Goal: Task Accomplishment & Management: Use online tool/utility

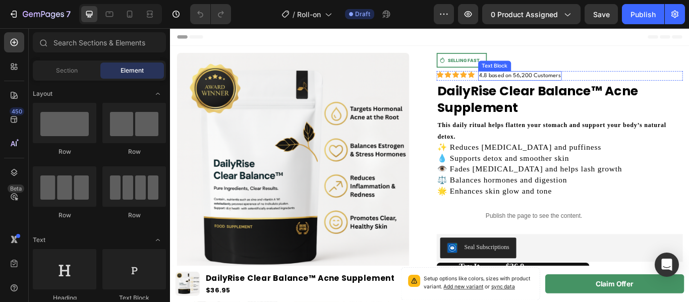
click at [564, 83] on p "4.8 based on 56,200 Customers" at bounding box center [577, 83] width 95 height 9
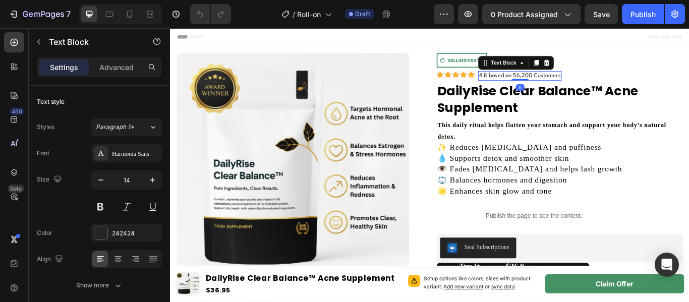
click at [564, 83] on p "4.8 based on 56,200 Customers" at bounding box center [577, 83] width 95 height 9
click at [535, 82] on p "4.8 based on 56,200 Customers" at bounding box center [577, 83] width 95 height 9
click at [572, 83] on p "4.9 based on 56,200 Customers" at bounding box center [577, 83] width 95 height 9
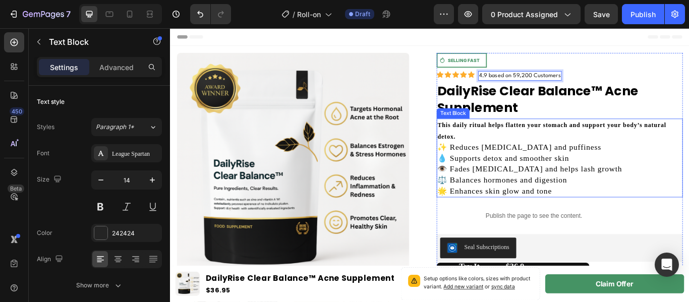
click at [559, 193] on p "👁️ Fades dark circles and helps lash growth" at bounding box center [624, 192] width 285 height 13
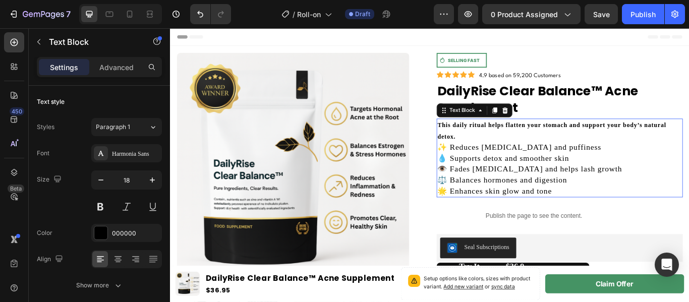
click at [559, 193] on p "👁️ Fades dark circles and helps lash growth" at bounding box center [624, 192] width 285 height 13
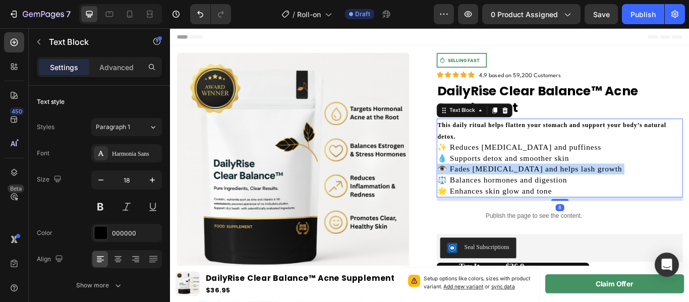
click at [559, 193] on p "👁️ Fades dark circles and helps lash growth" at bounding box center [624, 192] width 285 height 13
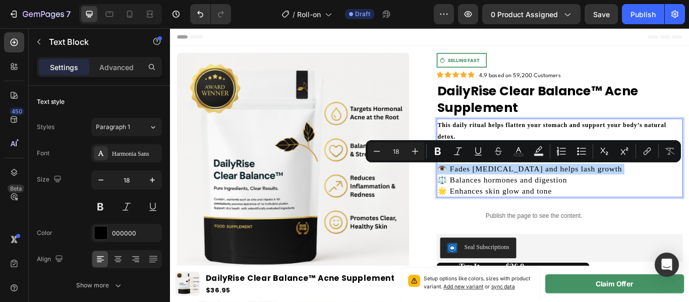
type input "14"
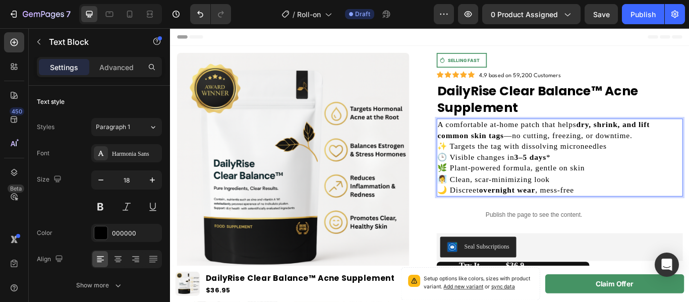
click at [688, 160] on p "✨ Targets the tag with dissolving microneedles 🕒 Visible changes in 3–5 days * …" at bounding box center [624, 192] width 285 height 64
click at [688, 155] on p "A comfortable at-home patch that helps dry, shrink, and lift common skin tags —…" at bounding box center [624, 147] width 285 height 25
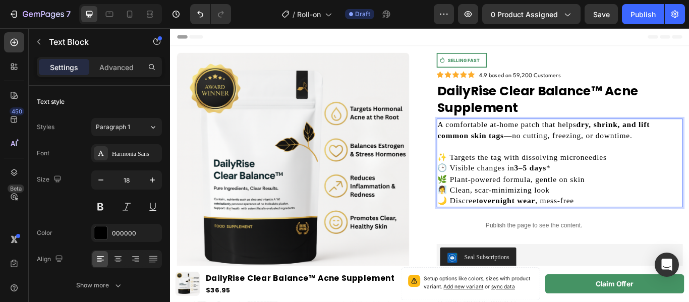
click at [688, 153] on p "A comfortable at-home patch that helps dry, shrink, and lift common skin tags —…" at bounding box center [624, 147] width 285 height 25
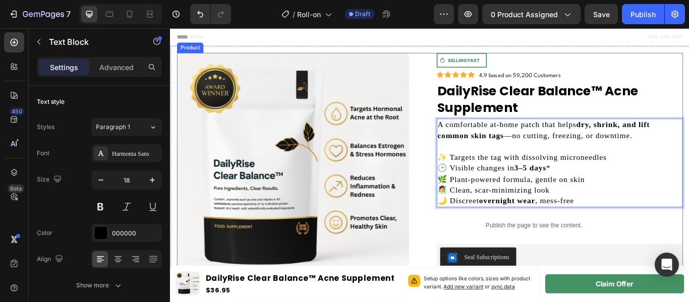
click at [473, 243] on div "Product Images Icon SELLING FAST Text Block Row Row Icon Icon Icon Icon Icon Ic…" at bounding box center [473, 270] width 590 height 427
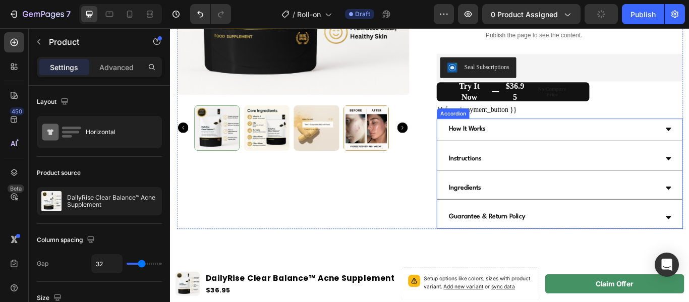
scroll to position [228, 0]
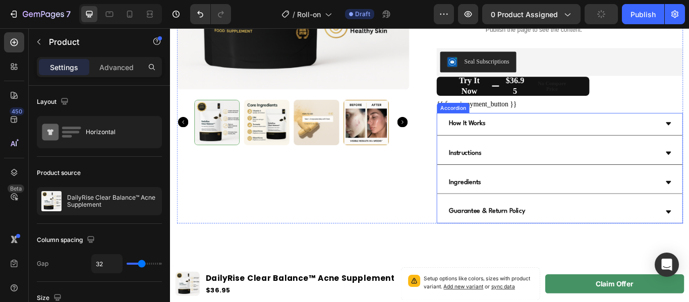
click at [624, 144] on div "How It Works" at bounding box center [616, 140] width 246 height 18
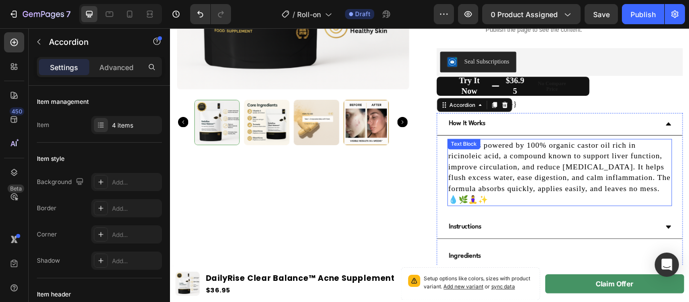
click at [599, 203] on p "Vexivo is powered by 100% organic castor oil rich in ricinoleic acid, a compoun…" at bounding box center [624, 196] width 260 height 76
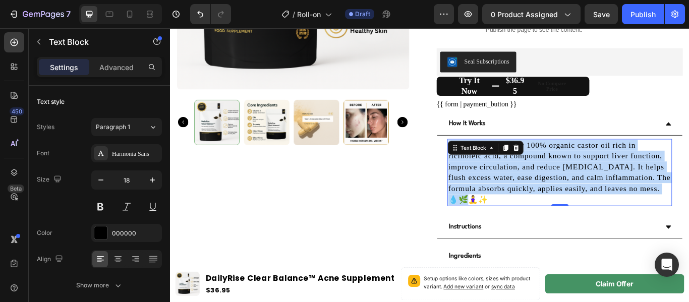
click at [599, 203] on p "Vexivo is powered by 100% organic castor oil rich in ricinoleic acid, a compoun…" at bounding box center [624, 196] width 260 height 76
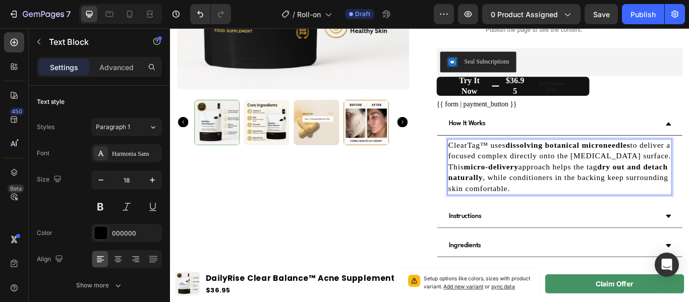
scroll to position [279, 0]
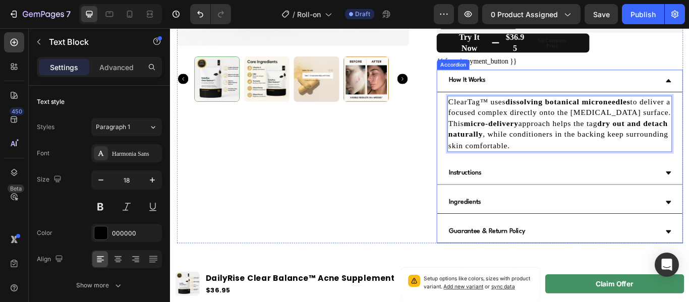
click at [642, 83] on div "How It Works" at bounding box center [616, 90] width 246 height 18
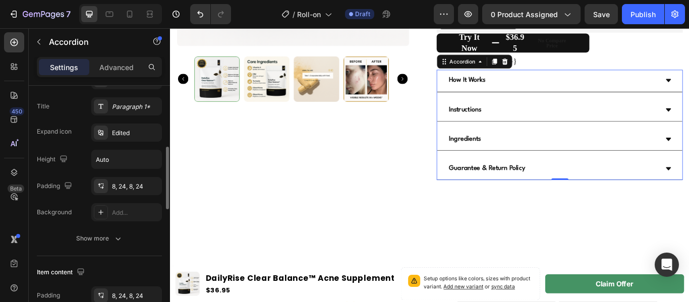
scroll to position [238, 0]
click at [146, 103] on div "Paragraph 1*" at bounding box center [135, 106] width 47 height 9
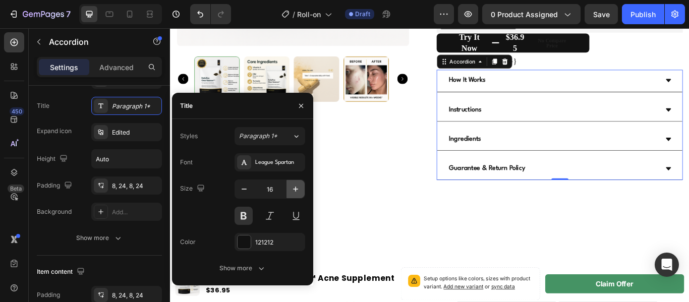
click at [299, 186] on icon "button" at bounding box center [296, 189] width 10 height 10
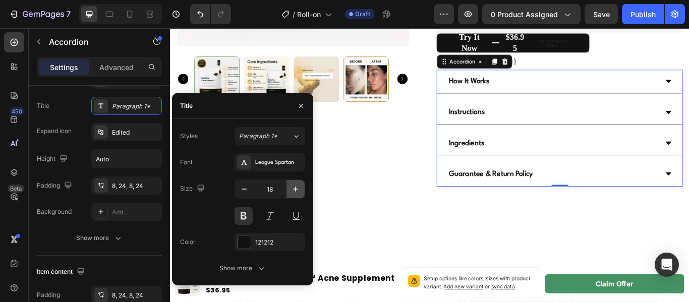
click at [299, 186] on icon "button" at bounding box center [296, 189] width 10 height 10
type input "20"
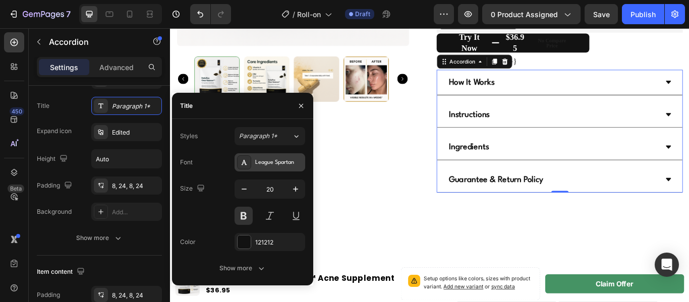
click at [274, 161] on div "League Spartan" at bounding box center [278, 162] width 47 height 9
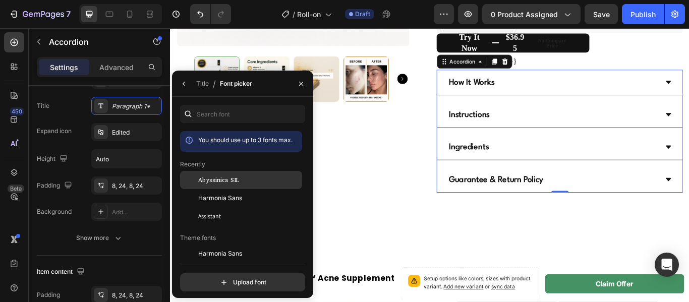
click at [220, 181] on span "Abyssinica SIL" at bounding box center [218, 180] width 41 height 9
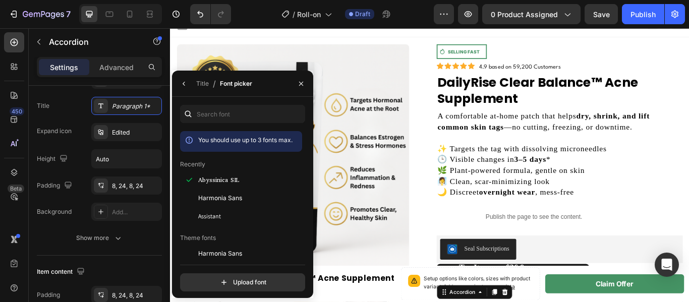
scroll to position [0, 0]
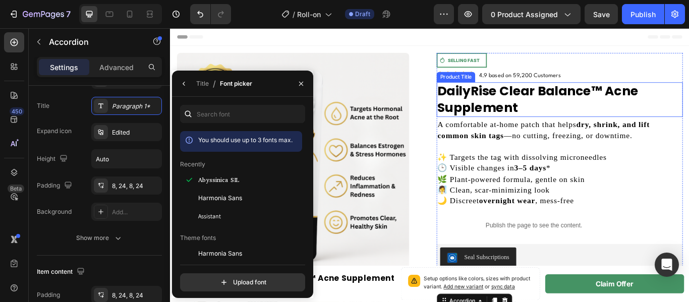
click at [542, 121] on h1 "DailyRise Clear Balance™ Acne Supplement" at bounding box center [624, 111] width 287 height 40
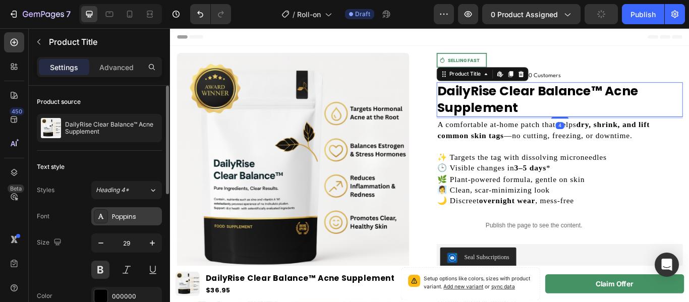
click at [128, 218] on div "Poppins" at bounding box center [135, 216] width 47 height 9
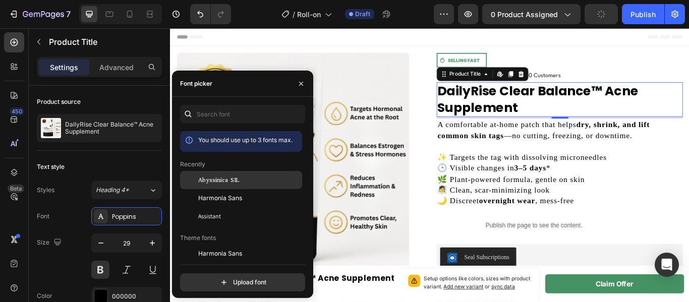
click at [237, 180] on span "Abyssinica SIL" at bounding box center [218, 180] width 41 height 9
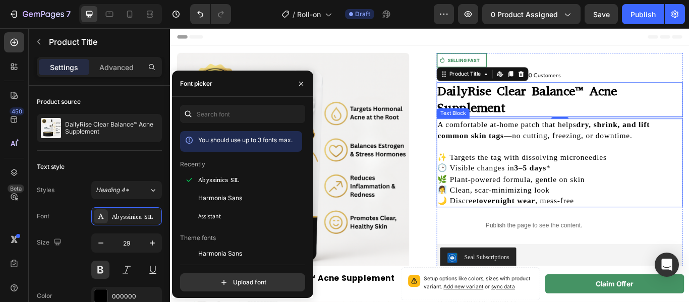
click at [552, 155] on strong "dry, shrink, and lift common skin tags" at bounding box center [606, 147] width 248 height 23
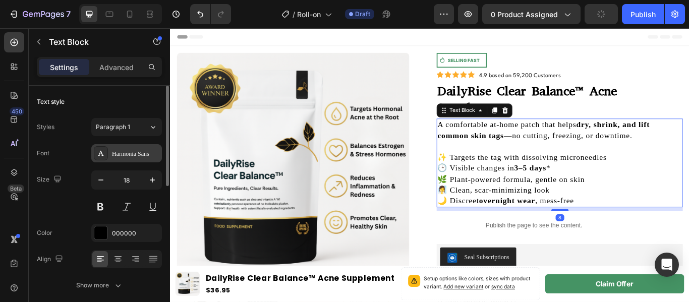
click at [118, 154] on div "Harmonia Sans" at bounding box center [135, 153] width 47 height 9
click at [78, 207] on div "Size 18" at bounding box center [99, 192] width 125 height 45
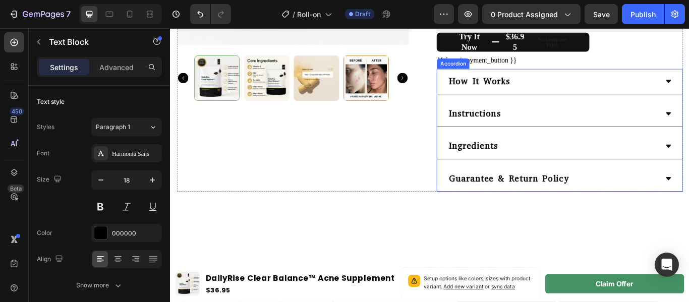
scroll to position [281, 0]
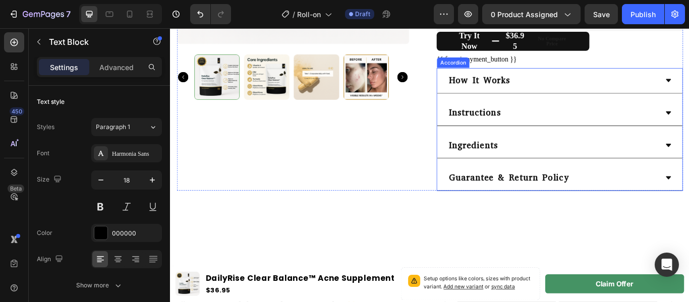
click at [649, 131] on div "Instructions" at bounding box center [616, 127] width 246 height 21
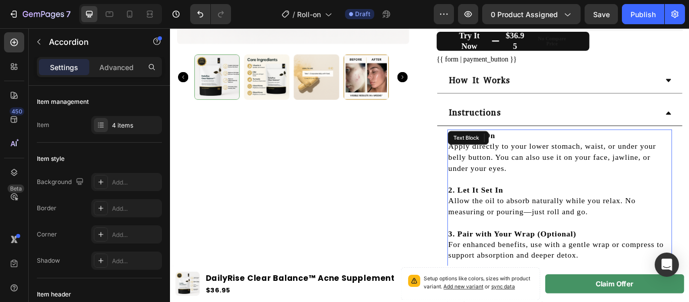
click at [523, 203] on p at bounding box center [624, 204] width 260 height 13
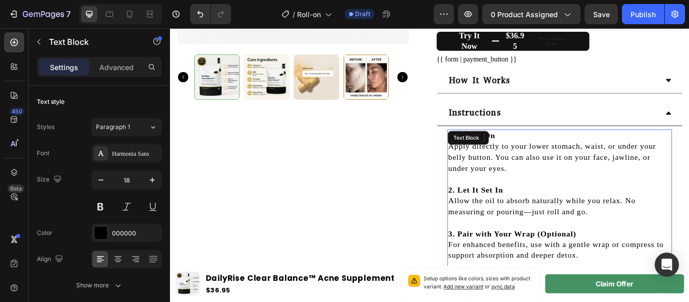
click at [523, 203] on p at bounding box center [624, 204] width 260 height 13
click at [523, 203] on p "Rich Text Editor. Editing area: main" at bounding box center [624, 204] width 260 height 13
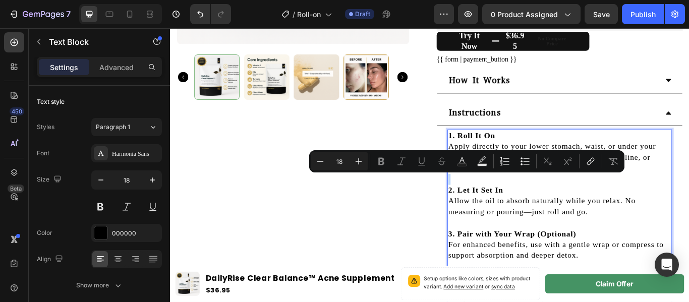
click at [523, 203] on p "Rich Text Editor. Editing area: main" at bounding box center [624, 204] width 260 height 13
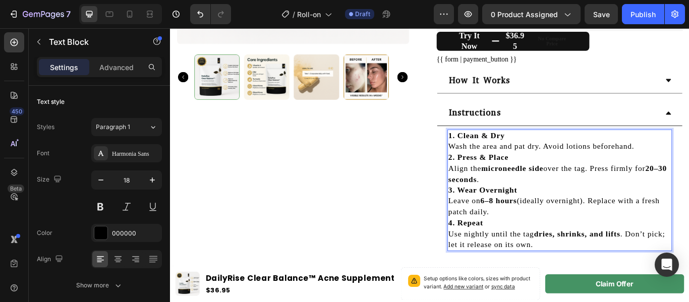
click at [688, 169] on p "1. Clean & Dry Wash the area and pat dry. Avoid lotions beforehand." at bounding box center [624, 159] width 260 height 25
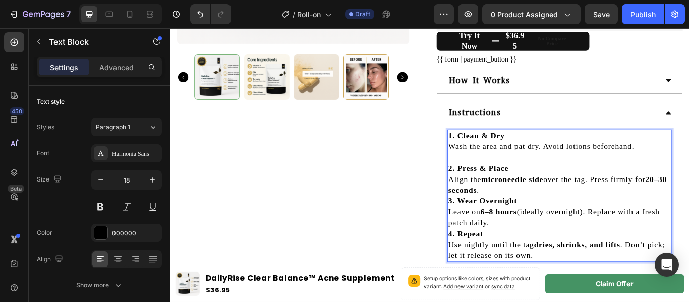
click at [553, 217] on p "2. Press & Place Align the microneedle side over the tag. Press firmly for 20–3…" at bounding box center [624, 205] width 260 height 38
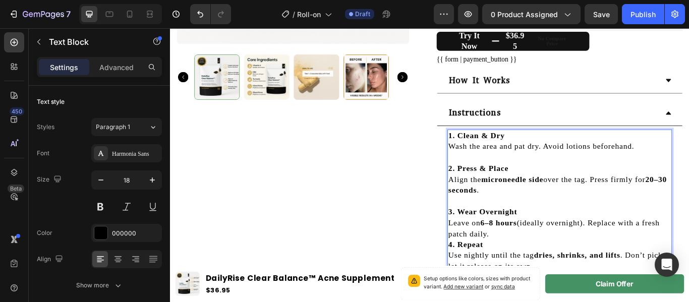
scroll to position [348, 0]
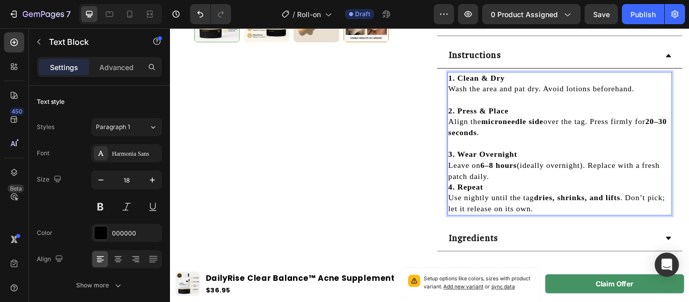
click at [548, 200] on p "3. Wear Overnight Leave on 6–8 hours (ideally overnight). Replace with a fresh …" at bounding box center [624, 188] width 260 height 38
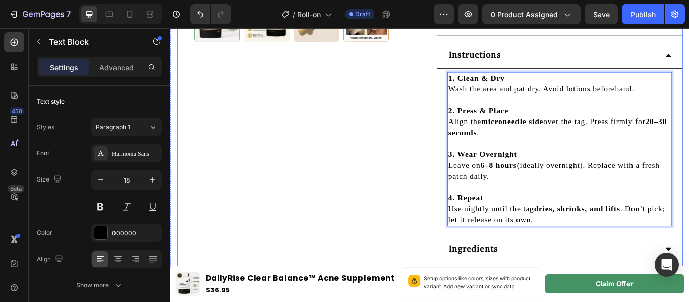
click at [471, 208] on div "Product Images Icon SELLING FAST Text Block Row Row Icon Icon Icon Icon Icon Ic…" at bounding box center [473, 24] width 590 height 630
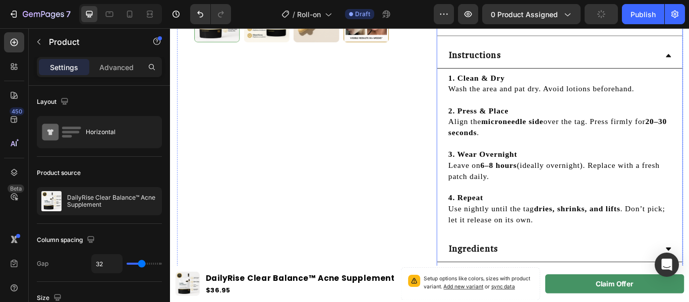
click at [688, 64] on div "Instructions" at bounding box center [616, 59] width 246 height 21
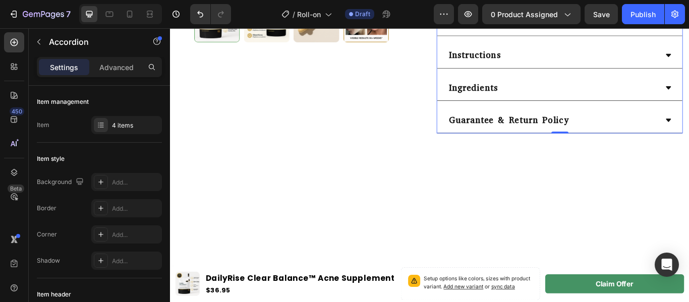
click at [672, 84] on div "Ingredients" at bounding box center [624, 98] width 286 height 30
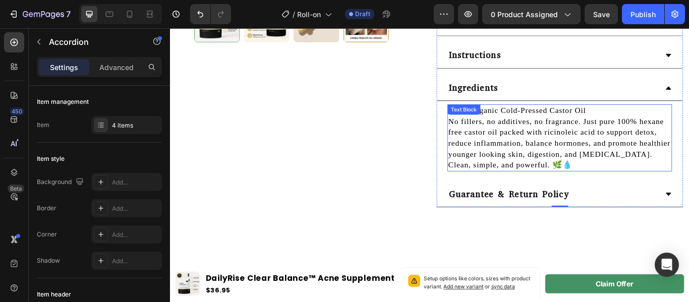
click at [576, 143] on p "100% Organic Cold-Pressed Castor Oil No fillers, no additives, no fragrance. Ju…" at bounding box center [624, 156] width 260 height 76
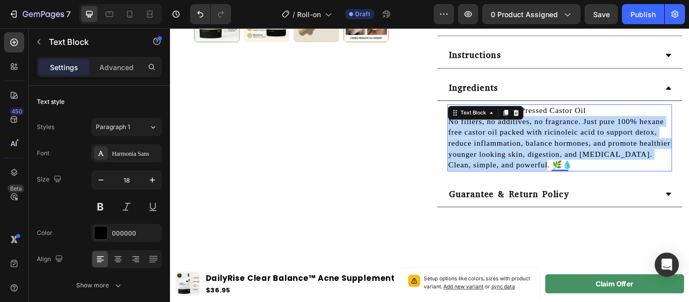
click at [576, 143] on p "100% Organic Cold-Pressed Castor Oil No fillers, no additives, no fragrance. Ju…" at bounding box center [624, 156] width 260 height 76
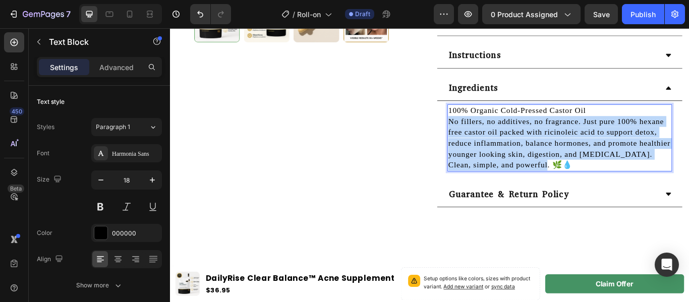
click at [576, 143] on p "100% Organic Cold-Pressed Castor Oil No fillers, no additives, no fragrance. Ju…" at bounding box center [624, 156] width 260 height 76
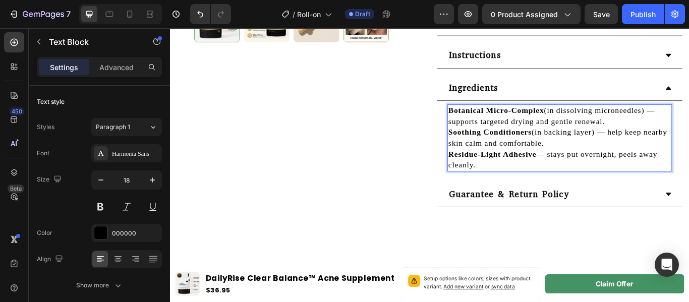
click at [680, 135] on p "Botanical Micro-Complex (in dissolving microneedles) — supports targeted drying…" at bounding box center [624, 156] width 260 height 76
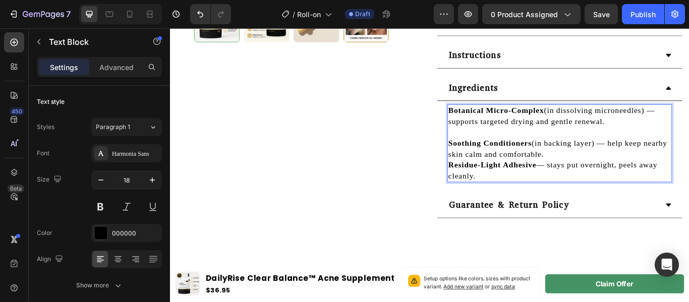
click at [645, 172] on p "⁠⁠⁠⁠⁠⁠⁠ Soothing Conditioners (in backing layer) — help keep nearby skin calm a…" at bounding box center [624, 175] width 260 height 64
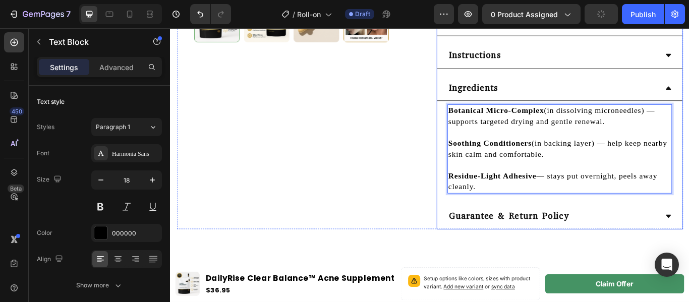
click at [688, 103] on div "Ingredients" at bounding box center [624, 98] width 286 height 30
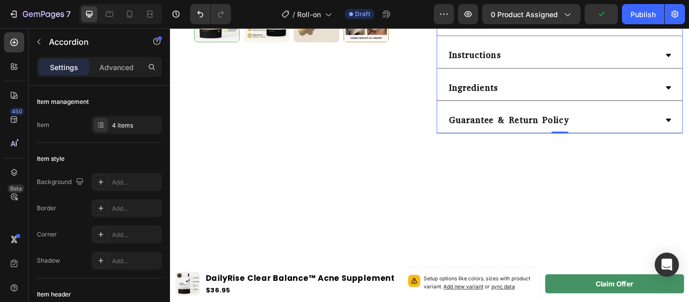
click at [688, 134] on div "Guarantee & Return Policy" at bounding box center [616, 135] width 246 height 21
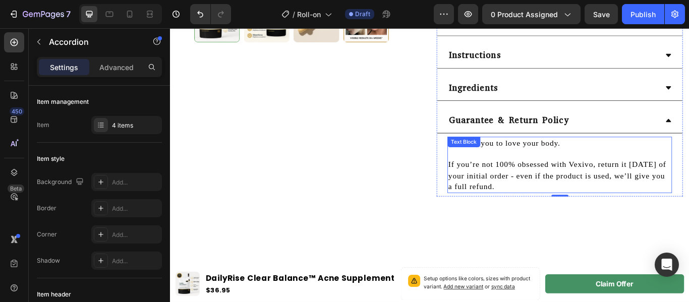
click at [560, 185] on p "If you’re not 100% obsessed with Vexivo, return it within 30 days of your initi…" at bounding box center [624, 200] width 260 height 38
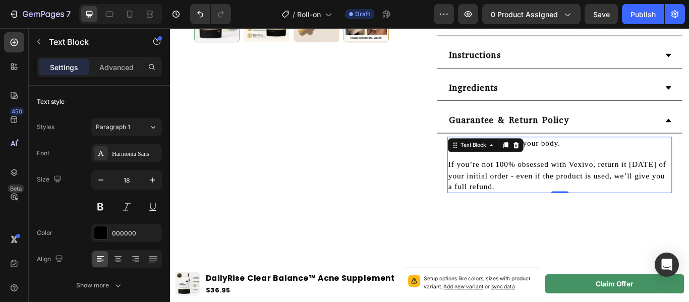
click at [560, 185] on p "If you’re not 100% obsessed with Vexivo, return it within 30 days of your initi…" at bounding box center [624, 200] width 260 height 38
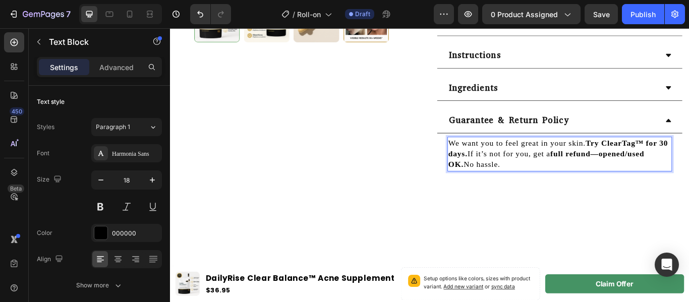
click at [657, 160] on strong "Try ClearTag™ for 30 days." at bounding box center [622, 168] width 256 height 23
click at [655, 161] on strong "Try ClearTag™ for 30 days." at bounding box center [622, 168] width 256 height 23
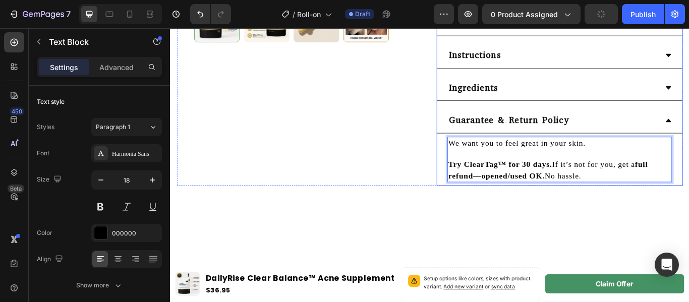
click at [688, 135] on div "Guarantee & Return Policy" at bounding box center [616, 135] width 246 height 21
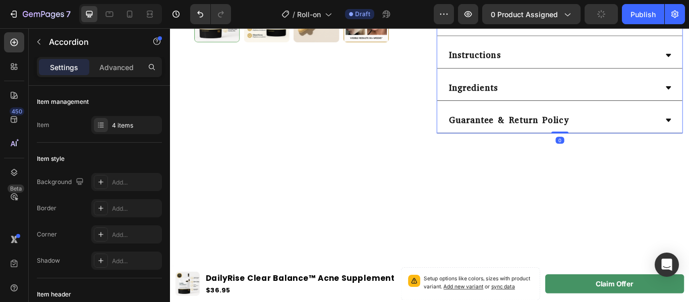
click at [688, 135] on div "Guarantee & Return Policy" at bounding box center [616, 135] width 246 height 21
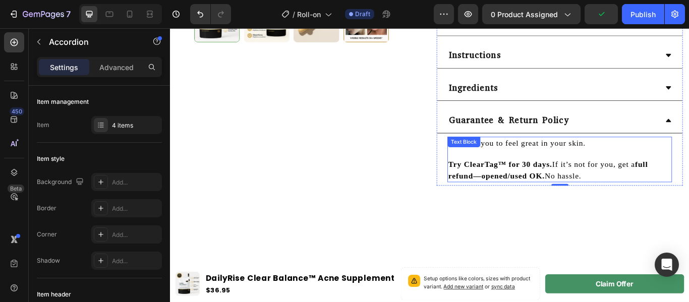
click at [660, 188] on p "Try ClearTag™ for 30 days. If it’s not for you, get a full refund—opened/used O…" at bounding box center [624, 193] width 260 height 25
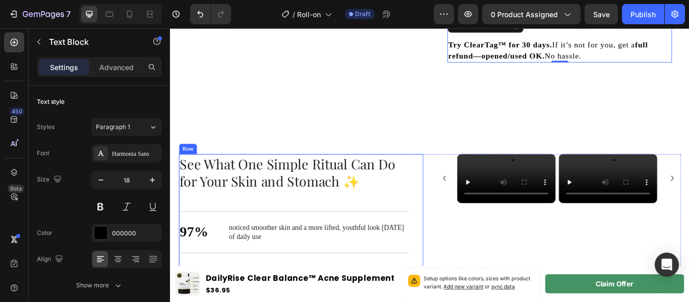
scroll to position [490, 0]
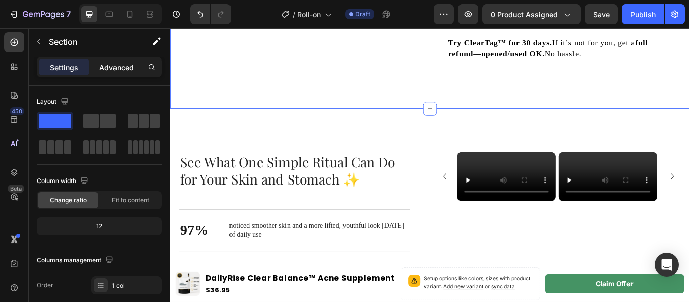
click at [122, 69] on p "Advanced" at bounding box center [116, 67] width 34 height 11
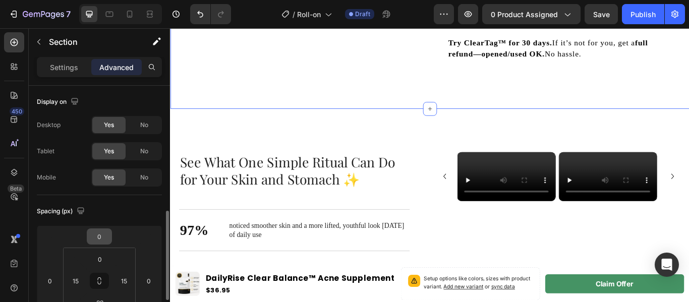
scroll to position [93, 0]
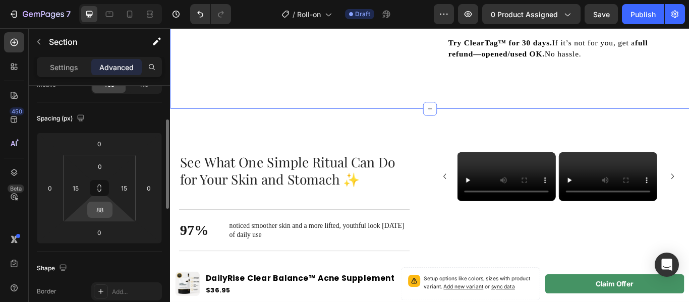
click at [103, 211] on input "88" at bounding box center [100, 209] width 20 height 15
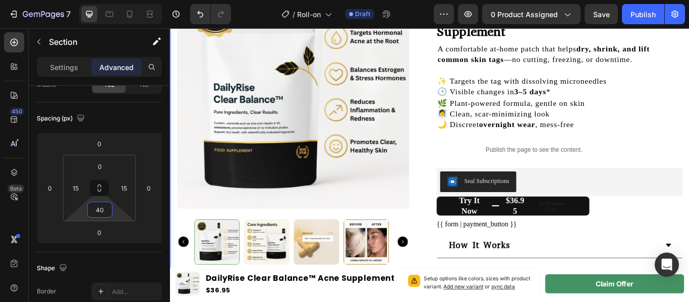
scroll to position [0, 0]
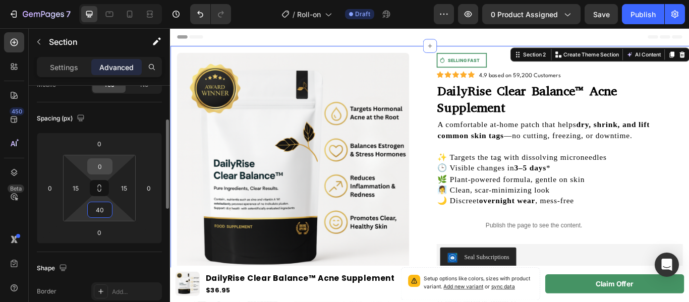
type input "40"
click at [104, 165] on input "0" at bounding box center [100, 166] width 20 height 15
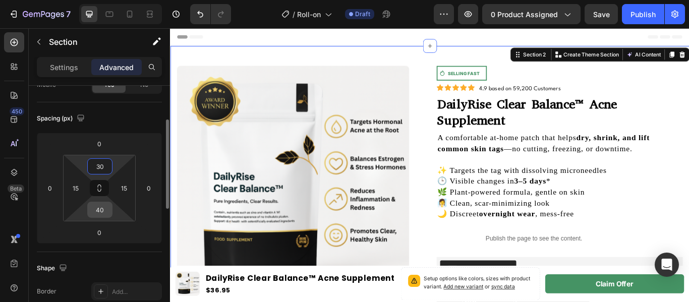
type input "30"
click at [102, 211] on input "40" at bounding box center [100, 209] width 20 height 15
type input "30"
click at [145, 267] on div "Shape" at bounding box center [99, 268] width 125 height 16
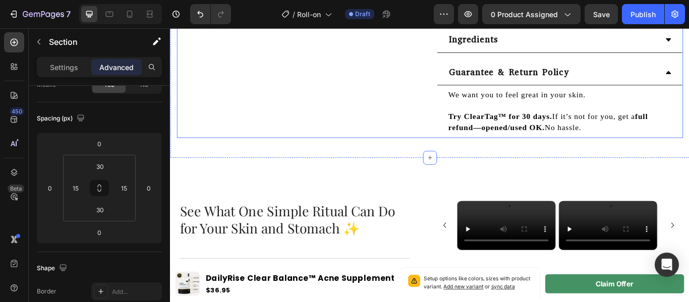
scroll to position [423, 0]
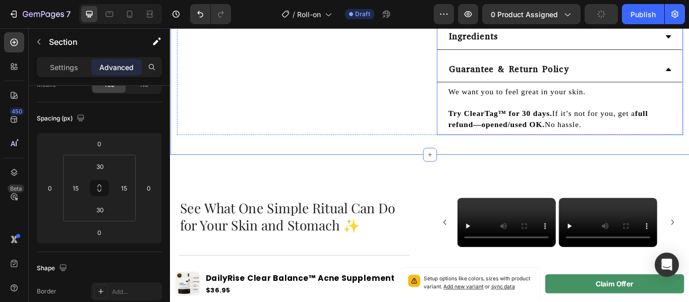
click at [688, 72] on div "Guarantee & Return Policy" at bounding box center [616, 76] width 246 height 21
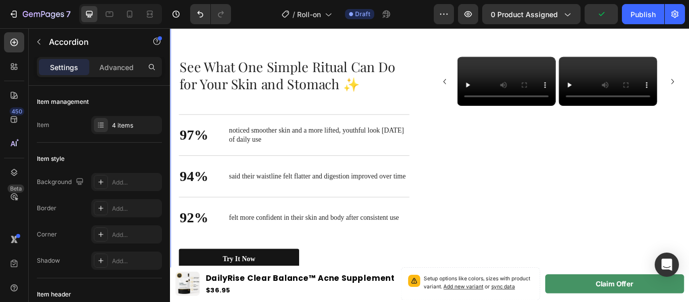
scroll to position [458, 0]
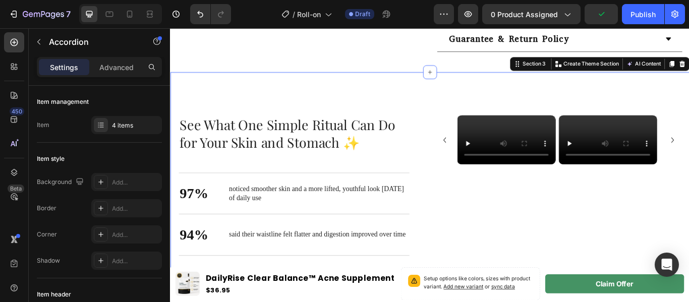
click at [463, 100] on div "See What One Simple Ritual Can Do for Your Skin and Stomach ✨ Heading See What …" at bounding box center [472, 254] width 605 height 350
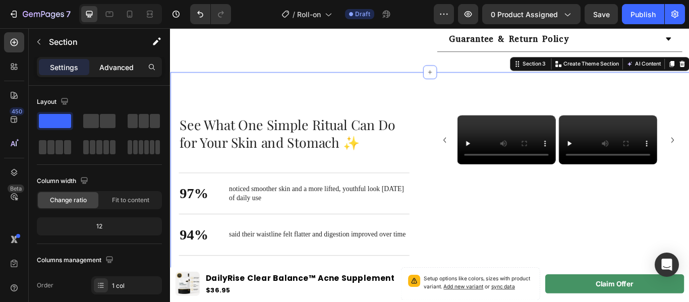
click at [122, 66] on p "Advanced" at bounding box center [116, 67] width 34 height 11
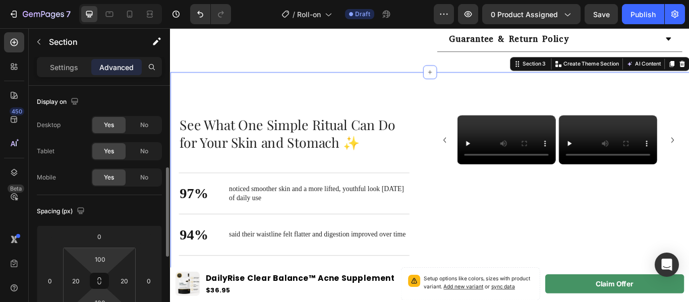
scroll to position [60, 0]
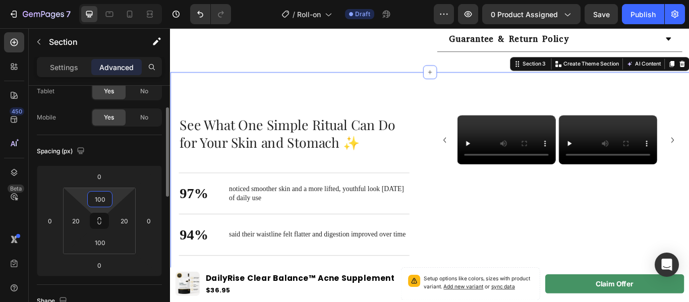
click at [101, 201] on input "100" at bounding box center [100, 199] width 20 height 15
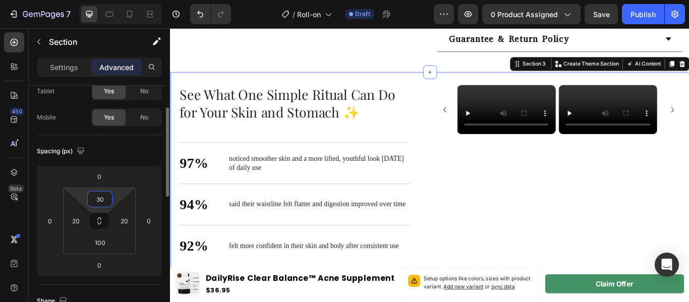
drag, startPoint x: 103, startPoint y: 201, endPoint x: 83, endPoint y: 201, distance: 20.2
click at [83, 201] on div "30 20 100 20" at bounding box center [99, 221] width 73 height 67
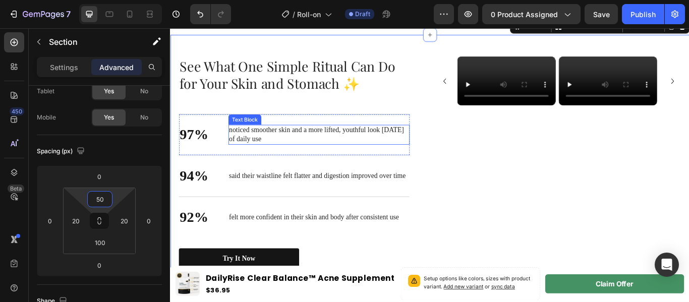
scroll to position [523, 0]
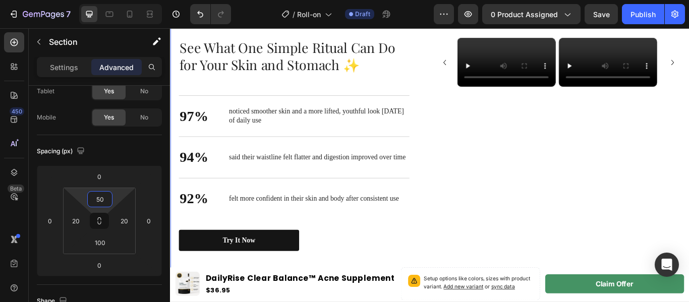
type input "50"
click at [347, 62] on h2 "See What One Simple Ritual Can Do for Your Skin and Stomach ✨" at bounding box center [314, 60] width 269 height 43
click at [347, 62] on p "See What One Simple Ritual Can Do for Your Skin and Stomach ✨" at bounding box center [314, 60] width 267 height 41
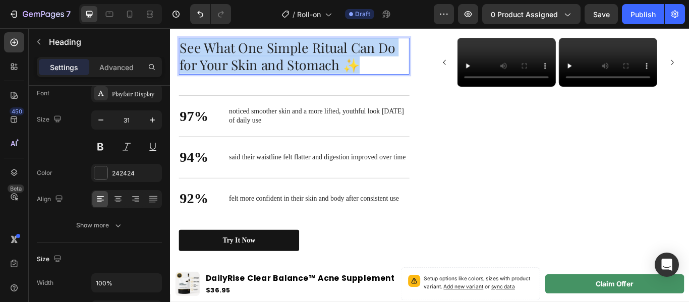
scroll to position [0, 0]
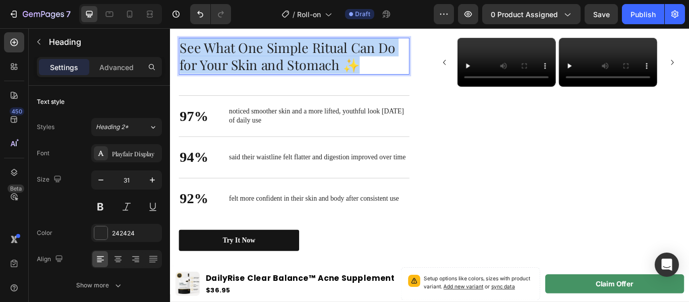
click at [347, 62] on p "See What One Simple Ritual Can Do for Your Skin and Stomach ✨" at bounding box center [314, 60] width 267 height 41
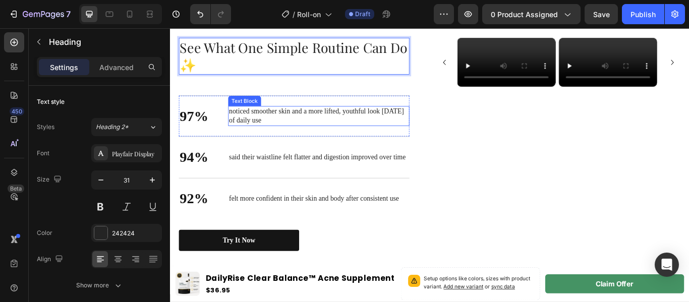
click at [366, 139] on p "noticed smoother skin and a more lifted, youthful look within 2 weeks of daily …" at bounding box center [343, 130] width 209 height 21
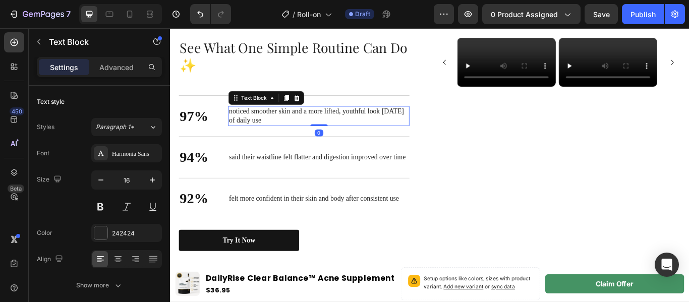
click at [366, 139] on p "noticed smoother skin and a more lifted, youthful look within 2 weeks of daily …" at bounding box center [343, 130] width 209 height 21
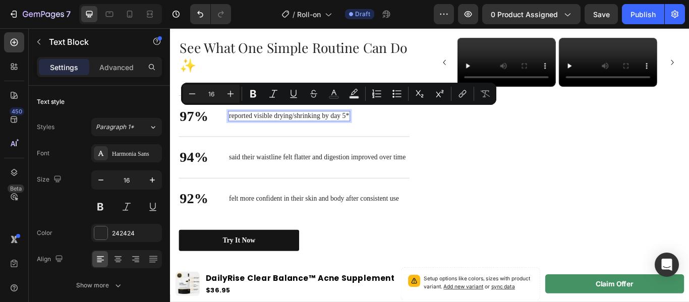
scroll to position [529, 0]
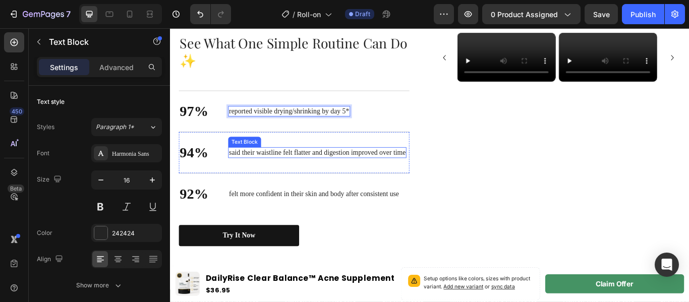
click at [295, 168] on p "said their waistline felt flatter and digestion improved over time" at bounding box center [342, 173] width 206 height 11
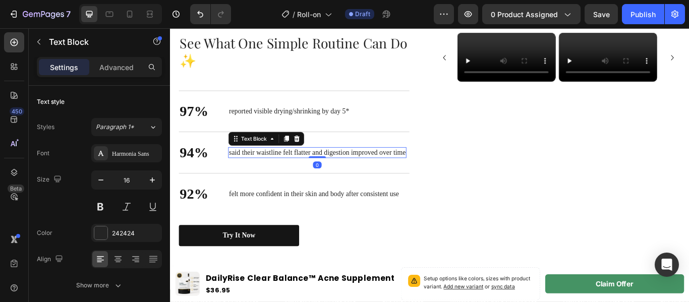
click at [295, 168] on p "said their waistline felt flatter and digestion improved over time" at bounding box center [342, 173] width 206 height 11
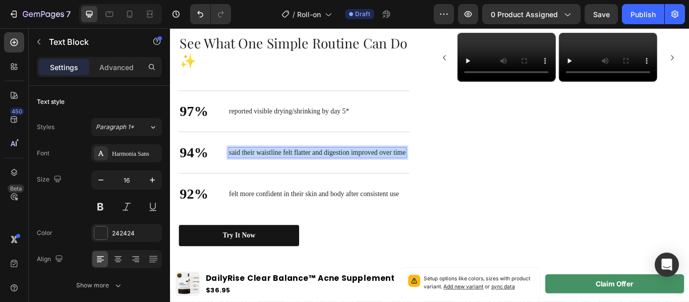
click at [295, 168] on p "said their waistline felt flatter and digestion improved over time" at bounding box center [342, 173] width 206 height 11
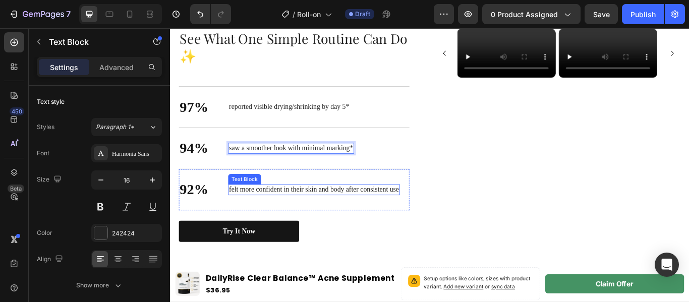
click at [333, 217] on p "felt more confident in their skin and body after consistent use" at bounding box center [338, 216] width 198 height 11
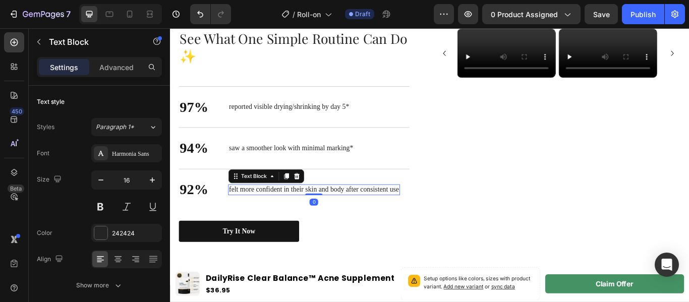
click at [333, 217] on p "felt more confident in their skin and body after consistent use" at bounding box center [338, 216] width 198 height 11
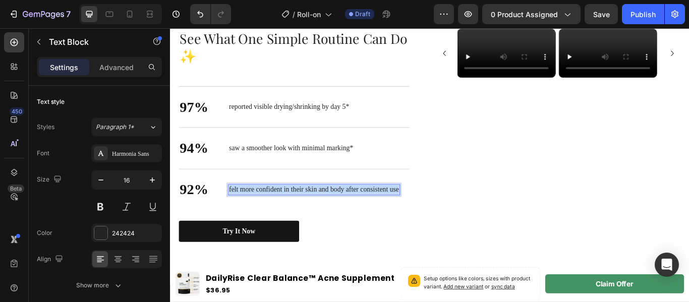
click at [333, 217] on p "felt more confident in their skin and body after consistent use" at bounding box center [338, 216] width 198 height 11
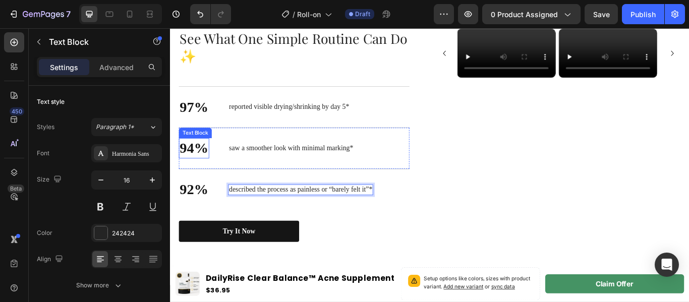
click at [201, 171] on p "94%" at bounding box center [197, 168] width 33 height 22
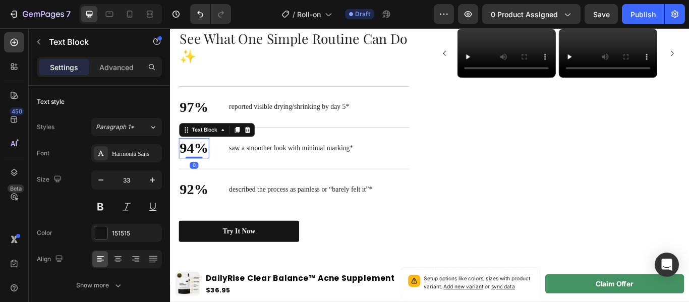
click at [197, 167] on p "94%" at bounding box center [197, 168] width 33 height 22
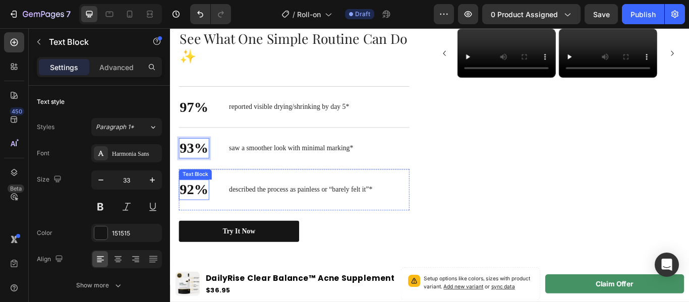
click at [197, 217] on p "92%" at bounding box center [197, 217] width 33 height 22
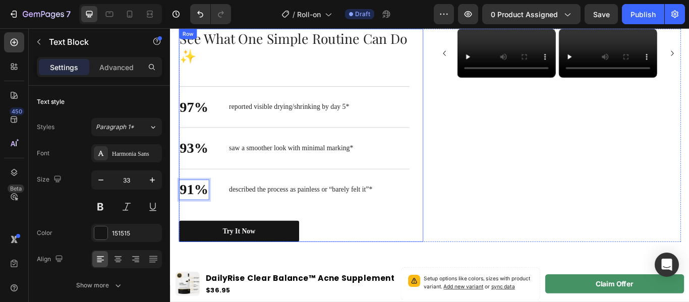
click at [436, 242] on div "See What One Simple Routine Can Do ✨ Heading 97% Text Block reported visible dr…" at bounding box center [314, 153] width 269 height 249
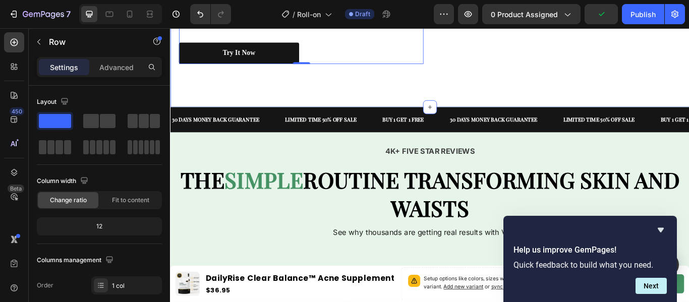
scroll to position [742, 0]
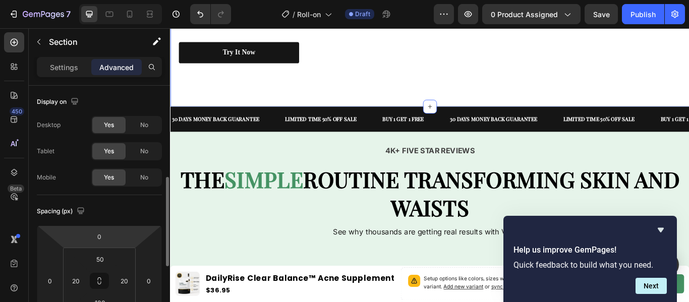
scroll to position [68, 0]
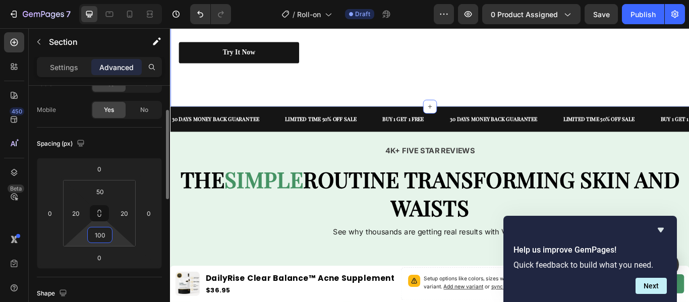
click at [104, 237] on input "100" at bounding box center [100, 234] width 20 height 15
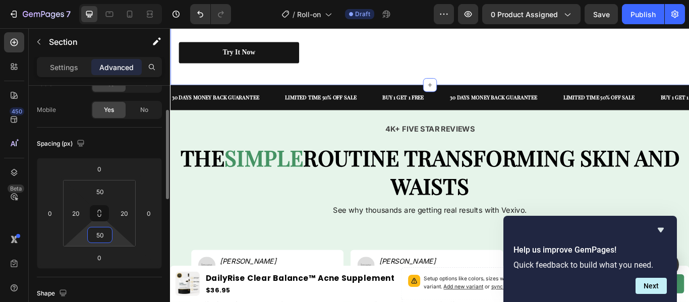
type input "50"
click at [139, 140] on div "Spacing (px)" at bounding box center [99, 144] width 125 height 16
click at [443, 189] on strong "ROUTINE TRANSFORMING SKIN AND WAISTS" at bounding box center [544, 195] width 439 height 67
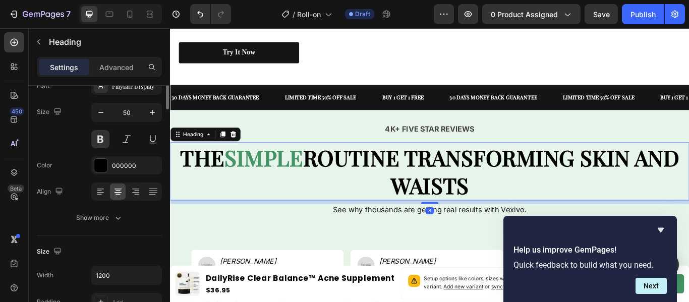
scroll to position [0, 0]
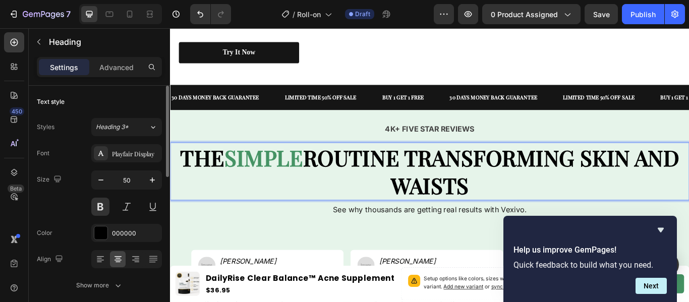
click at [443, 189] on strong "ROUTINE TRANSFORMING SKIN AND WAISTS" at bounding box center [544, 195] width 439 height 67
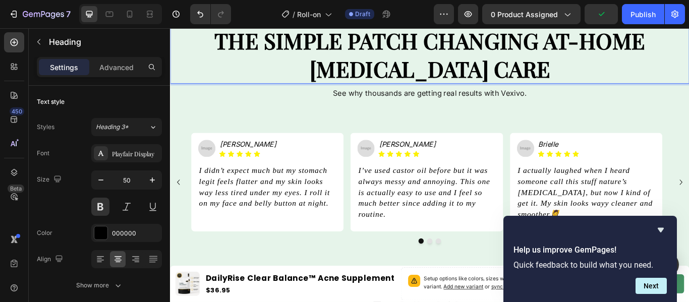
scroll to position [883, 0]
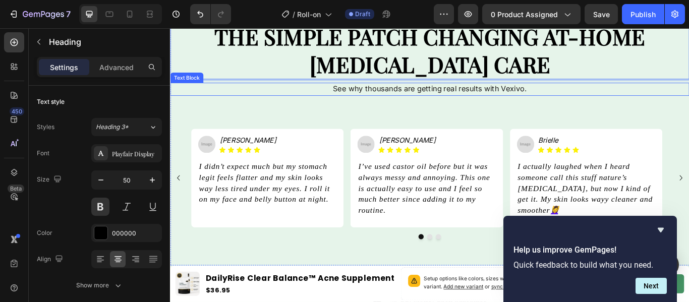
click at [553, 97] on p "See why thousands are getting real results with Vexivo." at bounding box center [472, 99] width 603 height 13
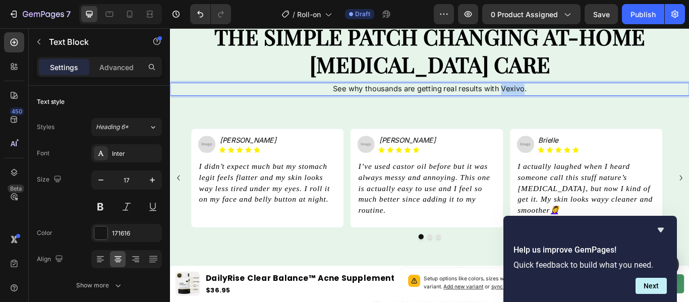
click at [553, 97] on p "See why thousands are getting real results with Vexivo." at bounding box center [472, 99] width 603 height 13
click at [240, 160] on icon "Jade" at bounding box center [260, 158] width 66 height 10
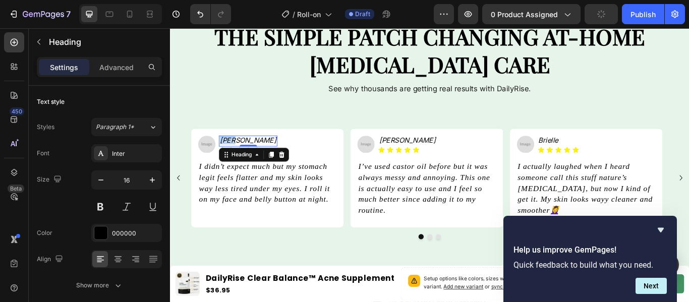
click at [240, 160] on icon "Jade" at bounding box center [260, 158] width 66 height 10
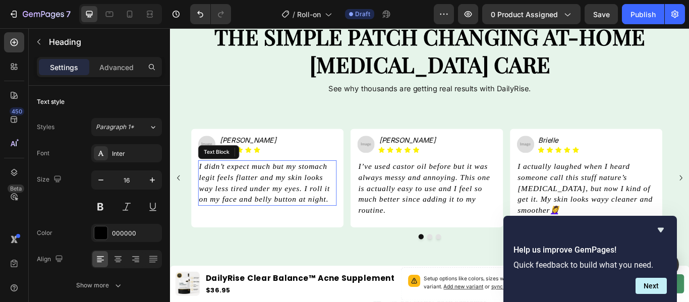
click at [295, 220] on p "I didn’t expect much but my stomach legit feels flatter and my skin looks way l…" at bounding box center [282, 208] width 159 height 51
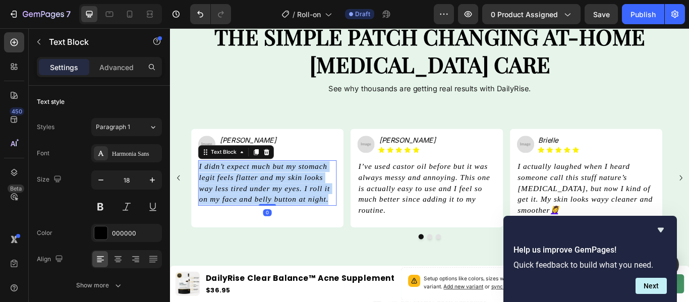
click at [295, 220] on p "I didn’t expect much but my stomach legit feels flatter and my skin looks way l…" at bounding box center [282, 208] width 159 height 51
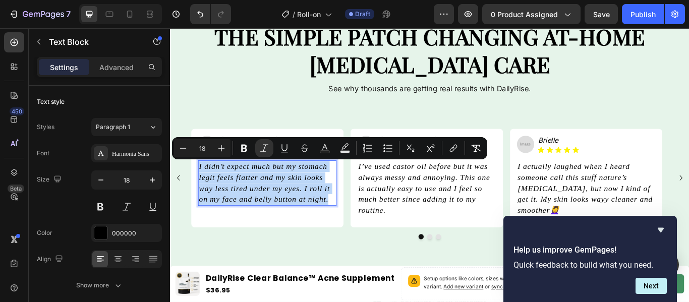
click at [295, 220] on p "I didn’t expect much but my stomach legit feels flatter and my skin looks way l…" at bounding box center [282, 208] width 159 height 51
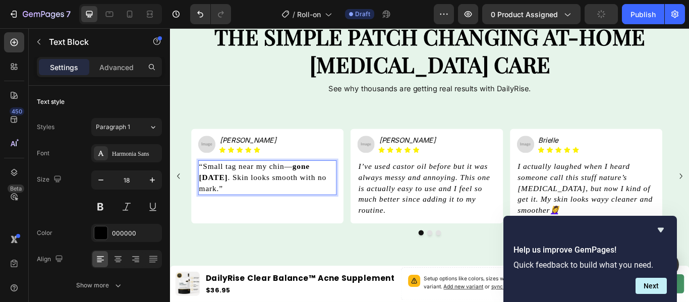
click at [311, 190] on p "“Small tag near my chin— gone in 5 days . Skin looks smooth with no mark.”" at bounding box center [282, 202] width 159 height 38
click at [129, 208] on button at bounding box center [127, 207] width 18 height 18
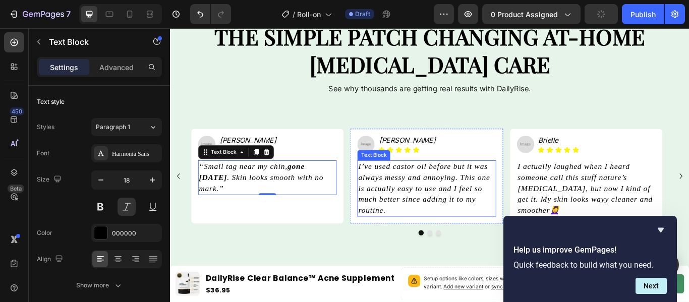
click at [482, 216] on icon "I’ve used castor oil before but it was always messy and annoying. This one is a…" at bounding box center [466, 214] width 154 height 61
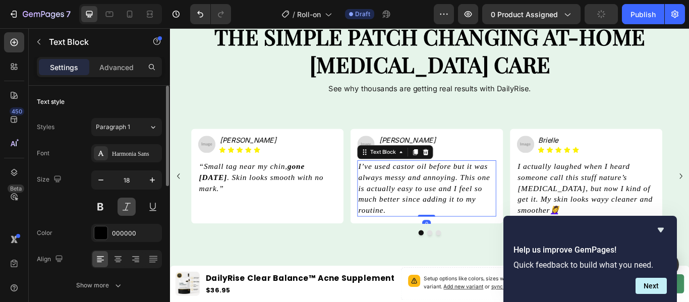
click at [127, 203] on button at bounding box center [127, 207] width 18 height 18
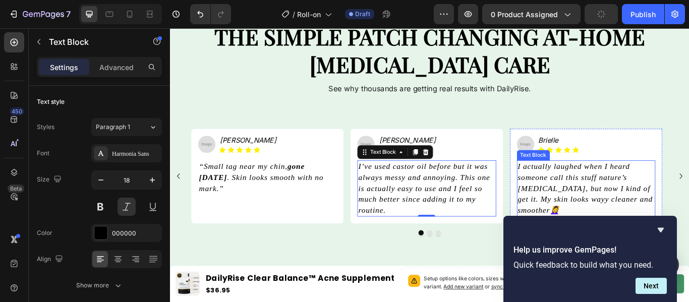
click at [643, 211] on icon "I actually laughed when I heard someone call this stuff nature’s Botox, but now…" at bounding box center [653, 214] width 157 height 61
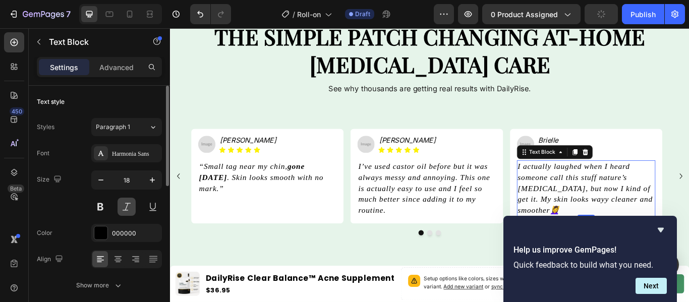
click at [133, 203] on button at bounding box center [127, 207] width 18 height 18
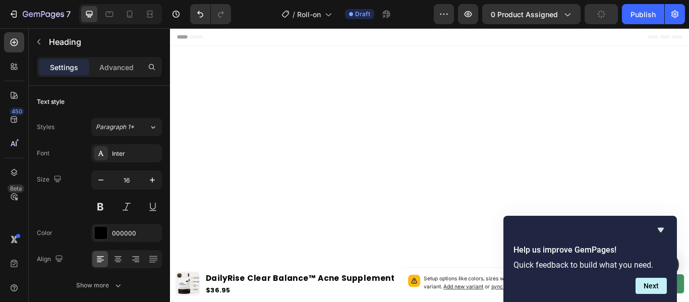
scroll to position [883, 0]
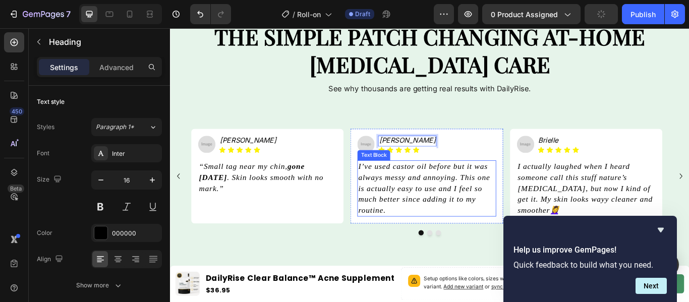
click at [441, 214] on icon "I’ve used castor oil before but it was always messy and annoying. This one is a…" at bounding box center [466, 214] width 154 height 61
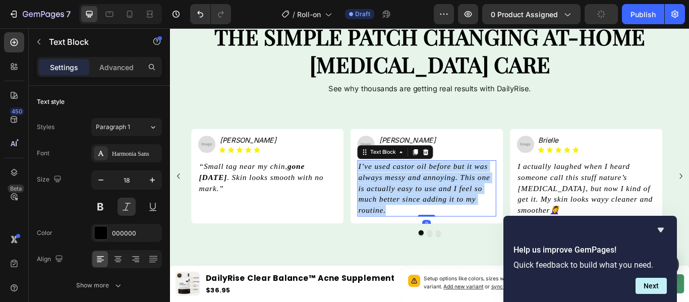
click at [441, 214] on icon "I’ve used castor oil before but it was always messy and annoying. This one is a…" at bounding box center [466, 214] width 154 height 61
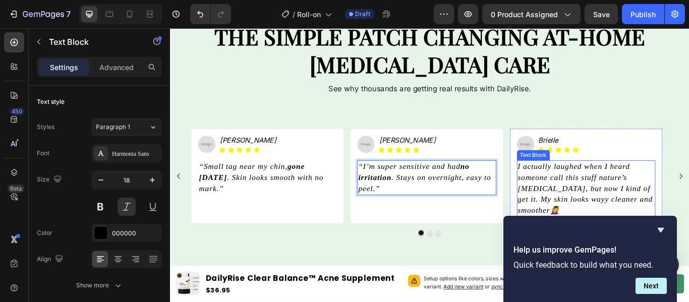
click at [650, 209] on p "I actually laughed when I heard someone call this stuff nature’s [MEDICAL_DATA]…" at bounding box center [654, 215] width 159 height 64
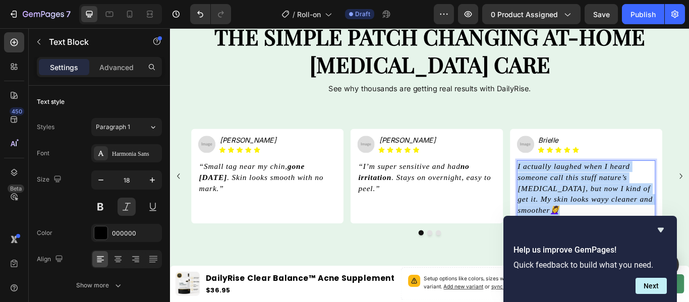
click at [650, 209] on p "I actually laughed when I heard someone call this stuff nature’s [MEDICAL_DATA]…" at bounding box center [654, 215] width 159 height 64
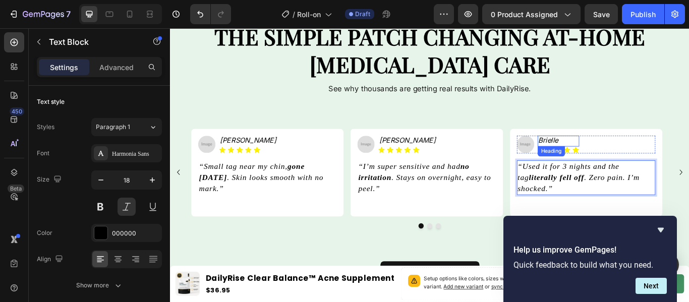
click at [618, 156] on icon "Brielle" at bounding box center [610, 158] width 23 height 10
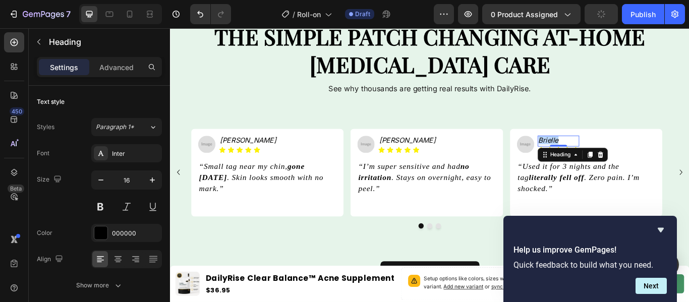
click at [618, 156] on icon "Brielle" at bounding box center [610, 158] width 23 height 10
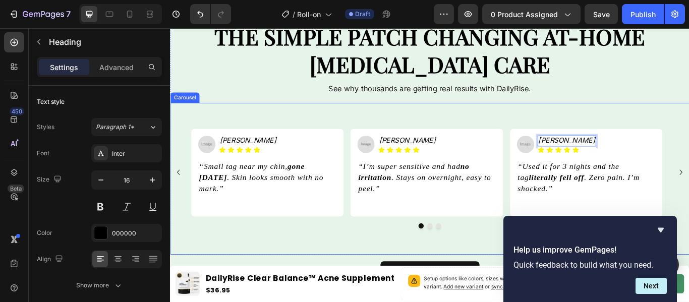
click at [688, 129] on div "Image ⁠⁠⁠⁠⁠⁠⁠ Katie P. Heading Icon Icon Icon Icon Icon Icon List Row “Small ta…" at bounding box center [472, 203] width 605 height 177
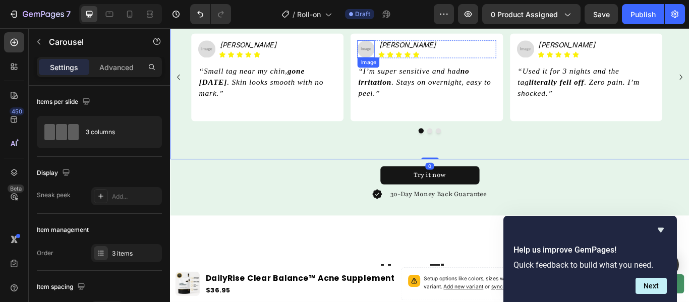
scroll to position [998, 0]
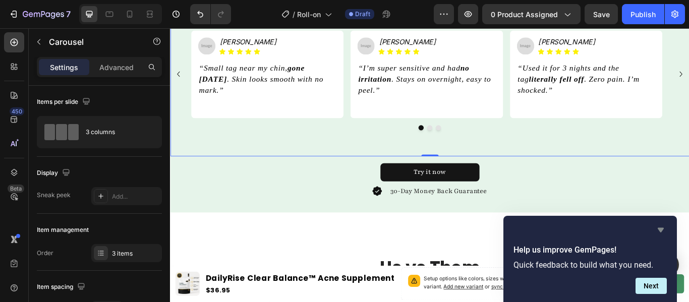
click at [660, 227] on icon "Hide survey" at bounding box center [661, 230] width 12 height 12
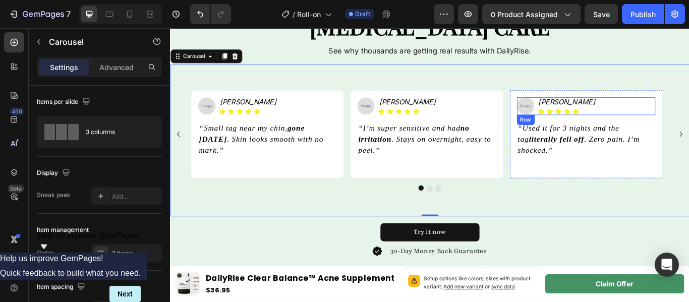
scroll to position [929, 0]
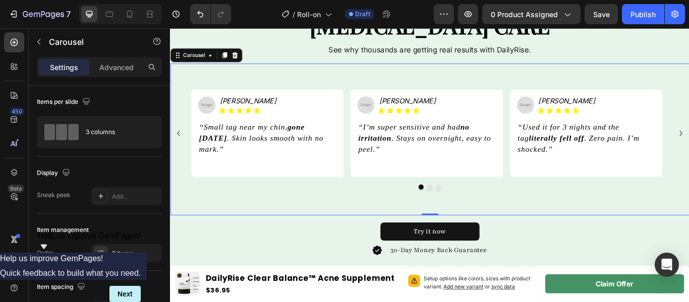
click at [594, 90] on div "Image ⁠⁠⁠⁠⁠⁠⁠ Katie P. Heading Icon Icon Icon Icon Icon Icon List Row “Small ta…" at bounding box center [472, 158] width 605 height 177
click at [125, 73] on div "Advanced" at bounding box center [116, 67] width 50 height 16
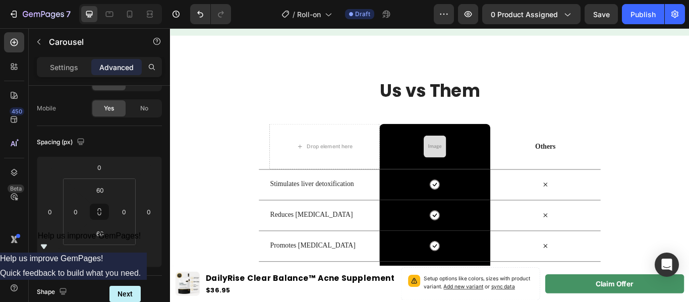
scroll to position [1210, 0]
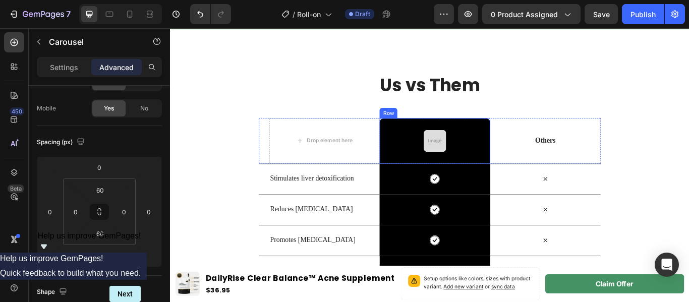
click at [432, 135] on div "Image Row" at bounding box center [478, 159] width 129 height 53
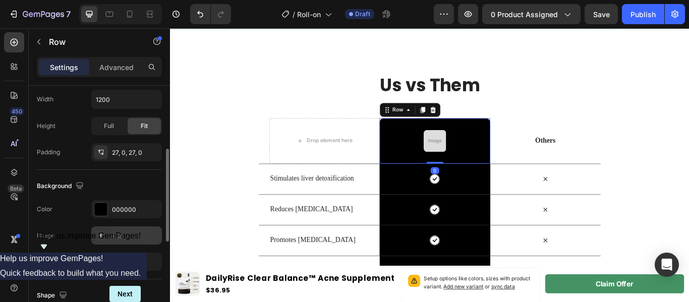
scroll to position [251, 0]
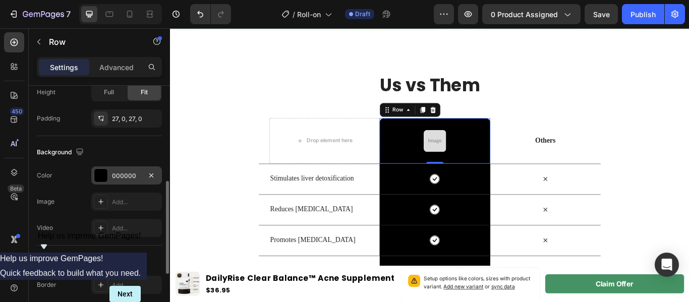
click at [98, 175] on div at bounding box center [100, 175] width 13 height 13
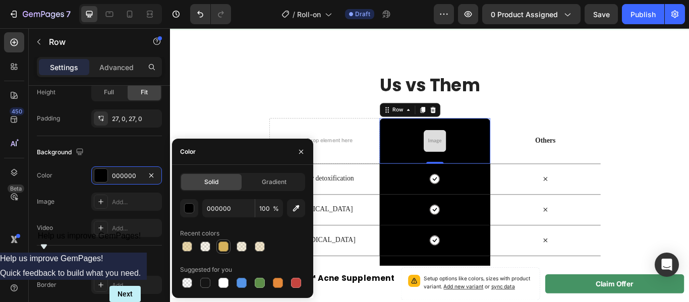
click at [225, 248] on div at bounding box center [223, 247] width 10 height 10
type input "D6B25C"
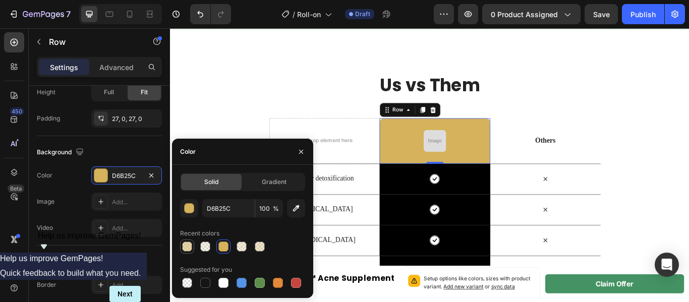
click at [186, 248] on div at bounding box center [187, 247] width 10 height 10
type input "50"
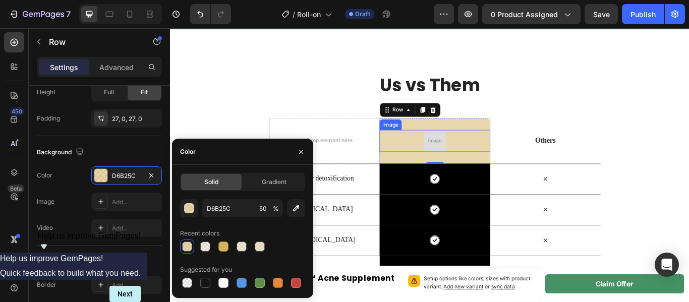
click at [484, 154] on img at bounding box center [479, 160] width 26 height 26
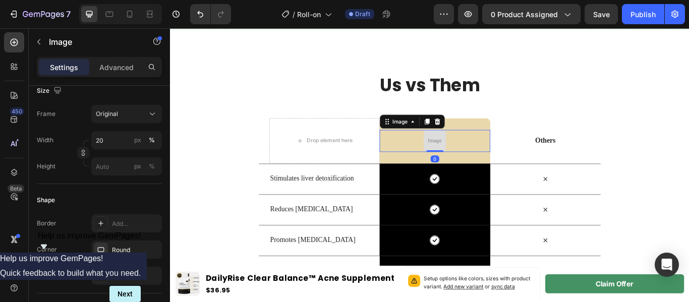
scroll to position [0, 0]
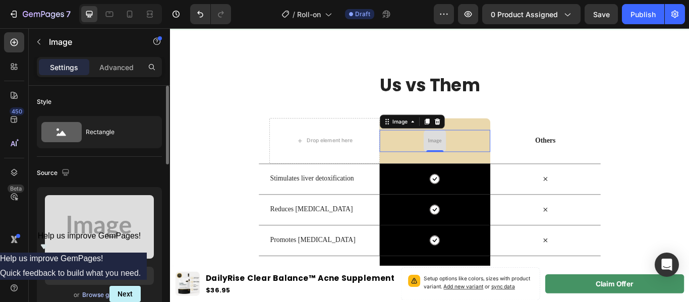
click at [117, 290] on button "Browse gallery" at bounding box center [104, 295] width 44 height 10
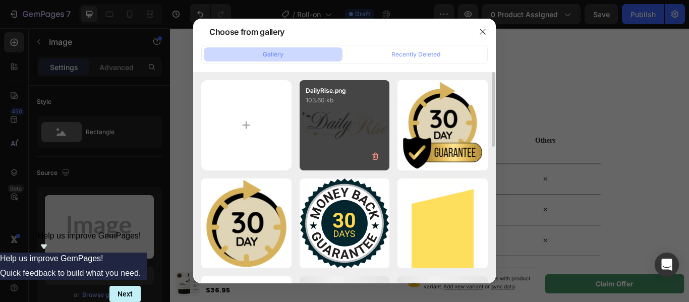
click at [344, 126] on div "DailyRise.png 103.60 kb" at bounding box center [345, 125] width 90 height 90
type input "https://cdn.shopify.com/s/files/1/0665/1261/7519/files/gempages_582254804617659…"
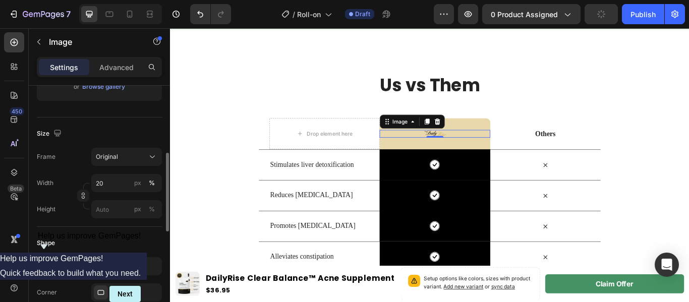
scroll to position [209, 0]
click at [104, 171] on div "Frame Original Width 20 px % Height px %" at bounding box center [99, 182] width 125 height 71
click at [109, 184] on input "20" at bounding box center [126, 182] width 71 height 18
type input "60"
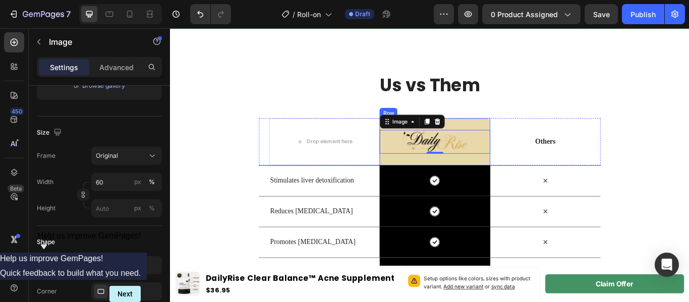
click at [416, 182] on div "Image 0 Row" at bounding box center [478, 160] width 129 height 55
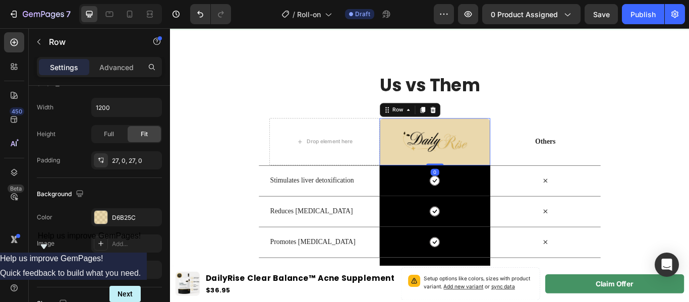
scroll to position [0, 0]
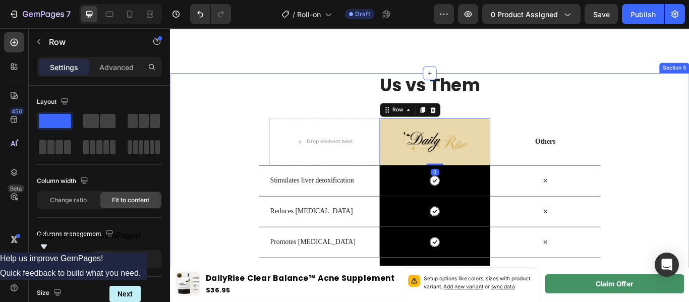
click at [218, 168] on div "Us vs Them Heading Row Drop element here Image Row 0 Others Text Block Row Stim…" at bounding box center [472, 206] width 605 height 251
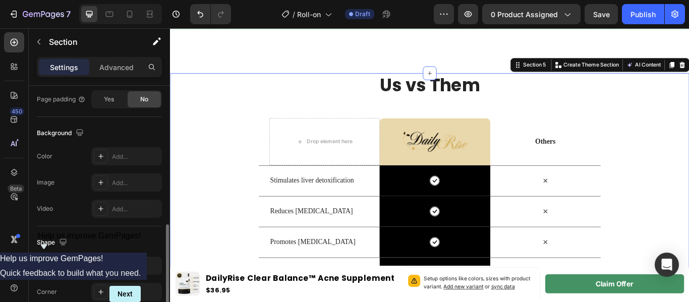
scroll to position [315, 0]
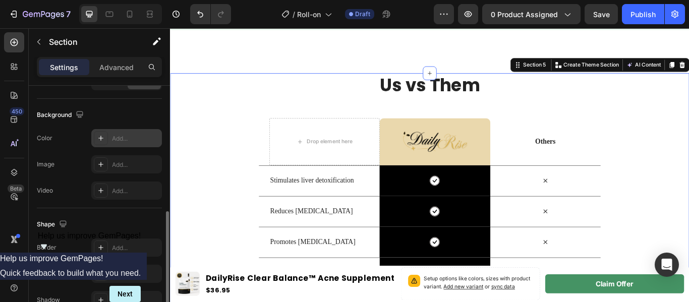
click at [100, 139] on icon at bounding box center [101, 138] width 8 height 8
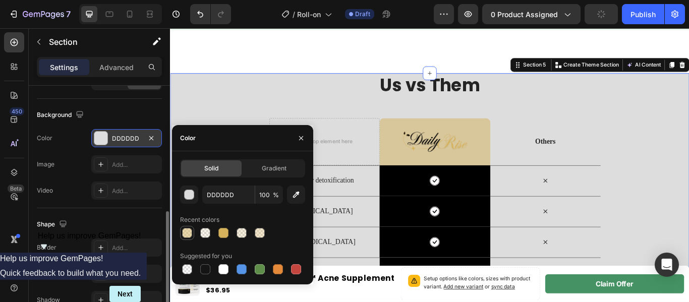
click at [189, 237] on div at bounding box center [187, 233] width 10 height 10
type input "D6B25C"
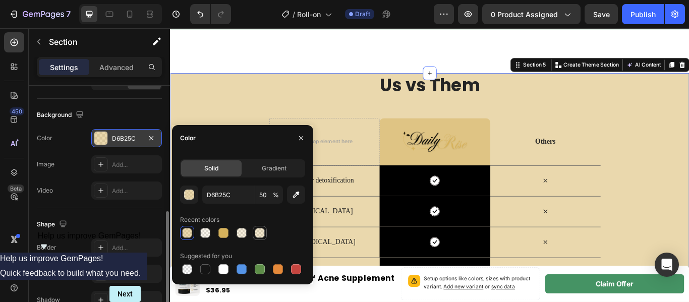
click at [259, 232] on div at bounding box center [260, 233] width 10 height 10
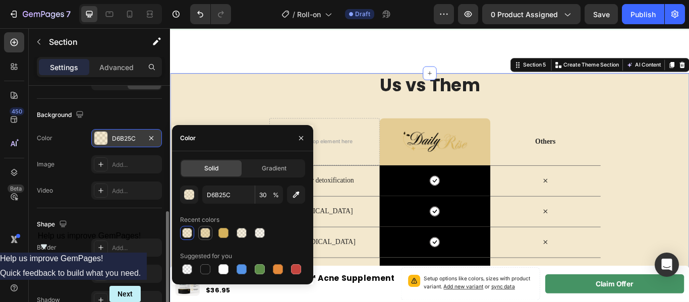
click at [208, 237] on div at bounding box center [205, 233] width 10 height 10
type input "50"
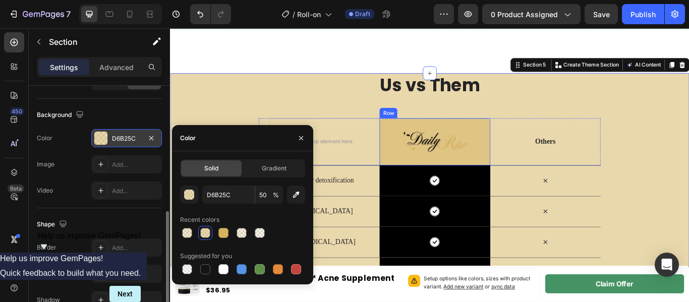
click at [419, 180] on div "Image Row" at bounding box center [478, 160] width 129 height 55
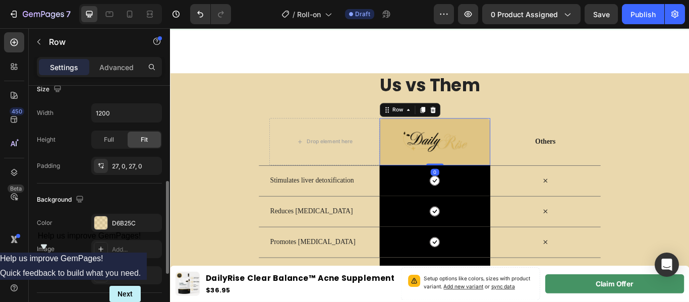
scroll to position [217, 0]
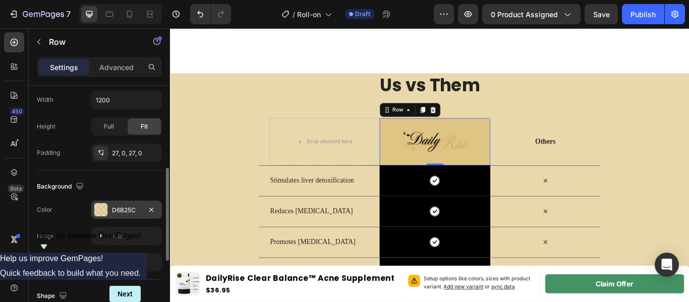
click at [102, 215] on div at bounding box center [100, 209] width 13 height 13
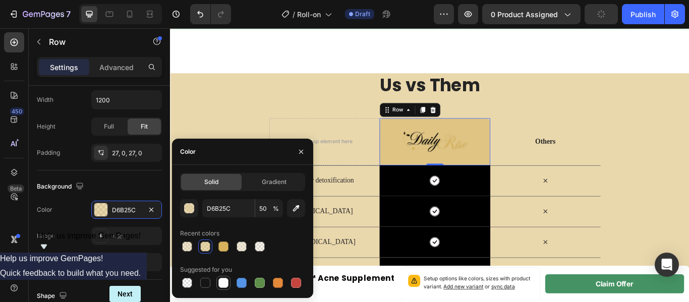
click at [226, 286] on div at bounding box center [223, 283] width 10 height 10
type input "FFFFFF"
type input "100"
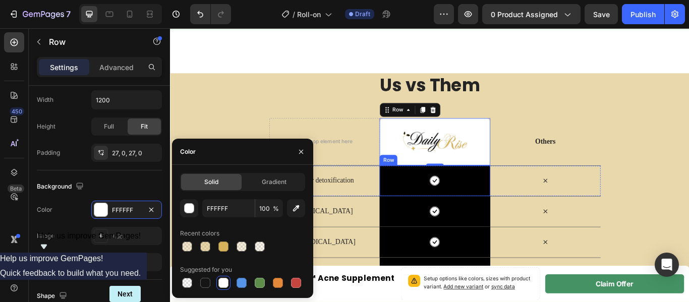
click at [438, 216] on div "Icon Row" at bounding box center [478, 206] width 129 height 36
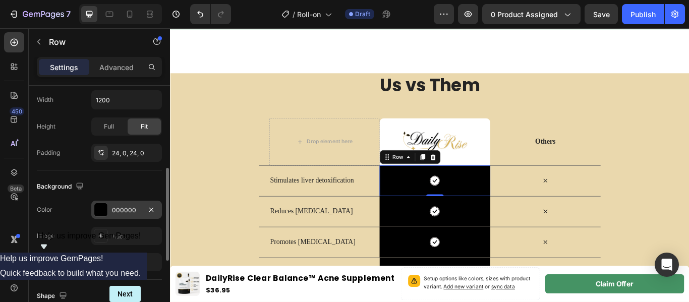
click at [93, 211] on div "000000" at bounding box center [126, 210] width 71 height 18
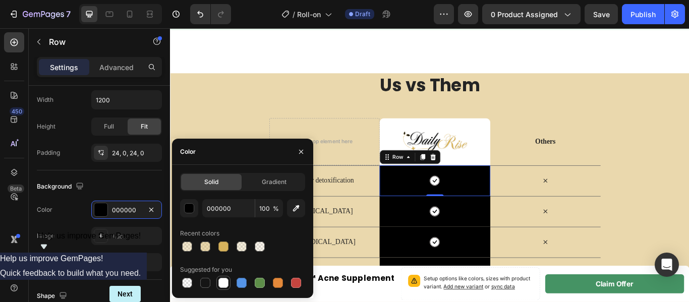
click at [219, 280] on div at bounding box center [223, 283] width 10 height 10
type input "FFFFFF"
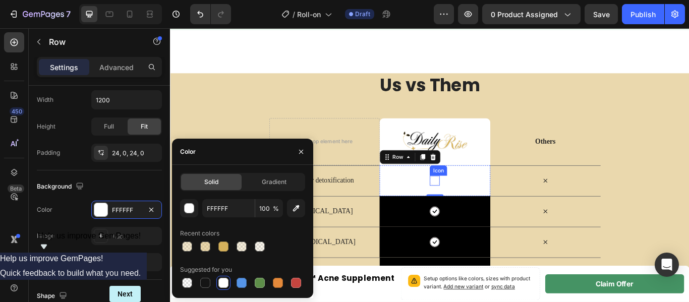
click at [477, 204] on icon at bounding box center [479, 206] width 10 height 10
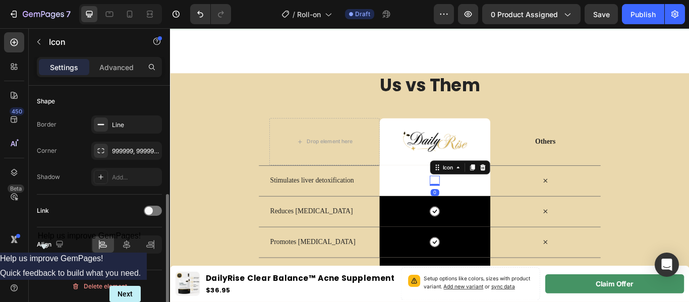
scroll to position [0, 0]
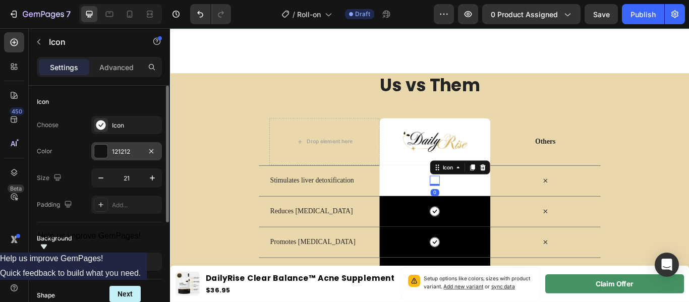
click at [107, 152] on div at bounding box center [100, 151] width 13 height 13
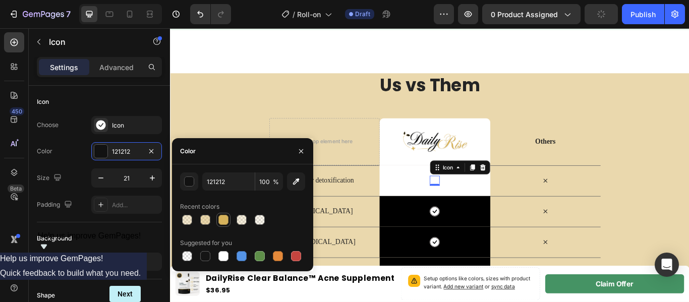
click at [226, 220] on div at bounding box center [223, 220] width 10 height 10
type input "D6B25C"
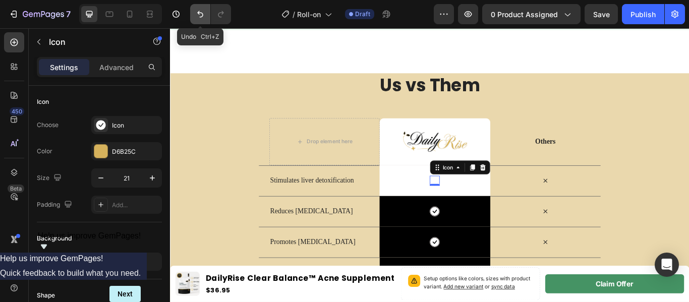
click at [197, 21] on button "Undo/Redo" at bounding box center [200, 14] width 20 height 20
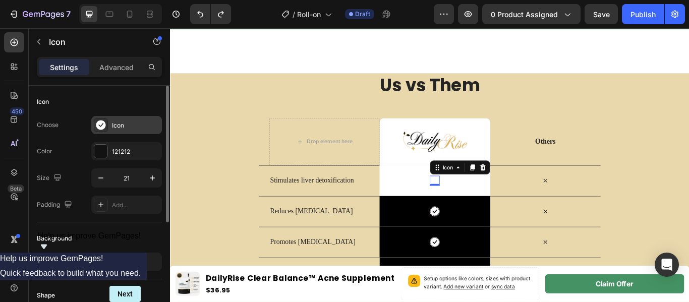
click at [121, 126] on div "Icon" at bounding box center [135, 125] width 47 height 9
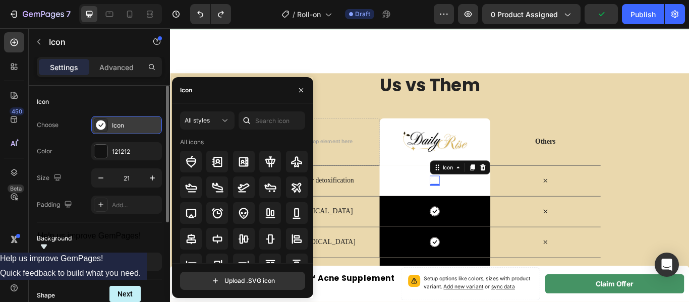
click at [121, 126] on div "Icon" at bounding box center [135, 125] width 47 height 9
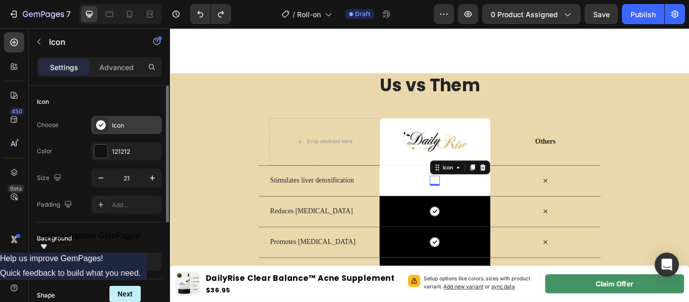
click at [126, 129] on div "Icon" at bounding box center [135, 125] width 47 height 9
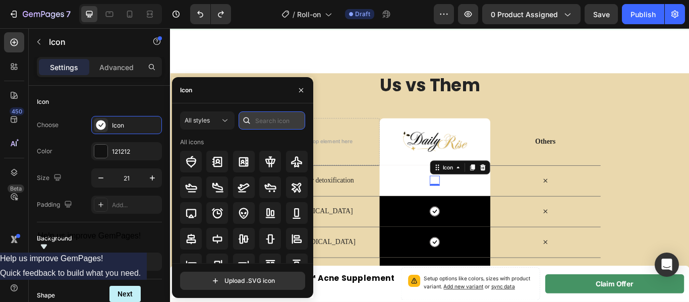
click at [266, 122] on input "text" at bounding box center [272, 120] width 67 height 18
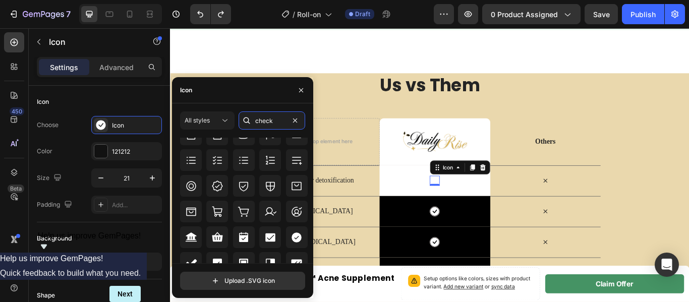
scroll to position [350, 0]
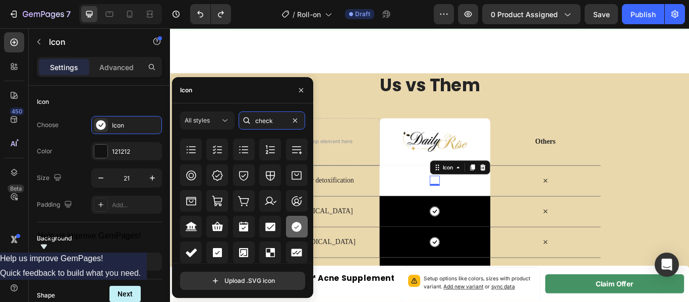
type input "check"
click at [292, 225] on icon at bounding box center [297, 227] width 10 height 10
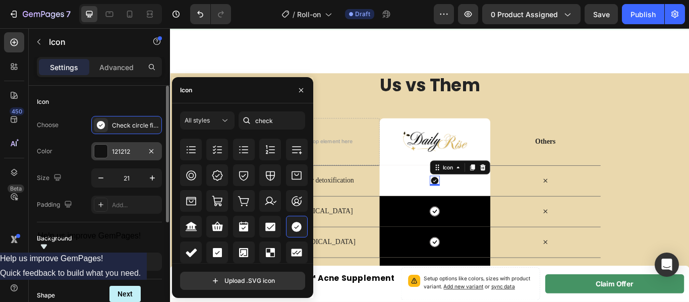
click at [93, 148] on div "121212" at bounding box center [126, 151] width 71 height 18
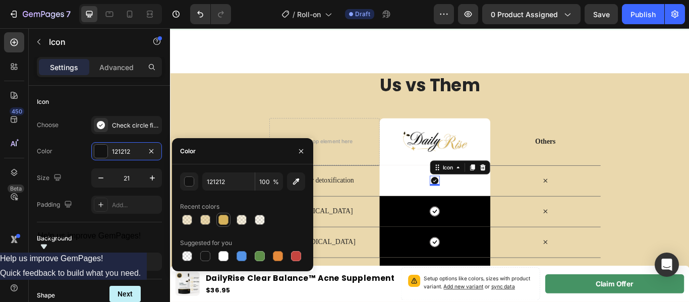
click at [223, 221] on div at bounding box center [223, 220] width 10 height 10
type input "D6B25C"
click at [150, 178] on icon "button" at bounding box center [152, 178] width 10 height 10
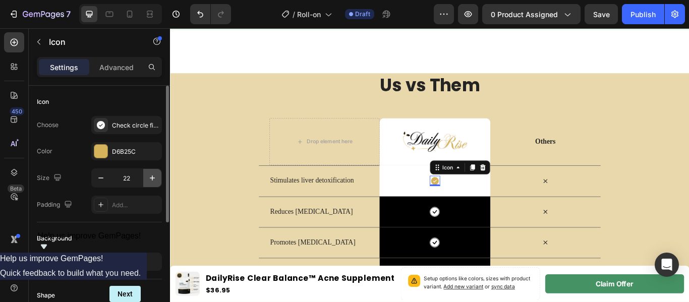
click at [150, 178] on icon "button" at bounding box center [152, 178] width 10 height 10
type input "25"
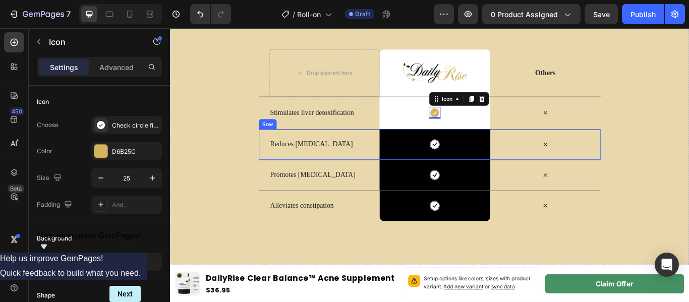
scroll to position [1291, 0]
click at [435, 165] on div "Icon Row" at bounding box center [478, 163] width 129 height 36
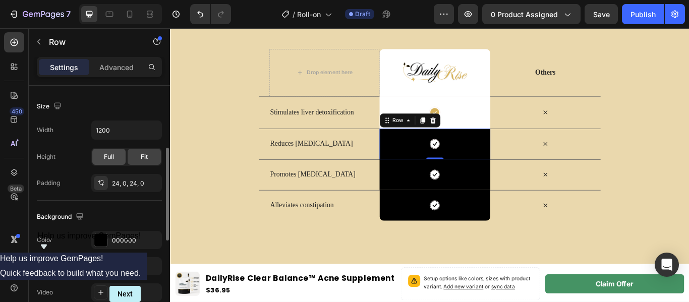
scroll to position [206, 0]
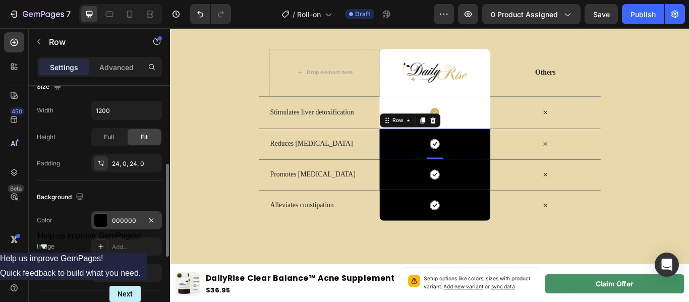
click at [101, 219] on div at bounding box center [100, 220] width 13 height 13
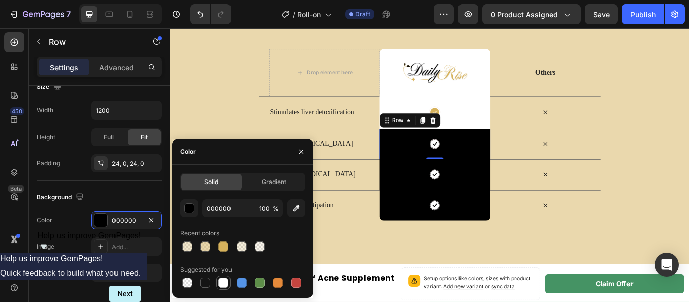
click at [225, 282] on div at bounding box center [223, 283] width 10 height 10
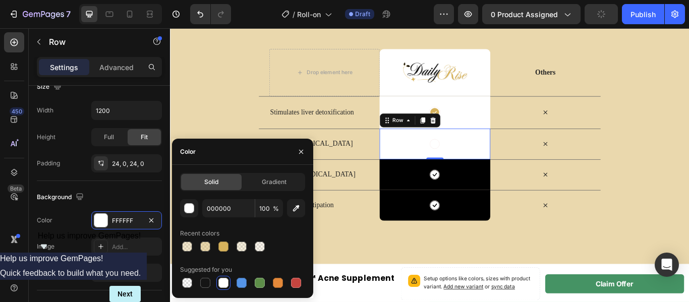
type input "FFFFFF"
click at [476, 164] on icon at bounding box center [479, 163] width 10 height 10
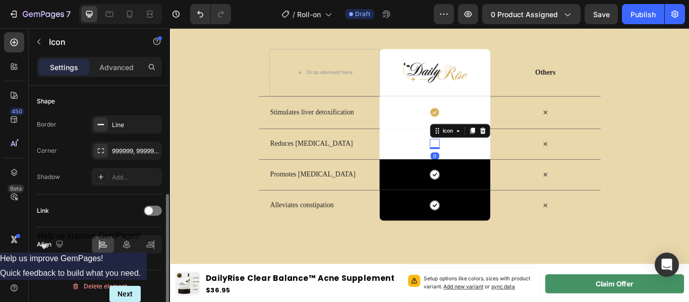
scroll to position [0, 0]
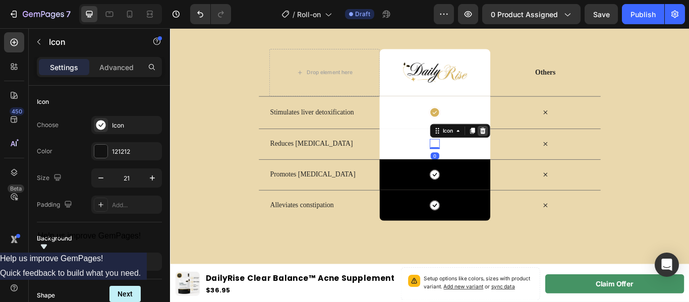
click at [534, 146] on icon at bounding box center [534, 148] width 8 height 8
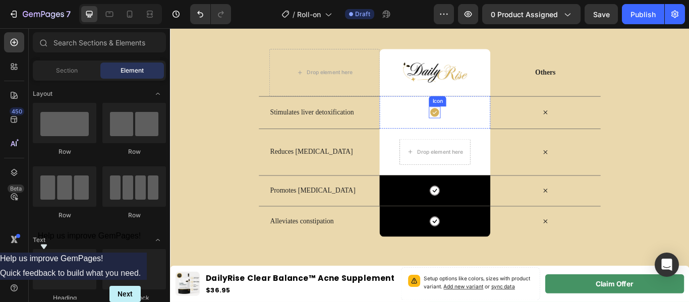
click at [477, 126] on icon at bounding box center [479, 126] width 10 height 10
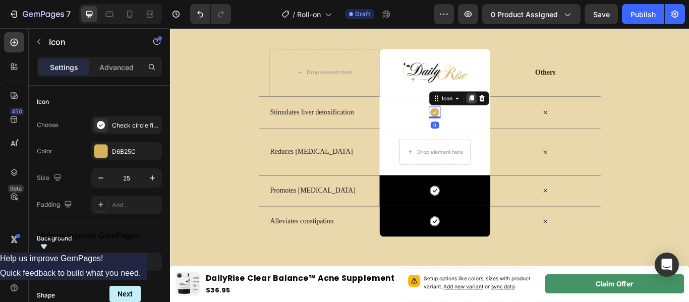
click at [519, 111] on icon at bounding box center [521, 109] width 6 height 7
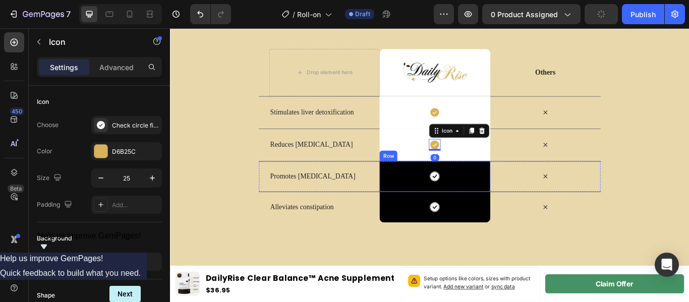
click at [449, 204] on div "Icon Row" at bounding box center [478, 201] width 129 height 36
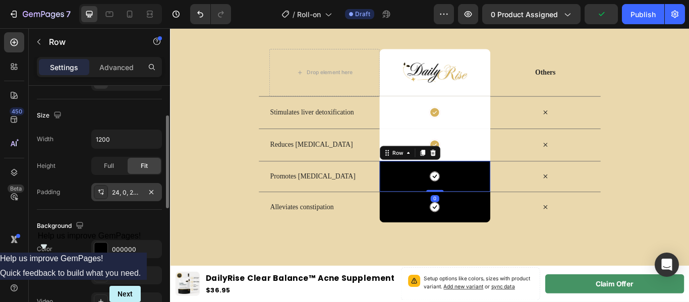
scroll to position [203, 0]
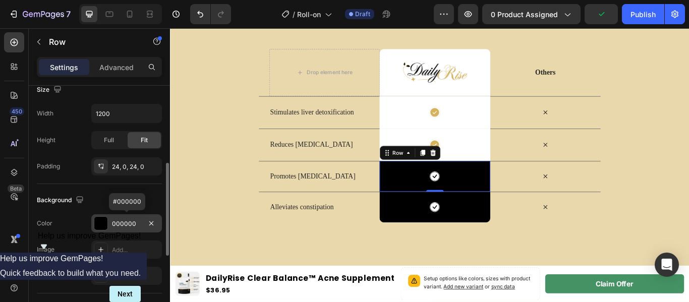
click at [103, 222] on div at bounding box center [100, 223] width 13 height 13
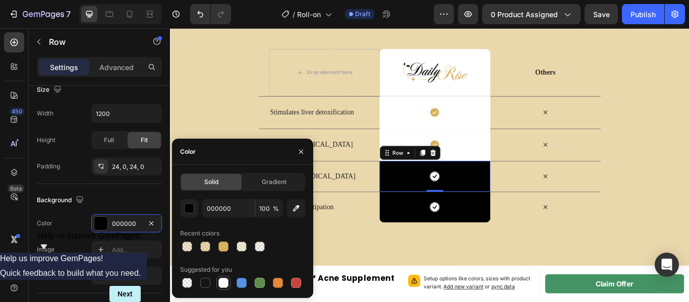
click at [221, 282] on div at bounding box center [223, 283] width 10 height 10
type input "FFFFFF"
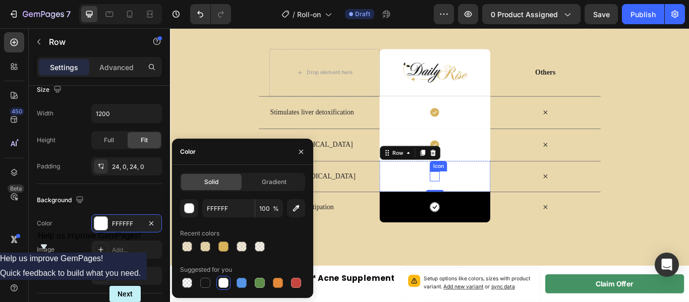
click at [477, 199] on icon at bounding box center [478, 201] width 11 height 11
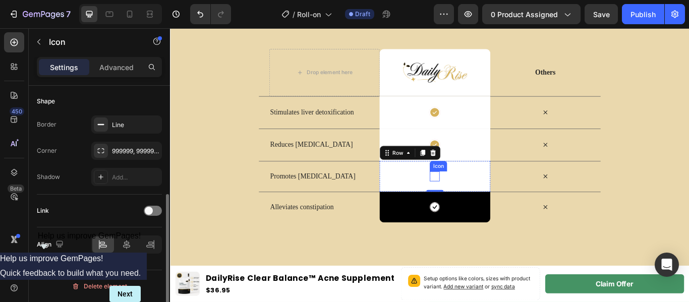
scroll to position [0, 0]
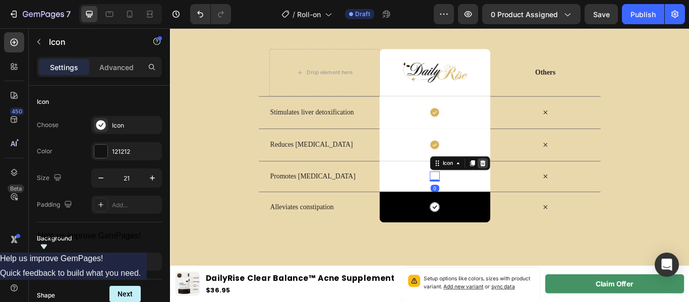
click at [532, 189] on icon at bounding box center [534, 186] width 8 height 8
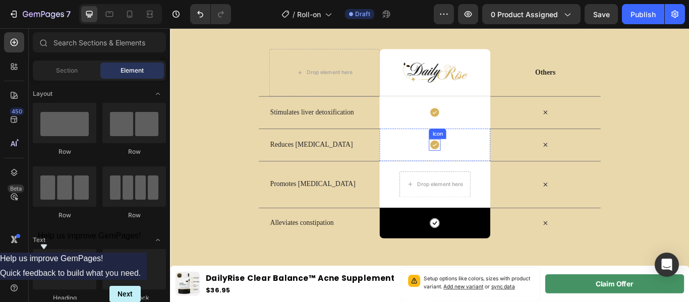
click at [472, 166] on icon at bounding box center [478, 164] width 13 height 13
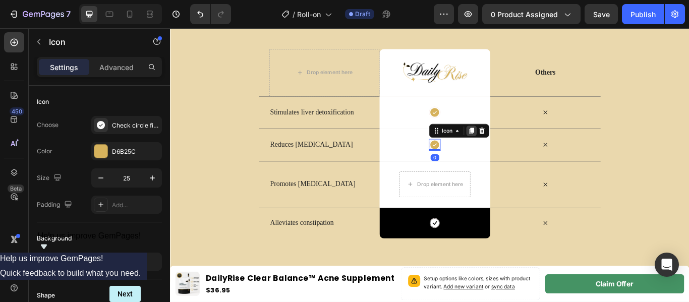
click at [519, 147] on icon at bounding box center [521, 147] width 6 height 7
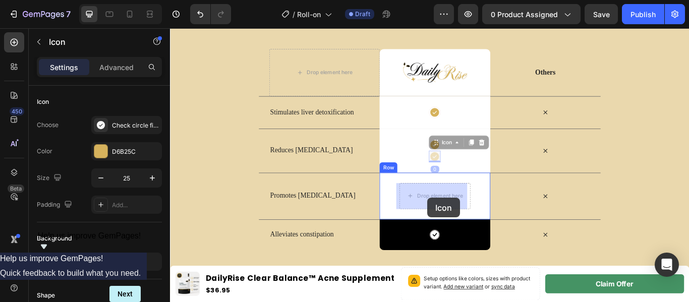
drag, startPoint x: 473, startPoint y: 160, endPoint x: 470, endPoint y: 226, distance: 65.6
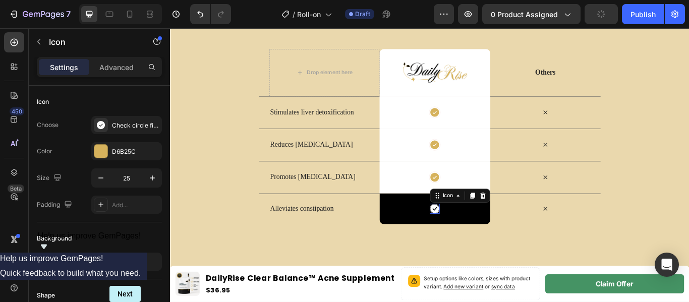
click at [476, 239] on icon at bounding box center [479, 239] width 10 height 10
click at [530, 224] on icon at bounding box center [534, 223] width 8 height 8
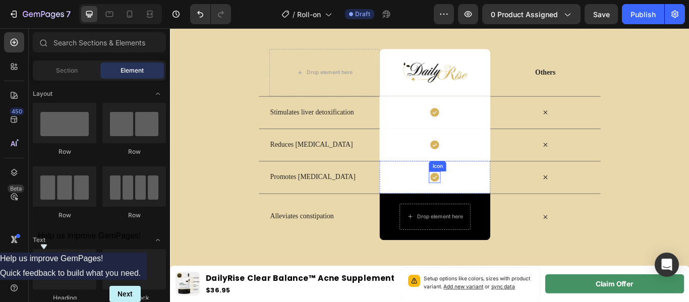
click at [479, 207] on div "Icon" at bounding box center [479, 202] width 14 height 14
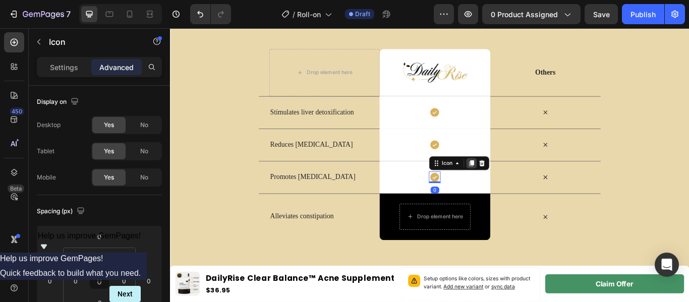
click at [518, 187] on icon at bounding box center [521, 185] width 6 height 7
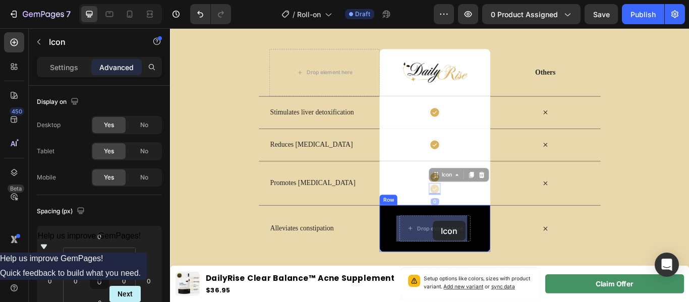
drag, startPoint x: 477, startPoint y: 199, endPoint x: 476, endPoint y: 253, distance: 54.0
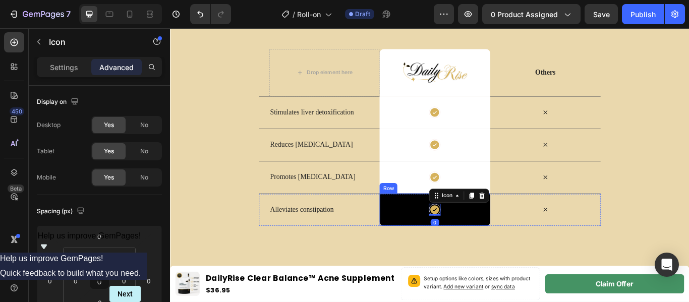
click at [433, 246] on div "Icon 0 Row" at bounding box center [478, 240] width 129 height 38
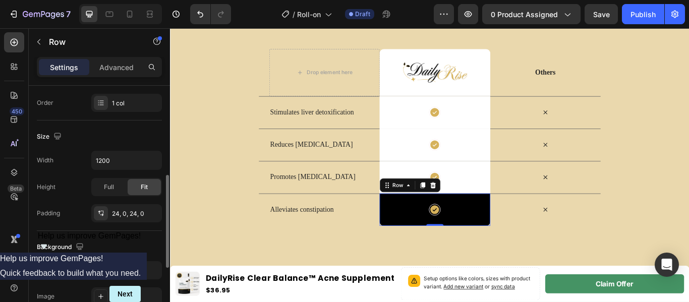
scroll to position [183, 0]
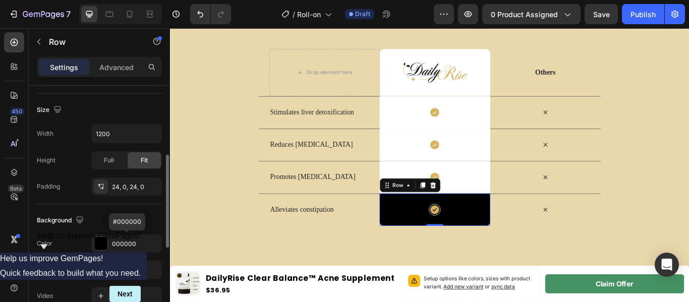
click at [95, 235] on div "000000" at bounding box center [126, 244] width 71 height 18
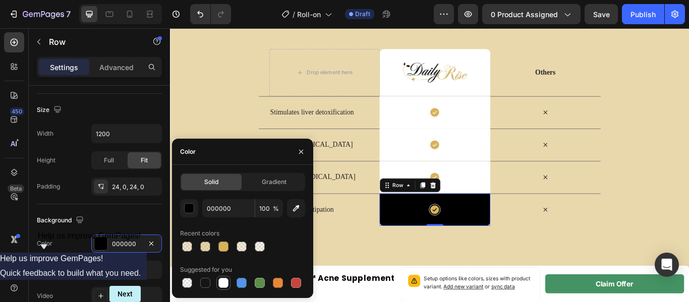
click at [227, 279] on div at bounding box center [223, 283] width 10 height 10
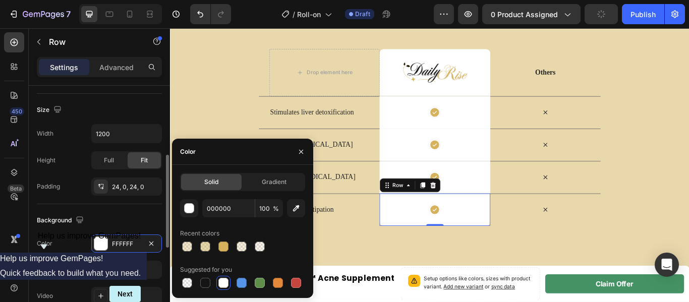
type input "FFFFFF"
click at [138, 217] on div "Background" at bounding box center [99, 220] width 125 height 16
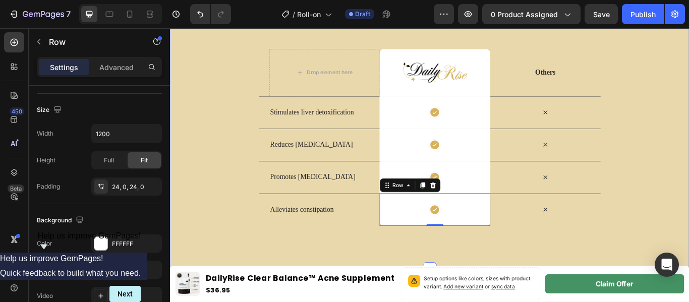
click at [606, 261] on div "Us vs Them Heading Row Drop element here Image Row Others Text Block Row Stimul…" at bounding box center [472, 154] width 605 height 309
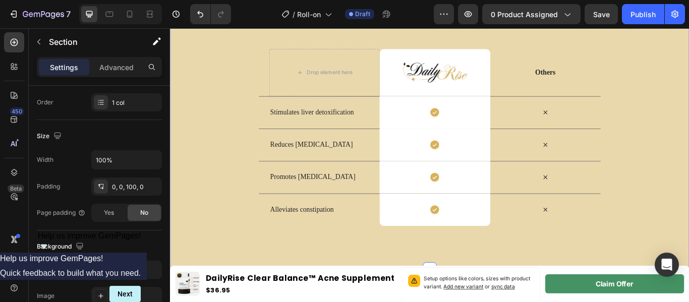
scroll to position [0, 0]
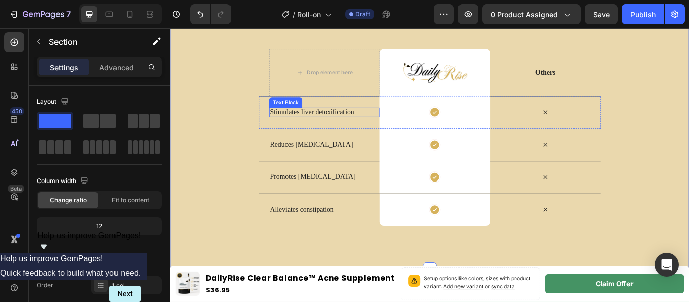
click at [340, 125] on p "Stimulates liver detoxification" at bounding box center [349, 126] width 127 height 11
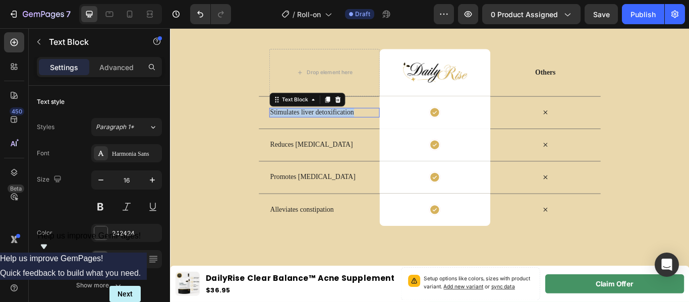
click at [340, 125] on p "Stimulates liver detoxification" at bounding box center [349, 126] width 127 height 11
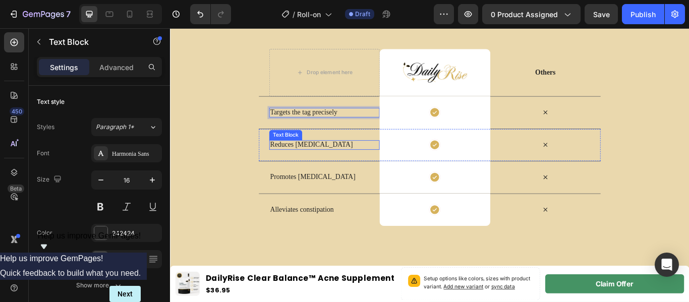
click at [334, 167] on p "Reduces liver inflammation" at bounding box center [349, 164] width 127 height 11
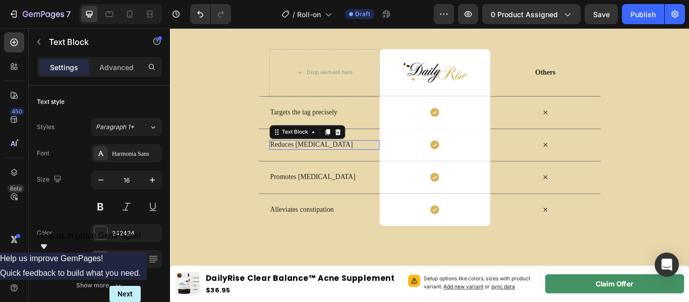
click at [334, 167] on p "Reduces liver inflammation" at bounding box center [349, 164] width 127 height 11
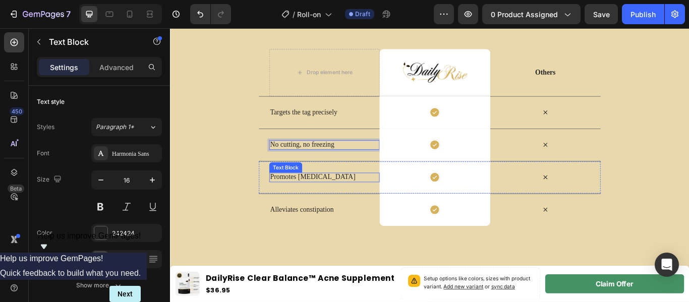
click at [333, 200] on p "Promotes lymphatic drainage" at bounding box center [349, 202] width 127 height 11
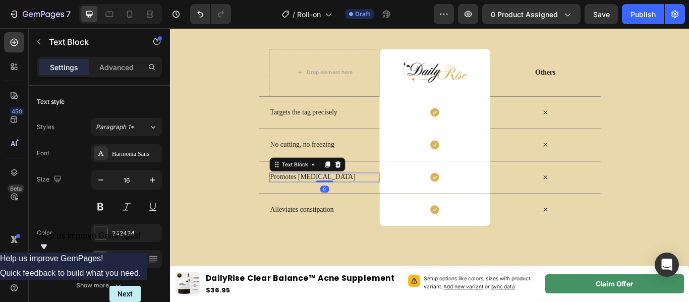
click at [333, 200] on p "Promotes lymphatic drainage" at bounding box center [349, 202] width 127 height 11
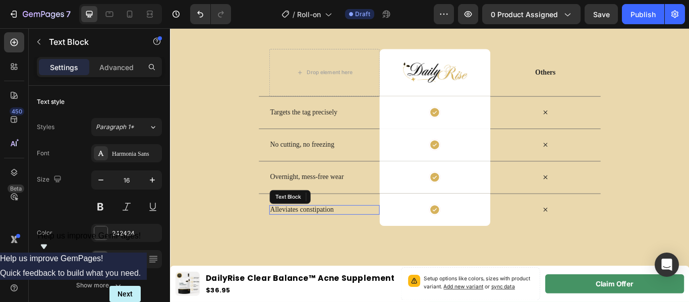
click at [351, 242] on p "Alleviates constipation" at bounding box center [349, 240] width 127 height 11
click at [605, 128] on icon at bounding box center [607, 127] width 5 height 5
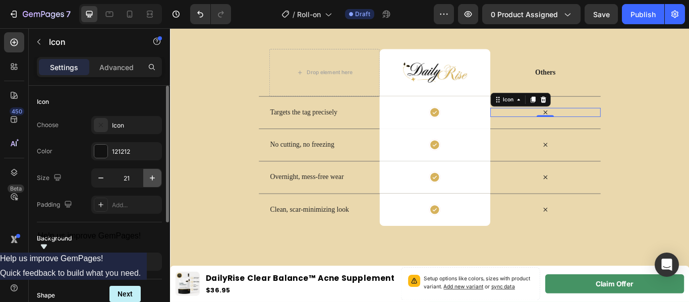
click at [150, 179] on icon "button" at bounding box center [152, 178] width 10 height 10
type input "25"
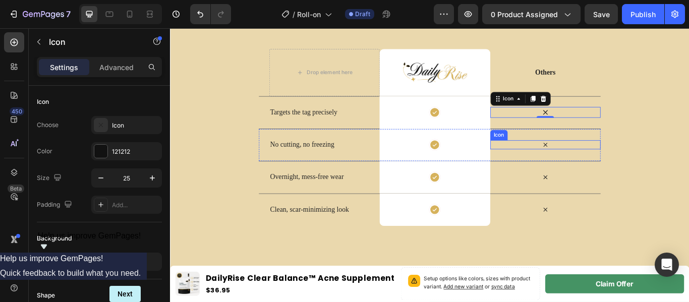
click at [605, 163] on icon at bounding box center [607, 164] width 5 height 5
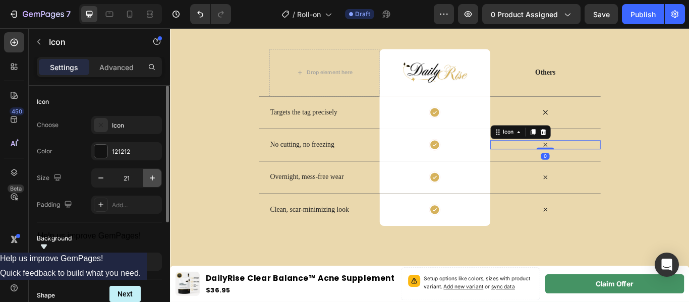
click at [151, 179] on icon "button" at bounding box center [152, 178] width 10 height 10
type input "25"
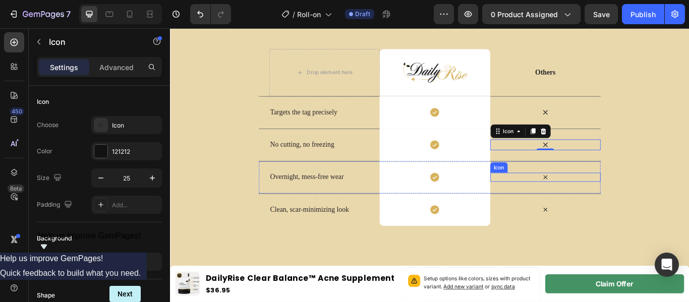
click at [603, 199] on icon at bounding box center [607, 202] width 11 height 11
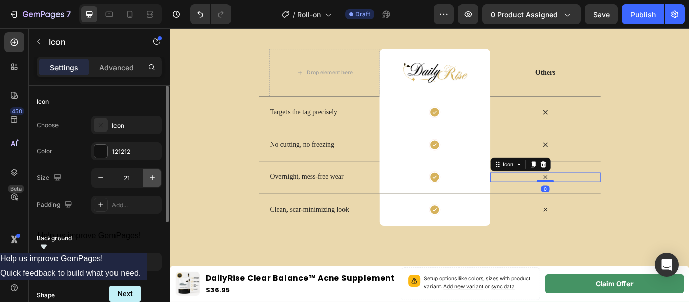
click at [157, 177] on button "button" at bounding box center [152, 178] width 18 height 18
type input "25"
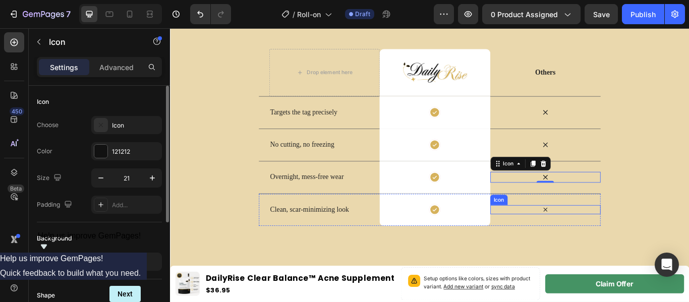
click at [605, 241] on icon at bounding box center [607, 240] width 5 height 5
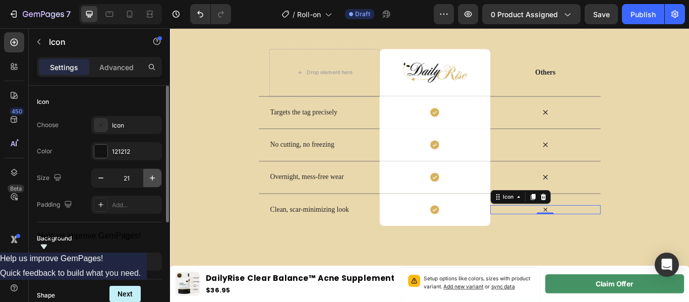
click at [146, 175] on button "button" at bounding box center [152, 178] width 18 height 18
type input "25"
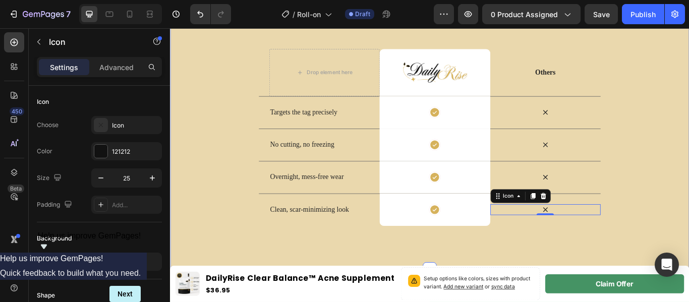
click at [246, 199] on div "Us vs Them Heading Row Drop element here Image Row Others Text Block Row Target…" at bounding box center [472, 129] width 605 height 259
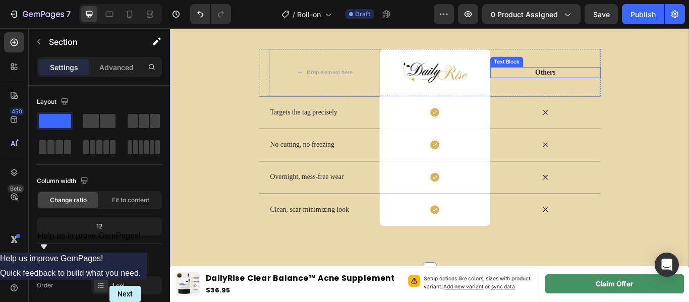
click at [600, 76] on p "Others" at bounding box center [607, 80] width 127 height 11
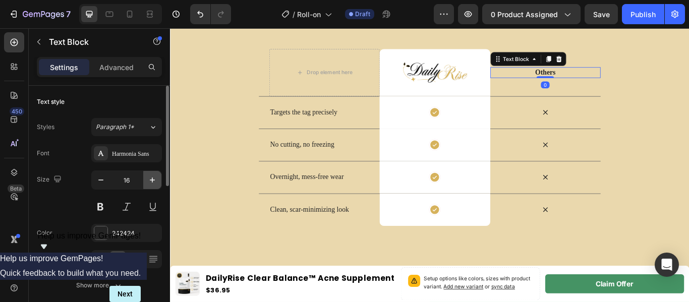
click at [148, 182] on icon "button" at bounding box center [152, 180] width 10 height 10
type input "18"
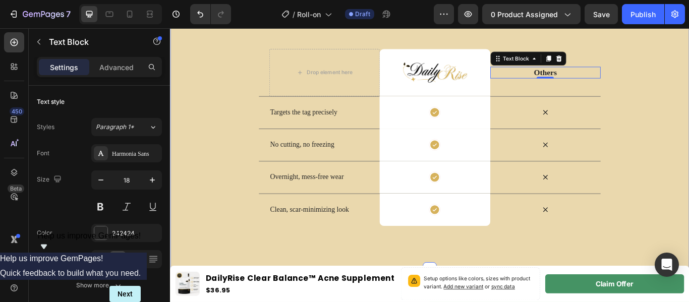
scroll to position [1458, 0]
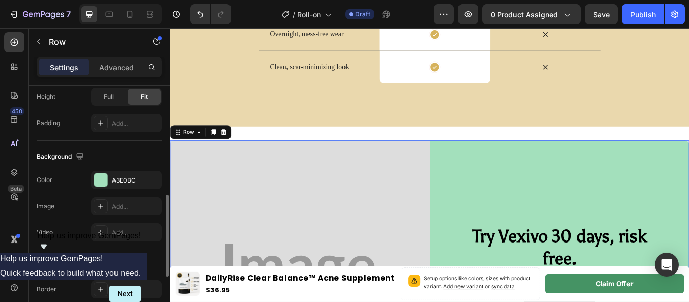
scroll to position [337, 0]
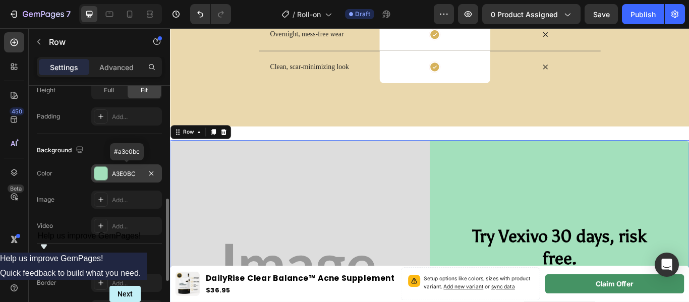
click at [100, 181] on div "A3E0BC" at bounding box center [126, 173] width 71 height 18
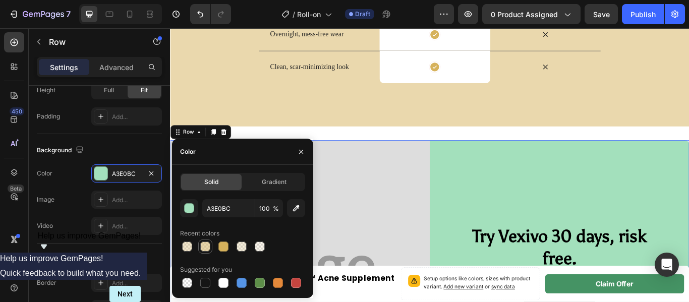
click at [204, 246] on div at bounding box center [205, 247] width 10 height 10
type input "D6B25C"
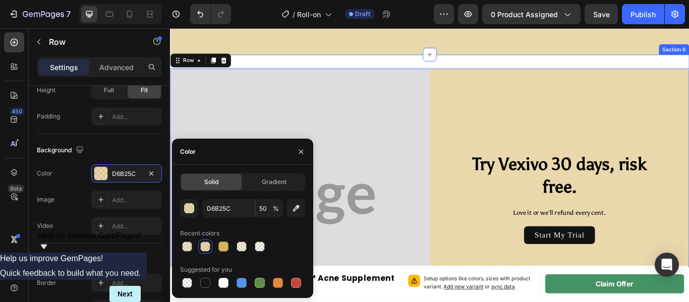
scroll to position [1546, 0]
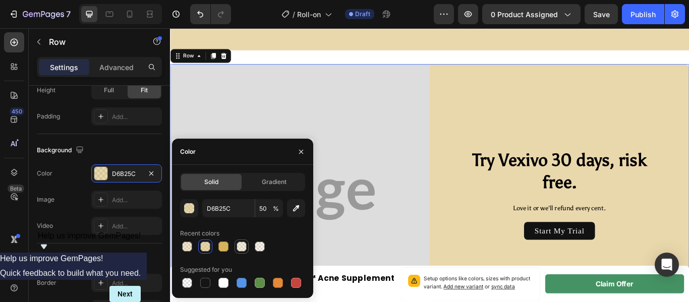
click at [240, 249] on div at bounding box center [242, 247] width 10 height 10
type input "20"
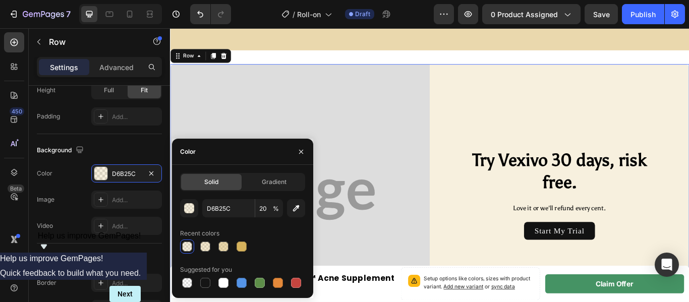
click at [187, 247] on div at bounding box center [187, 247] width 10 height 10
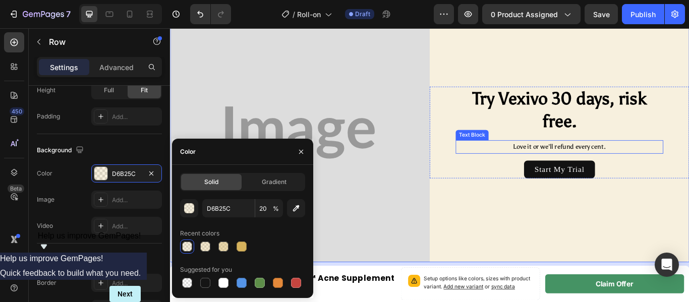
scroll to position [1621, 0]
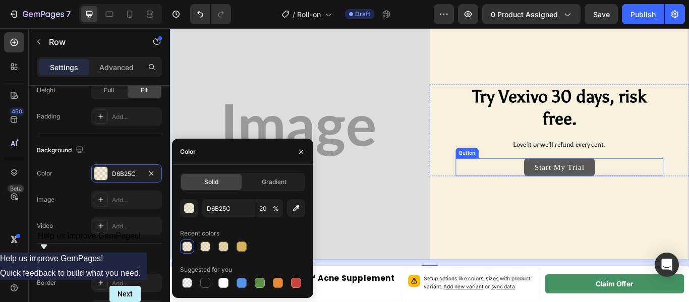
click at [586, 192] on link "Start My Trial" at bounding box center [624, 190] width 82 height 21
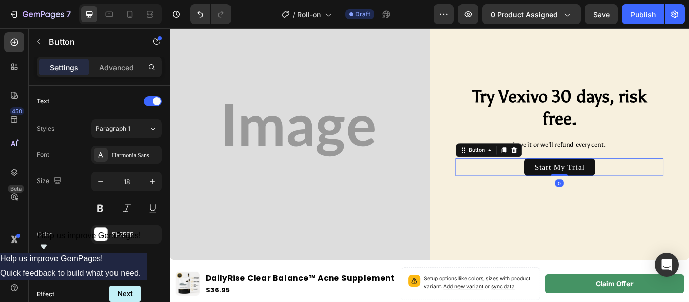
scroll to position [0, 0]
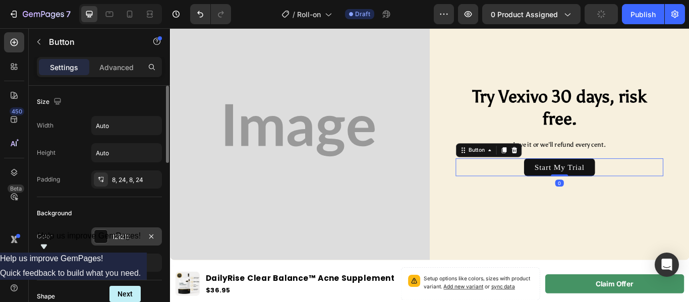
click at [100, 239] on div at bounding box center [100, 236] width 13 height 13
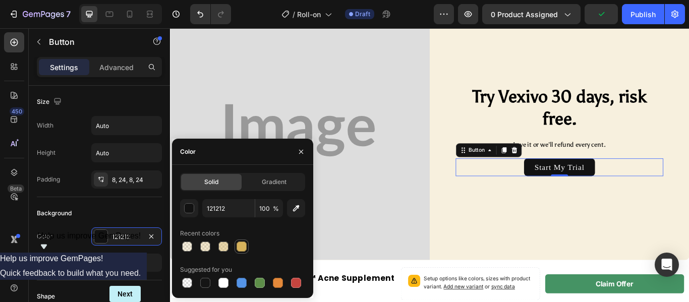
click at [243, 243] on div at bounding box center [242, 247] width 10 height 10
type input "D6B25C"
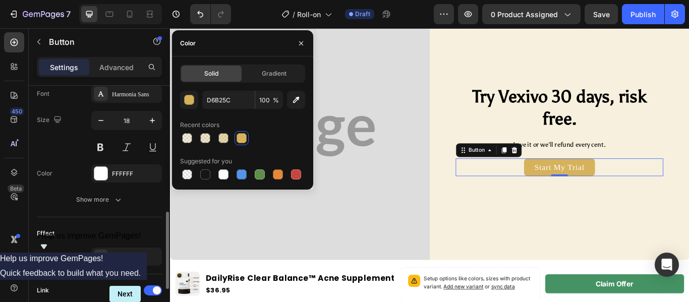
scroll to position [531, 0]
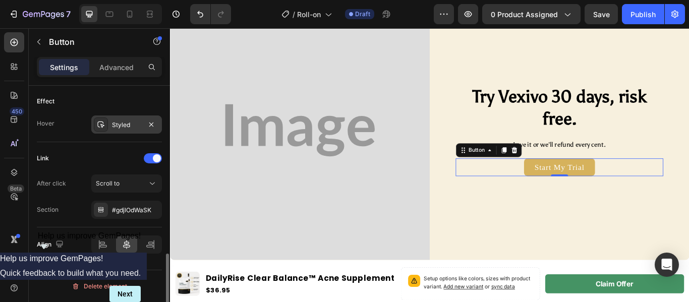
click at [124, 128] on div "Styled" at bounding box center [126, 125] width 29 height 9
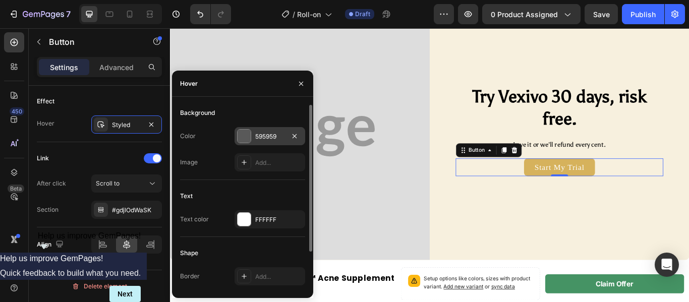
click at [246, 139] on div at bounding box center [244, 136] width 13 height 13
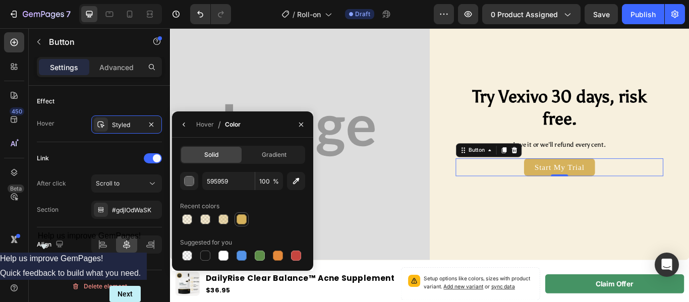
click at [245, 224] on div at bounding box center [242, 219] width 10 height 10
type input "D6B25C"
click at [245, 224] on div at bounding box center [242, 219] width 10 height 10
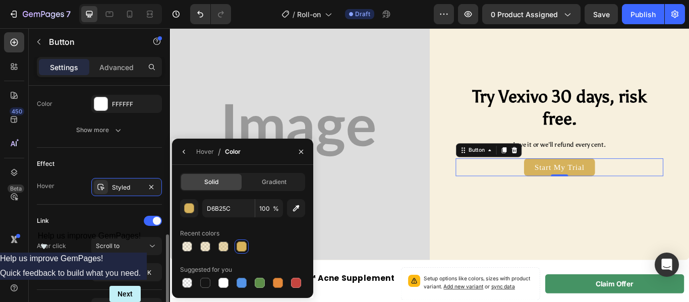
scroll to position [468, 0]
click at [186, 153] on icon "button" at bounding box center [184, 152] width 8 height 8
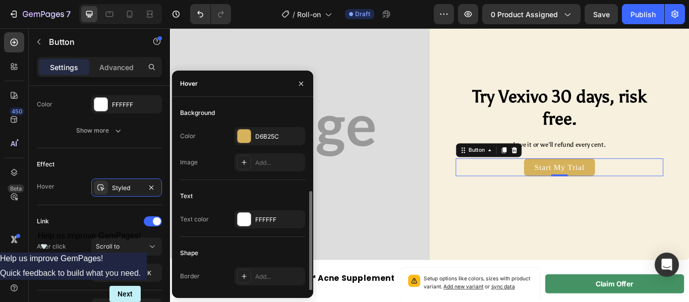
scroll to position [48, 0]
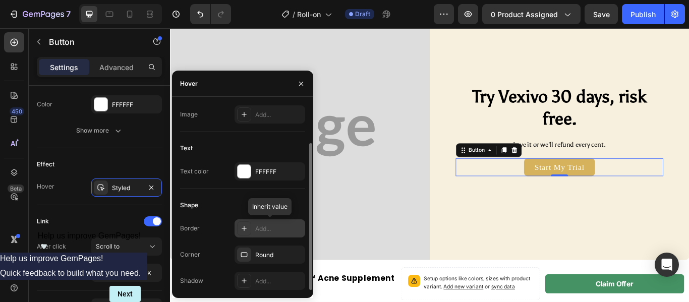
click at [245, 233] on div at bounding box center [244, 228] width 14 height 14
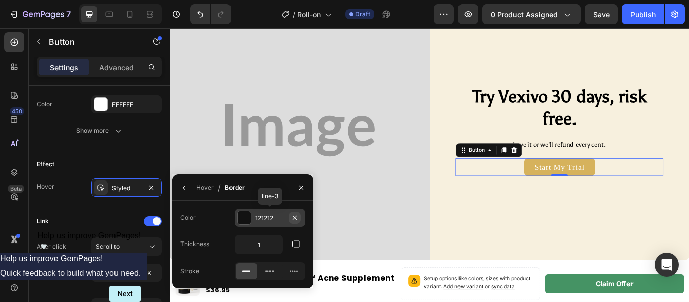
click at [295, 217] on icon "button" at bounding box center [295, 217] width 4 height 4
click at [183, 192] on button "button" at bounding box center [184, 188] width 16 height 16
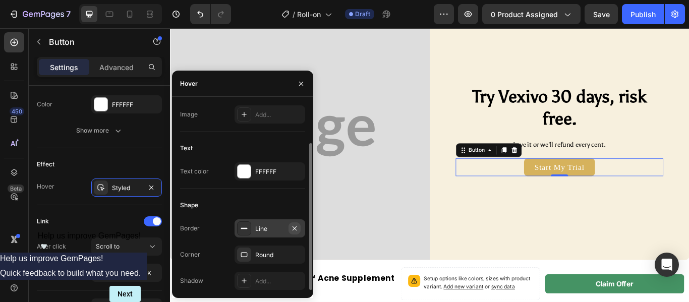
click at [295, 229] on icon "button" at bounding box center [295, 228] width 4 height 4
click at [264, 280] on div "Add..." at bounding box center [278, 281] width 47 height 9
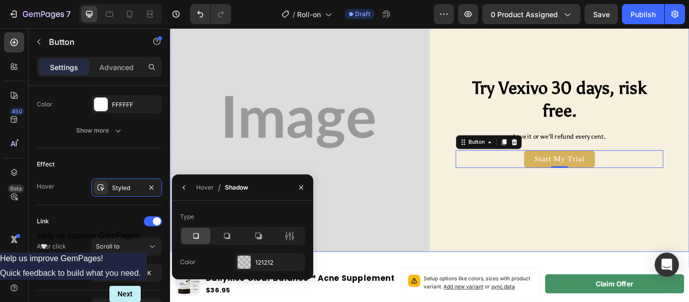
scroll to position [1629, 0]
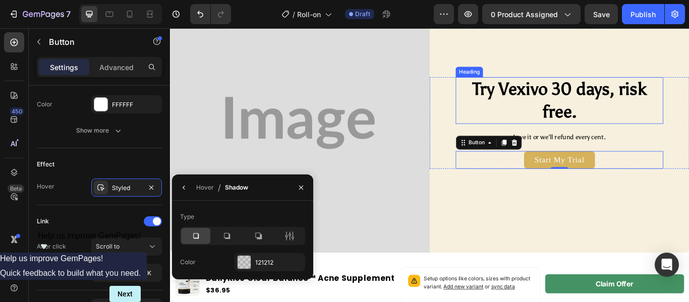
click at [634, 115] on h2 "Try Vexivo 30 days, risk free." at bounding box center [624, 112] width 242 height 54
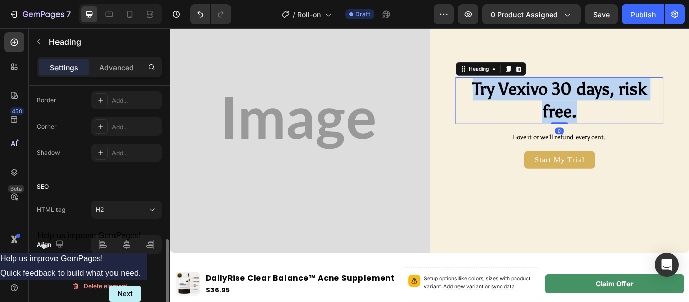
scroll to position [0, 0]
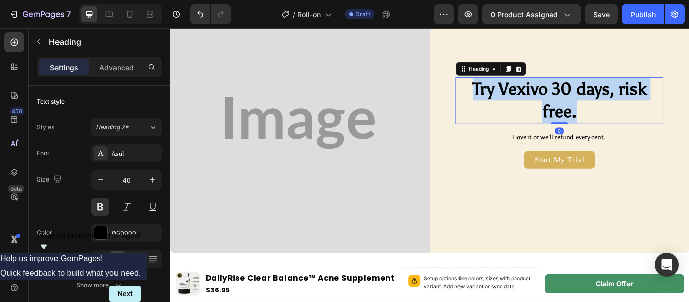
click at [634, 115] on p "Try Vexivo 30 days, risk free." at bounding box center [624, 112] width 240 height 52
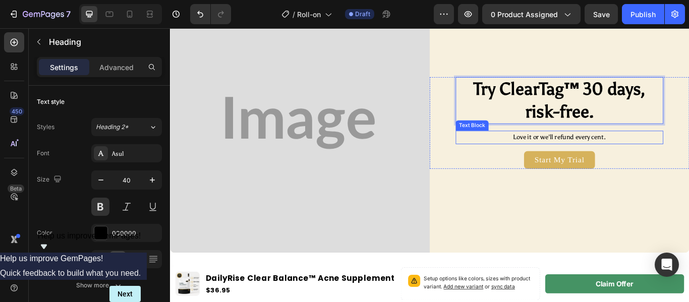
click at [602, 153] on p "Love it or we'll refund every cent." at bounding box center [624, 156] width 240 height 14
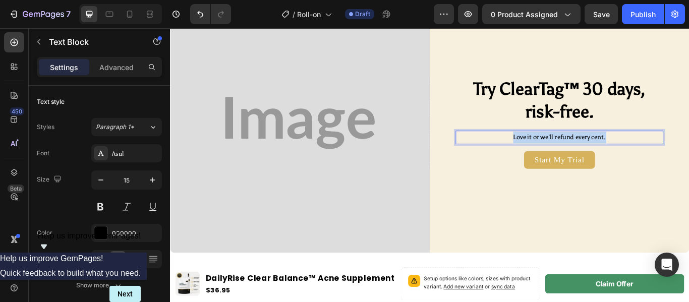
click at [602, 153] on p "Love it or we'll refund every cent." at bounding box center [624, 156] width 240 height 14
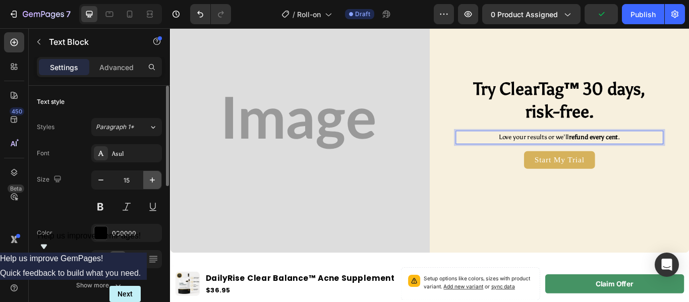
click at [149, 181] on icon "button" at bounding box center [152, 180] width 10 height 10
type input "16"
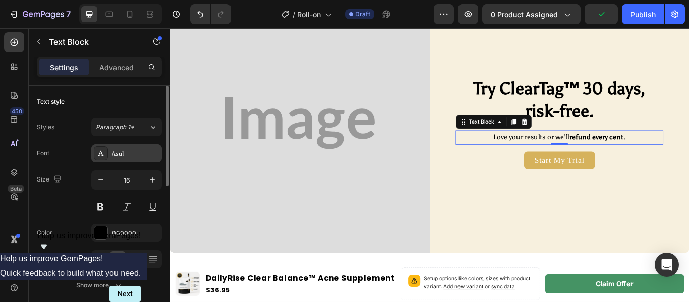
click at [139, 149] on div "Asul" at bounding box center [135, 153] width 47 height 9
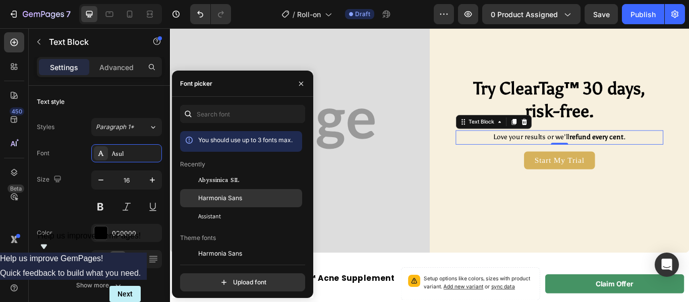
click at [252, 197] on div "Harmonia Sans" at bounding box center [249, 198] width 102 height 9
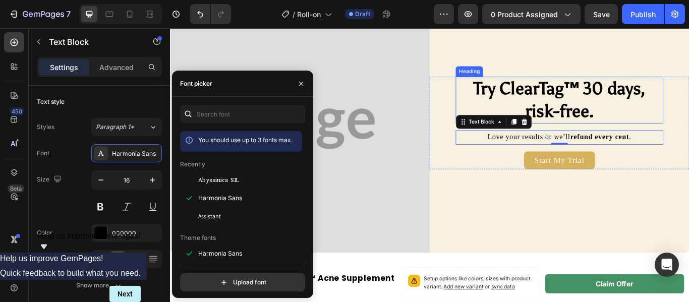
click at [613, 104] on p "Try ClearTag™ 30 days, risk-free." at bounding box center [624, 112] width 240 height 52
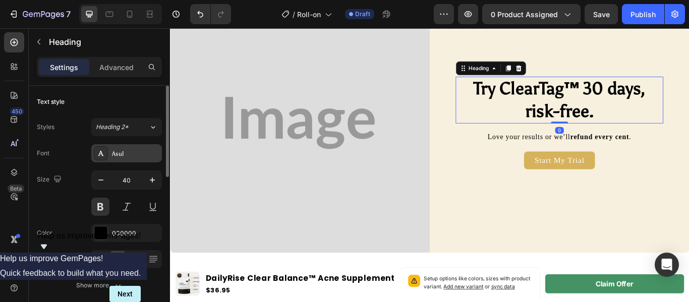
click at [139, 157] on div "Asul" at bounding box center [135, 153] width 47 height 9
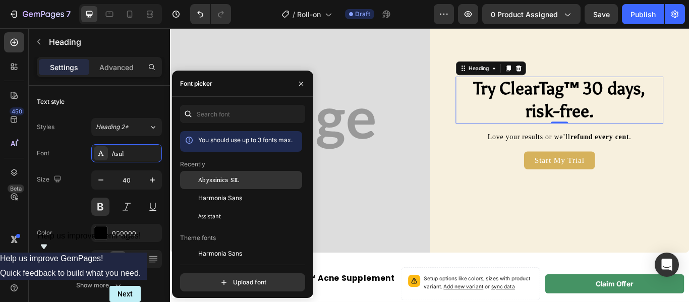
click at [252, 179] on div "Abyssinica SIL" at bounding box center [249, 180] width 102 height 9
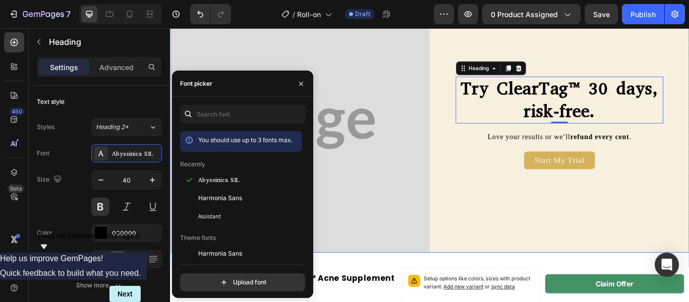
click at [566, 243] on div "Try ClearTag™ 30 days, risk-free. Heading 0 Love your results or we’ll refund e…" at bounding box center [624, 138] width 303 height 303
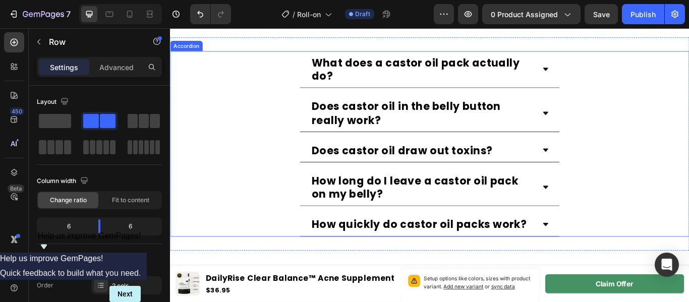
scroll to position [1952, 0]
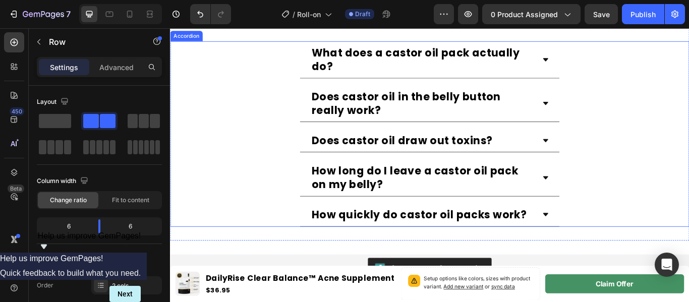
click at [595, 75] on div "What does a castor oil pack actually do?" at bounding box center [472, 64] width 303 height 43
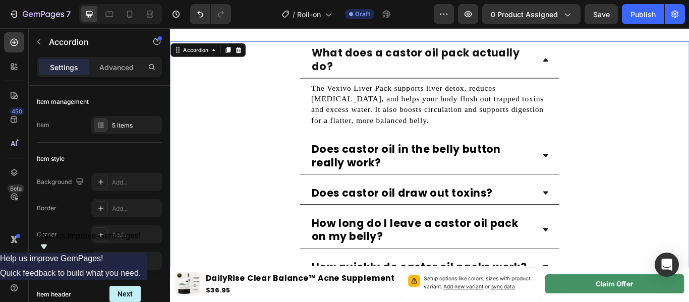
click at [595, 75] on div "What does a castor oil pack actually do?" at bounding box center [472, 64] width 303 height 43
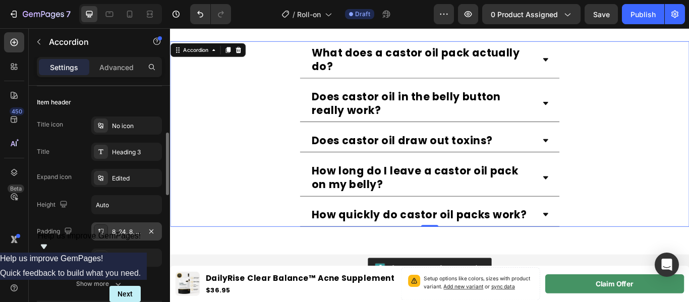
scroll to position [190, 0]
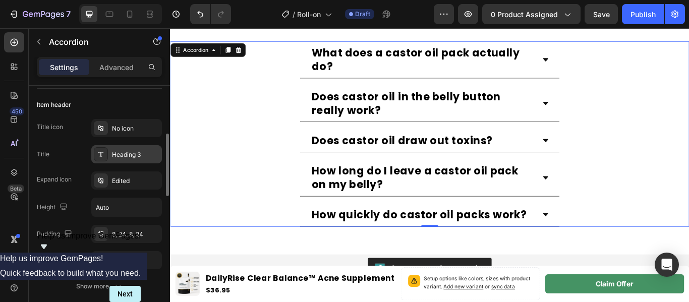
click at [137, 152] on div "Heading 3" at bounding box center [135, 154] width 47 height 9
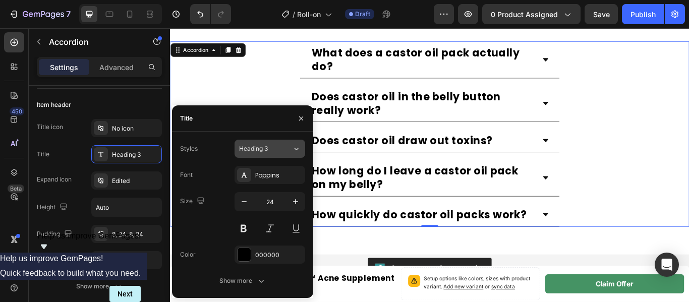
click at [290, 146] on div "Heading 3" at bounding box center [265, 148] width 53 height 9
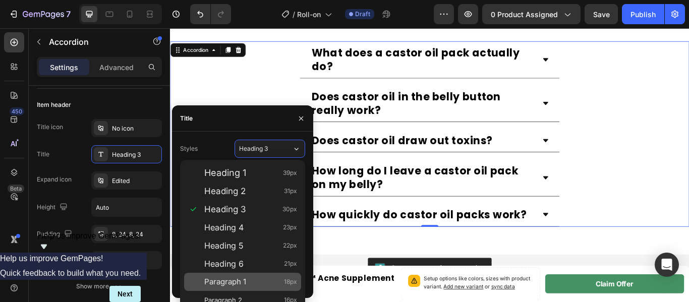
click at [243, 283] on span "Paragraph 1" at bounding box center [225, 282] width 42 height 10
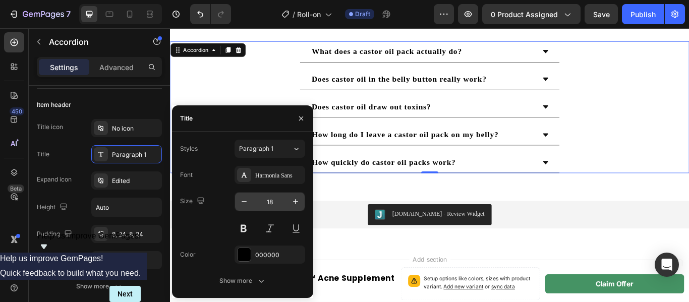
click at [279, 204] on input "18" at bounding box center [269, 202] width 33 height 18
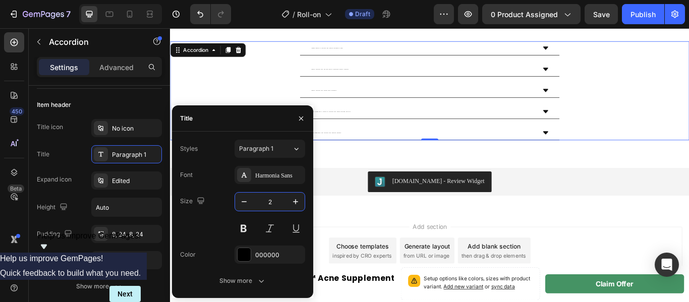
type input "20"
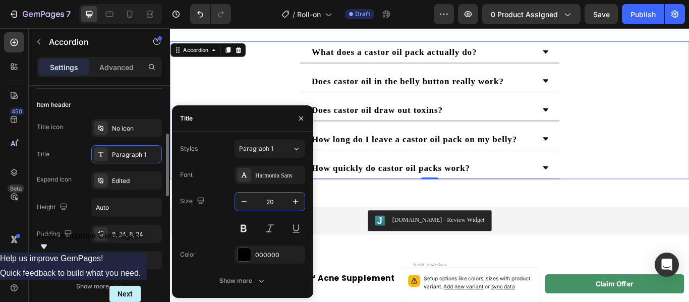
click at [137, 104] on div "Item header" at bounding box center [99, 105] width 125 height 16
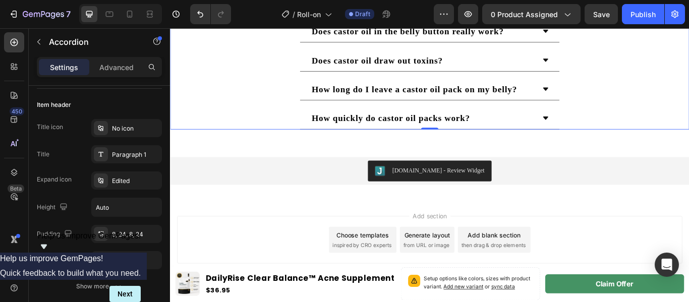
scroll to position [2011, 0]
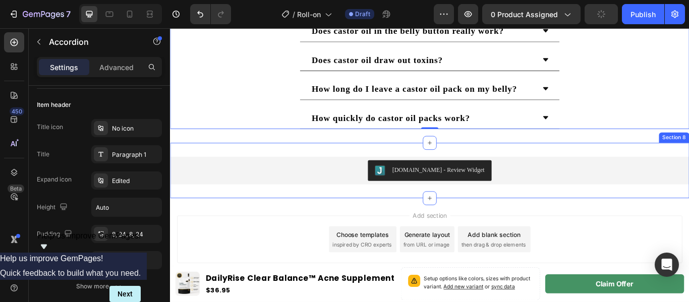
click at [670, 216] on div "Judge.me - Review Widget Judge.me Section 8" at bounding box center [472, 194] width 605 height 65
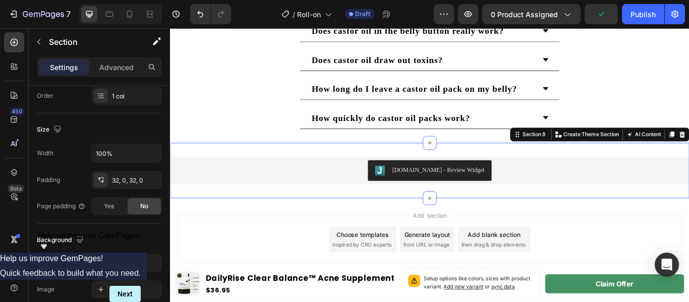
scroll to position [0, 0]
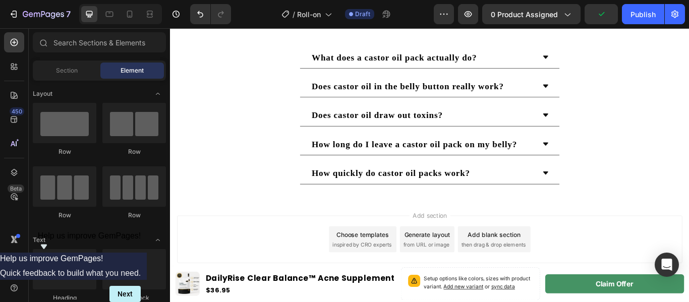
scroll to position [1946, 0]
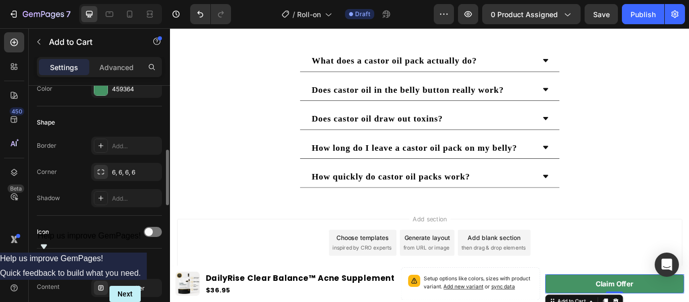
scroll to position [223, 0]
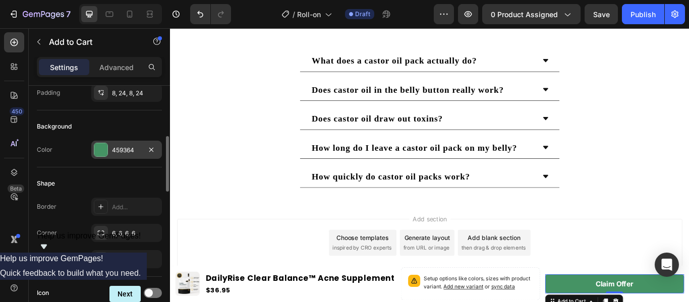
click at [102, 153] on div at bounding box center [100, 149] width 13 height 13
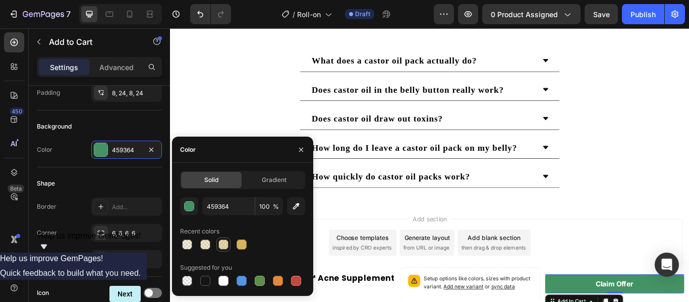
click at [229, 239] on div at bounding box center [223, 245] width 14 height 14
type input "D6B25C"
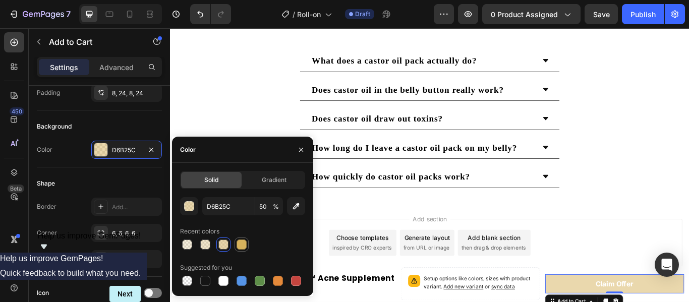
click at [241, 244] on div at bounding box center [242, 245] width 10 height 10
type input "100"
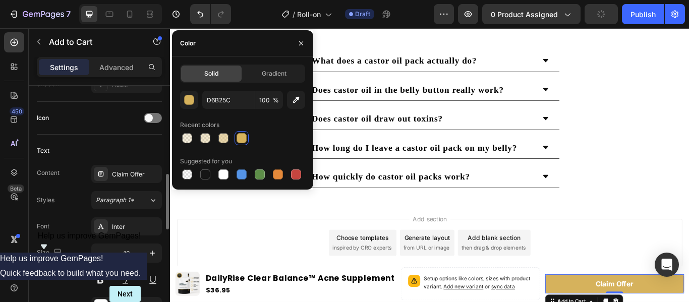
scroll to position [399, 0]
click at [207, 176] on div at bounding box center [205, 174] width 10 height 10
type input "151515"
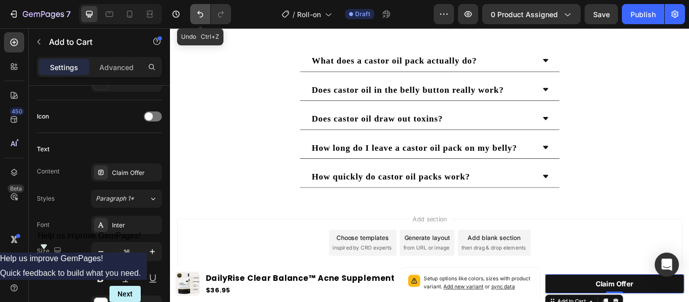
click at [197, 15] on icon "Undo/Redo" at bounding box center [200, 14] width 10 height 10
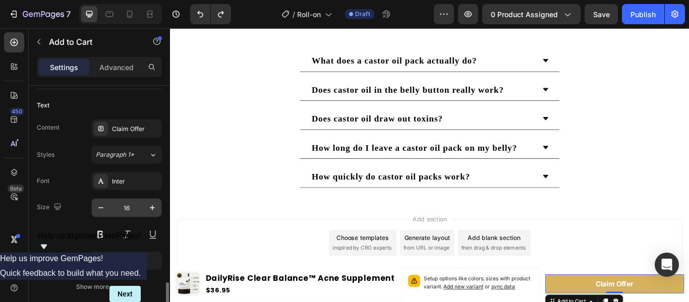
scroll to position [531, 0]
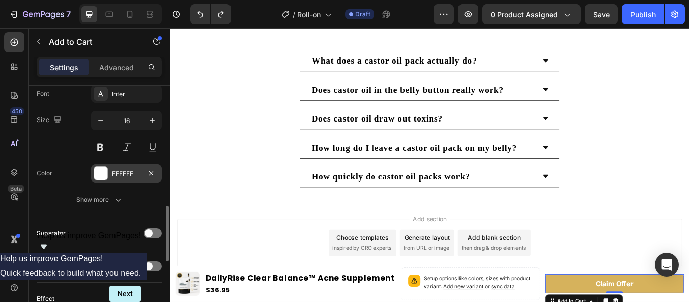
click at [104, 175] on div at bounding box center [100, 173] width 13 height 13
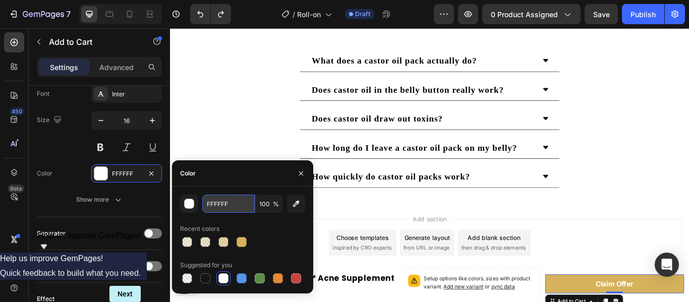
click at [240, 209] on input "FFFFFF" at bounding box center [228, 204] width 52 height 18
type input "000000"
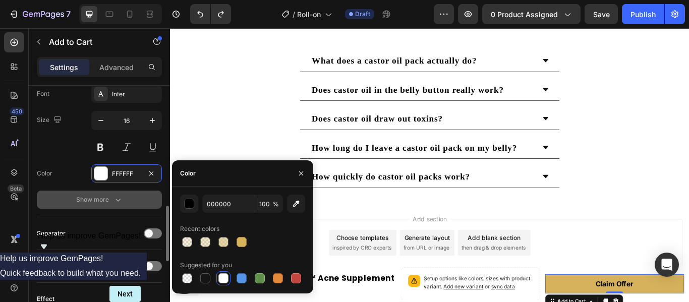
click at [147, 208] on button "Show more" at bounding box center [99, 200] width 125 height 18
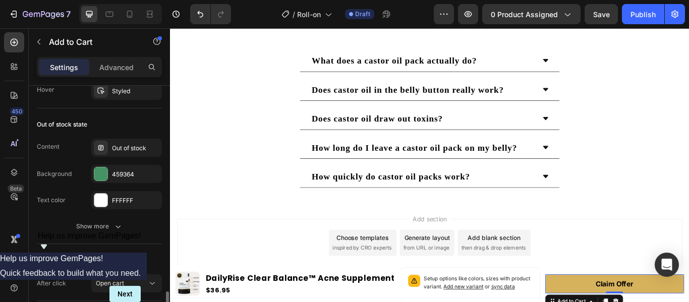
scroll to position [918, 0]
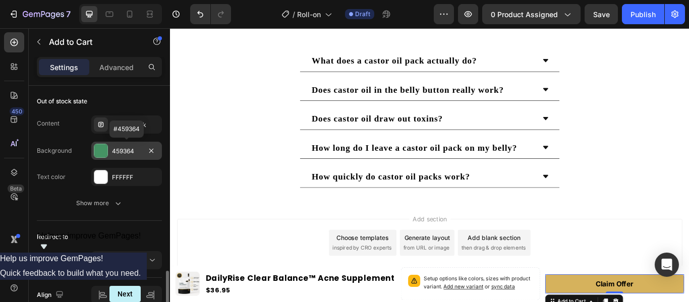
click at [101, 151] on div at bounding box center [100, 150] width 13 height 13
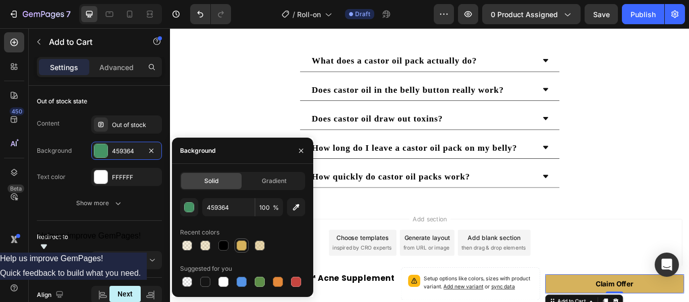
click at [239, 242] on div at bounding box center [242, 246] width 10 height 10
type input "D6B25C"
click at [109, 177] on div "FFFFFF" at bounding box center [126, 177] width 71 height 18
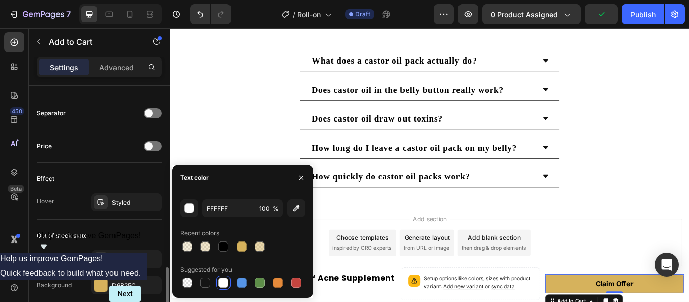
scroll to position [783, 0]
click at [129, 201] on div "Styled" at bounding box center [126, 203] width 29 height 9
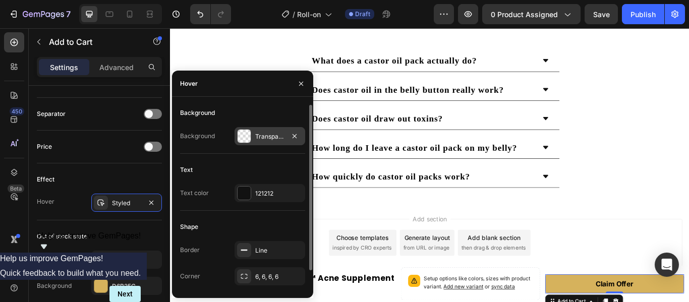
click at [246, 137] on div at bounding box center [244, 136] width 13 height 13
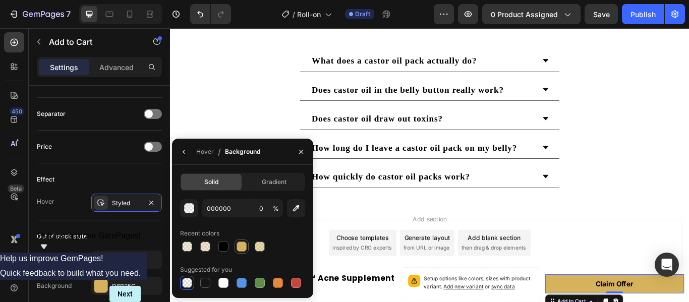
click at [244, 251] on div at bounding box center [242, 247] width 10 height 10
type input "D6B25C"
type input "100"
click at [190, 157] on button "button" at bounding box center [184, 152] width 16 height 16
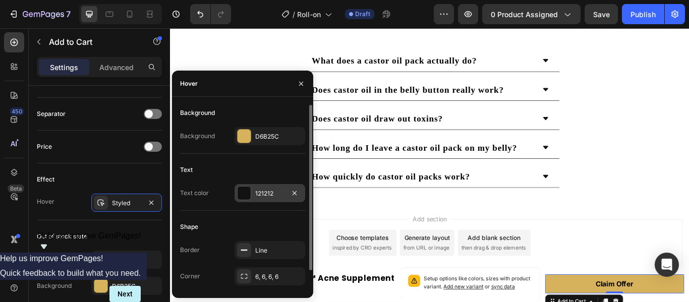
click at [249, 196] on div at bounding box center [244, 193] width 13 height 13
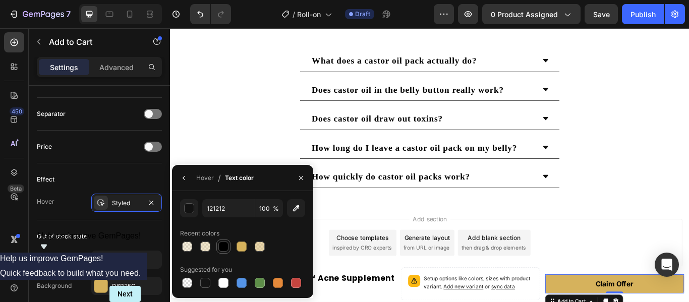
click at [224, 247] on div at bounding box center [223, 247] width 10 height 10
type input "000000"
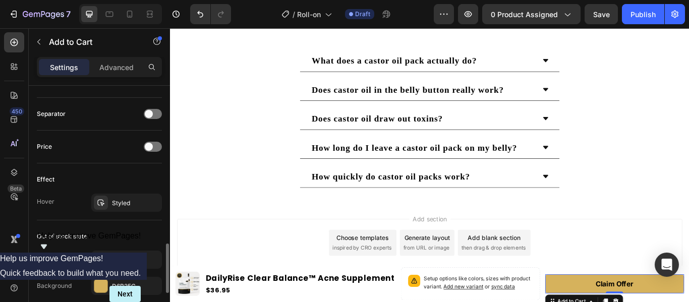
click at [131, 184] on div "Effect" at bounding box center [99, 179] width 125 height 16
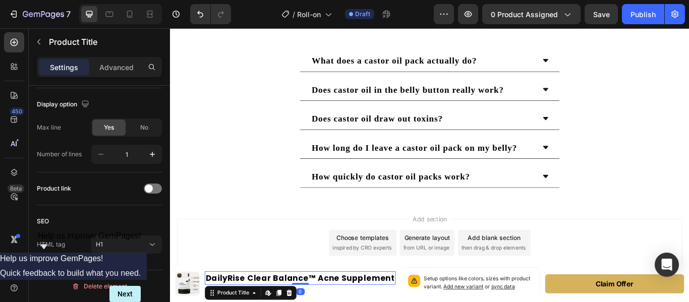
scroll to position [0, 0]
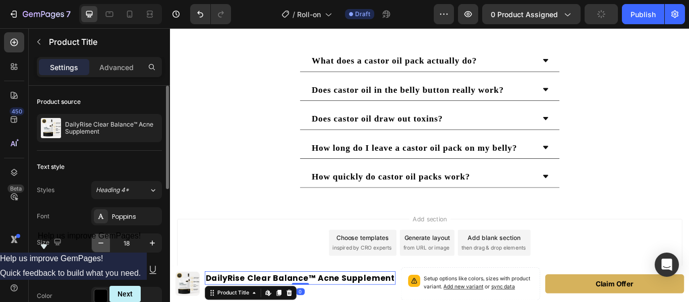
click at [107, 242] on button "button" at bounding box center [101, 243] width 18 height 18
type input "16"
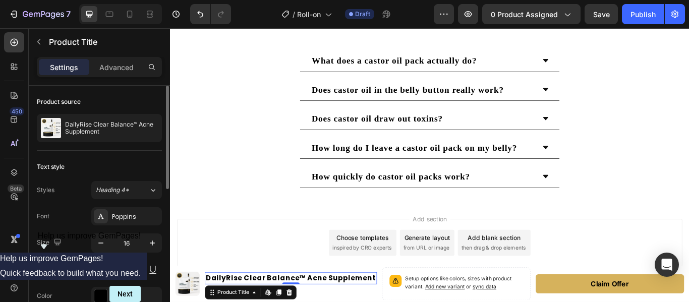
click at [133, 170] on div "Text style" at bounding box center [99, 167] width 125 height 16
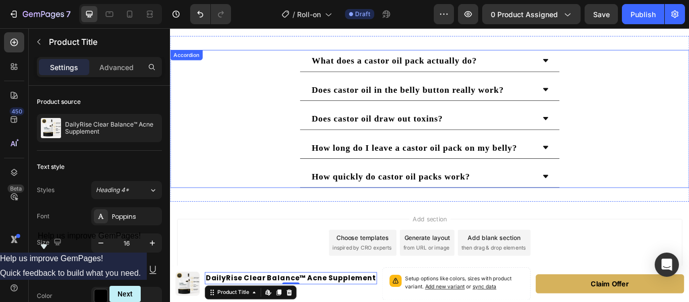
click at [243, 168] on div "How long do I leave a castor oil pack on my belly?" at bounding box center [472, 168] width 604 height 26
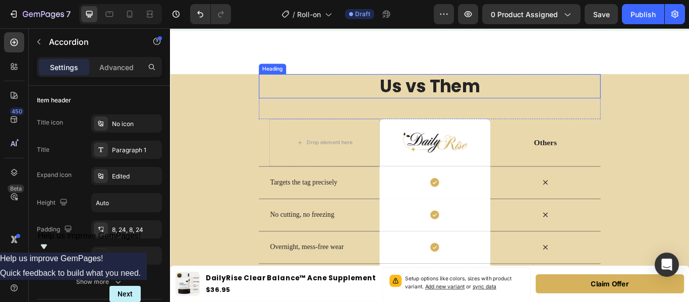
scroll to position [1186, 0]
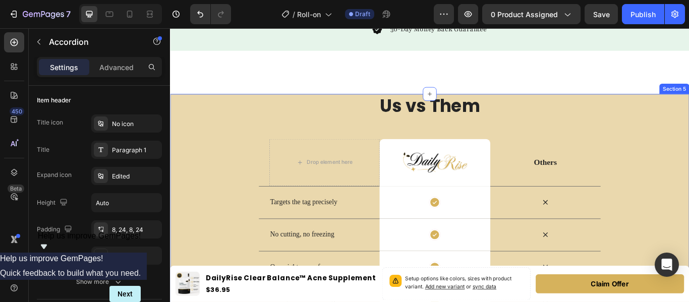
click at [200, 139] on div "Us vs Them Heading Row Drop element here Image Row Others Text Block Row Target…" at bounding box center [472, 234] width 605 height 259
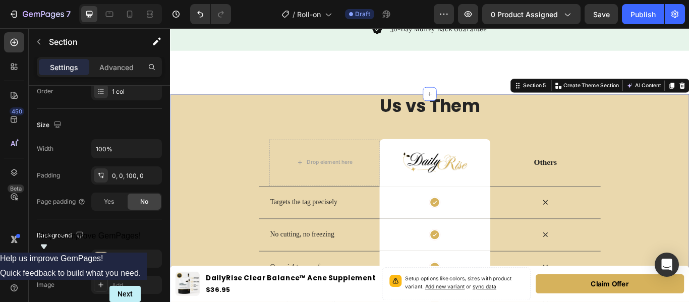
scroll to position [0, 0]
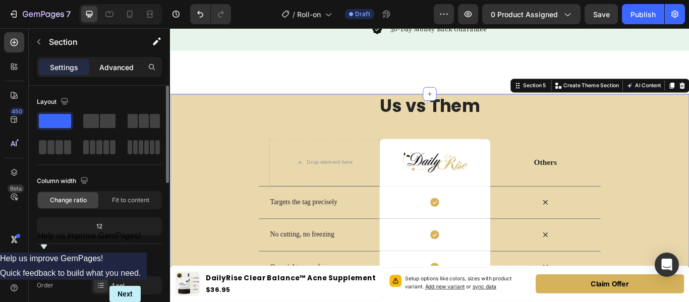
click at [122, 68] on p "Advanced" at bounding box center [116, 67] width 34 height 11
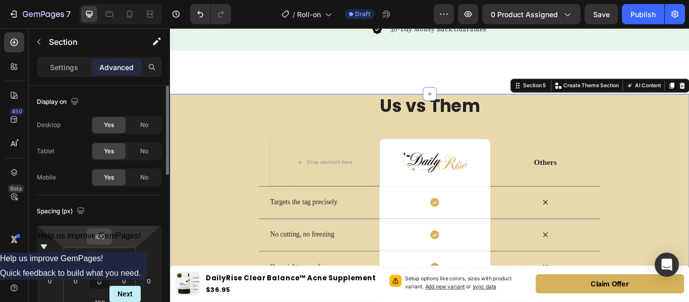
click at [107, 235] on input "100" at bounding box center [99, 236] width 20 height 15
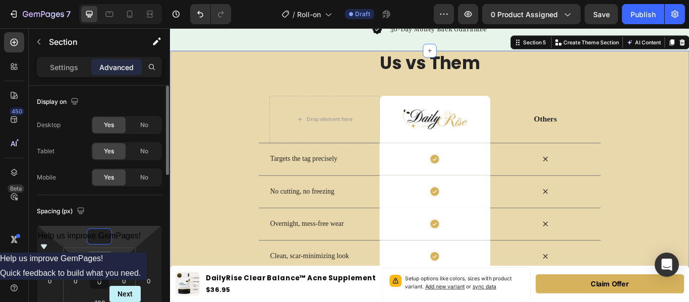
type input "0"
click at [102, 267] on div "0" at bounding box center [99, 259] width 25 height 16
click at [102, 259] on input "0" at bounding box center [100, 259] width 20 height 15
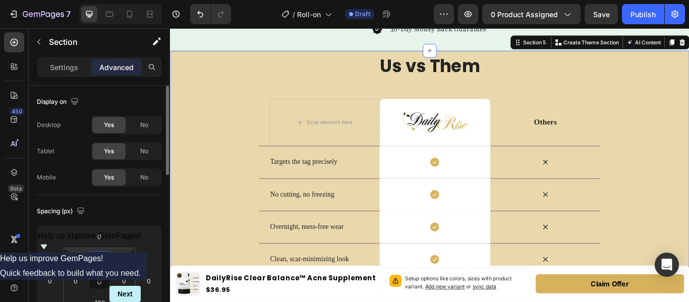
type input "70"
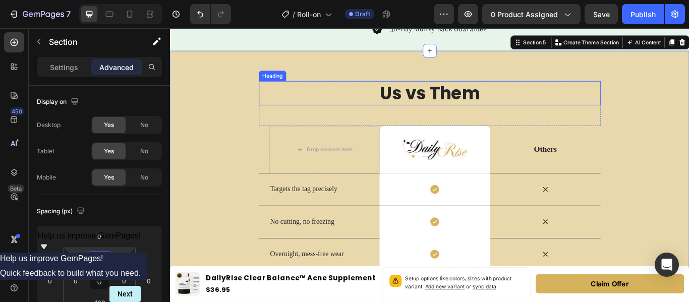
click at [376, 100] on h2 "Us vs Them" at bounding box center [472, 104] width 398 height 28
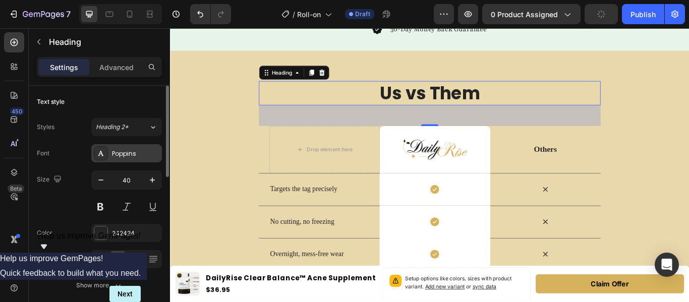
click at [117, 152] on div "Poppins" at bounding box center [135, 153] width 47 height 9
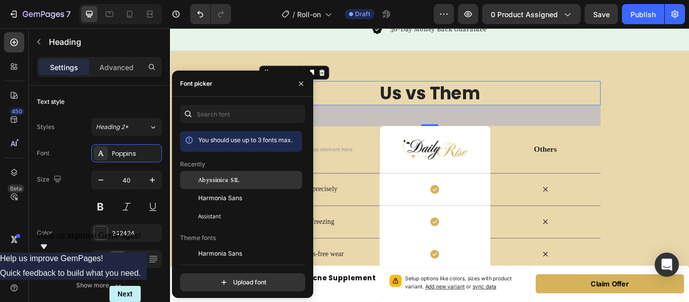
click at [250, 183] on div "Abyssinica SIL" at bounding box center [249, 180] width 102 height 9
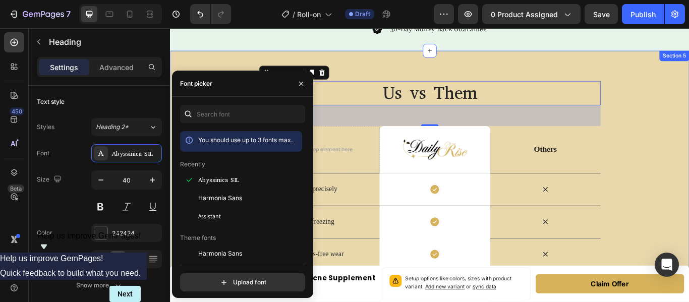
click at [688, 185] on div "Us vs Them Heading 48 Row Drop element here Image Row Others Text Block Row Tar…" at bounding box center [472, 219] width 605 height 259
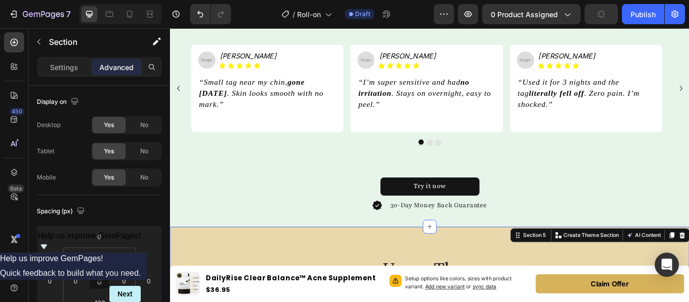
scroll to position [957, 0]
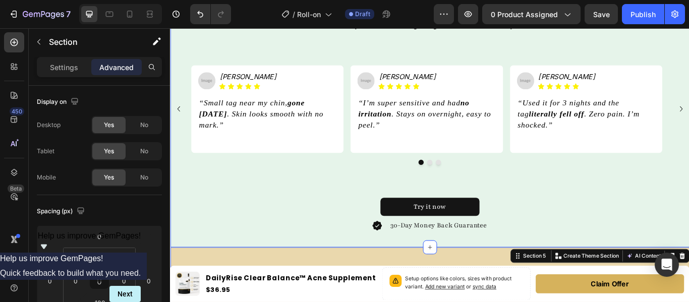
click at [544, 277] on div "30 DAYS MONEY BACK GUARANTEE Text LIMITED TIME 50% OFF SALE Text BUY 1 GET 1 FR…" at bounding box center [472, 81] width 605 height 405
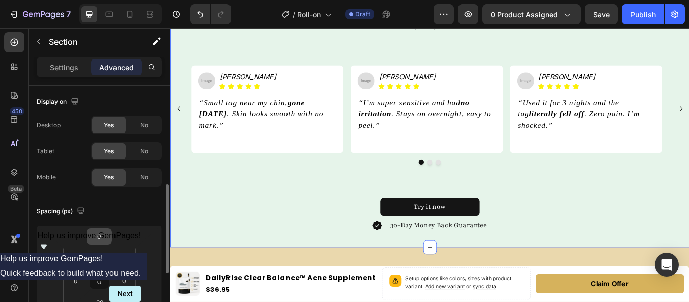
scroll to position [73, 0]
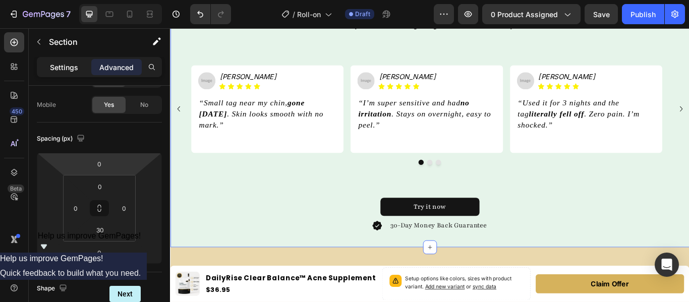
click at [60, 62] on p "Settings" at bounding box center [64, 67] width 28 height 11
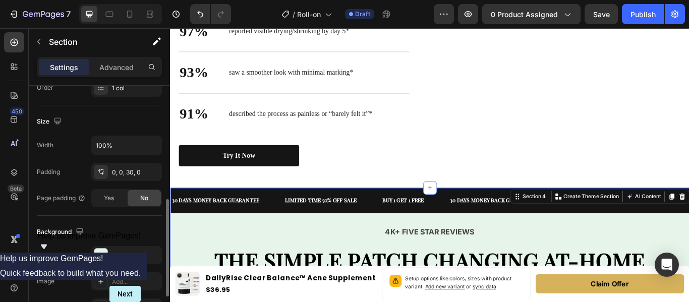
scroll to position [223, 0]
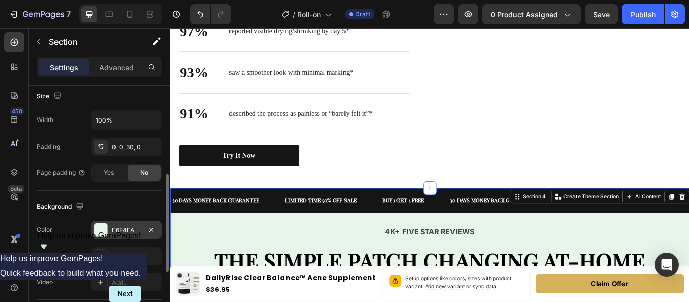
click at [101, 223] on div at bounding box center [100, 229] width 13 height 13
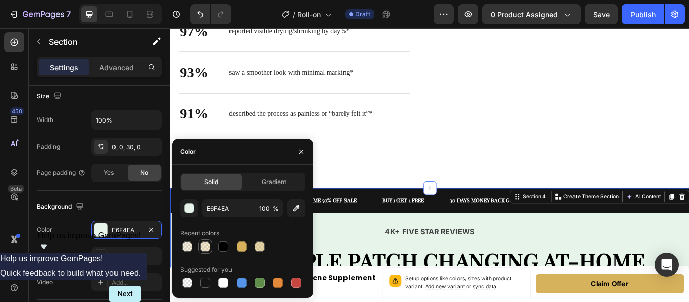
click at [205, 249] on div at bounding box center [205, 247] width 10 height 10
type input "D6B25C"
type input "30"
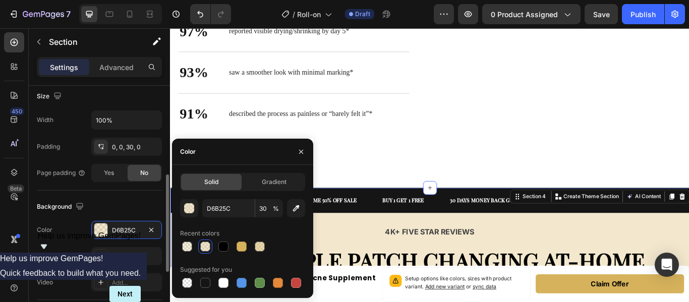
click at [140, 204] on div "Background" at bounding box center [99, 207] width 125 height 16
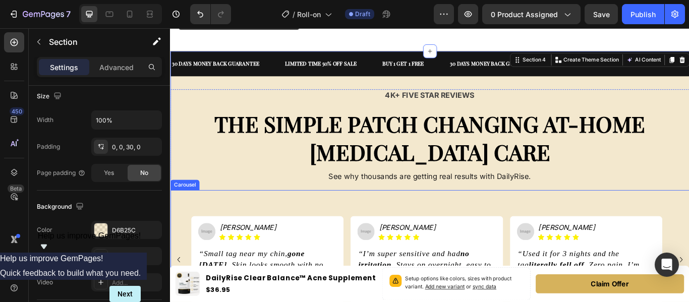
scroll to position [783, 0]
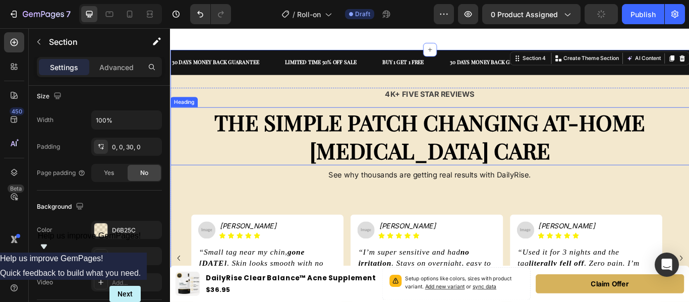
click at [391, 128] on strong "THE SIMPLE PATCH CHANGING AT-HOME SKIN TAG CARE" at bounding box center [472, 154] width 502 height 67
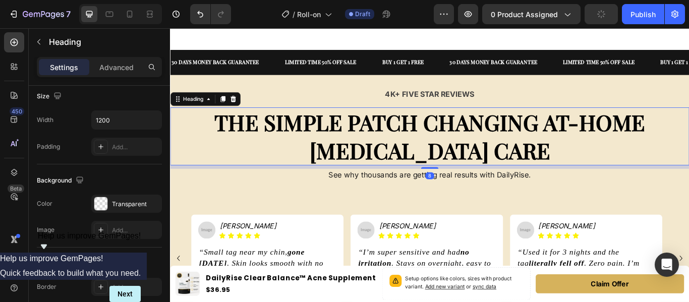
scroll to position [0, 0]
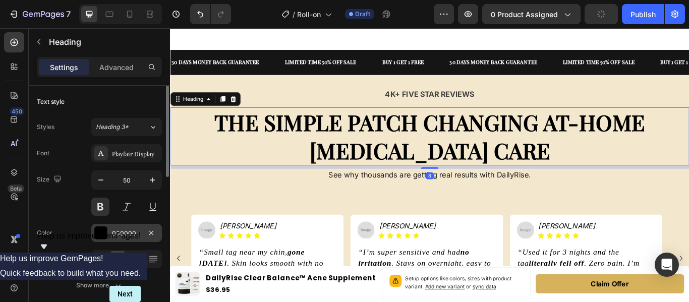
click at [102, 234] on div at bounding box center [100, 232] width 13 height 13
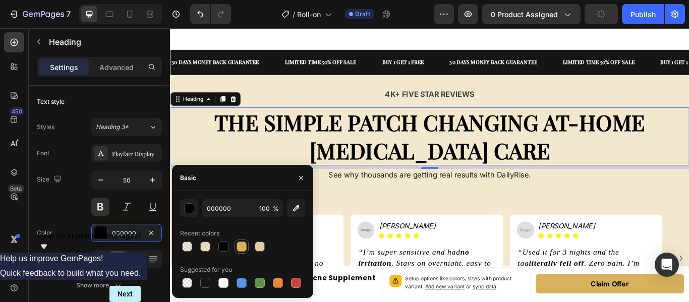
click at [240, 244] on div at bounding box center [242, 247] width 10 height 10
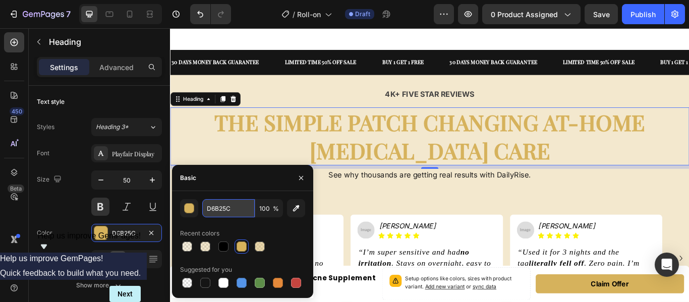
click at [233, 211] on input "D6B25C" at bounding box center [228, 208] width 52 height 18
click at [222, 246] on div at bounding box center [223, 247] width 10 height 10
type input "000000"
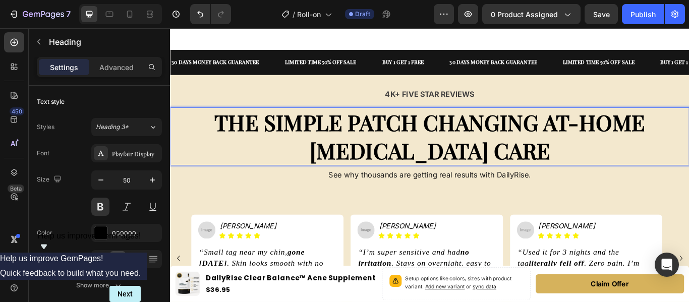
click at [250, 142] on strong "THE SIMPLE PATCH CHANGING AT-HOME SKIN TAG CARE" at bounding box center [472, 154] width 502 height 67
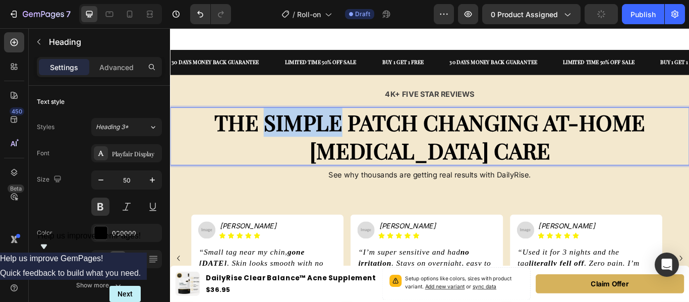
drag, startPoint x: 250, startPoint y: 142, endPoint x: 335, endPoint y: 137, distance: 85.4
click at [335, 137] on strong "THE SIMPLE PATCH CHANGING AT-HOME SKIN TAG CARE" at bounding box center [472, 154] width 502 height 67
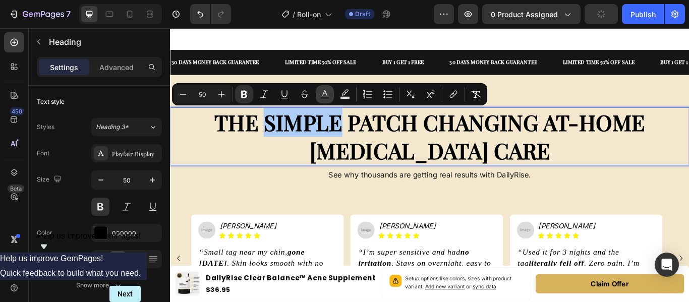
click at [322, 98] on rect "Editor contextual toolbar" at bounding box center [325, 98] width 10 height 3
type input "000000"
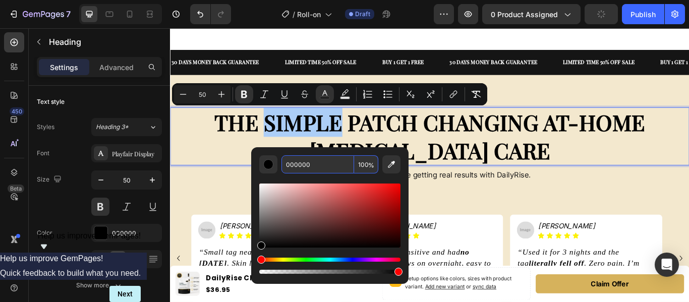
click at [314, 159] on input "000000" at bounding box center [317, 164] width 73 height 18
paste input "D6B25C"
type input "D6B25C"
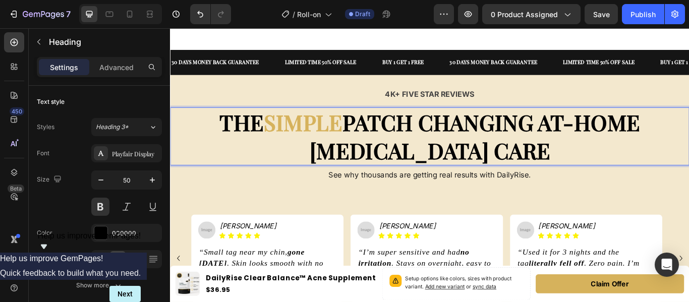
click at [232, 175] on p "THE SIMPLE PATCH CHANGING AT-HOME SKIN TAG CARE" at bounding box center [472, 155] width 603 height 66
click at [279, 144] on strong "SIMPLE" at bounding box center [325, 138] width 92 height 34
click at [279, 142] on strong "SIMPLE" at bounding box center [325, 138] width 92 height 34
drag, startPoint x: 247, startPoint y: 142, endPoint x: 338, endPoint y: 138, distance: 91.4
click at [338, 138] on p "THE SIMPLE PATCH CHANGING AT-HOME SKIN TAG CARE" at bounding box center [472, 155] width 603 height 66
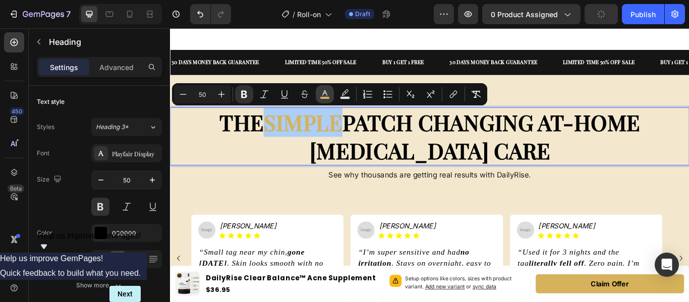
click at [324, 91] on icon "Editor contextual toolbar" at bounding box center [324, 93] width 5 height 6
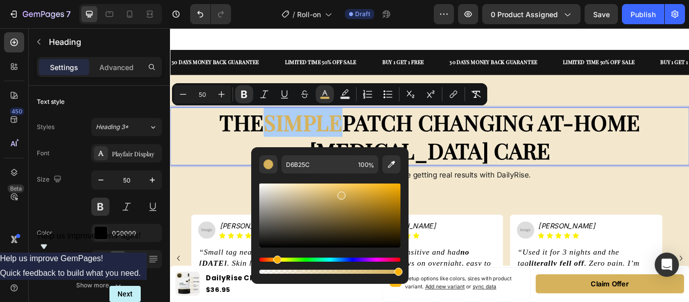
click at [348, 203] on div "Editor contextual toolbar" at bounding box center [329, 216] width 141 height 64
type input "B29143"
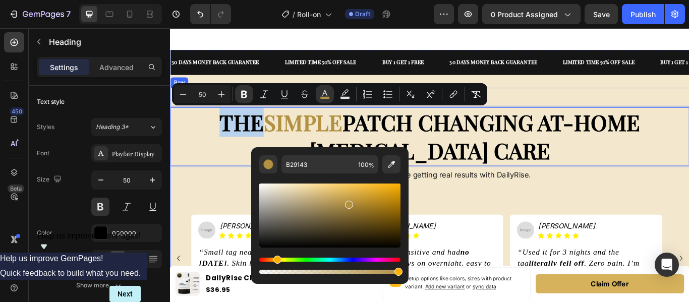
click at [243, 208] on div "4K+ FIVE STAR REVIEWS Text Block THE SIMPLE PATCH CHANGING AT-HOME SKIN TAG CAR…" at bounding box center [472, 245] width 605 height 295
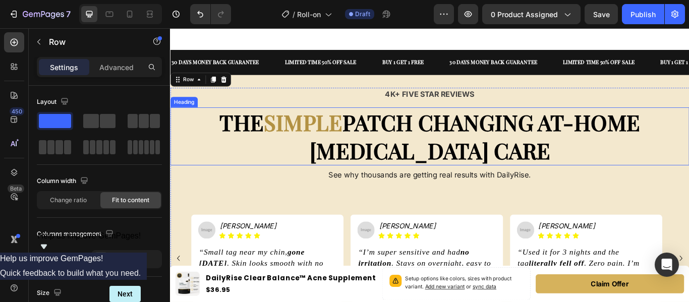
click at [322, 144] on strong "SIMPLE" at bounding box center [325, 138] width 92 height 34
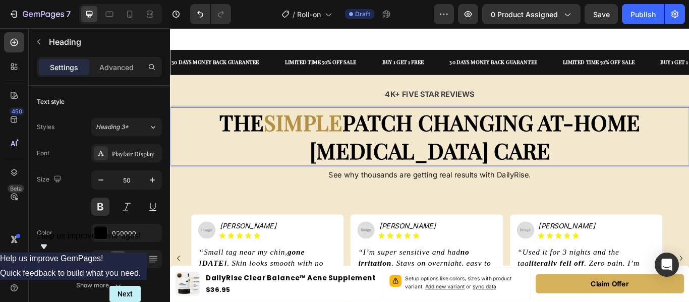
click at [333, 143] on strong "SIMPLE" at bounding box center [325, 138] width 92 height 34
drag, startPoint x: 333, startPoint y: 143, endPoint x: 246, endPoint y: 148, distance: 87.4
click at [279, 148] on strong "SIMPLE" at bounding box center [325, 138] width 92 height 34
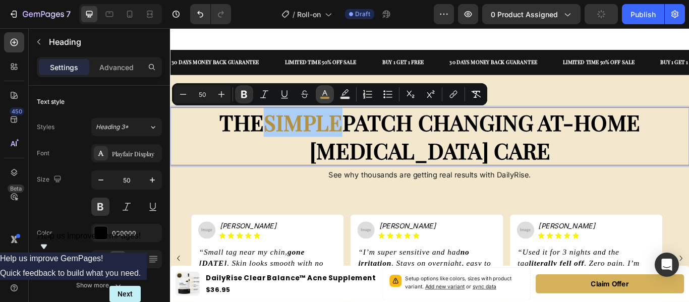
click at [327, 94] on icon "Editor contextual toolbar" at bounding box center [324, 93] width 5 height 6
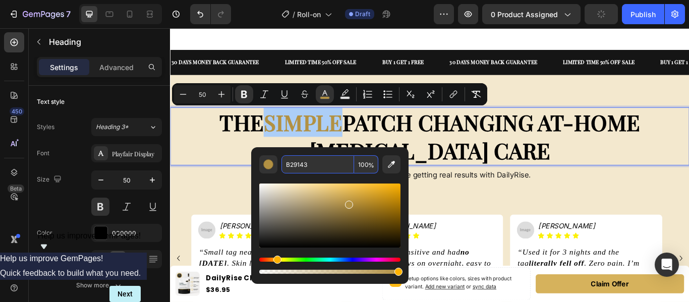
click at [333, 159] on input "B29143" at bounding box center [317, 164] width 73 height 18
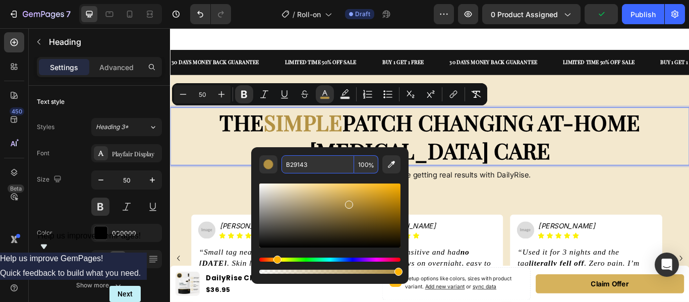
click at [607, 148] on strong "PATCH CHANGING AT-HOME SKIN TAG CARE" at bounding box center [524, 154] width 385 height 67
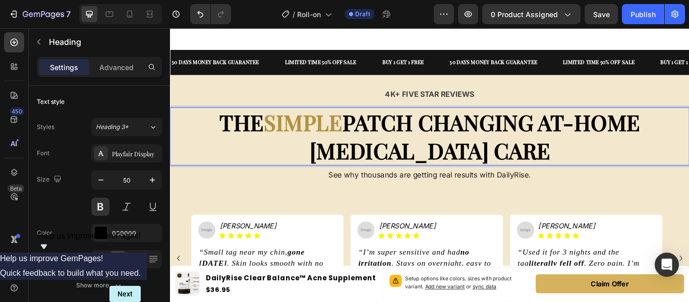
click at [688, 137] on strong "PATCH CHANGING AT-HOME SKIN TAG CARE" at bounding box center [524, 154] width 385 height 67
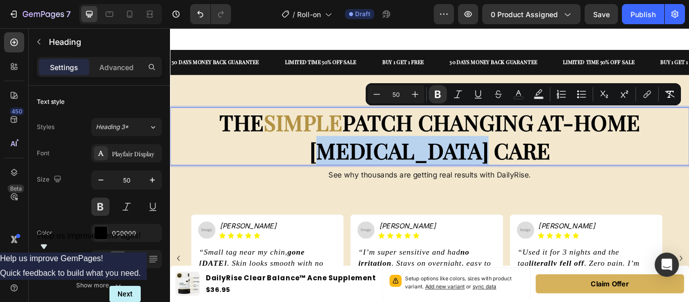
drag, startPoint x: 695, startPoint y: 137, endPoint x: 710, endPoint y: 168, distance: 34.7
click at [688, 168] on p "THE SIMPLE PATCH CHANGING AT-HOME SKIN TAG CARE" at bounding box center [472, 155] width 603 height 66
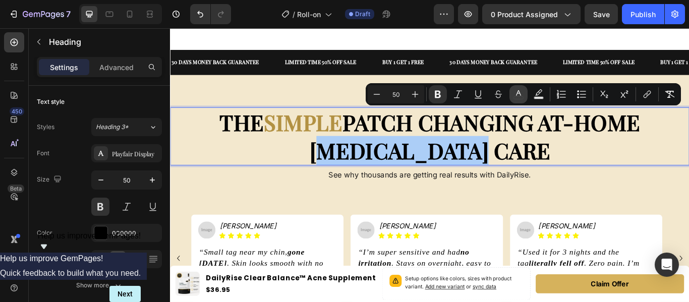
click at [517, 98] on icon "Editor contextual toolbar" at bounding box center [518, 94] width 10 height 10
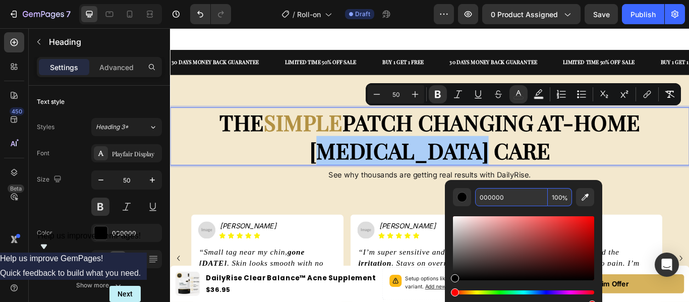
click at [509, 200] on input "000000" at bounding box center [511, 197] width 73 height 18
paste input "B29143"
type input "B29143"
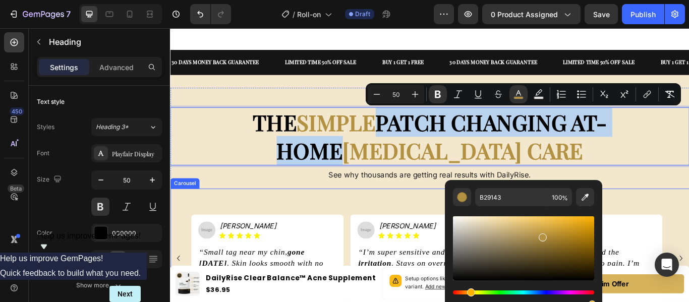
click at [688, 215] on div "Image Katie P. Heading Icon Icon Icon Icon Icon Icon List Row “Small tag near m…" at bounding box center [472, 303] width 605 height 177
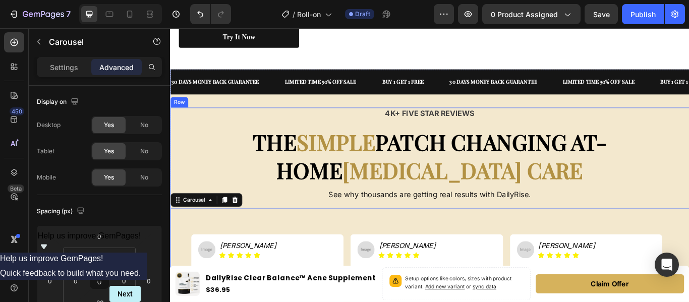
scroll to position [756, 0]
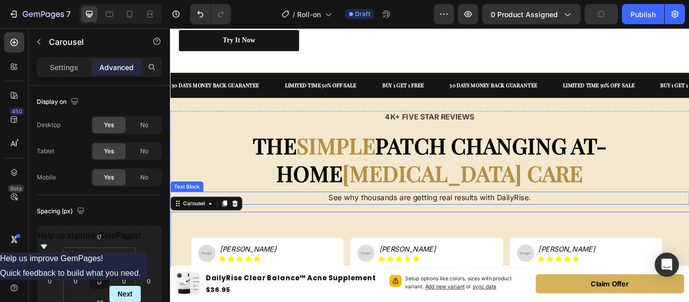
click at [526, 232] on p "See why thousands are getting real results with DailyRise." at bounding box center [472, 226] width 603 height 13
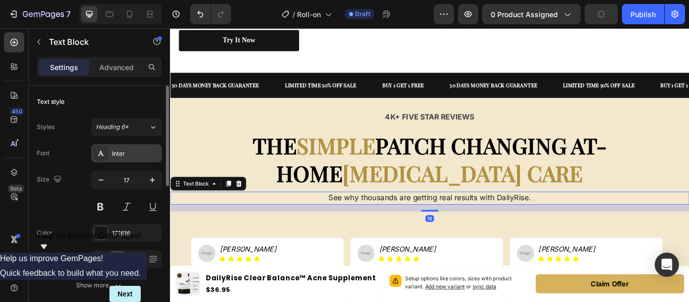
click at [137, 152] on div "Inter" at bounding box center [135, 153] width 47 height 9
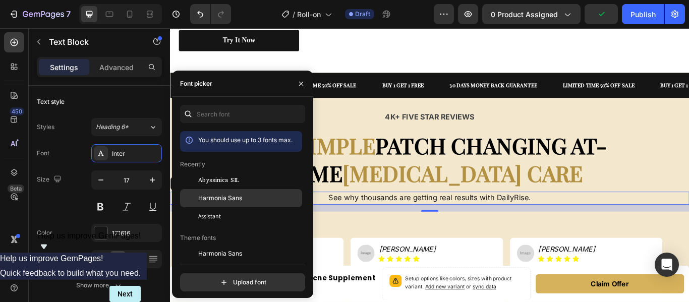
click at [228, 194] on span "Harmonia Sans" at bounding box center [220, 198] width 44 height 9
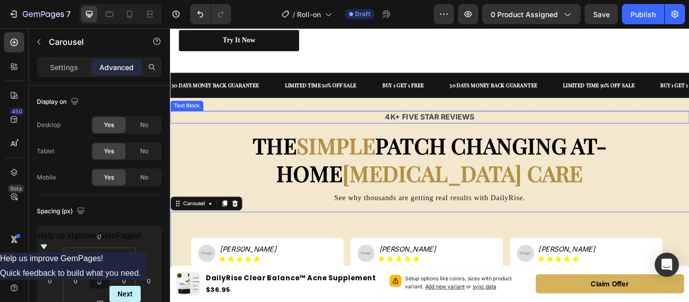
click at [496, 134] on p "4K+ FIVE STAR REVIEWS" at bounding box center [472, 132] width 603 height 13
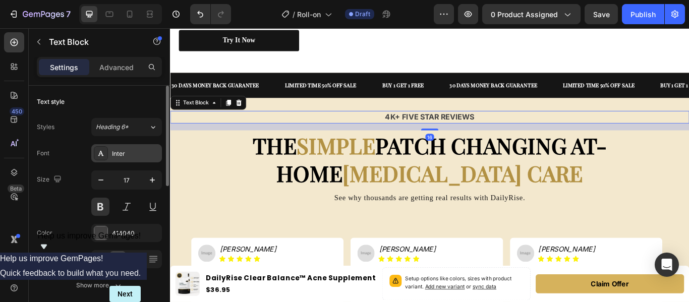
click at [131, 153] on div "Inter" at bounding box center [135, 153] width 47 height 9
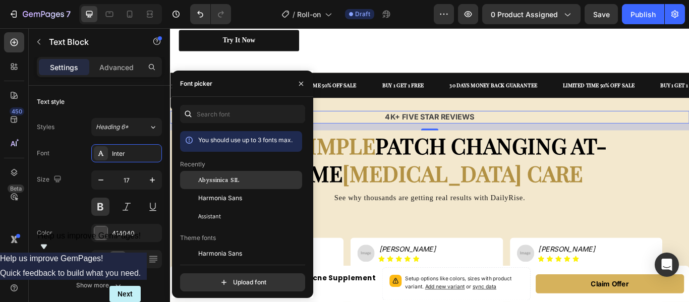
click at [219, 182] on span "Abyssinica SIL" at bounding box center [218, 180] width 41 height 9
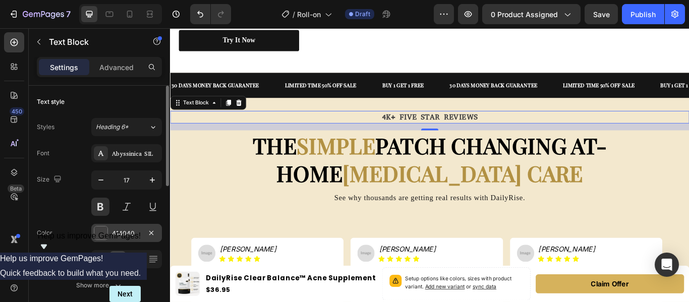
click at [109, 234] on div "414040" at bounding box center [126, 233] width 71 height 18
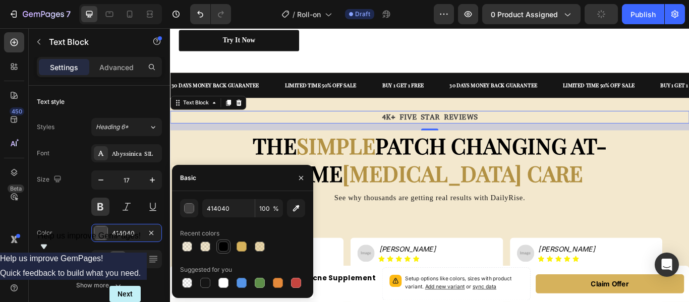
click at [225, 248] on div at bounding box center [223, 247] width 10 height 10
type input "000000"
click at [587, 202] on p "⁠⁠⁠⁠⁠⁠⁠ THE SIMPLE PATCH CHANGING AT-HOME SKIN TAG CARE" at bounding box center [472, 181] width 603 height 66
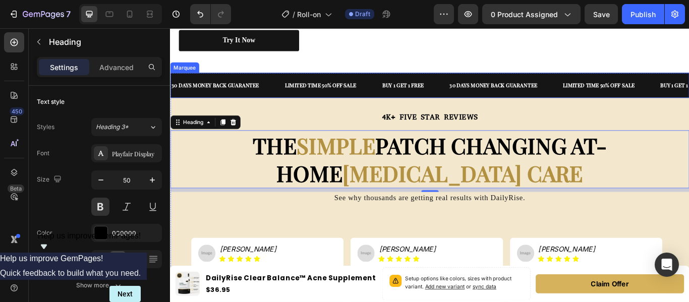
click at [480, 86] on div "BUY 1 GET 1 FREE Text" at bounding box center [455, 94] width 79 height 21
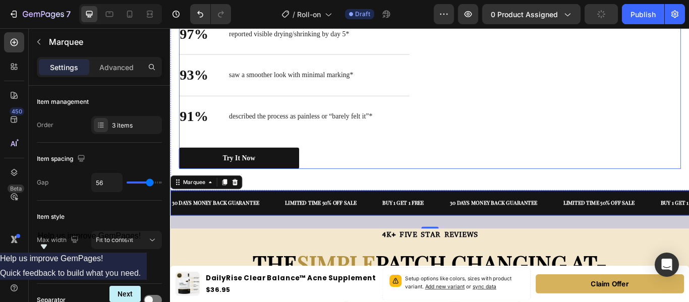
scroll to position [568, 0]
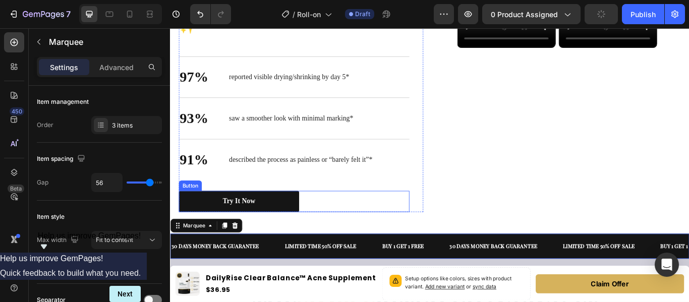
click at [312, 233] on link "Try it now" at bounding box center [250, 230] width 140 height 25
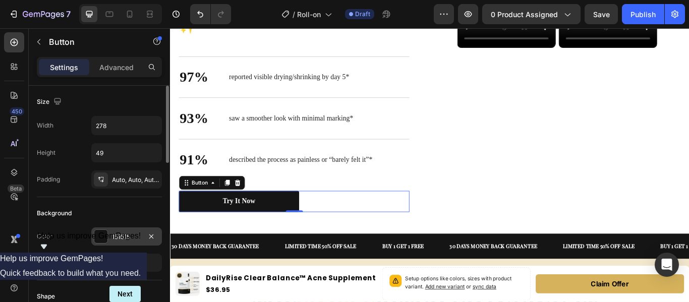
click at [103, 236] on div at bounding box center [100, 236] width 13 height 13
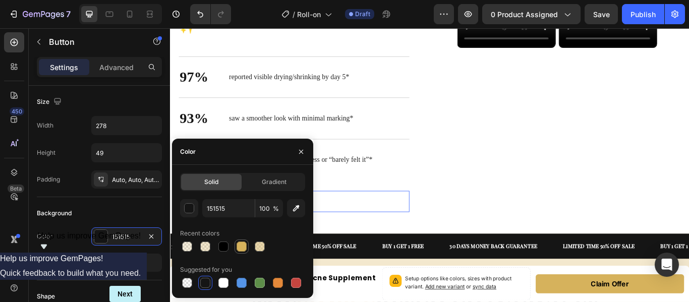
click at [236, 243] on div at bounding box center [242, 247] width 12 height 12
type input "D6B25C"
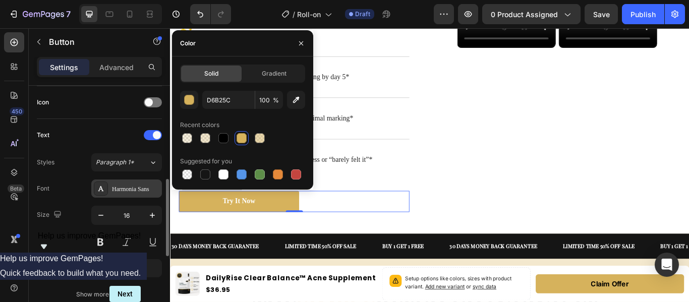
scroll to position [309, 0]
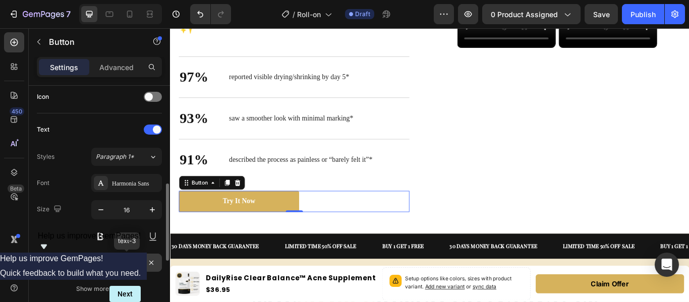
click at [96, 264] on div at bounding box center [100, 262] width 13 height 13
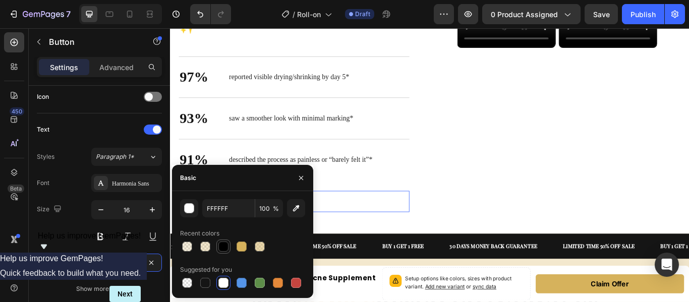
click at [222, 249] on div at bounding box center [223, 247] width 10 height 10
type input "000000"
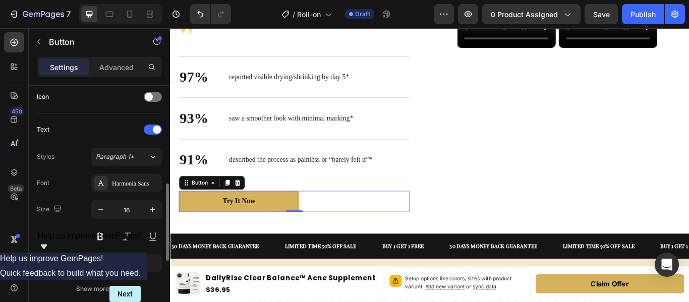
click at [79, 248] on div "Font Harmonia Sans Size 16 Color 000000 Show more" at bounding box center [99, 236] width 125 height 124
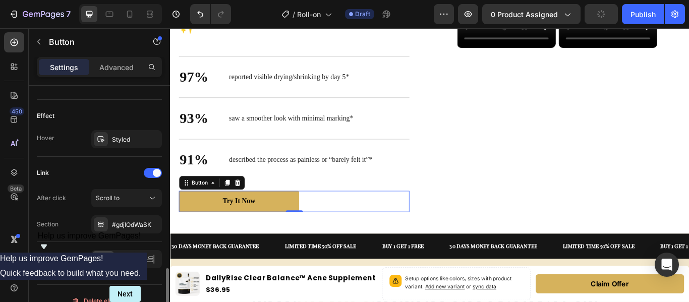
scroll to position [531, 0]
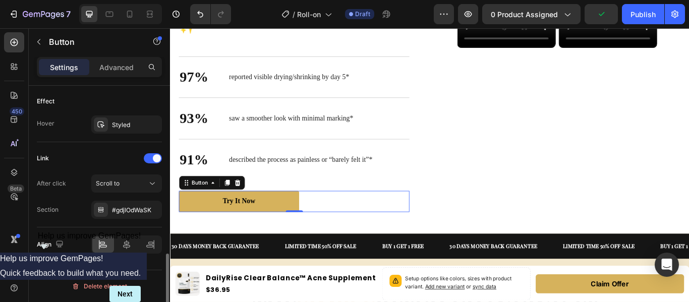
click at [106, 115] on div "Effect Hover Styled" at bounding box center [99, 113] width 125 height 57
click at [105, 127] on div at bounding box center [101, 125] width 14 height 14
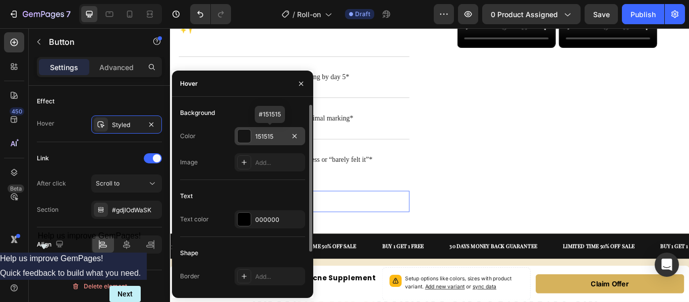
click at [247, 136] on div at bounding box center [244, 136] width 13 height 13
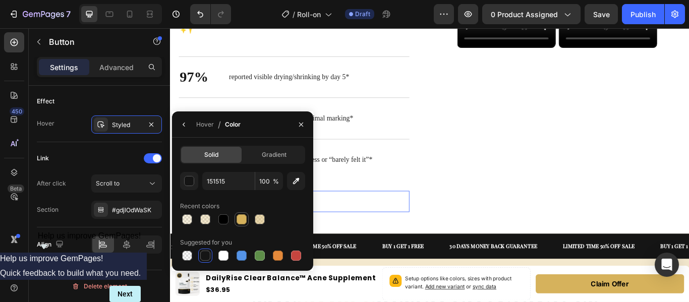
click at [240, 223] on div at bounding box center [242, 219] width 10 height 10
type input "D6B25C"
click at [189, 126] on button "button" at bounding box center [184, 125] width 16 height 16
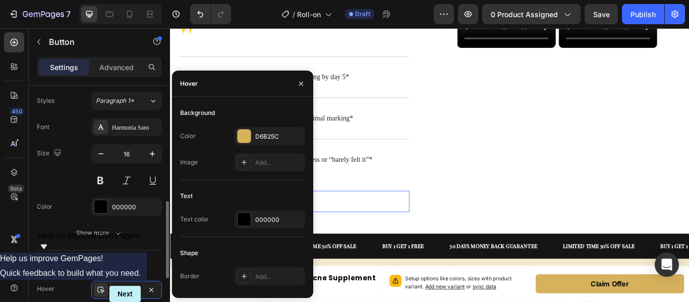
scroll to position [366, 0]
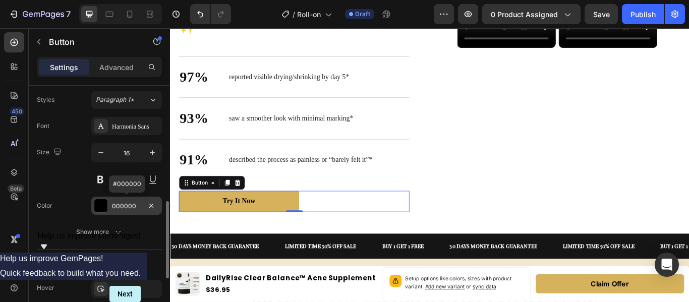
click at [99, 198] on div "000000" at bounding box center [126, 206] width 71 height 18
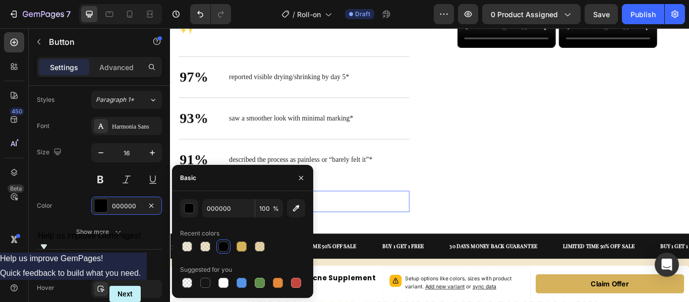
click at [221, 275] on div "Suggested for you" at bounding box center [242, 270] width 125 height 16
click at [227, 287] on div at bounding box center [223, 283] width 10 height 10
type input "FFFFFF"
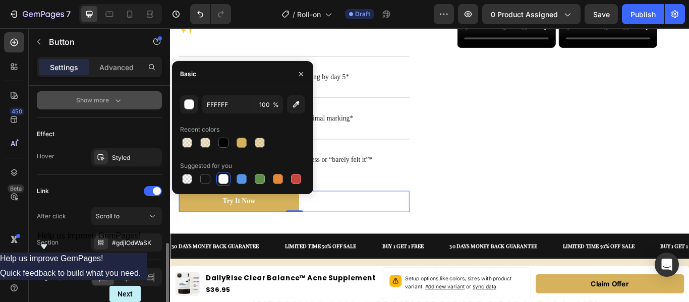
scroll to position [531, 0]
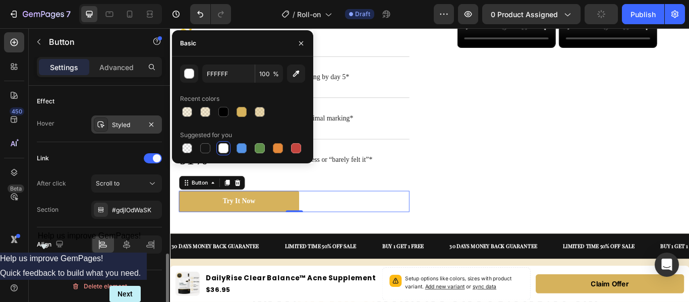
click at [120, 131] on div "Styled" at bounding box center [126, 124] width 71 height 18
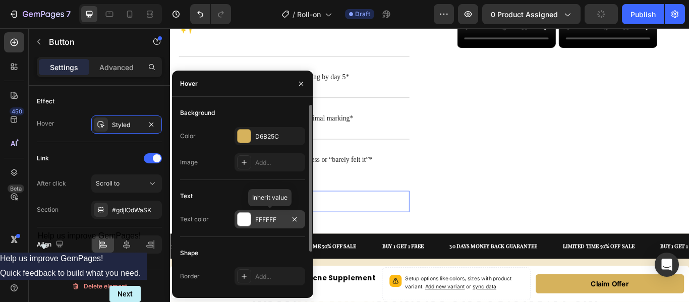
click at [248, 218] on div at bounding box center [244, 219] width 13 height 13
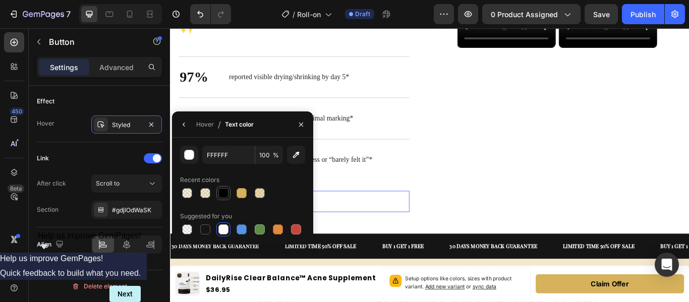
click at [225, 187] on div at bounding box center [223, 193] width 12 height 12
type input "000000"
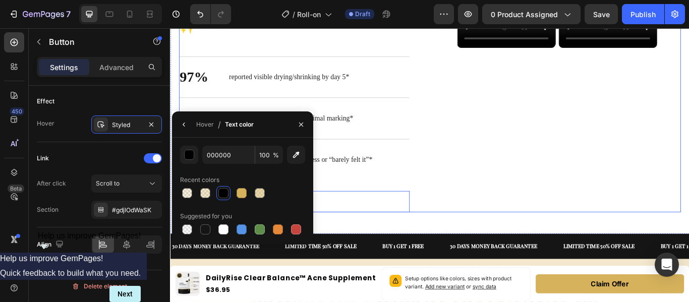
click at [475, 229] on div "See What One Simple Routine Can Do ✨ Heading 97% Text Block reported visible dr…" at bounding box center [472, 118] width 585 height 249
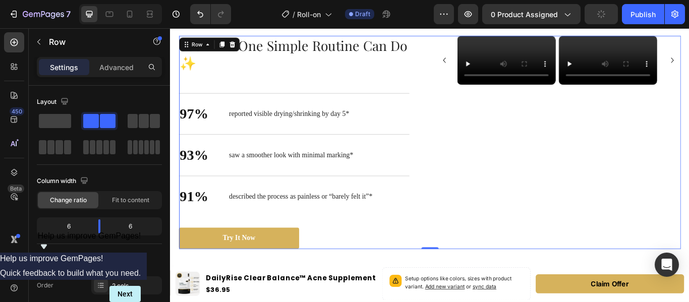
scroll to position [525, 0]
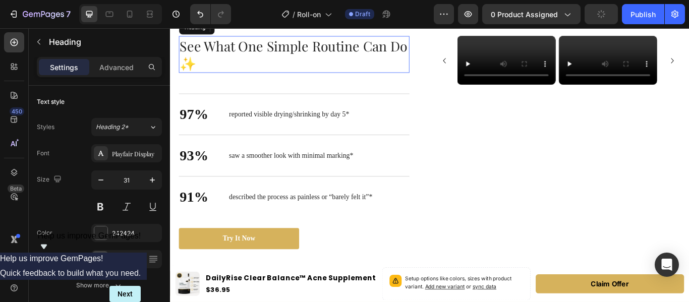
click at [354, 80] on h2 "See What One Simple Routine Can Do ✨" at bounding box center [314, 58] width 269 height 43
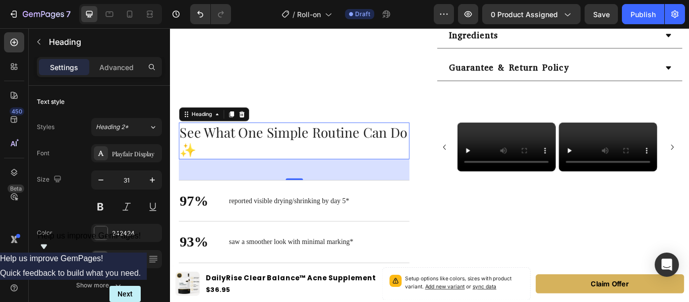
click at [378, 199] on div "48" at bounding box center [314, 193] width 269 height 24
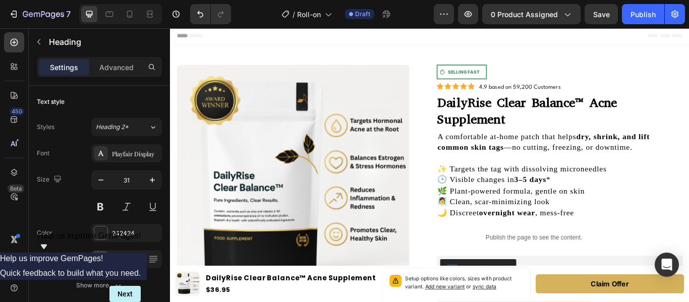
scroll to position [0, 0]
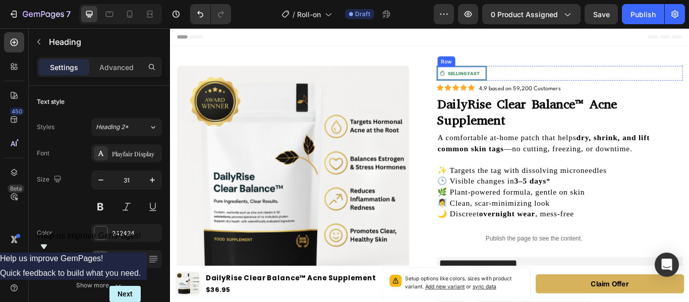
click at [532, 80] on div "Icon SELLING FAST Text Block Row" at bounding box center [510, 80] width 59 height 17
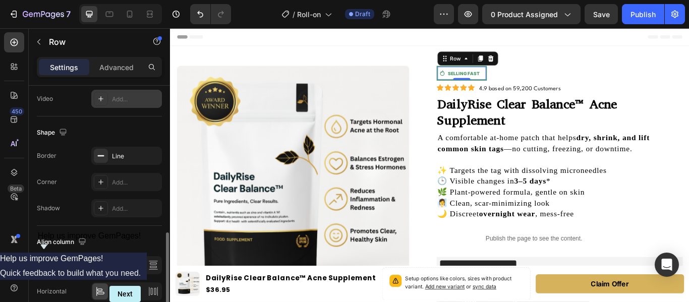
scroll to position [412, 0]
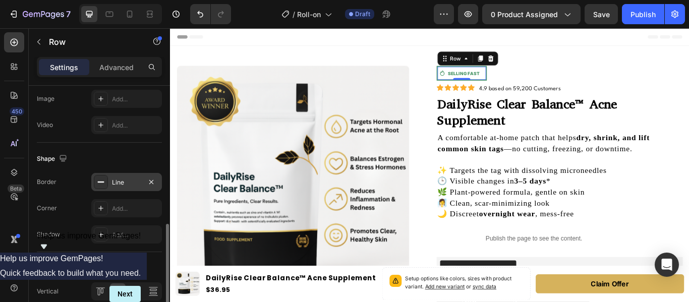
click at [116, 185] on div "Line" at bounding box center [126, 182] width 29 height 9
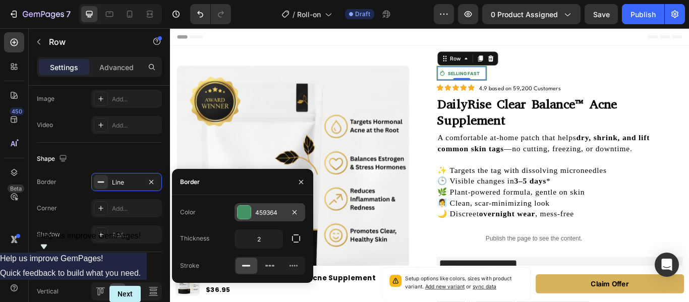
click at [242, 217] on div at bounding box center [244, 212] width 13 height 13
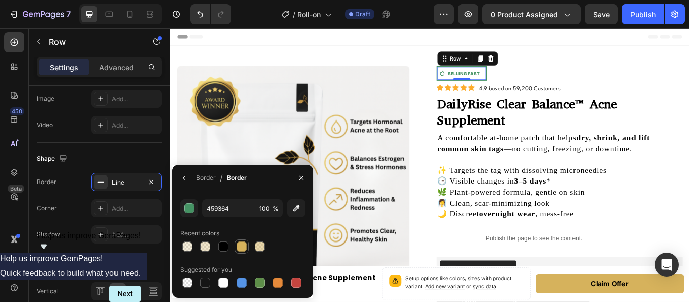
click at [244, 245] on div at bounding box center [242, 247] width 10 height 10
type input "D6B25C"
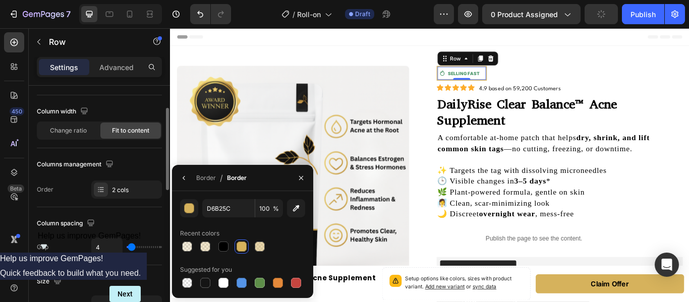
scroll to position [68, 0]
click at [519, 80] on p "SELLING FAST" at bounding box center [512, 80] width 37 height 9
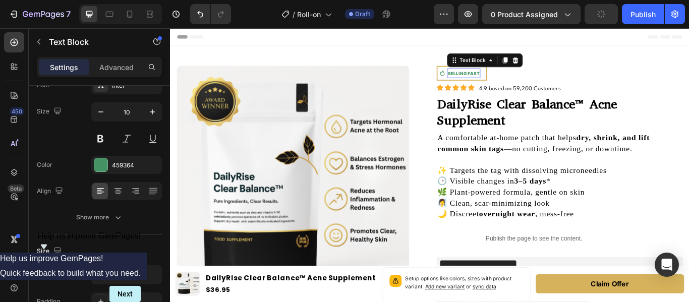
click at [519, 80] on p "SELLING FAST" at bounding box center [512, 80] width 37 height 9
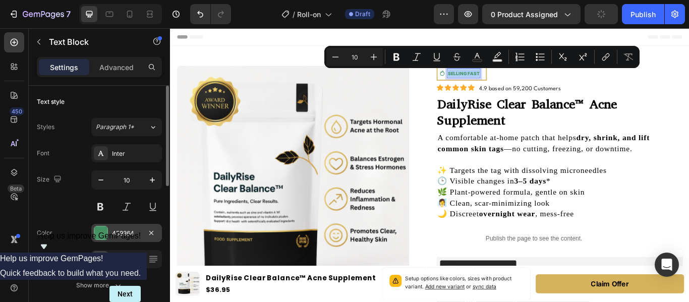
click at [109, 236] on div "459364" at bounding box center [126, 233] width 71 height 18
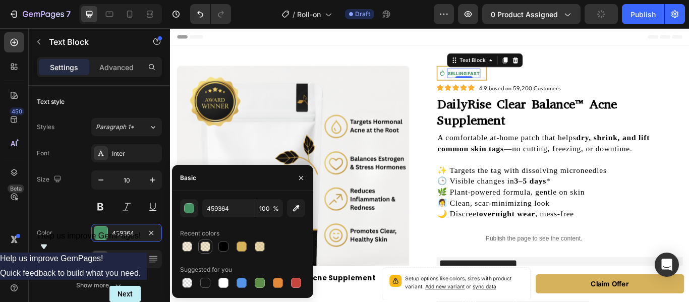
click at [202, 252] on div at bounding box center [205, 247] width 12 height 12
type input "D6B25C"
click at [240, 246] on div at bounding box center [242, 247] width 10 height 10
type input "100"
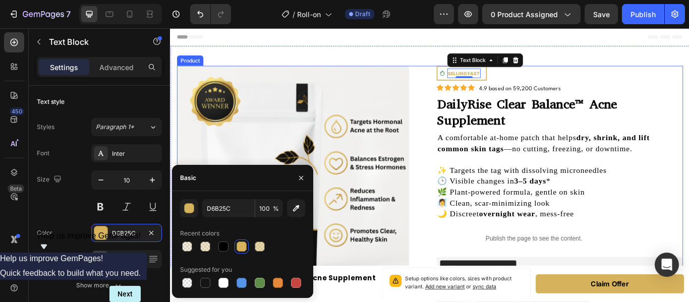
click at [470, 153] on div "Product Images Icon SELLING FAST Text Block 0 Row Row Icon Icon Icon Icon Icon …" at bounding box center [473, 293] width 590 height 442
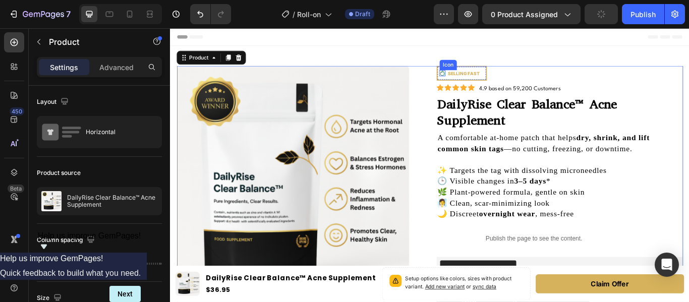
click at [485, 80] on icon at bounding box center [487, 80] width 7 height 7
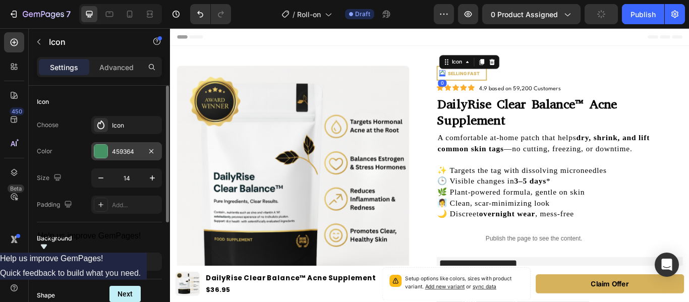
click at [102, 151] on div at bounding box center [100, 151] width 13 height 13
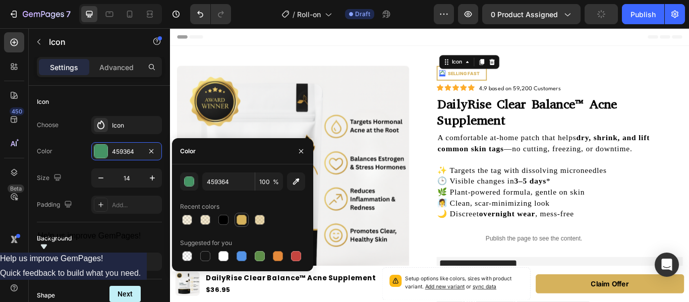
click at [244, 213] on div at bounding box center [242, 220] width 14 height 14
type input "D6B25C"
click at [464, 156] on div "Product Images Icon 0 SELLING FAST Text Block Row Row Icon Icon Icon Icon Icon …" at bounding box center [473, 293] width 590 height 442
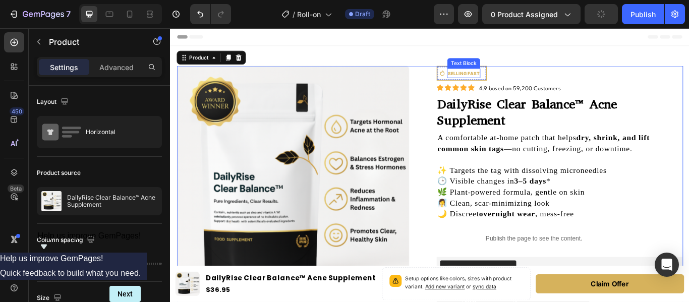
click at [515, 82] on p "SELLING FAST" at bounding box center [512, 80] width 37 height 9
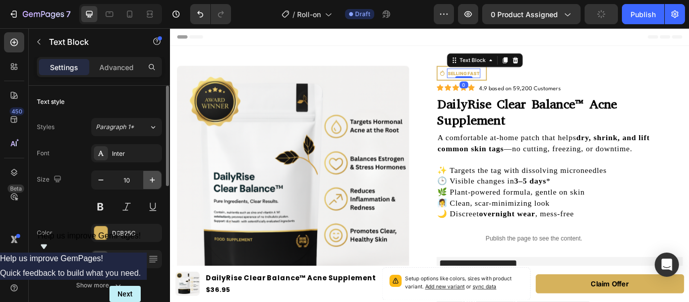
click at [154, 179] on icon "button" at bounding box center [152, 180] width 10 height 10
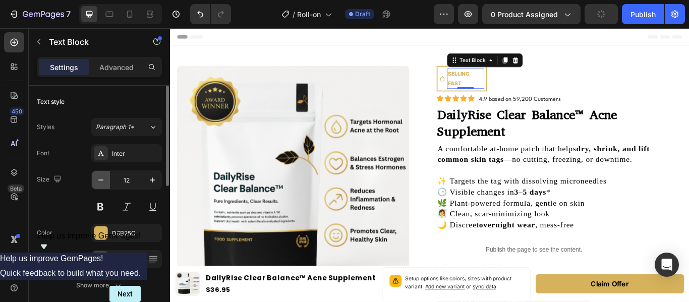
click at [99, 183] on icon "button" at bounding box center [101, 180] width 10 height 10
type input "11"
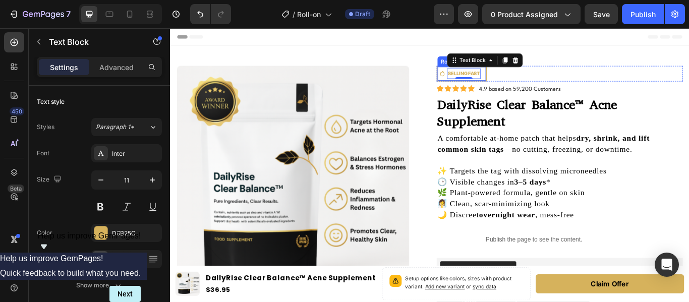
click at [532, 85] on div "Icon SELLING FAST Text Block 0 Row" at bounding box center [510, 81] width 59 height 18
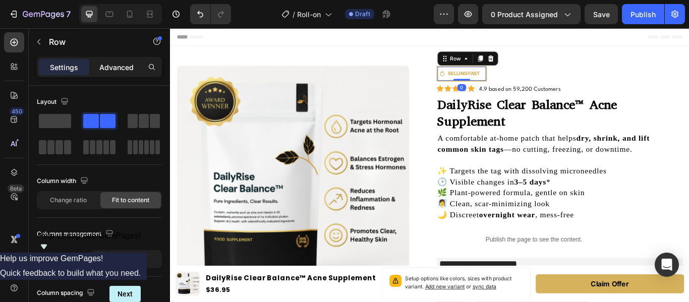
click at [121, 71] on p "Advanced" at bounding box center [116, 67] width 34 height 11
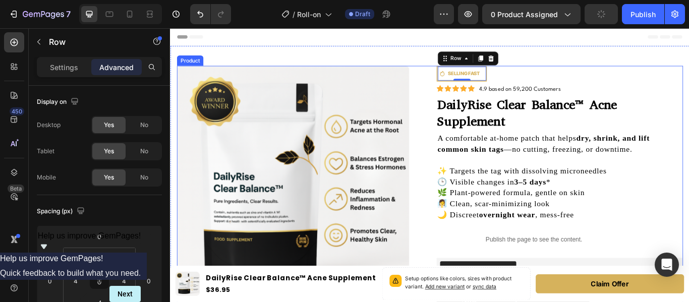
click at [466, 143] on div "Product Images Icon SELLING FAST Text Block Row 0 Row Icon Icon Icon Icon Icon …" at bounding box center [473, 293] width 590 height 443
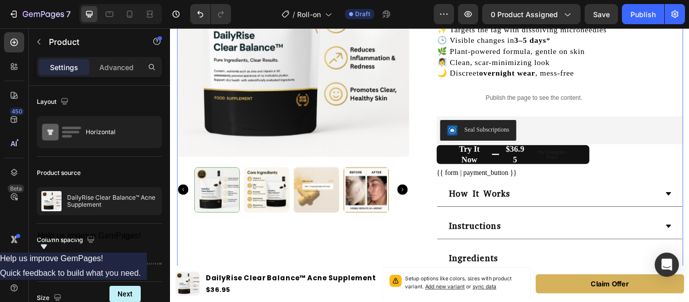
scroll to position [165, 0]
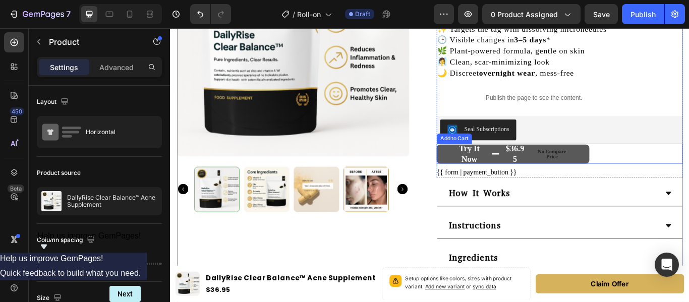
click at [484, 180] on button "Try it now $36.95 No compare price" at bounding box center [570, 175] width 178 height 22
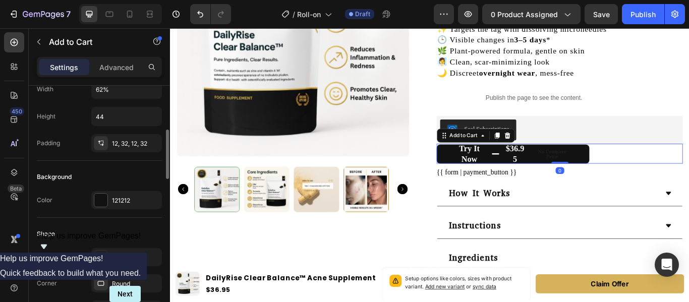
scroll to position [180, 0]
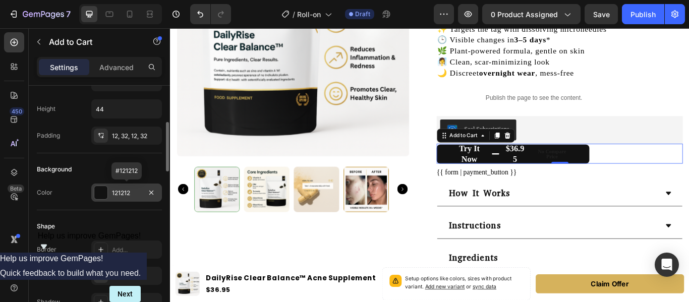
click at [101, 193] on div at bounding box center [100, 192] width 13 height 13
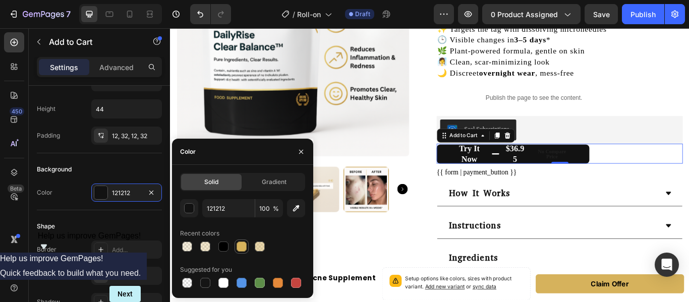
click at [244, 248] on div at bounding box center [242, 247] width 10 height 10
type input "D6B25C"
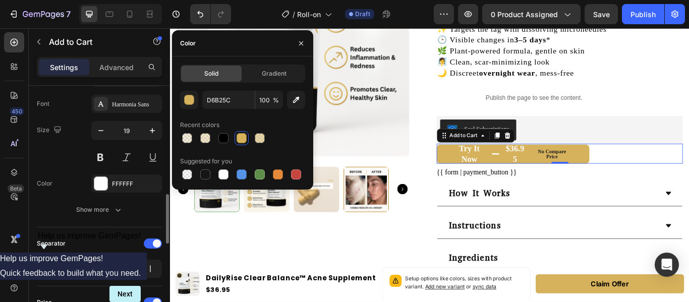
scroll to position [523, 0]
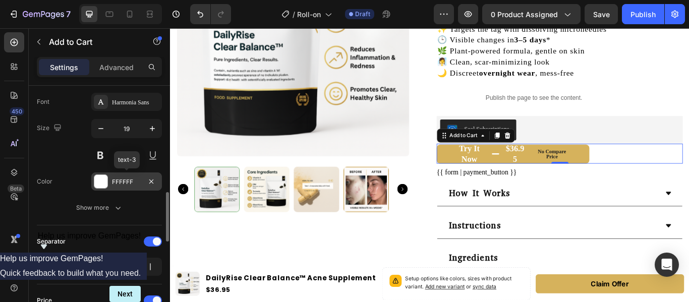
click at [102, 187] on div at bounding box center [100, 181] width 13 height 13
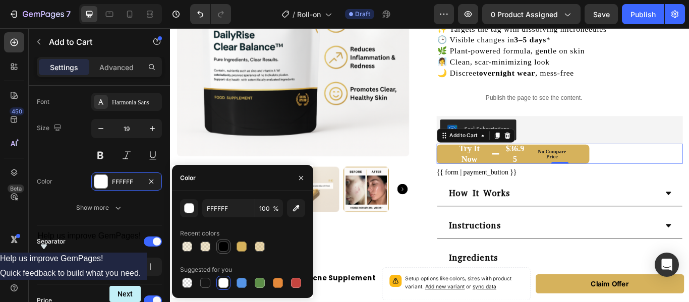
click at [221, 248] on div at bounding box center [223, 247] width 10 height 10
type input "000000"
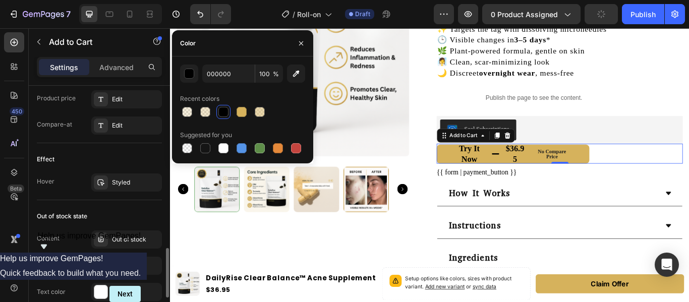
scroll to position [793, 0]
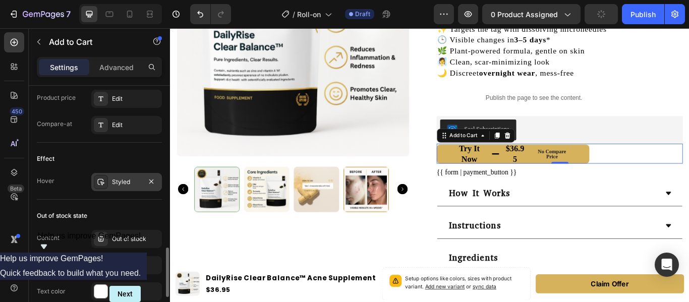
click at [129, 182] on div "Styled" at bounding box center [126, 182] width 29 height 9
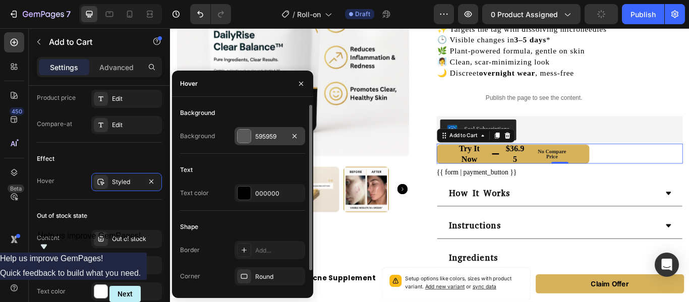
click at [248, 134] on div at bounding box center [244, 136] width 13 height 13
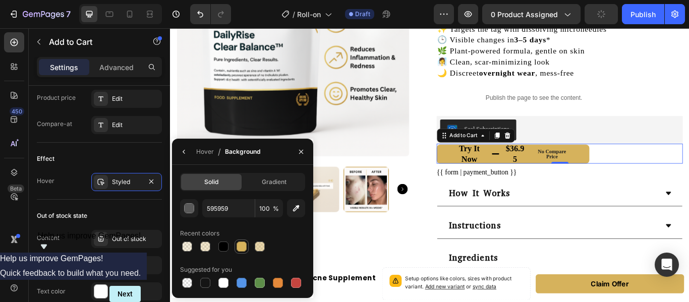
click at [243, 249] on div at bounding box center [242, 247] width 10 height 10
type input "D6B25C"
click at [187, 155] on icon "button" at bounding box center [184, 152] width 8 height 8
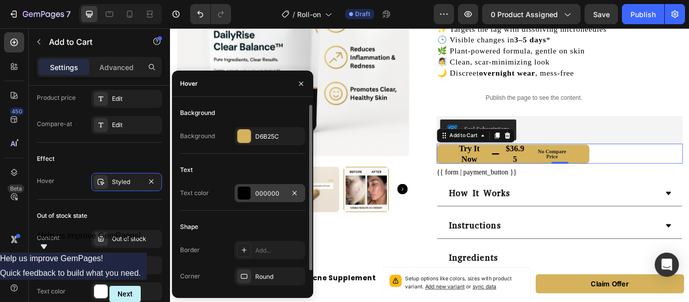
click at [241, 194] on div at bounding box center [244, 193] width 13 height 13
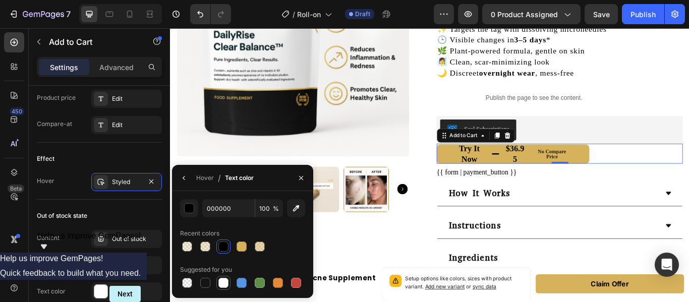
click at [220, 286] on div at bounding box center [223, 283] width 10 height 10
type input "FFFFFF"
click at [378, 294] on div "Product Images" at bounding box center [321, 128] width 287 height 443
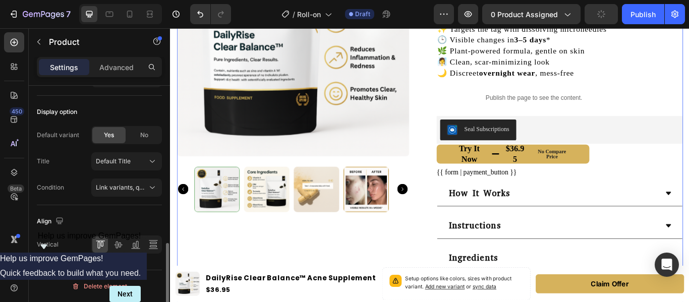
scroll to position [0, 0]
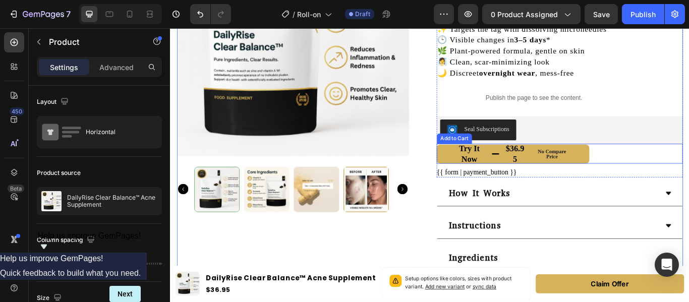
click at [688, 174] on div "Try it now $36.95 No compare price Add to Cart" at bounding box center [624, 174] width 287 height 23
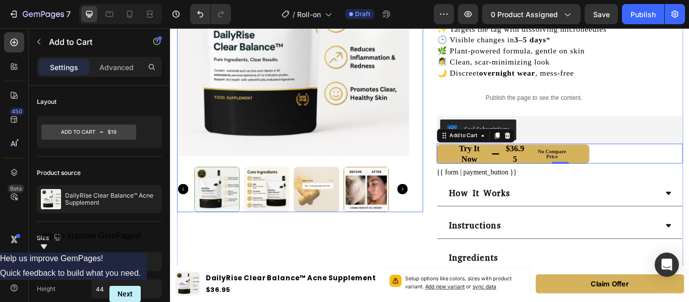
click at [457, 135] on div "Product Images" at bounding box center [321, 75] width 287 height 336
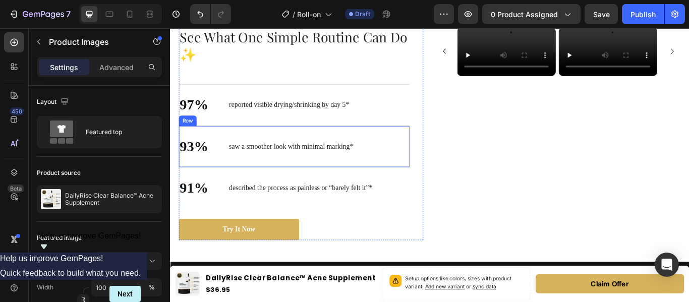
scroll to position [491, 0]
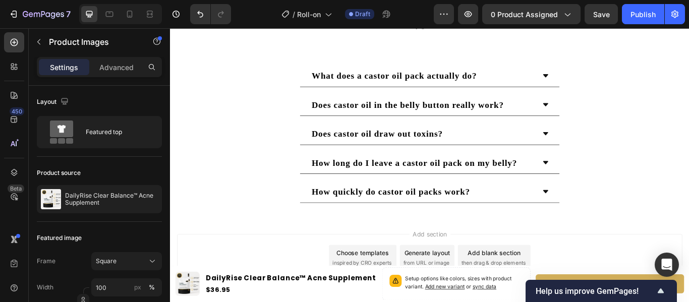
scroll to position [1914, 0]
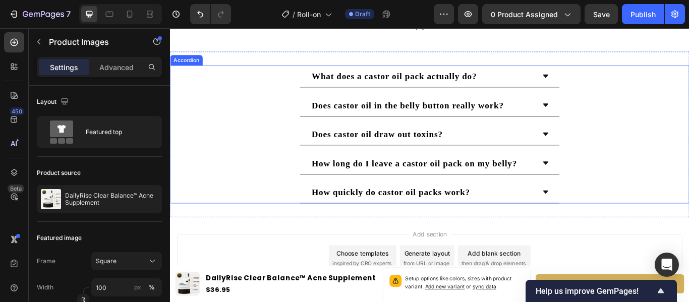
click at [506, 81] on strong "What does a castor oil pack actually do?" at bounding box center [431, 84] width 193 height 11
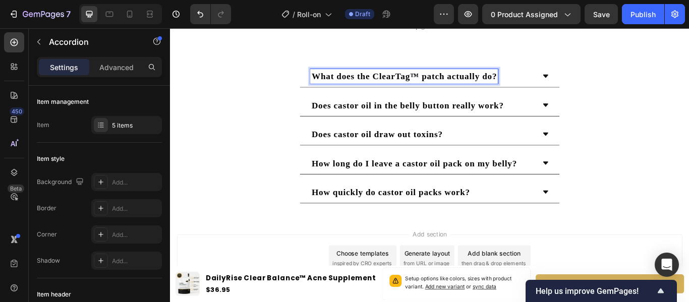
click at [589, 80] on div "What does the ClearTag™ patch actually do?" at bounding box center [464, 84] width 262 height 17
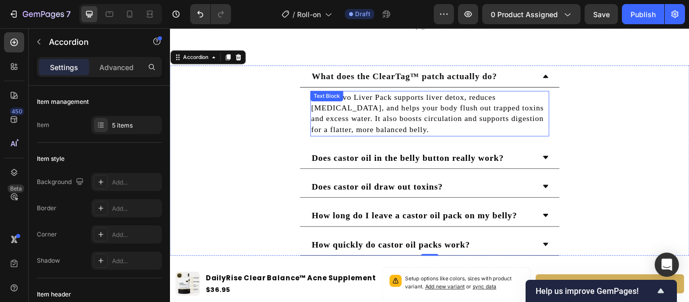
click at [493, 110] on p "The Vexivo Liver Pack supports liver detox, reduces [MEDICAL_DATA], and helps y…" at bounding box center [472, 127] width 276 height 51
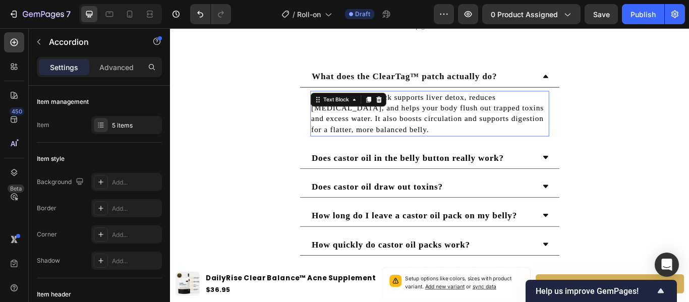
click at [493, 110] on p "The Vexivo Liver Pack supports liver detox, reduces [MEDICAL_DATA], and helps y…" at bounding box center [472, 127] width 276 height 51
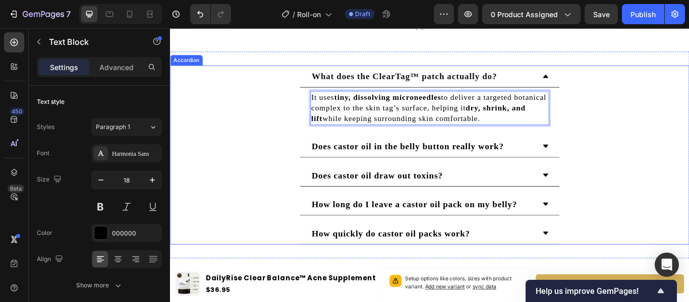
click at [504, 167] on strong "Does castor oil in the belly button really work?" at bounding box center [447, 165] width 224 height 11
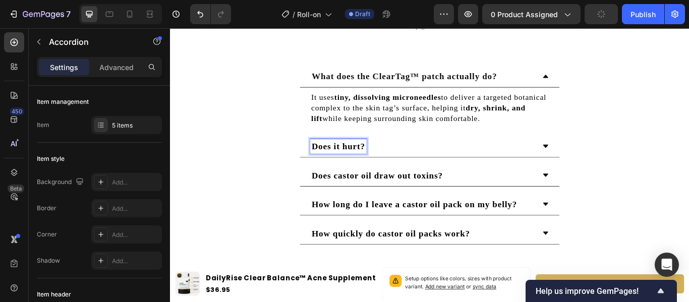
click at [540, 172] on div "Does it hurt?" at bounding box center [472, 166] width 303 height 26
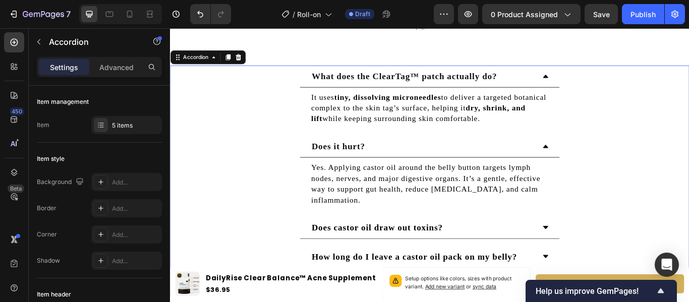
click at [586, 84] on div "What does the ClearTag™ patch actually do?" at bounding box center [464, 84] width 262 height 17
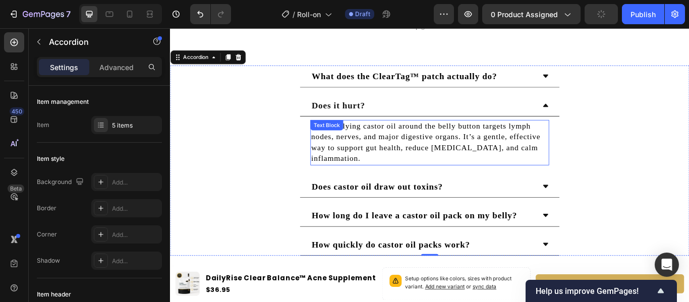
click at [505, 154] on p "Yes. Applying castor oil around the belly button targets lymph nodes, nerves, a…" at bounding box center [472, 161] width 276 height 51
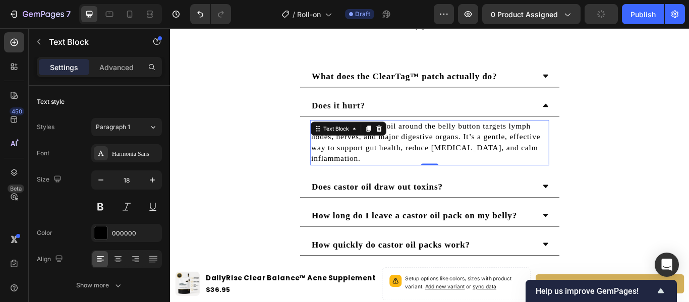
click at [505, 154] on p "Yes. Applying castor oil around the belly button targets lymph nodes, nerves, a…" at bounding box center [472, 161] width 276 height 51
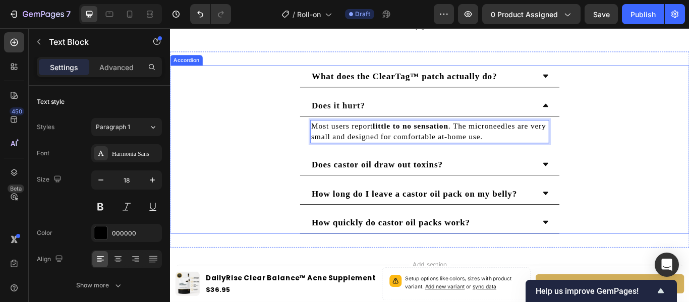
click at [592, 108] on div "Does it hurt?" at bounding box center [472, 118] width 303 height 26
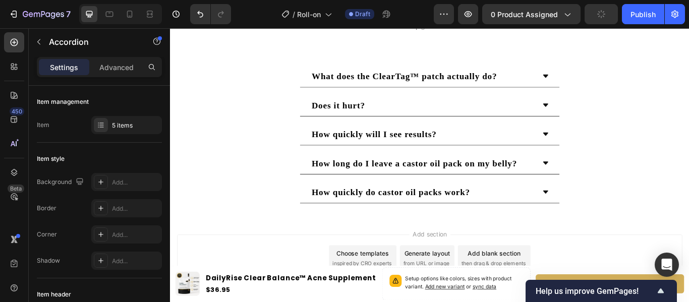
click at [598, 142] on div "How quickly will I see results?" at bounding box center [472, 152] width 303 height 26
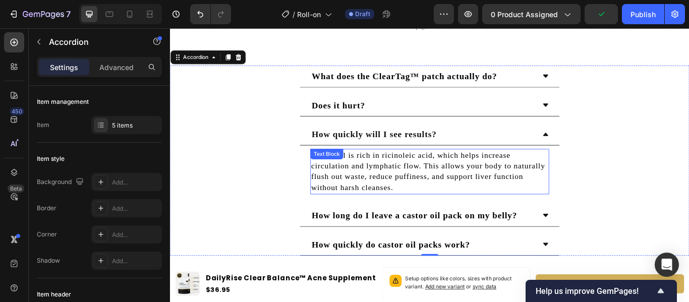
click at [483, 183] on p "Castor oil is rich in ricinoleic acid, which helps increase circulation and lym…" at bounding box center [472, 195] width 276 height 51
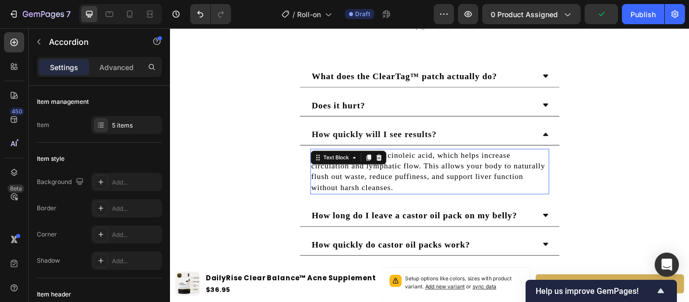
click at [483, 183] on p "Castor oil is rich in ricinoleic acid, which helps increase circulation and lym…" at bounding box center [472, 195] width 276 height 51
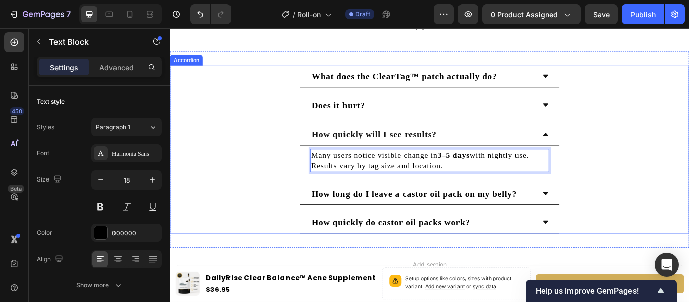
click at [573, 144] on div "How quickly will I see results?" at bounding box center [464, 151] width 262 height 17
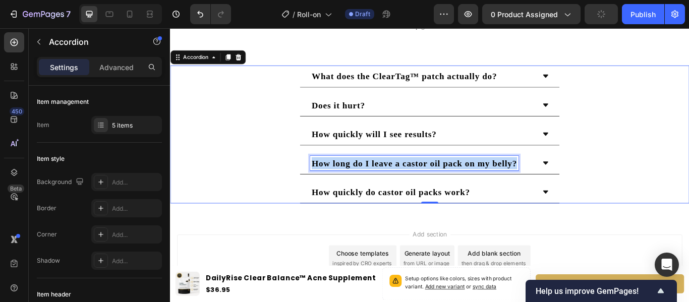
click at [425, 182] on strong "How long do I leave a castor oil pack on my belly?" at bounding box center [455, 185] width 240 height 11
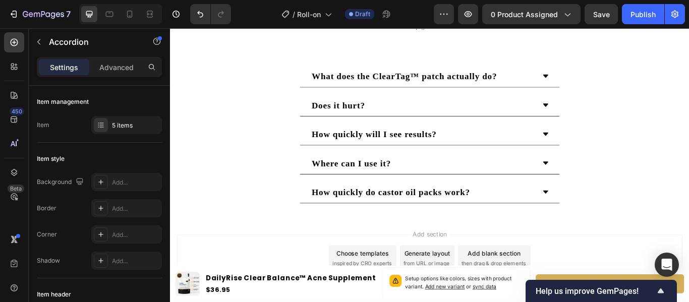
click at [574, 183] on div "Where can I use it?" at bounding box center [464, 185] width 262 height 17
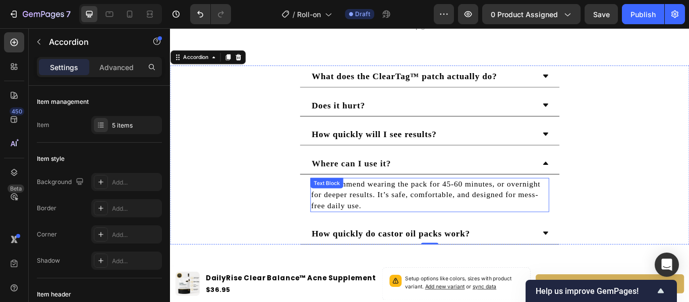
click at [496, 222] on p "We recommend wearing the pack for 45-60 minutes, or overnight for deeper result…" at bounding box center [472, 223] width 276 height 38
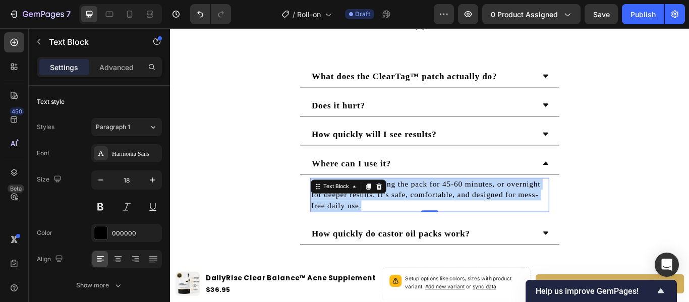
click at [496, 222] on p "We recommend wearing the pack for 45-60 minutes, or overnight for deeper result…" at bounding box center [472, 223] width 276 height 38
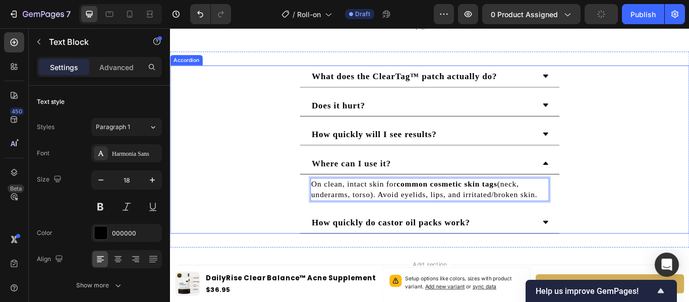
click at [547, 185] on div "Where can I use it?" at bounding box center [464, 185] width 262 height 17
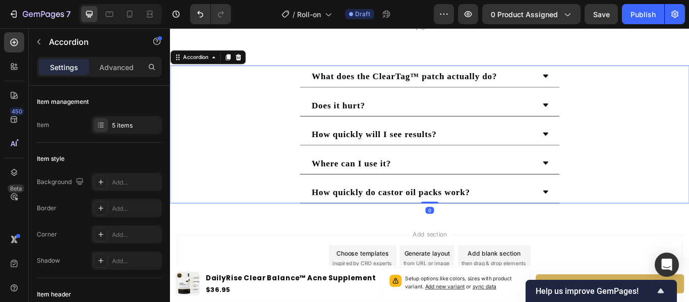
click at [565, 213] on div "How quickly do castor oil packs work?" at bounding box center [464, 219] width 262 height 17
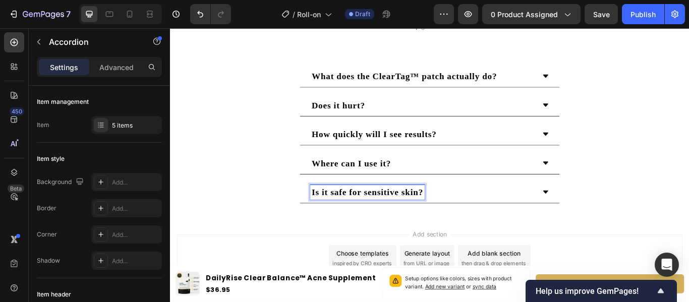
click at [511, 211] on div "Is it safe for sensitive skin?" at bounding box center [464, 219] width 262 height 17
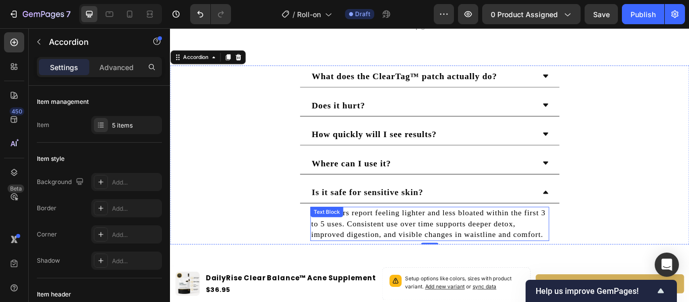
click at [503, 242] on p "Most users report feeling lighter and less bloated within the first 3 to 5 uses…" at bounding box center [472, 257] width 276 height 38
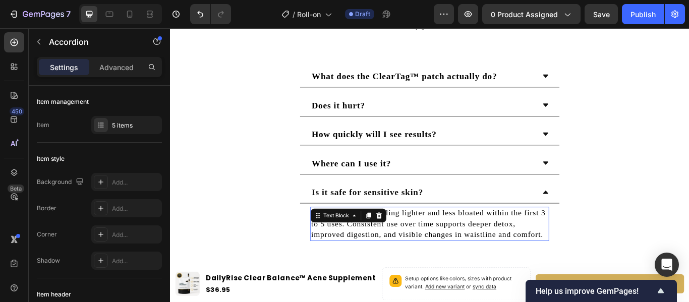
click at [503, 242] on p "Most users report feeling lighter and less bloated within the first 3 to 5 uses…" at bounding box center [472, 257] width 276 height 38
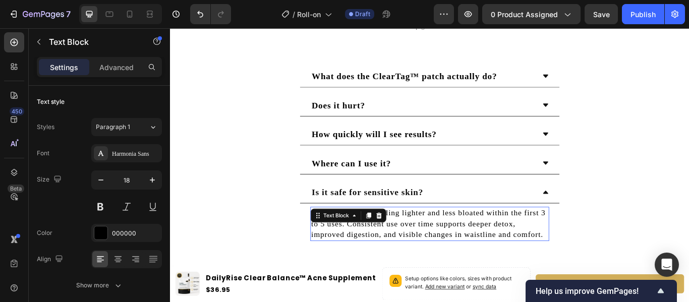
click at [503, 242] on p "Most users report feeling lighter and less bloated within the first 3 to 5 uses…" at bounding box center [472, 257] width 276 height 38
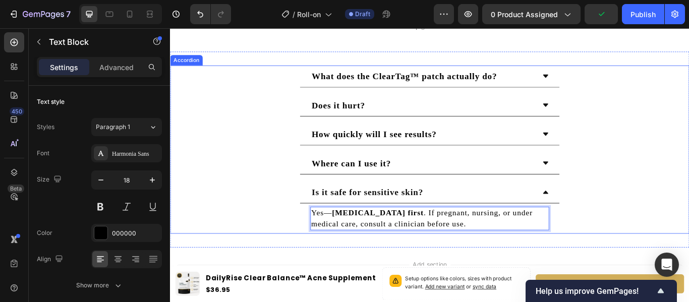
click at [688, 215] on div "Is it safe for sensitive skin? Yes— patch test first . If pregnant, nursing, or…" at bounding box center [472, 237] width 604 height 61
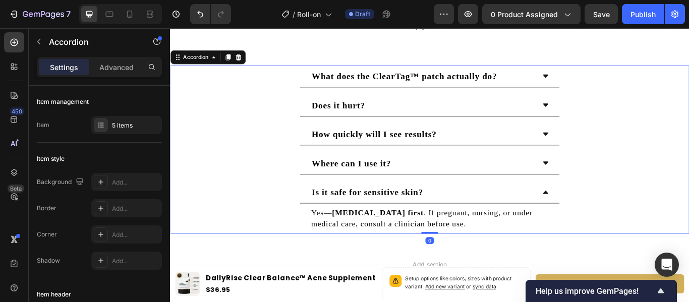
click at [600, 220] on div "Is it safe for sensitive skin?" at bounding box center [472, 220] width 303 height 26
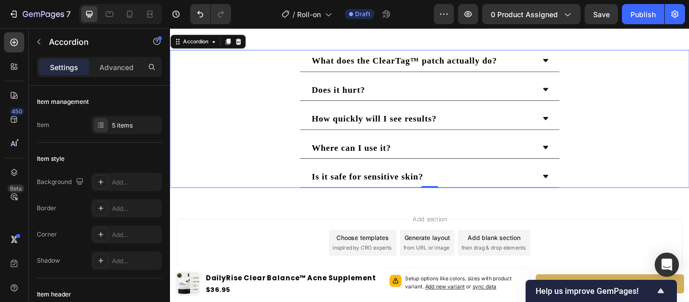
scroll to position [1931, 0]
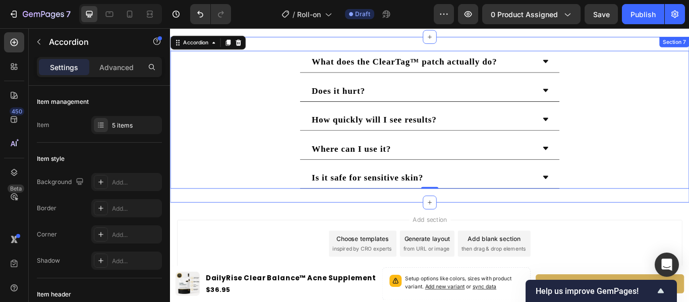
click at [685, 217] on div "What does the ClearTag™ patch actually do? Does it hurt? How quickly will I see…" at bounding box center [472, 134] width 605 height 193
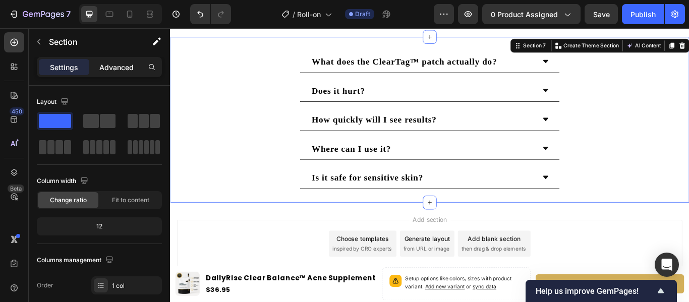
click at [137, 66] on div "Advanced" at bounding box center [116, 67] width 50 height 16
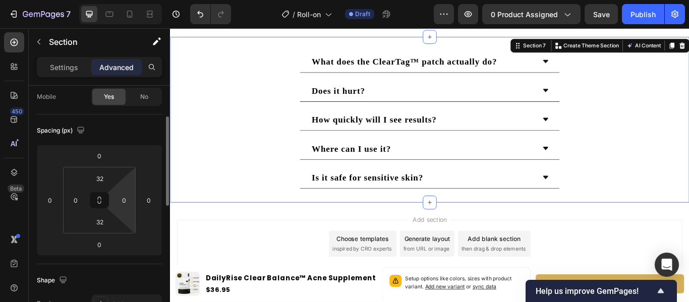
scroll to position [82, 0]
click at [103, 228] on input "32" at bounding box center [100, 220] width 20 height 15
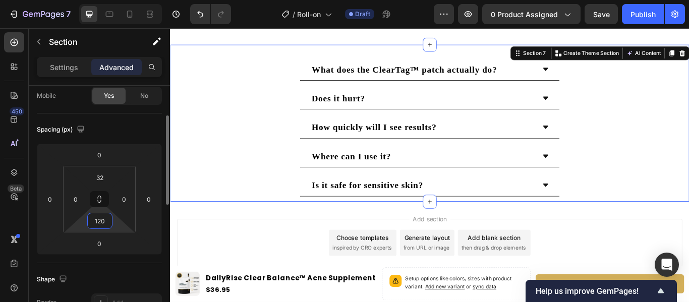
scroll to position [1931, 0]
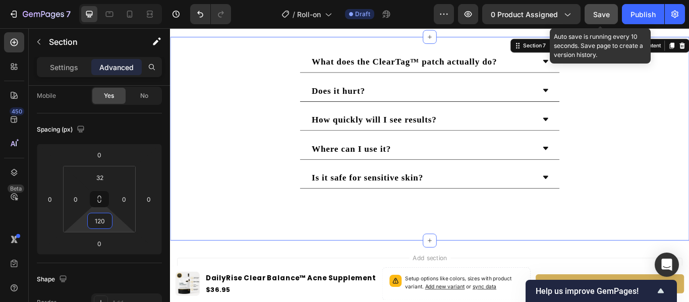
type input "120"
click at [613, 5] on button "Save" at bounding box center [601, 14] width 33 height 20
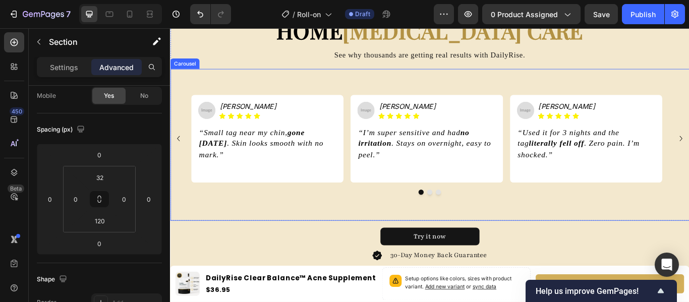
scroll to position [961, 0]
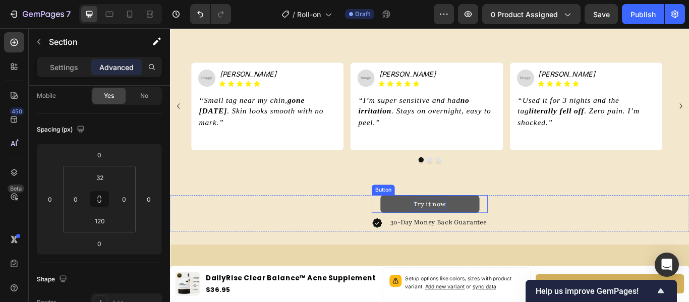
click at [486, 235] on p "Try it now" at bounding box center [472, 233] width 37 height 13
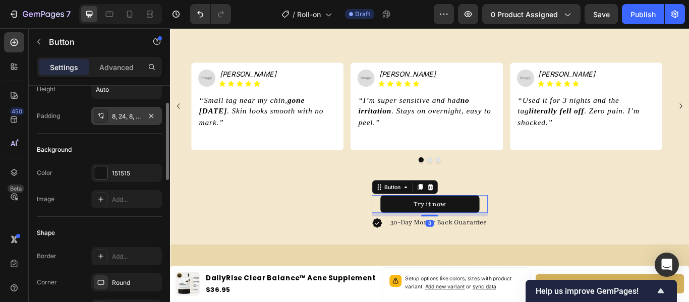
scroll to position [87, 0]
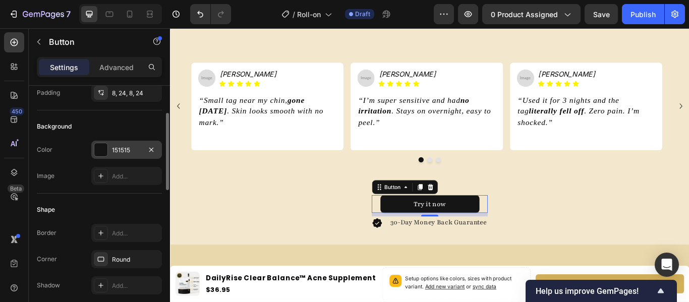
click at [99, 150] on div at bounding box center [100, 149] width 13 height 13
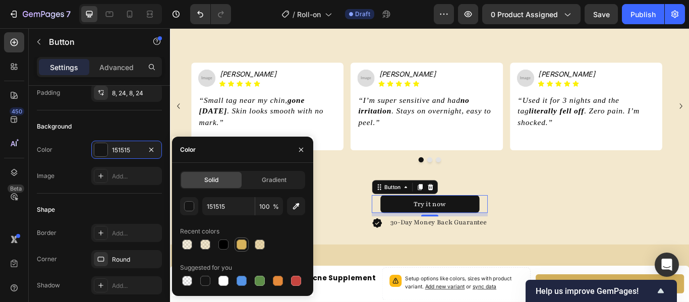
click at [243, 245] on div at bounding box center [242, 245] width 10 height 10
type input "D6B25C"
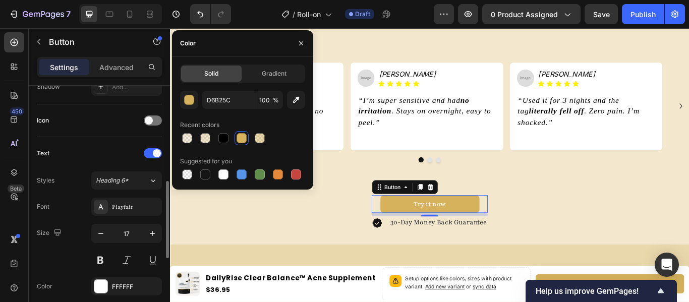
scroll to position [294, 0]
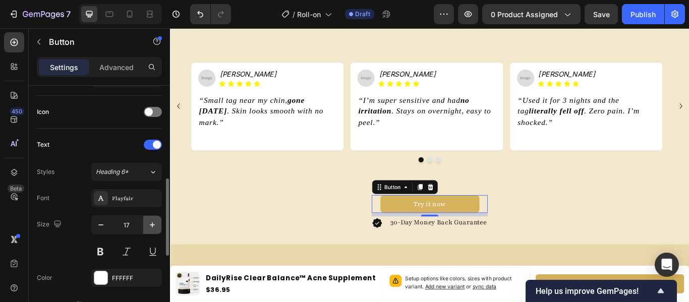
click at [147, 223] on icon "button" at bounding box center [152, 225] width 10 height 10
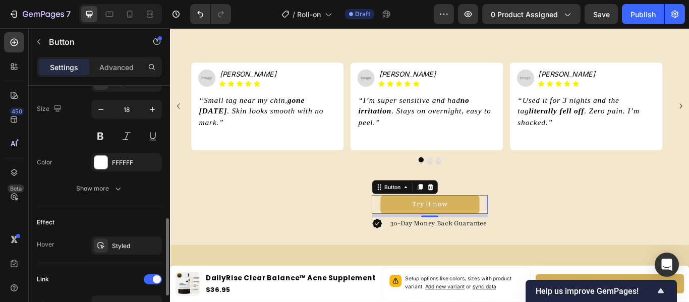
scroll to position [413, 0]
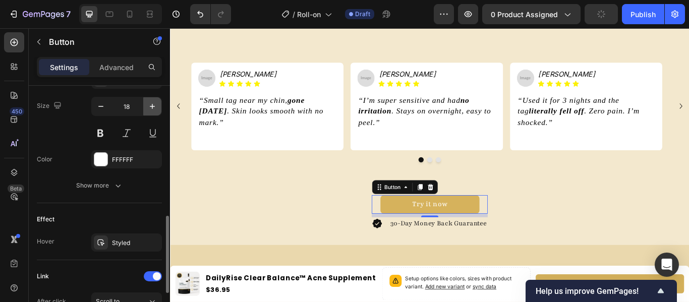
click at [152, 102] on icon "button" at bounding box center [152, 106] width 10 height 10
type input "20"
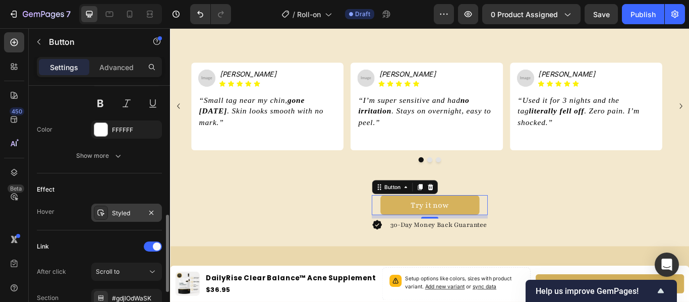
scroll to position [433, 0]
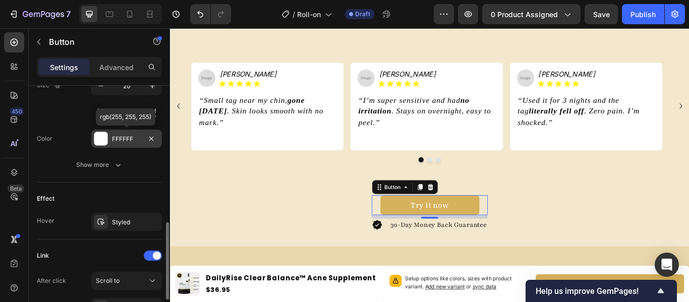
click at [105, 134] on div at bounding box center [100, 138] width 13 height 13
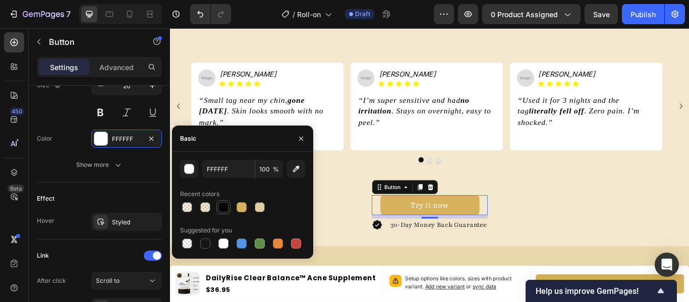
click at [225, 205] on div at bounding box center [223, 207] width 10 height 10
type input "000000"
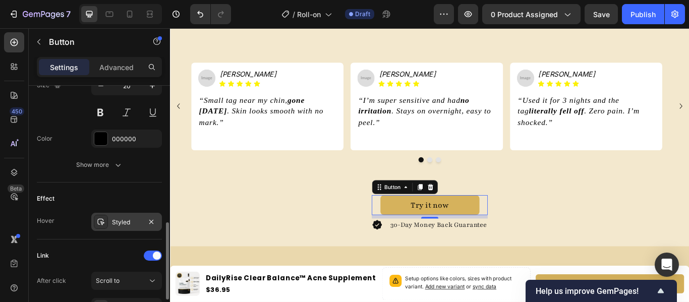
click at [103, 227] on div at bounding box center [101, 222] width 14 height 14
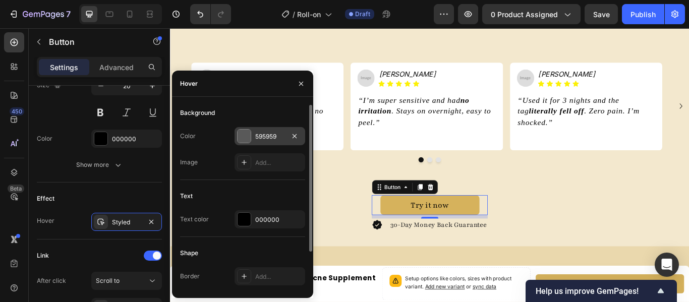
click at [244, 139] on div at bounding box center [244, 136] width 13 height 13
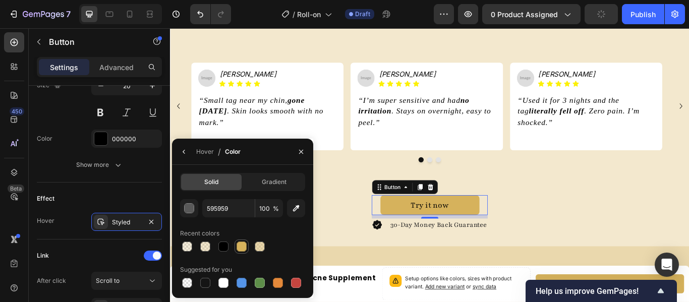
click at [242, 250] on div at bounding box center [242, 247] width 10 height 10
type input "D6B25C"
click at [184, 155] on icon "button" at bounding box center [184, 152] width 8 height 8
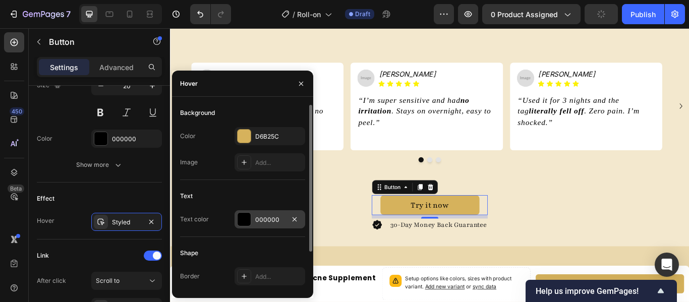
click at [257, 221] on div "000000" at bounding box center [269, 219] width 29 height 9
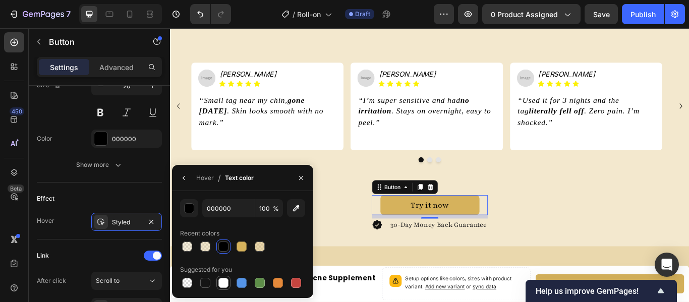
click at [217, 282] on div at bounding box center [223, 283] width 14 height 14
type input "FFFFFF"
click at [148, 192] on div "Effect" at bounding box center [99, 199] width 125 height 16
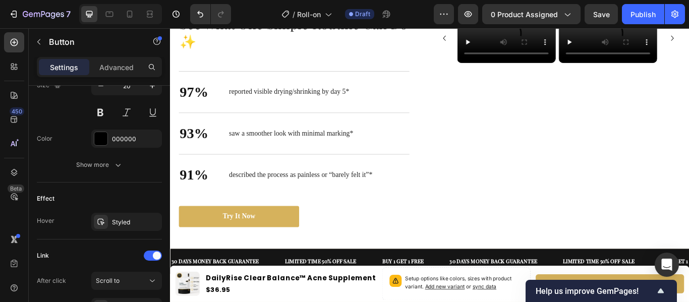
scroll to position [494, 0]
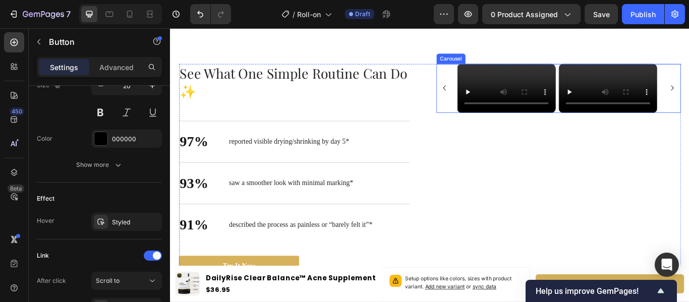
click at [688, 127] on div "Video Video Video Video" at bounding box center [622, 98] width 285 height 57
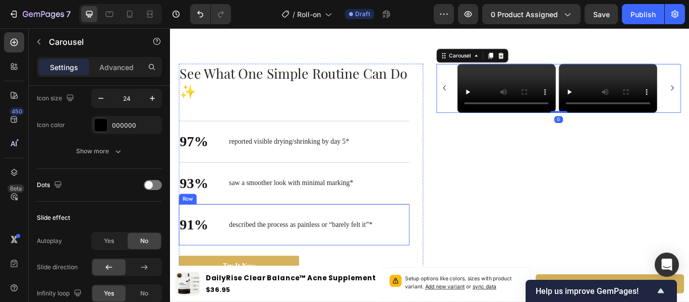
scroll to position [0, 0]
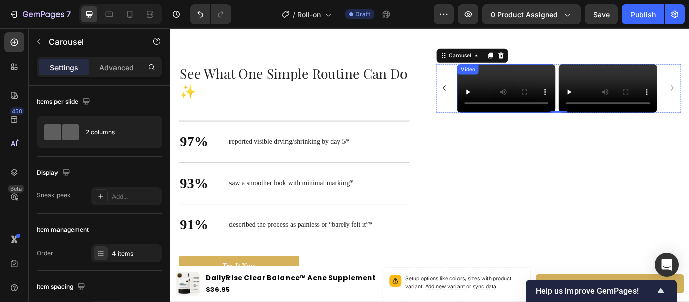
click at [563, 127] on video at bounding box center [561, 98] width 114 height 57
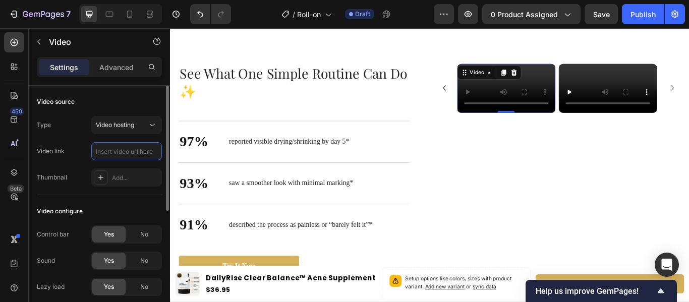
paste input "https://cdn.shopify.com/videos/c/o/v/62904dd82f9d43b1b7e83bf14feba45b.mp4"
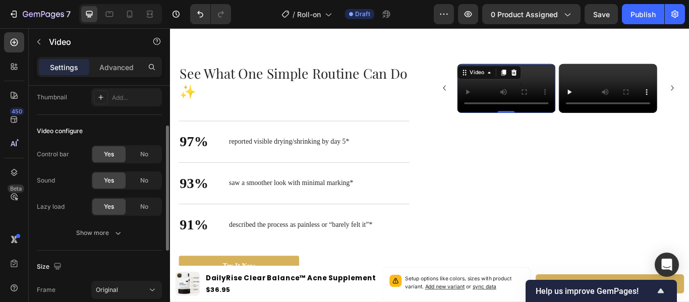
scroll to position [81, 0]
type input "https://cdn.shopify.com/videos/c/o/v/62904dd82f9d43b1b7e83bf14feba45b.mp4"
click at [122, 230] on icon "button" at bounding box center [118, 232] width 10 height 10
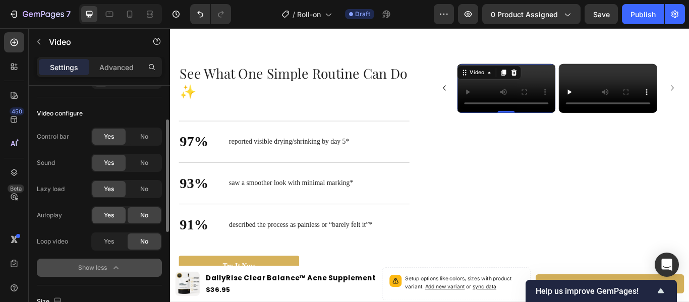
scroll to position [102, 0]
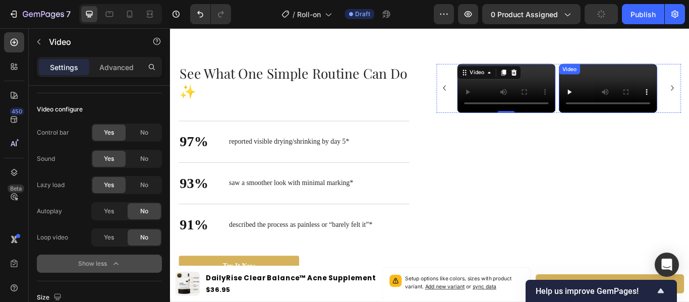
click at [683, 127] on video at bounding box center [680, 98] width 114 height 57
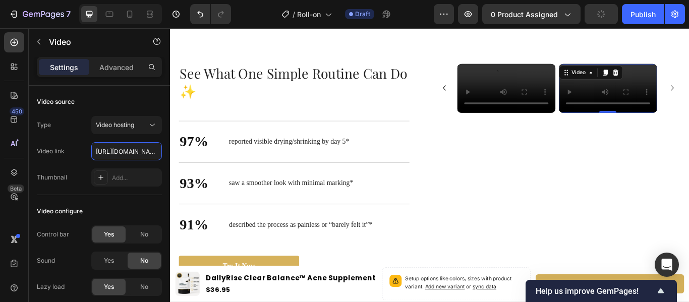
scroll to position [0, 191]
type input "https://cdn.shopify.com/videos/c/o/v/b98ea34dc6124df980c60873ae51d338.mp4"
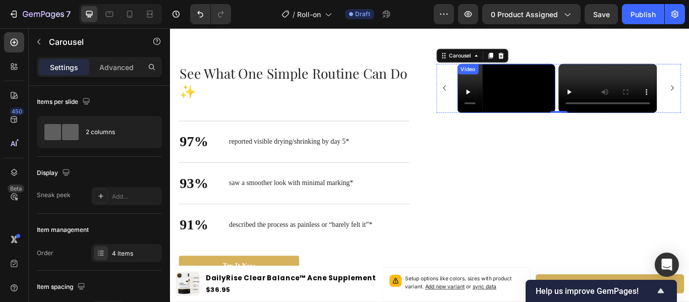
click at [550, 127] on video at bounding box center [561, 98] width 114 height 57
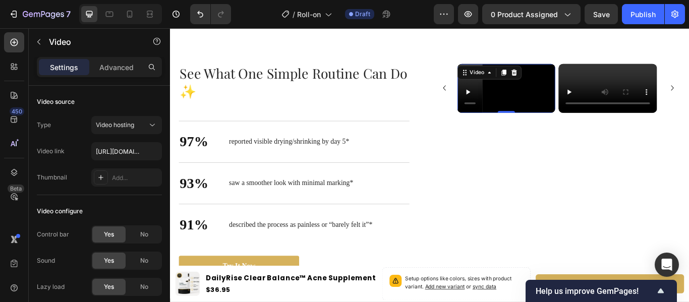
click at [564, 127] on video at bounding box center [561, 98] width 114 height 57
type input "https://cdn.shopify.com/videos/c/o/v/73c2a9a5436240fea40bd173beed07ed.mp4"
click at [674, 127] on video at bounding box center [680, 98] width 114 height 57
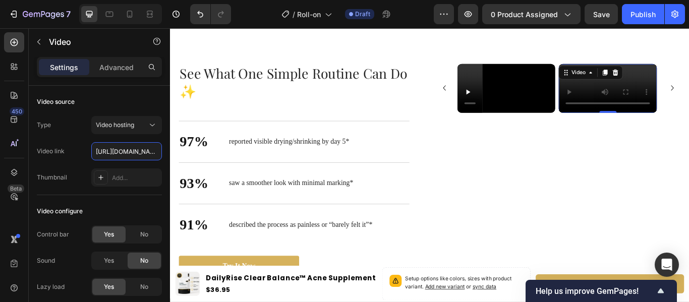
scroll to position [0, 188]
type input "https://cdn.shopify.com/videos/c/o/v/b5bed28f34234c7d9d6f7cedbd76f5e7.mp4"
click at [126, 153] on input "https://cdn.shopify.com/videos/c/o/v/b5bed28f34234c7d9d6f7cedbd76f5e7.mp4" at bounding box center [126, 151] width 71 height 18
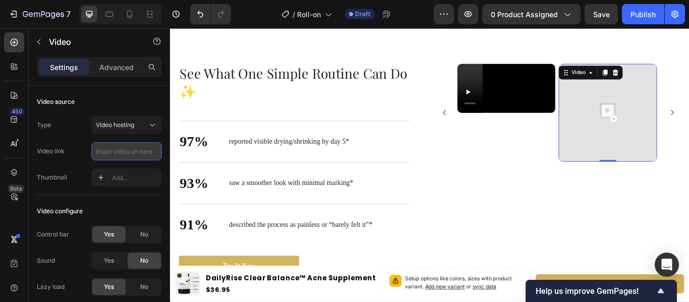
click at [128, 152] on input "text" at bounding box center [126, 151] width 71 height 18
paste input "https://cdn.shopify.com/videos/c/o/v/b5bed28f34234c7d9d6f7cedbd76f5e7.mp4"
type input "https://cdn.shopify.com/videos/c/o/v/b5bed28f34234c7d9d6f7cedbd76f5e7.mp4"
click at [121, 97] on div "Video source" at bounding box center [99, 102] width 125 height 16
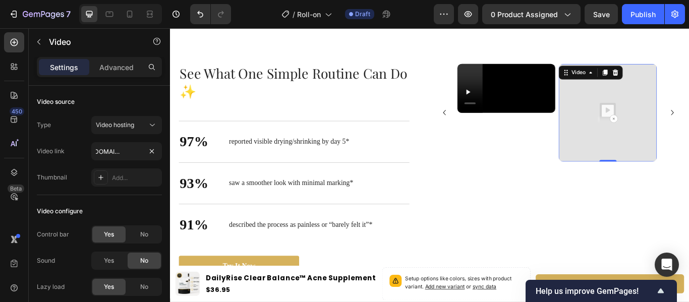
scroll to position [0, 0]
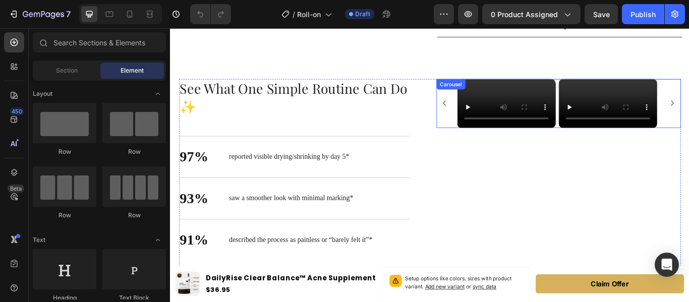
scroll to position [499, 0]
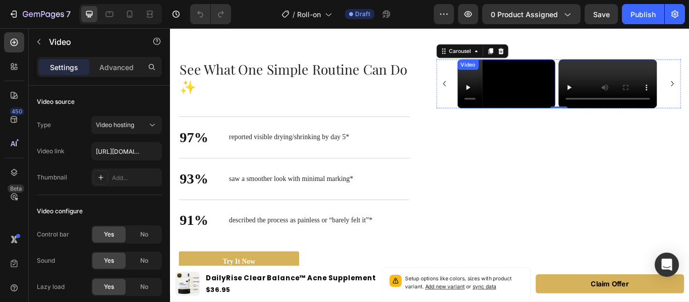
click at [540, 107] on video at bounding box center [561, 93] width 114 height 57
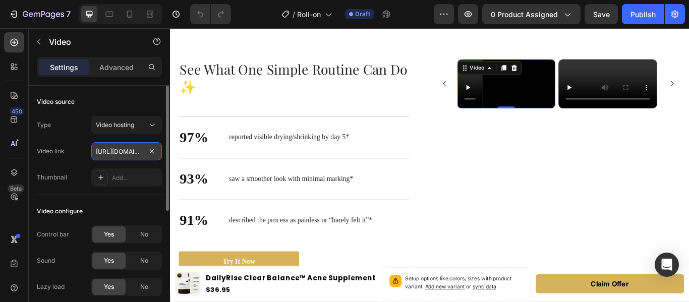
click at [122, 157] on input "https://cdn.shopify.com/videos/c/o/v/73c2a9a5436240fea40bd173beed07ed.mp4" at bounding box center [126, 151] width 71 height 18
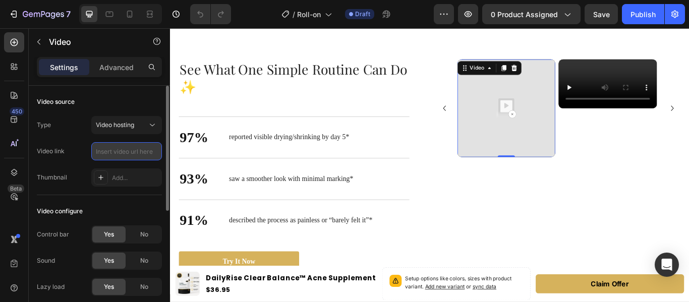
type input "https://cdn.shopify.com/videos/c/o/v/73c2a9a5436240fea40bd173beed07ed.mp4"
click at [141, 113] on div "Video source Type Video hosting Video link https://cdn.shopify.com/videos/c/o/v…" at bounding box center [99, 140] width 125 height 109
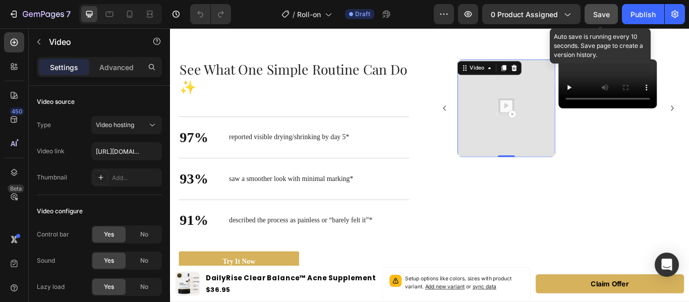
click at [600, 13] on span "Save" at bounding box center [601, 14] width 17 height 9
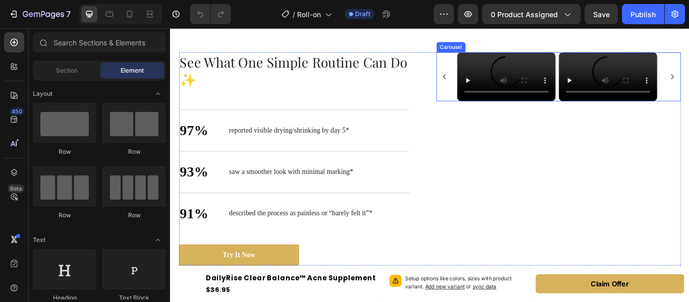
scroll to position [511, 0]
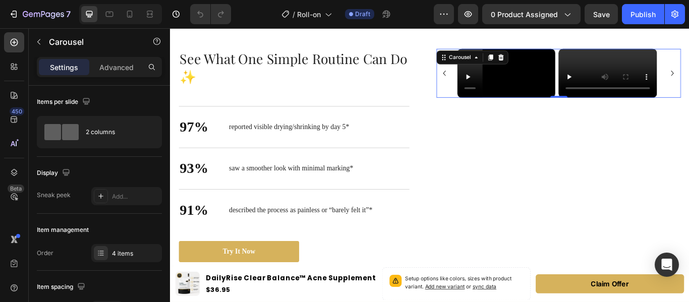
scroll to position [0, 0]
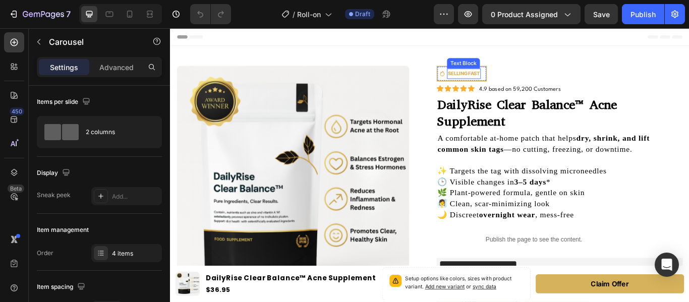
click at [514, 80] on p "SELLING FAST" at bounding box center [512, 81] width 37 height 10
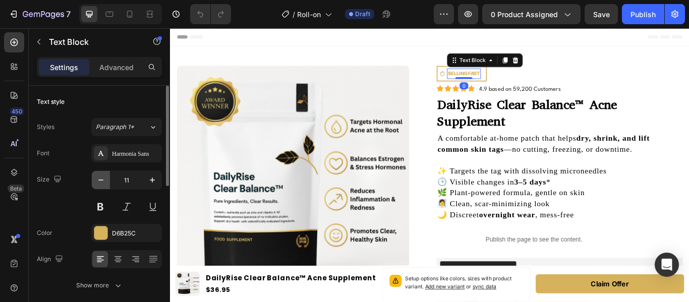
click at [103, 177] on icon "button" at bounding box center [101, 180] width 10 height 10
type input "10"
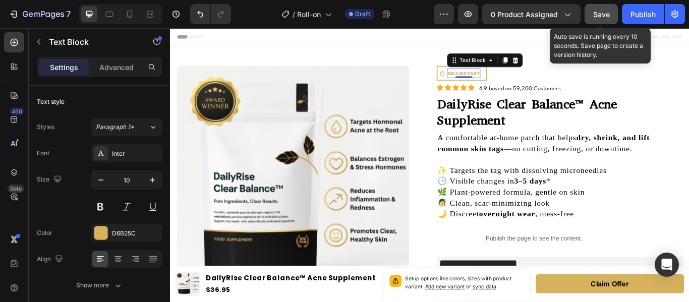
click at [602, 20] on button "Save" at bounding box center [601, 14] width 33 height 20
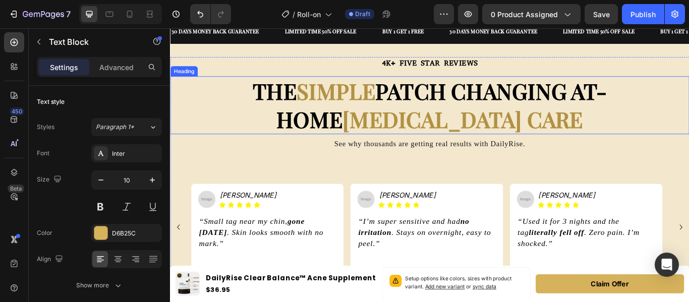
scroll to position [739, 0]
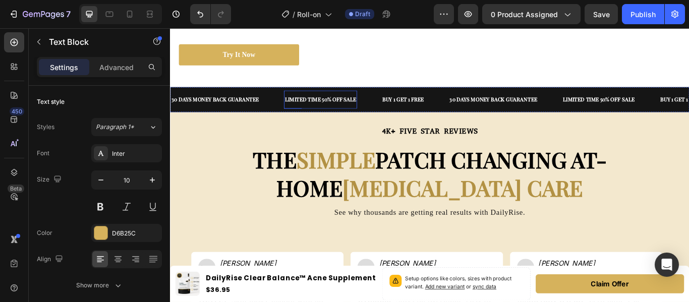
click at [342, 108] on div "LIMITED TIME 50% OFF SALE" at bounding box center [345, 111] width 85 height 13
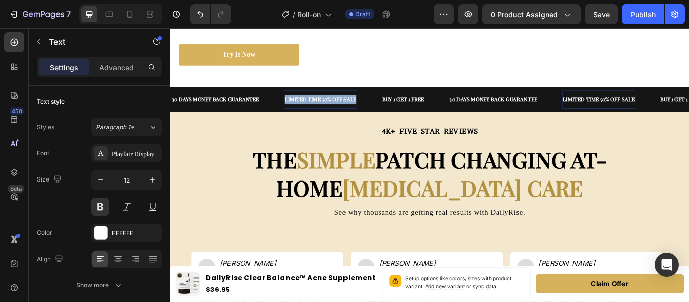
click at [342, 108] on p "LIMITED TIME 50% OFF SALE" at bounding box center [345, 111] width 83 height 11
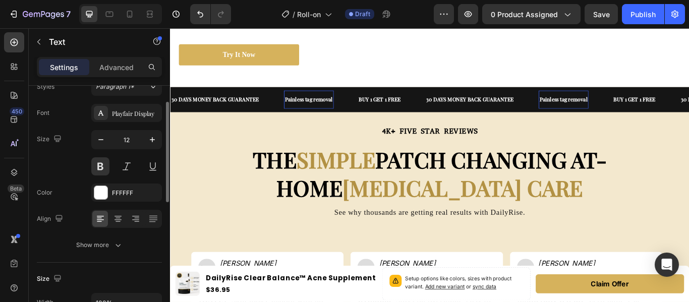
scroll to position [46, 0]
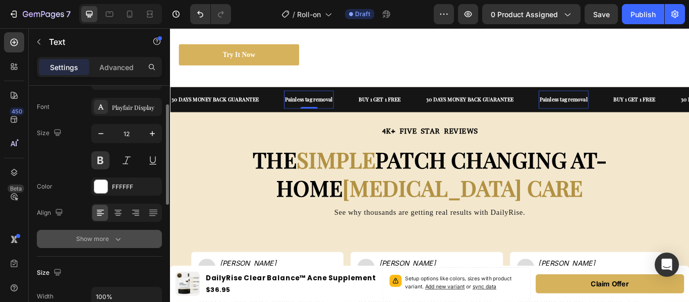
click at [114, 239] on icon "button" at bounding box center [118, 239] width 10 height 10
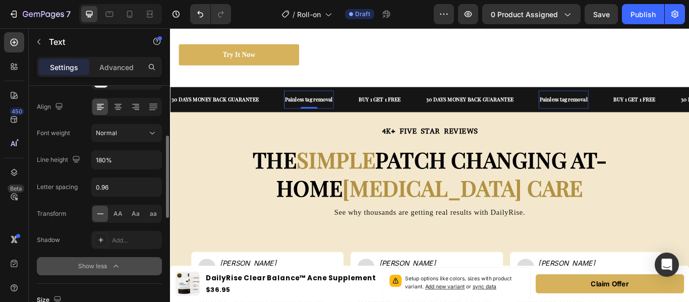
scroll to position [153, 0]
click at [121, 216] on span "AA" at bounding box center [117, 213] width 9 height 9
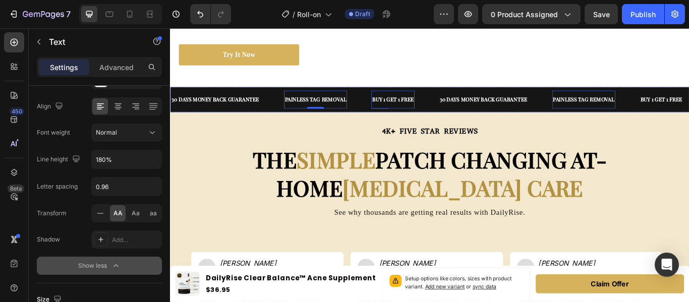
click at [425, 110] on p "BUY 1 GET 1 FREE" at bounding box center [430, 111] width 48 height 11
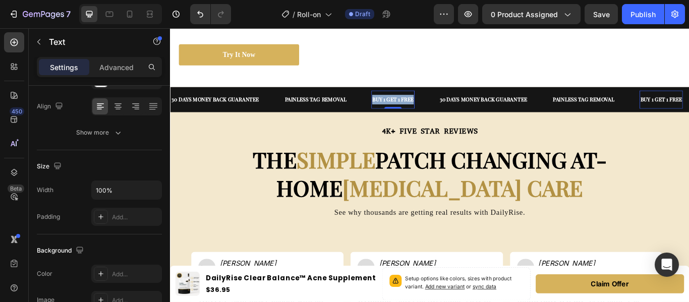
click at [425, 110] on p "BUY 1 GET 1 FREE" at bounding box center [430, 111] width 48 height 11
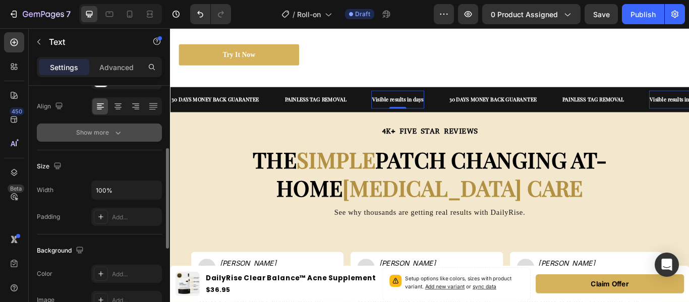
click at [117, 134] on icon "button" at bounding box center [117, 133] width 5 height 3
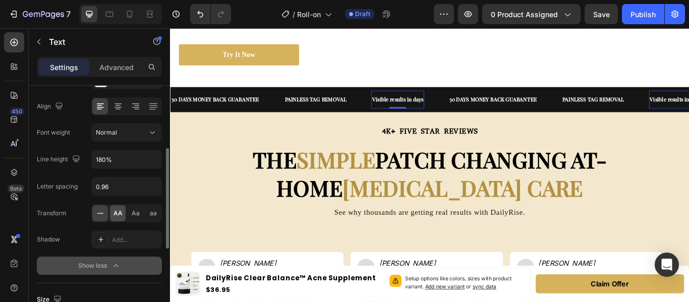
click at [122, 214] on span "AA" at bounding box center [117, 213] width 9 height 9
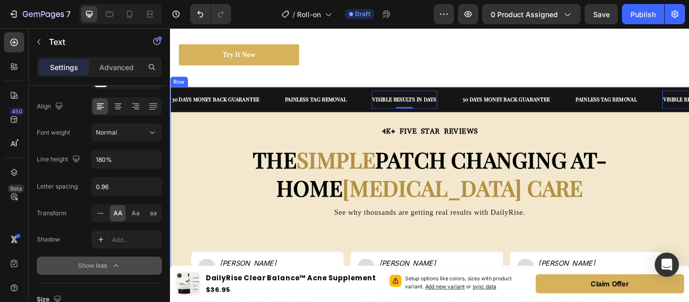
click at [587, 129] on div "30 DAYS MONEY BACK GUARANTEE Text Painless tag removal Text Visible results in …" at bounding box center [472, 119] width 605 height 44
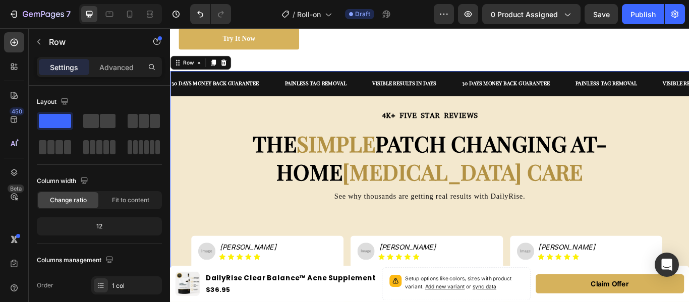
scroll to position [767, 0]
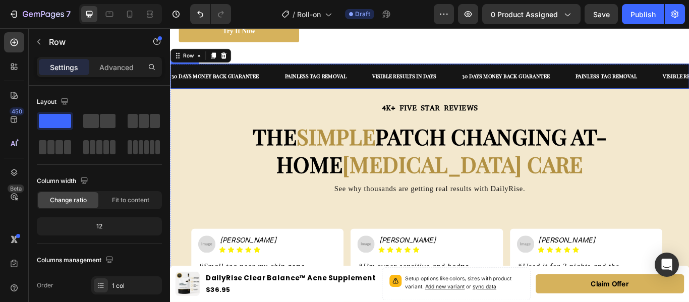
click at [623, 90] on div "30 DAYS MONEY BACK GUARANTEE Text" at bounding box center [575, 84] width 132 height 21
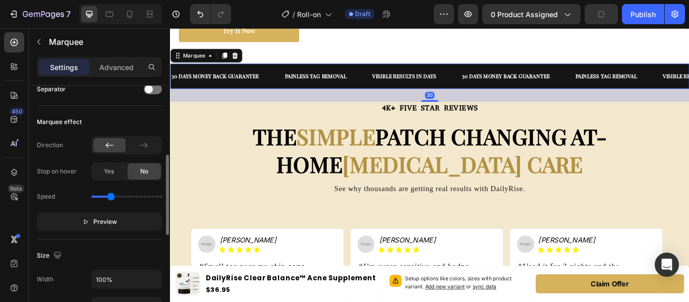
scroll to position [219, 0]
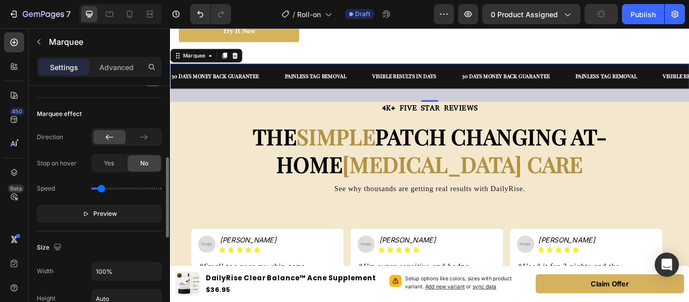
drag, startPoint x: 110, startPoint y: 187, endPoint x: 101, endPoint y: 187, distance: 9.6
type input "0.4"
click at [101, 188] on input "range" at bounding box center [126, 189] width 71 height 2
click at [118, 115] on div "Marquee effect" at bounding box center [99, 114] width 125 height 16
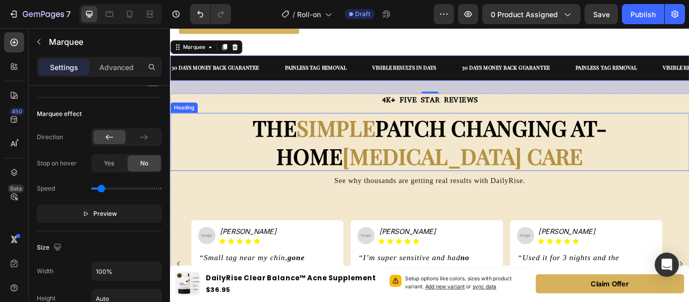
scroll to position [777, 0]
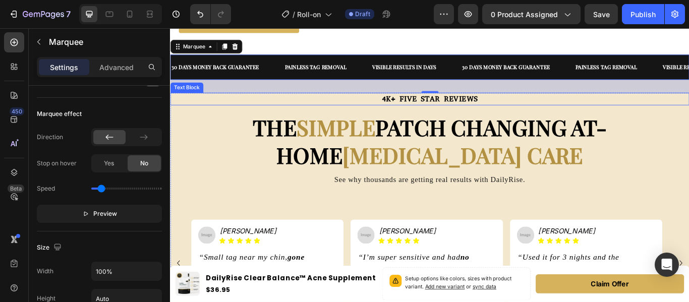
click at [636, 110] on p "4K+ FIVE STAR REVIEWS" at bounding box center [472, 110] width 603 height 13
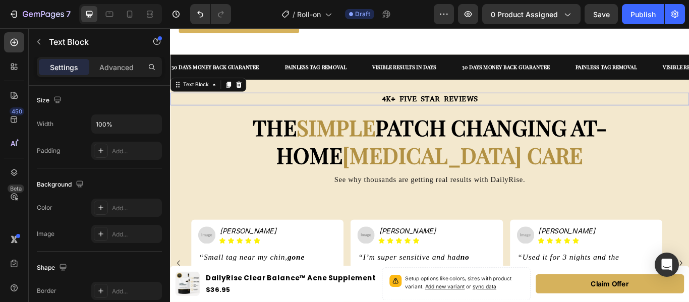
scroll to position [0, 0]
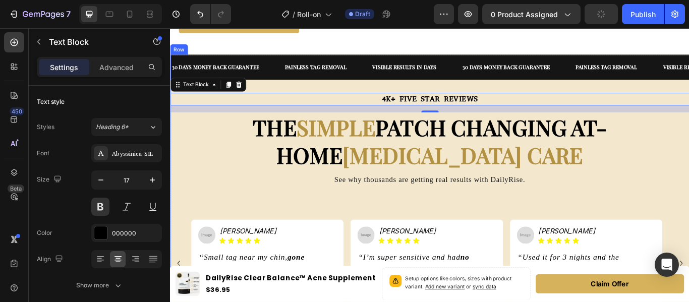
click at [621, 98] on div "30 DAYS MONEY BACK GUARANTEE Text Painless tag removal Text Visible results in …" at bounding box center [472, 81] width 605 height 44
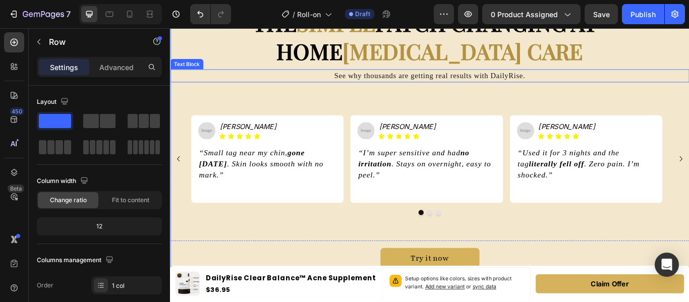
scroll to position [899, 0]
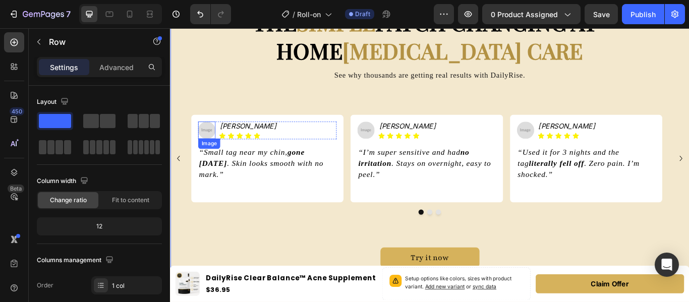
click at [206, 146] on img at bounding box center [212, 147] width 20 height 20
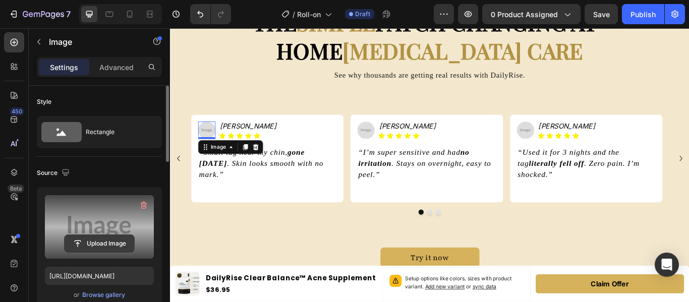
click at [116, 249] on input "file" at bounding box center [100, 243] width 70 height 17
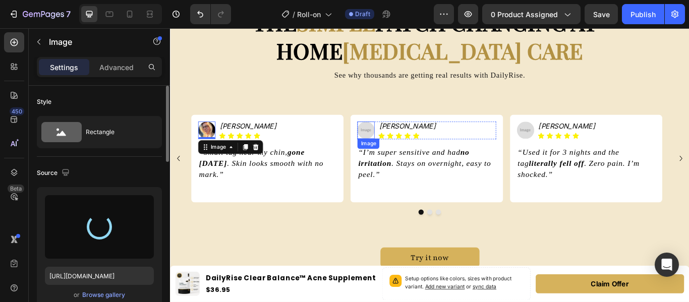
type input "[URL][DOMAIN_NAME]"
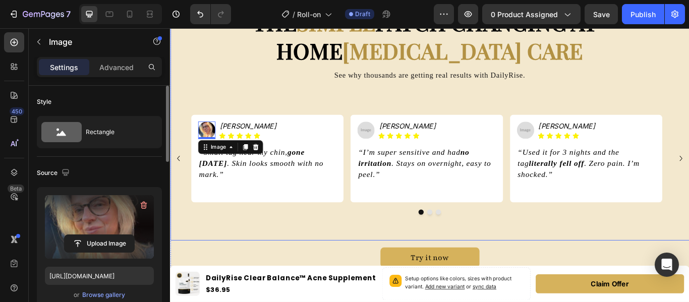
click at [369, 94] on div "4K+ FIVE STAR REVIEWS Text Block THE SIMPLE PATCH CHANGING AT-HOME [MEDICAL_DAT…" at bounding box center [472, 128] width 605 height 295
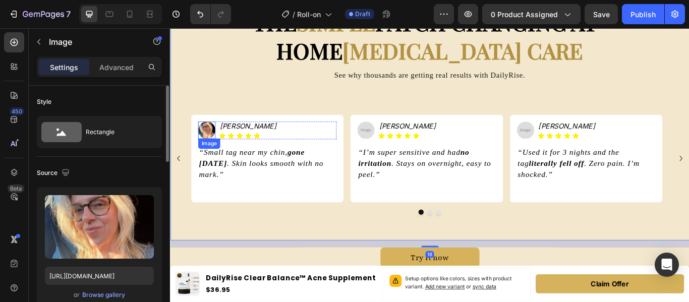
click at [211, 145] on img at bounding box center [212, 147] width 20 height 20
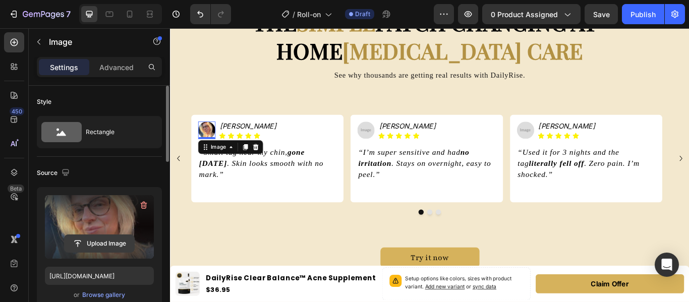
click at [105, 244] on input "file" at bounding box center [100, 243] width 70 height 17
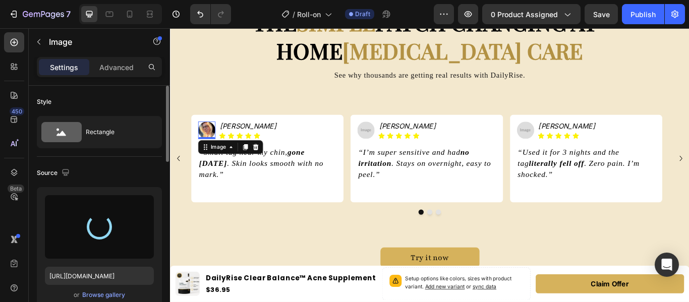
type input "[URL][DOMAIN_NAME]"
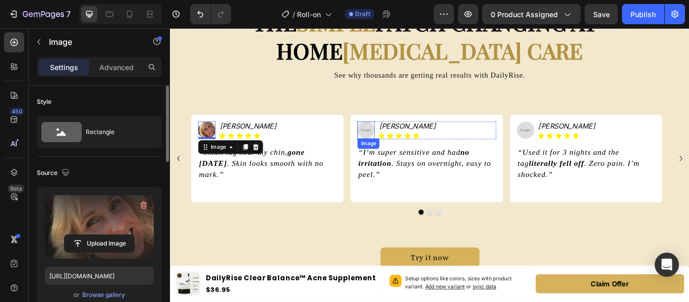
click at [406, 148] on img at bounding box center [398, 147] width 20 height 20
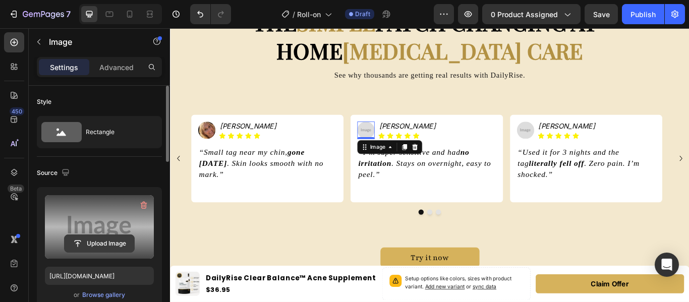
click at [121, 242] on input "file" at bounding box center [100, 243] width 70 height 17
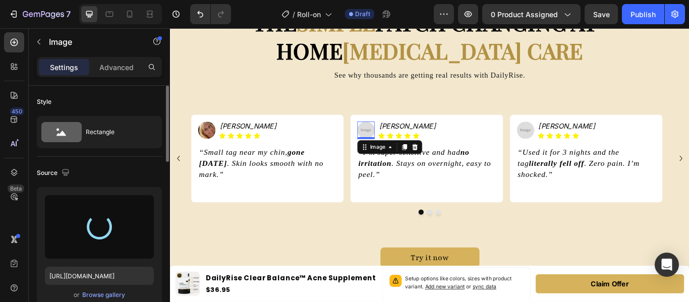
type input "[URL][DOMAIN_NAME]"
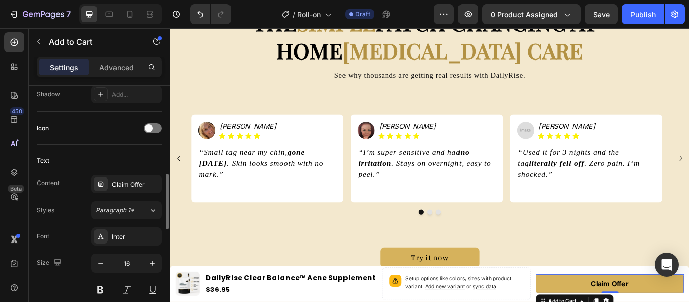
scroll to position [388, 0]
click at [131, 237] on div "Inter" at bounding box center [135, 236] width 47 height 9
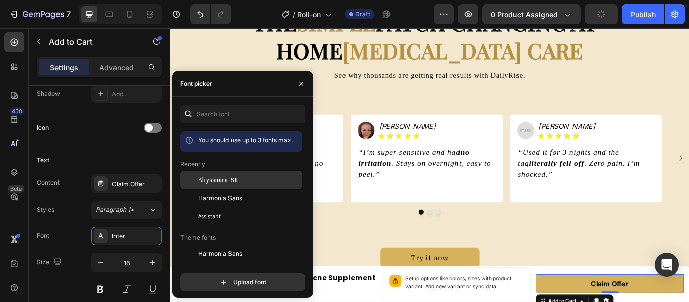
click at [238, 179] on div "Abyssinica SIL" at bounding box center [249, 180] width 102 height 9
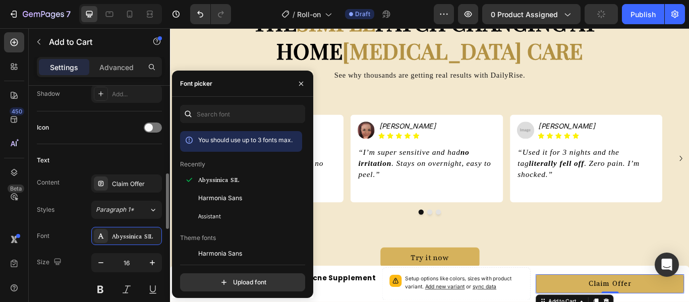
click at [137, 159] on div "Text" at bounding box center [99, 160] width 125 height 16
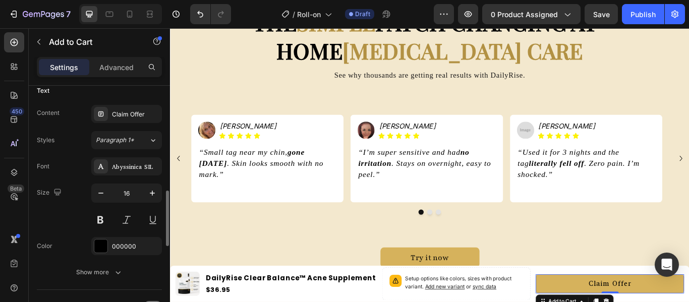
scroll to position [459, 0]
click at [252, 142] on icon "[PERSON_NAME]" at bounding box center [260, 142] width 66 height 10
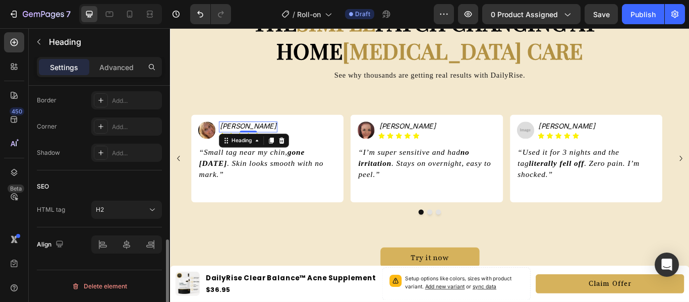
scroll to position [0, 0]
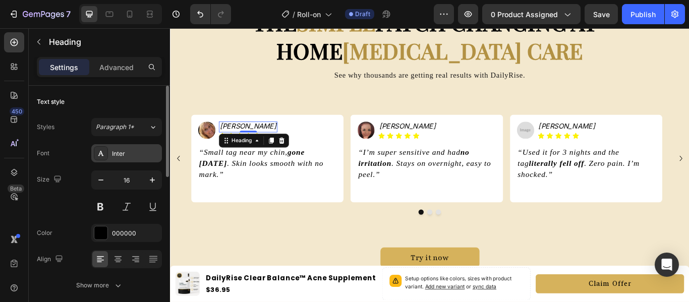
click at [125, 154] on div "Inter" at bounding box center [135, 153] width 47 height 9
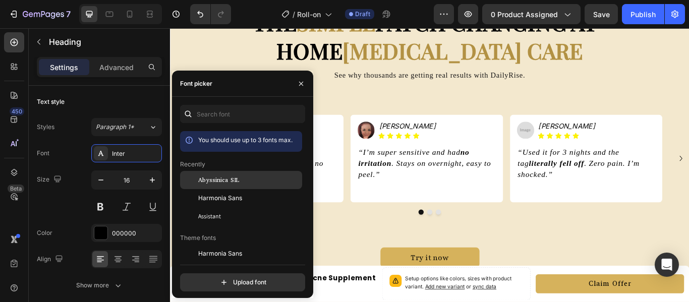
click at [227, 186] on div "Abyssinica SIL" at bounding box center [241, 180] width 122 height 18
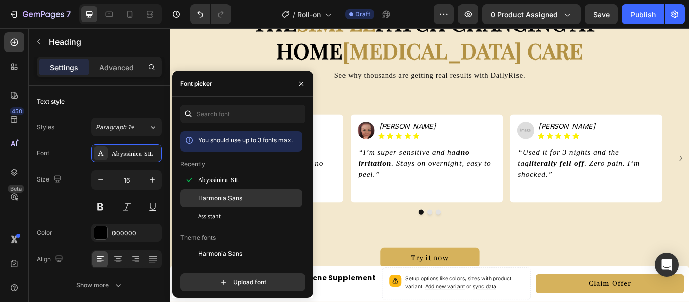
click at [232, 195] on span "Harmonia Sans" at bounding box center [220, 198] width 44 height 9
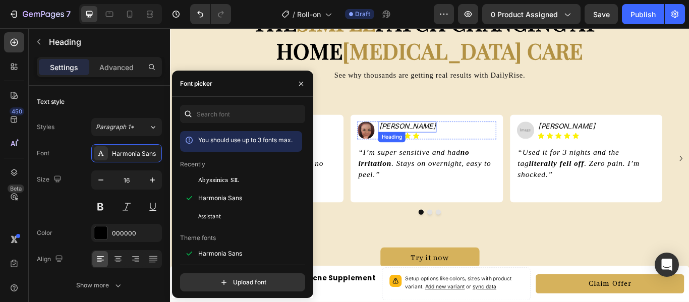
click at [439, 143] on icon "[PERSON_NAME]" at bounding box center [446, 142] width 66 height 10
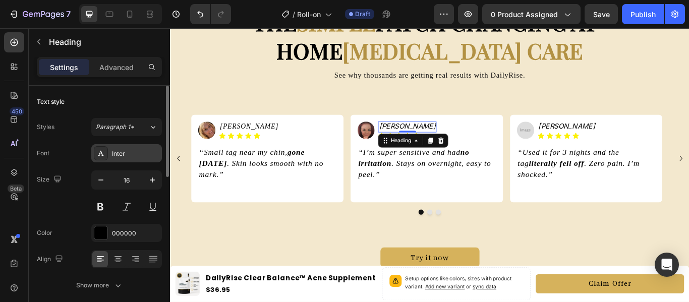
click at [123, 153] on div "Inter" at bounding box center [135, 153] width 47 height 9
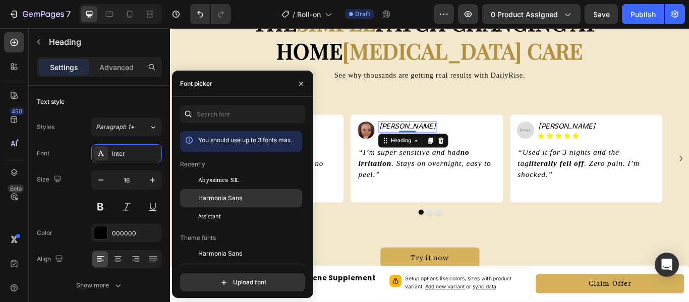
click at [227, 195] on span "Harmonia Sans" at bounding box center [220, 198] width 44 height 9
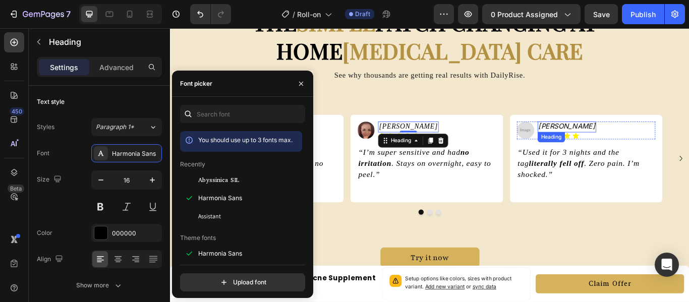
click at [631, 139] on h2 "[PERSON_NAME]" at bounding box center [632, 142] width 68 height 11
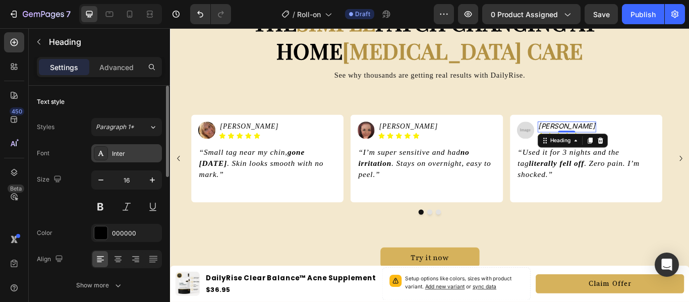
click at [114, 152] on div "Inter" at bounding box center [135, 153] width 47 height 9
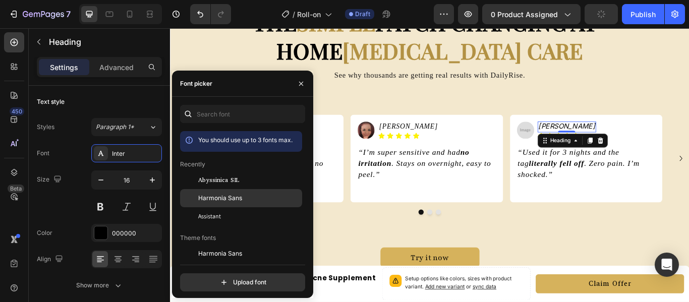
click at [250, 191] on div "Harmonia Sans" at bounding box center [241, 198] width 122 height 18
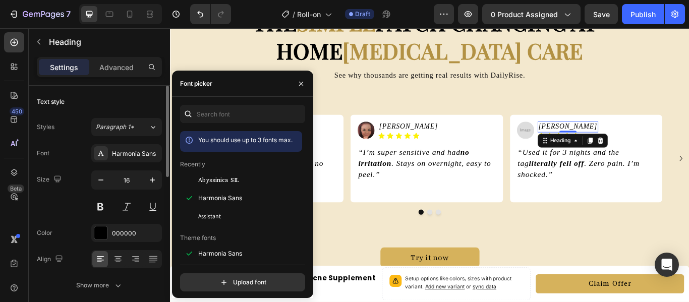
click at [116, 99] on div "Text style" at bounding box center [99, 102] width 125 height 16
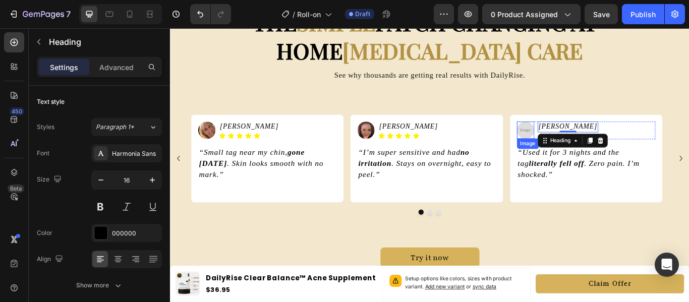
click at [581, 146] on img at bounding box center [584, 147] width 20 height 20
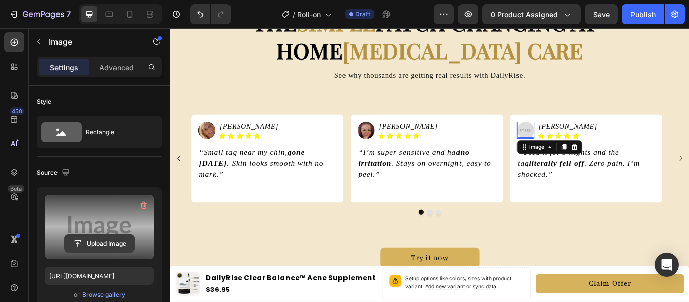
click at [99, 242] on input "file" at bounding box center [100, 243] width 70 height 17
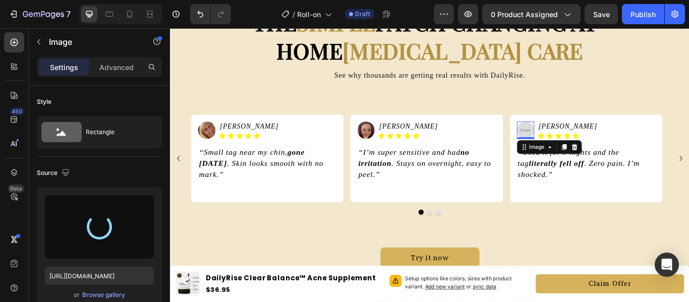
type input "https://cdn.shopify.com/s/files/1/0665/1261/7519/files/gempages_582254804617659…"
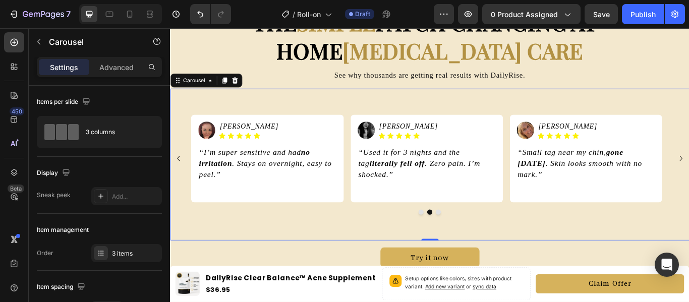
click at [186, 182] on button "Carousel Back Arrow" at bounding box center [179, 180] width 16 height 16
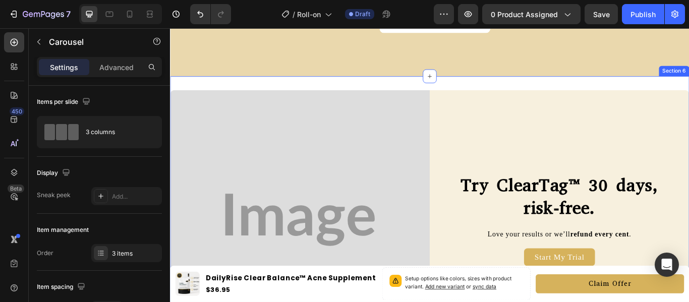
scroll to position [1490, 0]
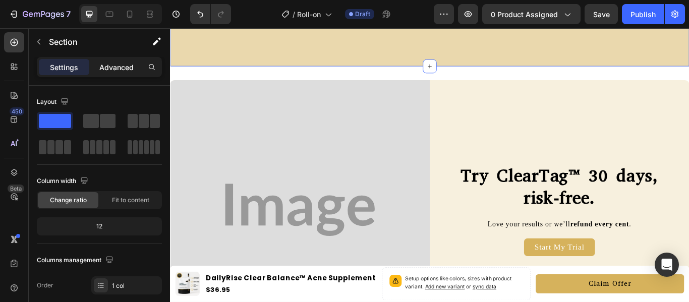
click at [103, 71] on p "Advanced" at bounding box center [116, 67] width 34 height 11
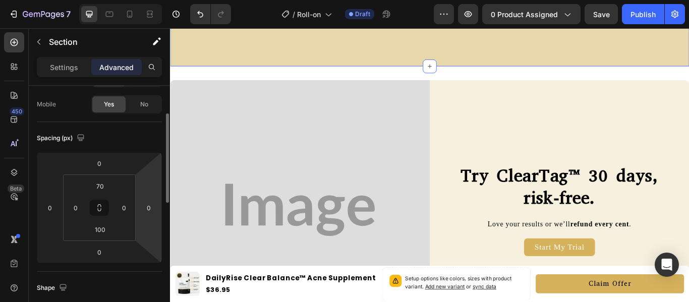
scroll to position [75, 0]
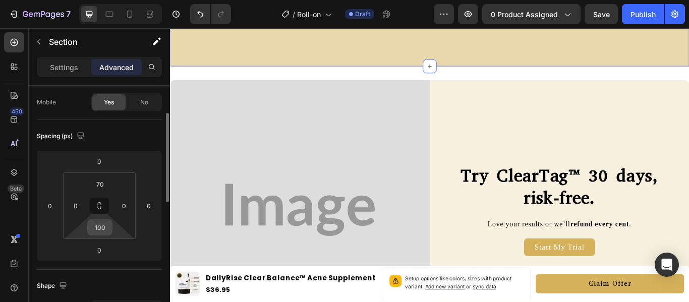
click at [107, 227] on input "100" at bounding box center [100, 227] width 20 height 15
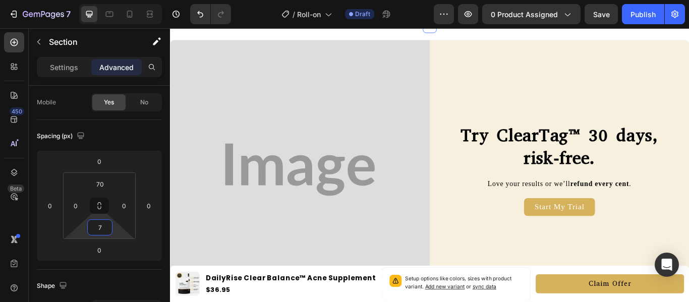
type input "70"
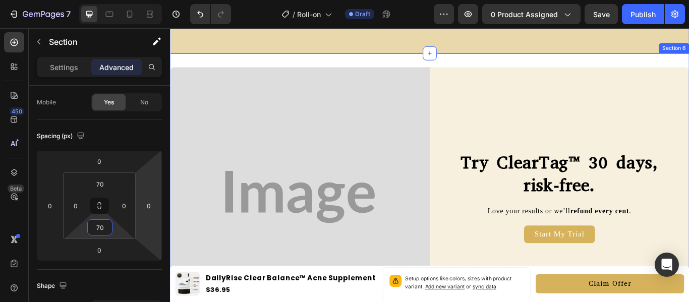
click at [530, 95] on div "Image Try ClearTag™ 30 days, risk-free. Heading Love your results or we’ll refu…" at bounding box center [472, 248] width 605 height 383
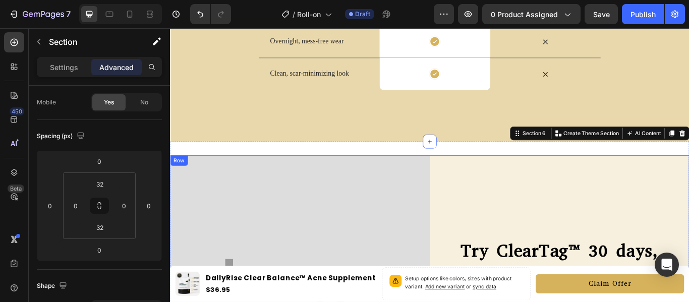
scroll to position [1411, 0]
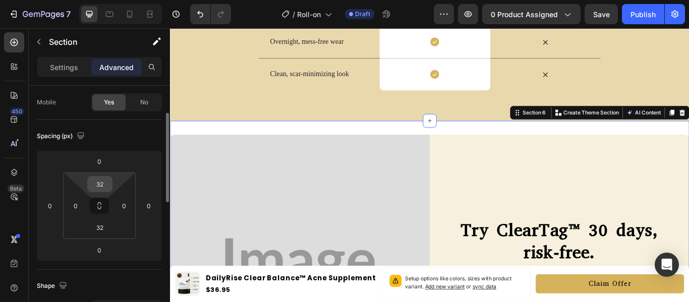
click at [107, 179] on input "32" at bounding box center [100, 184] width 20 height 15
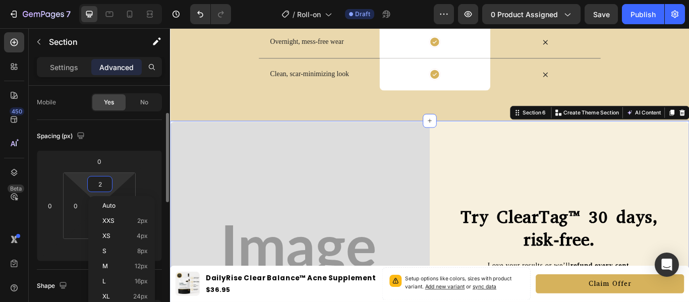
click at [153, 143] on div "Spacing (px)" at bounding box center [99, 136] width 125 height 16
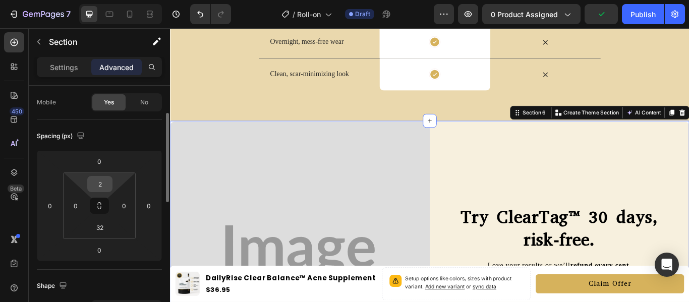
click at [100, 181] on input "2" at bounding box center [100, 184] width 20 height 15
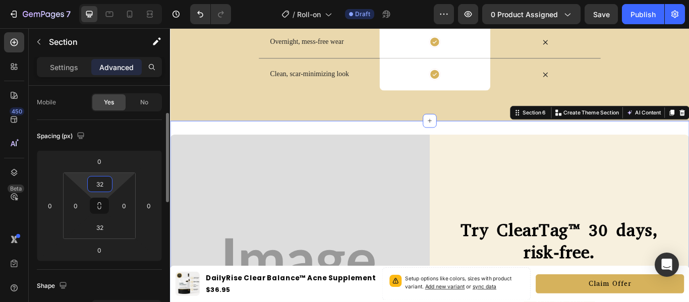
type input "32"
click at [150, 130] on div "Spacing (px)" at bounding box center [99, 136] width 125 height 16
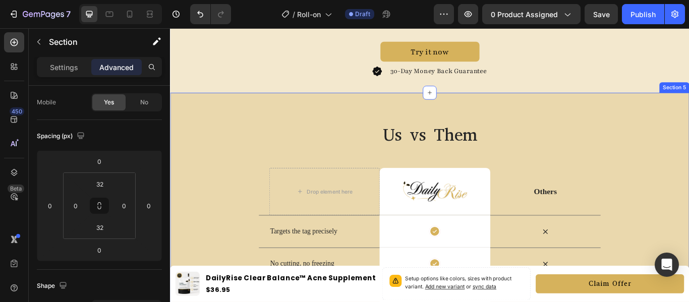
scroll to position [1139, 0]
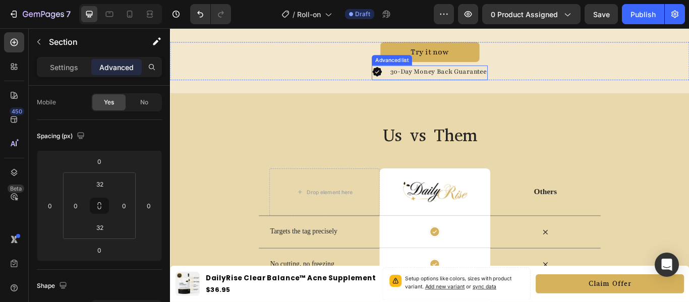
click at [419, 80] on li "Icon 30-Day Money Back Guarantee Text Block" at bounding box center [472, 79] width 135 height 15
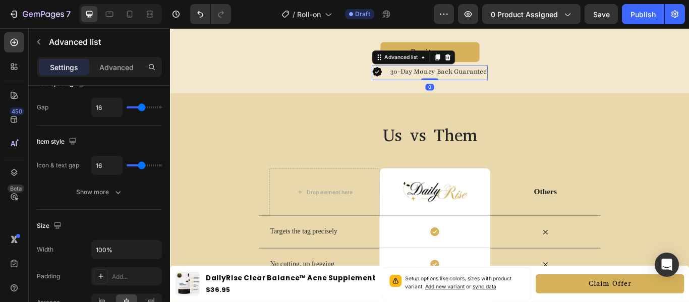
scroll to position [0, 0]
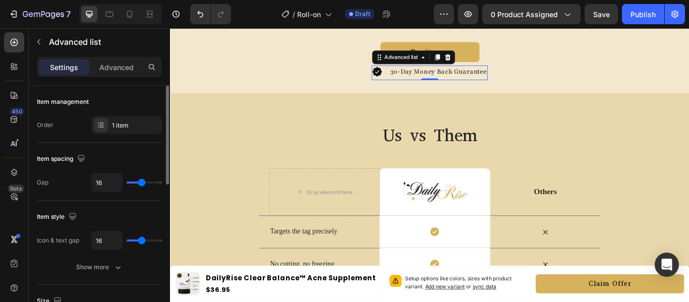
type input "15"
type input "14"
type input "13"
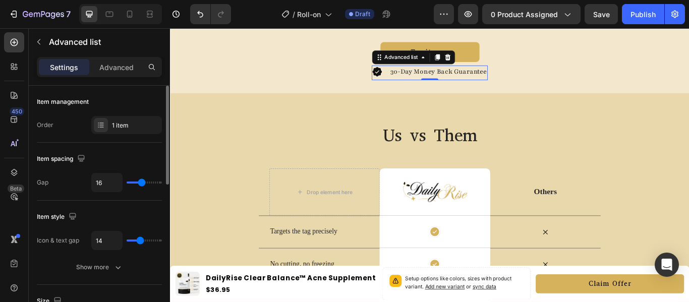
type input "13"
type input "12"
type input "11"
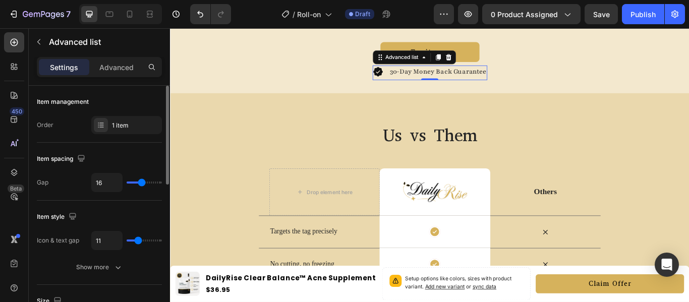
type input "10"
type input "8"
type input "7"
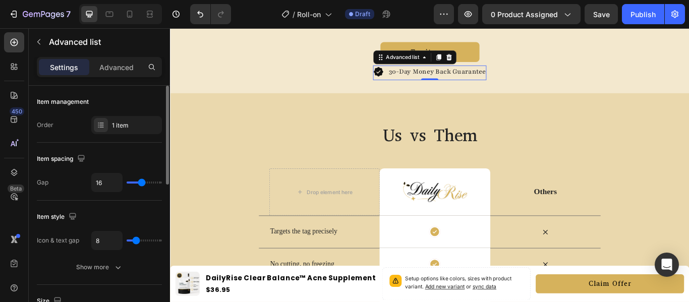
type input "7"
type input "5"
type input "4"
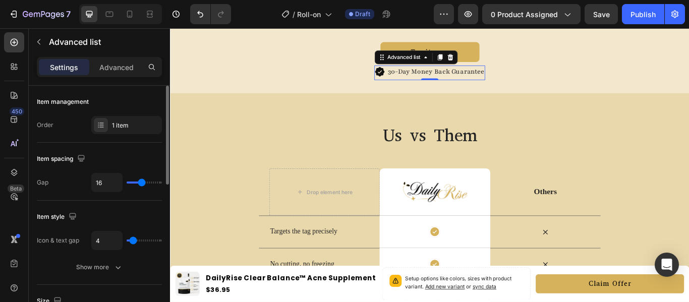
type input "3"
type input "2"
type input "1"
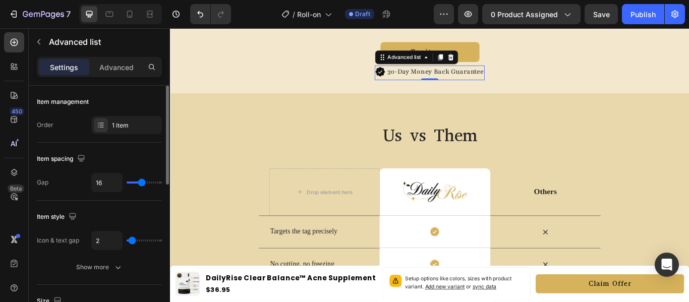
type input "1"
type input "2"
type input "3"
drag, startPoint x: 142, startPoint y: 243, endPoint x: 133, endPoint y: 242, distance: 9.6
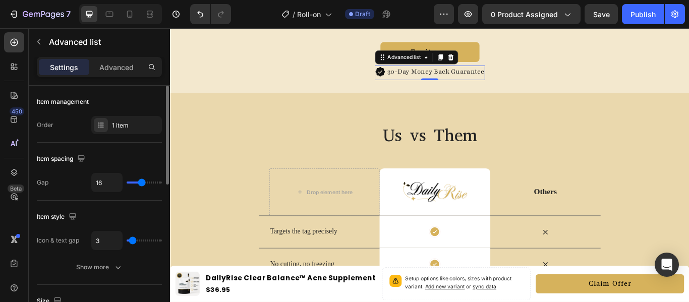
type input "3"
click at [133, 242] on input "range" at bounding box center [144, 241] width 35 height 2
click at [156, 148] on div "Item spacing Gap 16" at bounding box center [99, 172] width 125 height 58
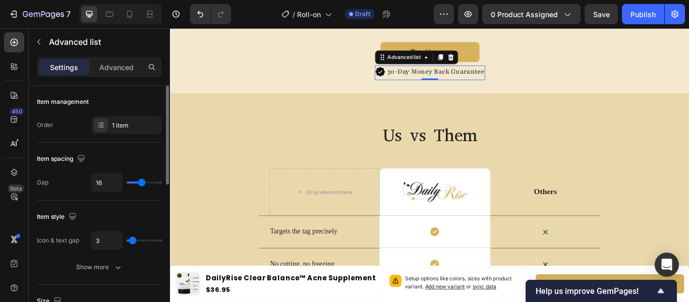
type input "5"
type input "6"
type input "4"
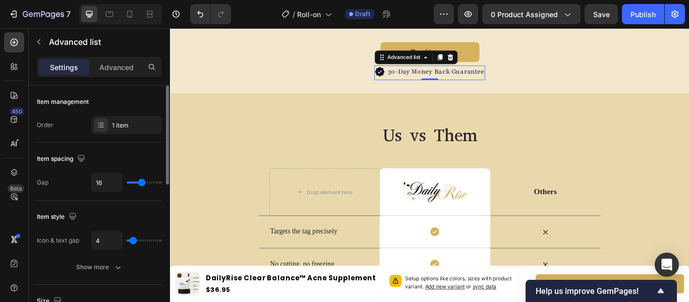
type input "4"
click at [134, 241] on input "range" at bounding box center [144, 241] width 35 height 2
click at [147, 159] on div "Item spacing" at bounding box center [99, 159] width 125 height 16
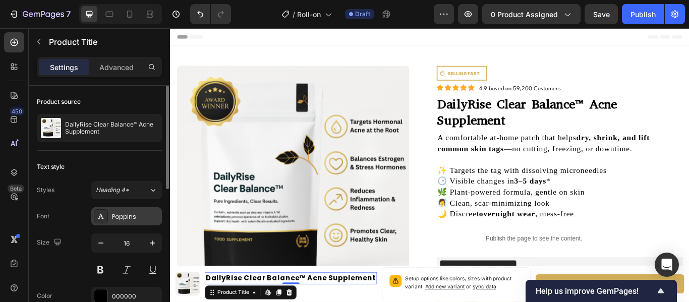
click at [118, 214] on div "Poppins" at bounding box center [135, 216] width 47 height 9
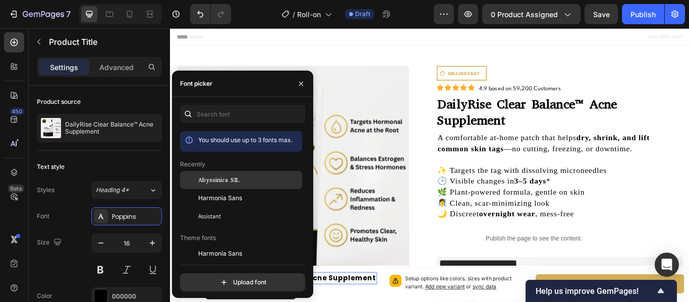
click at [244, 175] on div "Abyssinica SIL" at bounding box center [241, 180] width 122 height 18
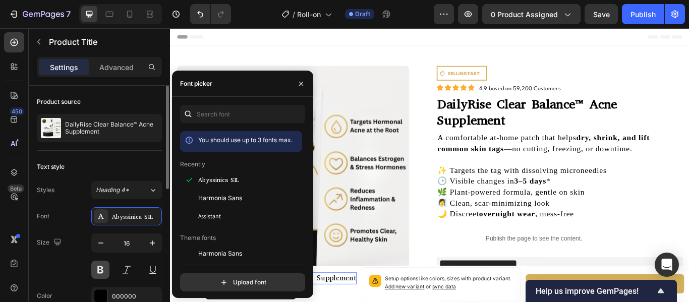
click at [97, 263] on button at bounding box center [100, 270] width 18 height 18
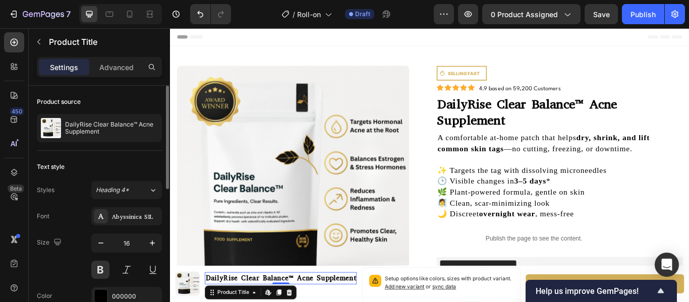
click at [129, 163] on div "Text style" at bounding box center [99, 167] width 125 height 16
click at [143, 166] on div "Text style" at bounding box center [99, 167] width 125 height 16
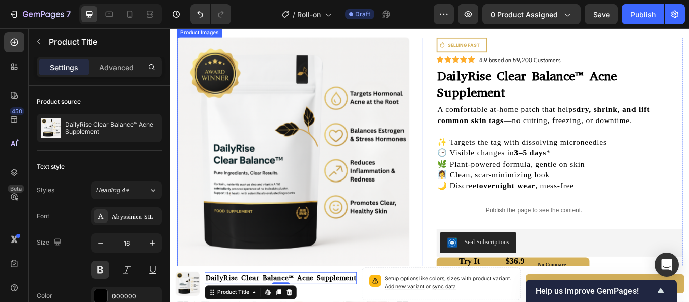
scroll to position [36, 0]
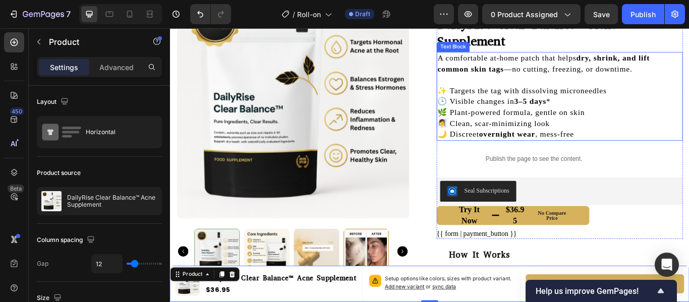
scroll to position [104, 0]
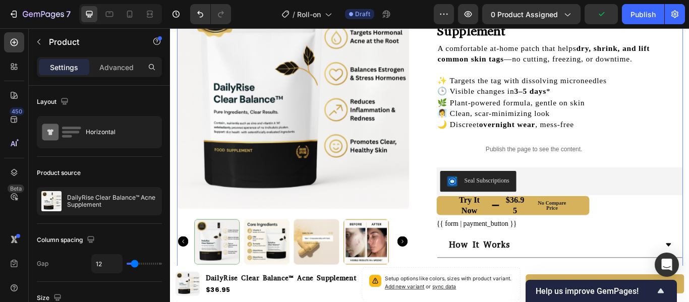
click at [472, 140] on div "Product Images Icon SELLING FAST Text Block Row Row Icon Icon Icon Icon Icon Ic…" at bounding box center [473, 189] width 590 height 442
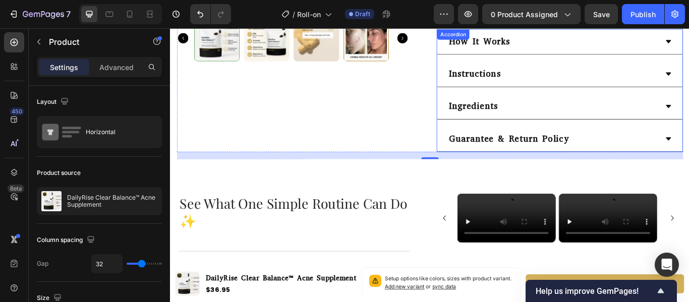
scroll to position [345, 0]
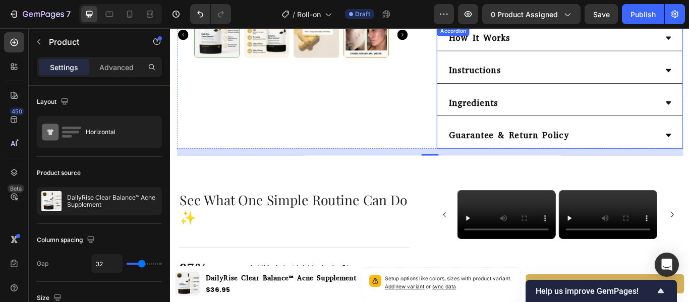
click at [603, 112] on div "Ingredients" at bounding box center [616, 115] width 246 height 21
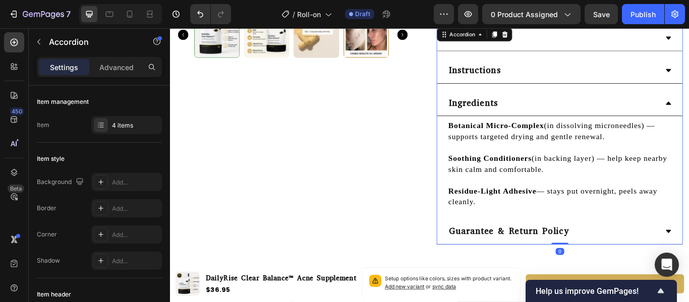
click at [603, 112] on div "Ingredients" at bounding box center [616, 115] width 246 height 21
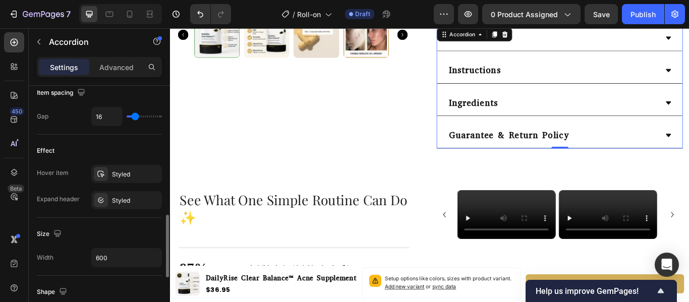
scroll to position [481, 0]
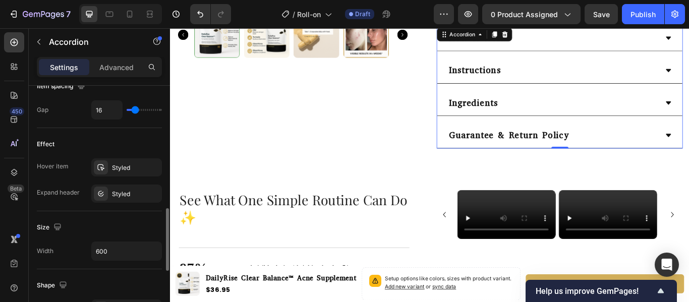
type input "11"
type input "9"
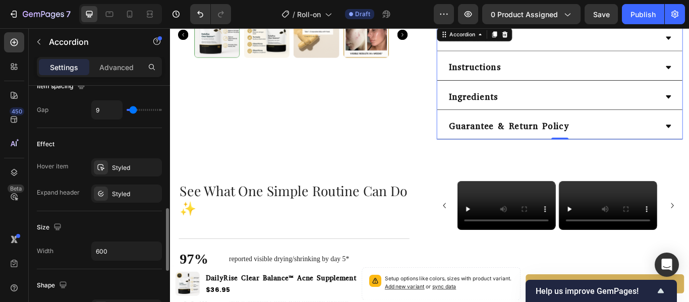
type input "7"
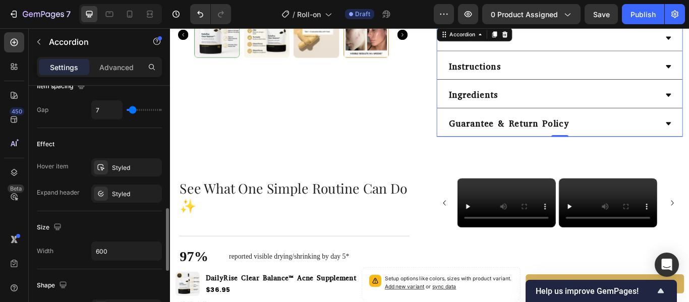
type input "7"
click at [133, 109] on input "range" at bounding box center [144, 110] width 35 height 2
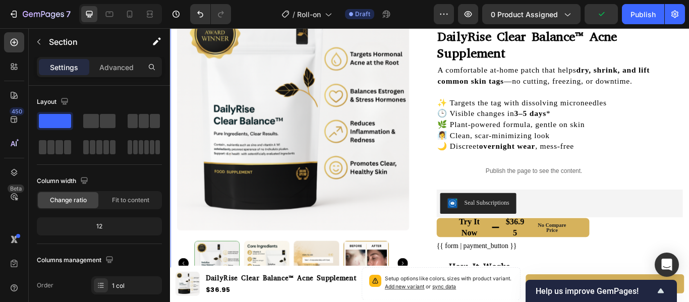
scroll to position [170, 0]
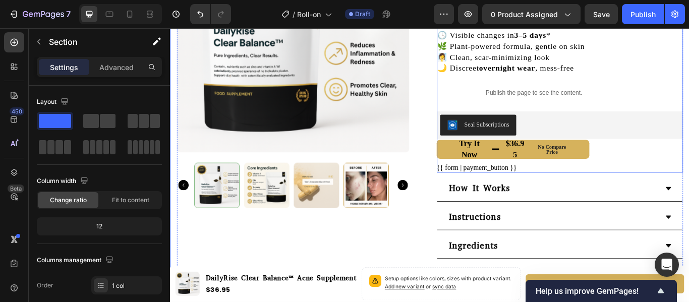
click at [688, 107] on div "Icon SELLING FAST Text Block Row Row Icon Icon Icon Icon Icon Icon List 4.9 bas…" at bounding box center [624, 49] width 287 height 295
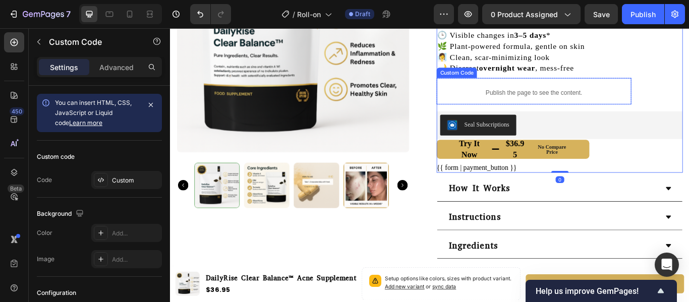
click at [682, 100] on p "Publish the page to see the content." at bounding box center [594, 103] width 227 height 11
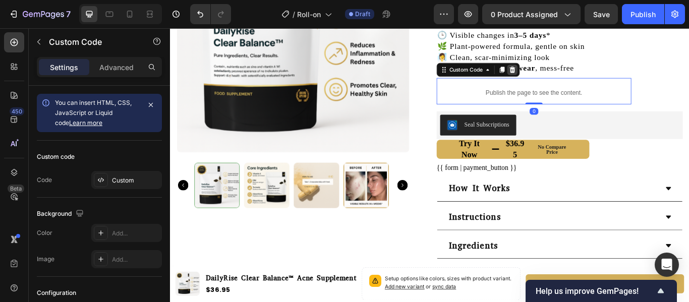
click at [568, 76] on icon at bounding box center [569, 77] width 8 height 8
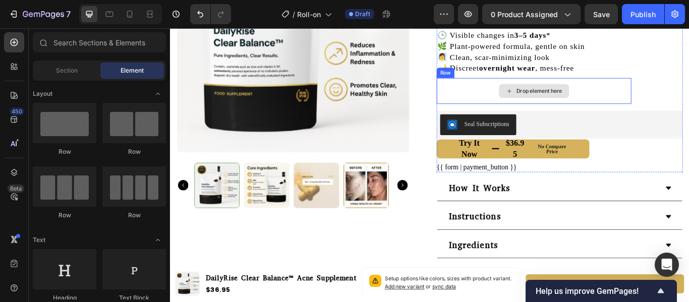
click at [633, 101] on div "Drop element here" at bounding box center [594, 101] width 227 height 30
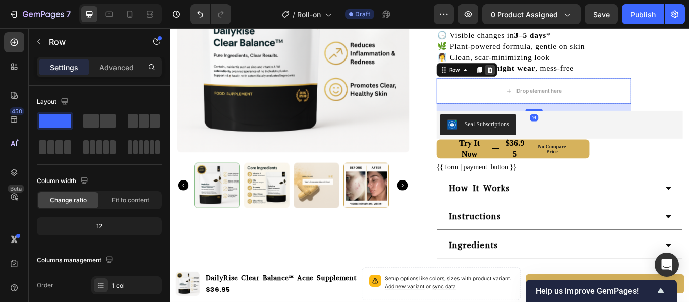
click at [540, 77] on icon at bounding box center [543, 76] width 7 height 7
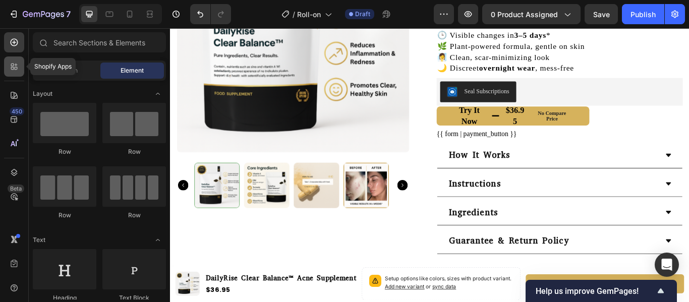
click at [13, 70] on icon at bounding box center [14, 67] width 10 height 10
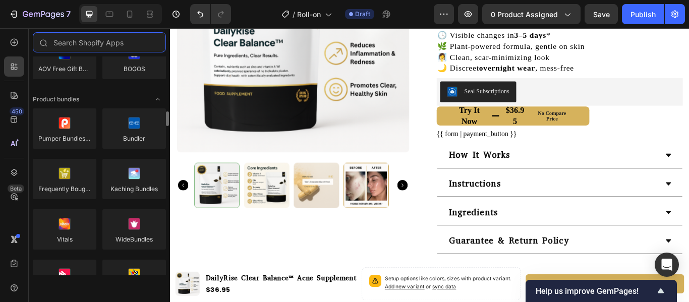
scroll to position [721, 0]
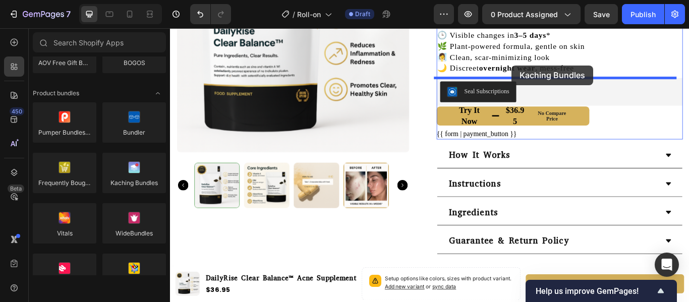
drag, startPoint x: 293, startPoint y: 206, endPoint x: 568, endPoint y: 72, distance: 307.0
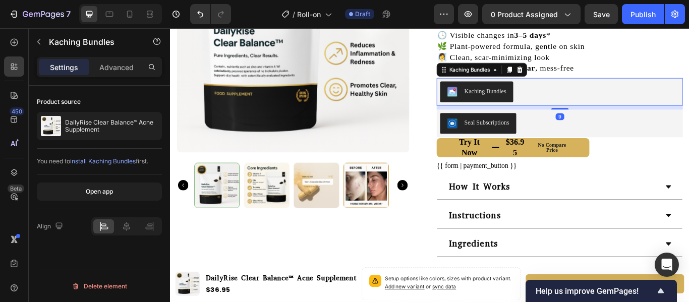
drag, startPoint x: 623, startPoint y: 122, endPoint x: 628, endPoint y: 113, distance: 9.7
click at [624, 122] on div at bounding box center [624, 122] width 20 height 2
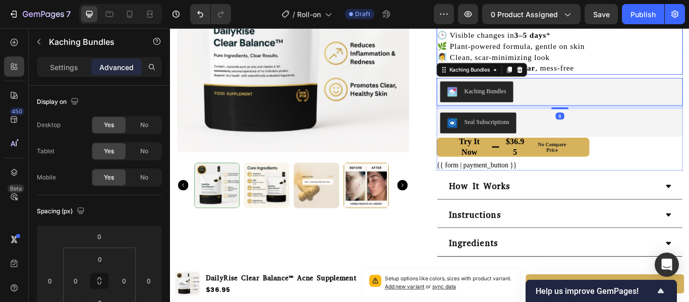
click at [679, 69] on p "✨ Targets the tag with dissolving microneedles 🕒 Visible changes in 3–5 days * …" at bounding box center [624, 50] width 285 height 64
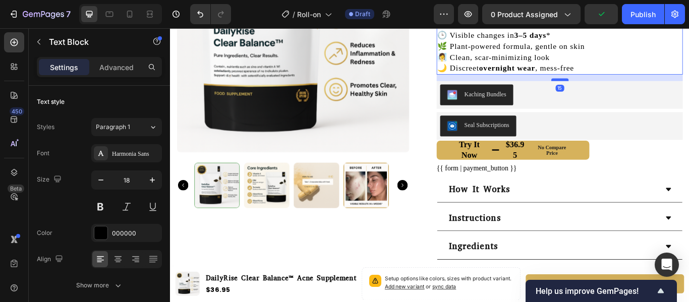
click at [627, 88] on div at bounding box center [624, 88] width 20 height 3
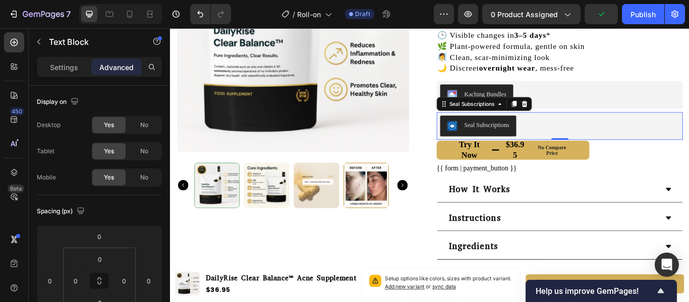
click at [649, 137] on div "Seal Subscriptions" at bounding box center [624, 142] width 279 height 24
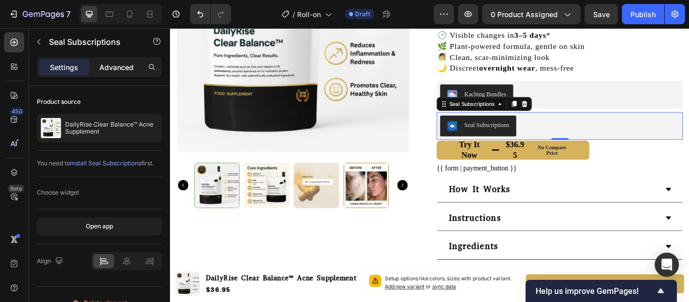
click at [125, 67] on p "Advanced" at bounding box center [116, 67] width 34 height 11
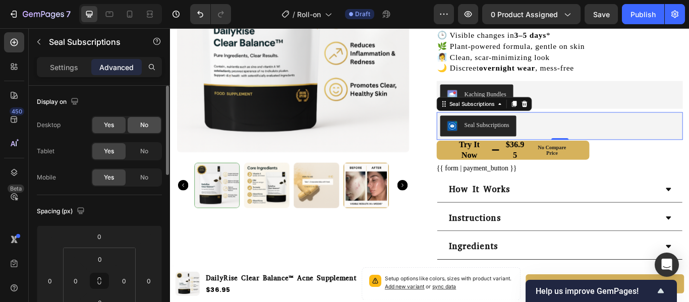
click at [143, 122] on span "No" at bounding box center [144, 125] width 8 height 9
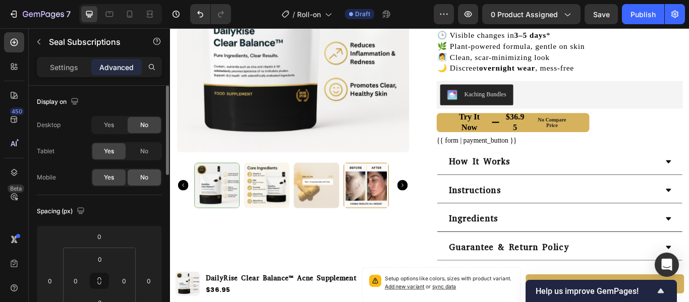
click at [153, 179] on div "No" at bounding box center [144, 177] width 33 height 16
click at [144, 101] on div "Display on" at bounding box center [99, 102] width 125 height 16
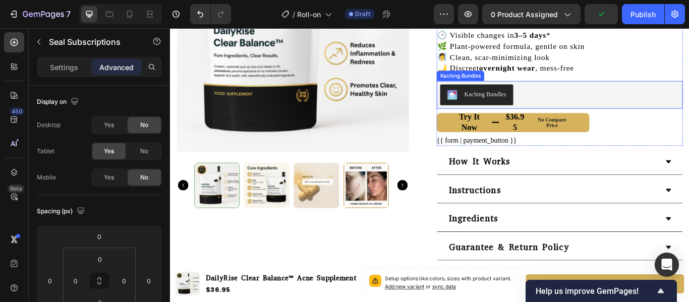
click at [659, 115] on div "Kaching Bundles" at bounding box center [624, 106] width 279 height 24
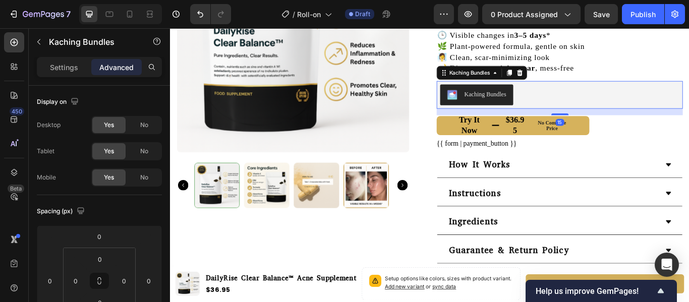
click at [624, 122] on div "15" at bounding box center [624, 122] width 287 height 0
type input "15"
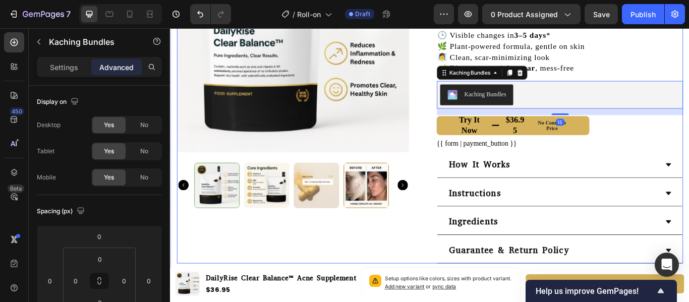
click at [461, 178] on div "Product Images Icon SELLING FAST Text Block Row Row Icon Icon Icon Icon Icon Ic…" at bounding box center [473, 102] width 590 height 400
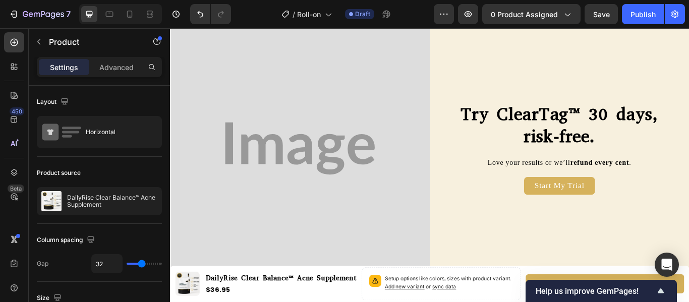
scroll to position [1530, 0]
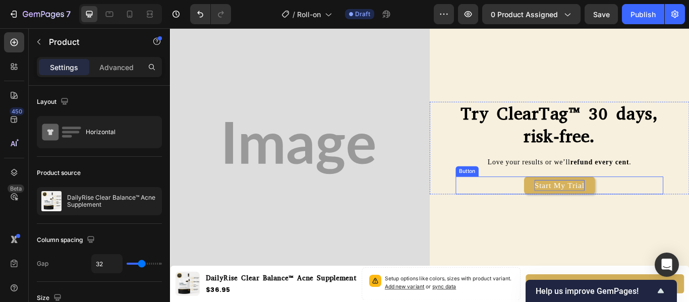
click at [620, 209] on p "Start My Trial" at bounding box center [624, 211] width 58 height 13
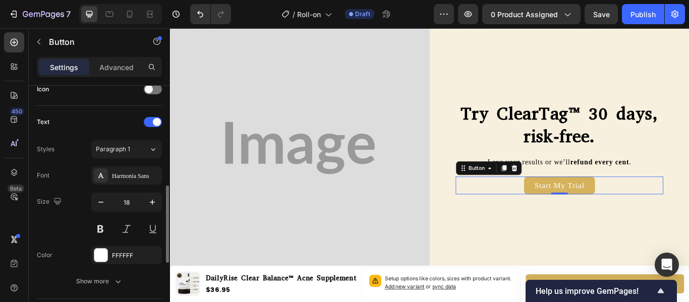
scroll to position [320, 0]
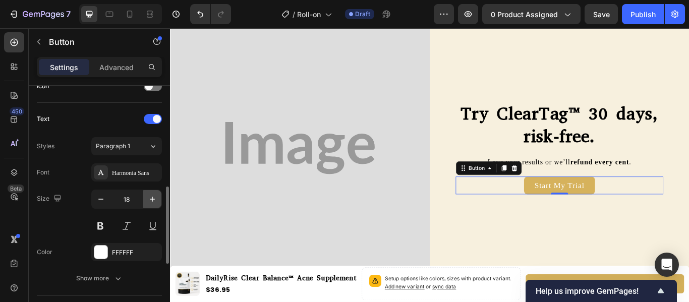
click at [154, 199] on icon "button" at bounding box center [152, 199] width 5 height 5
type input "20"
click at [88, 187] on div "Font Harmonia Sans Size 20 Color FFFFFF Show more" at bounding box center [99, 225] width 125 height 124
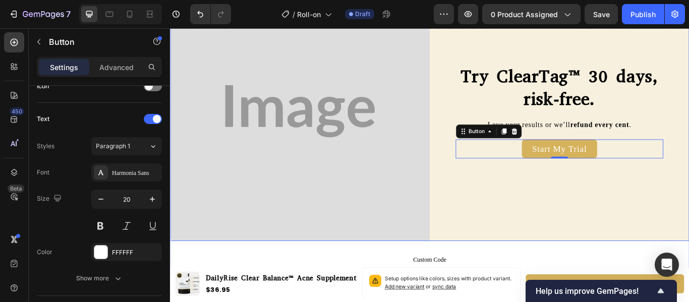
scroll to position [1577, 0]
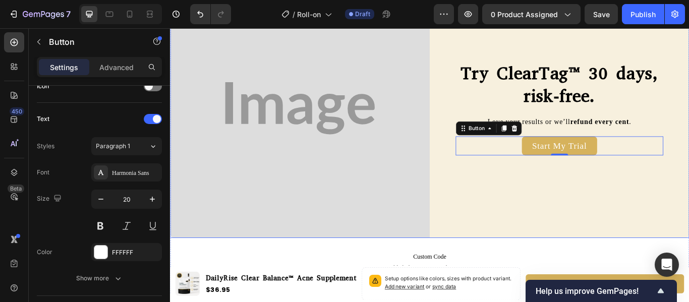
click at [560, 235] on div "Try ClearTag™ 30 days, risk-free. Heading Love your results or we’ll refund eve…" at bounding box center [624, 121] width 303 height 303
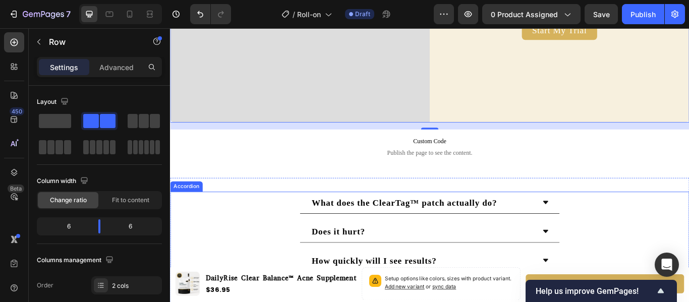
scroll to position [1716, 0]
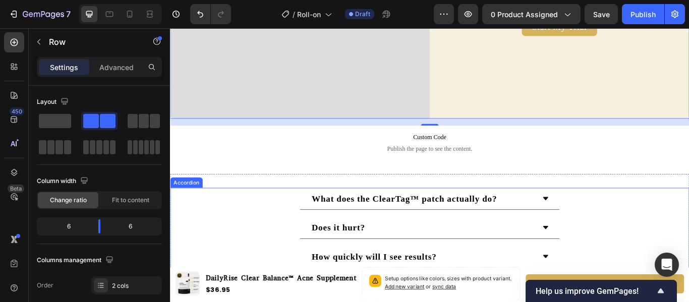
click at [684, 220] on div "What does the ClearTag™ patch actually do?" at bounding box center [472, 227] width 604 height 26
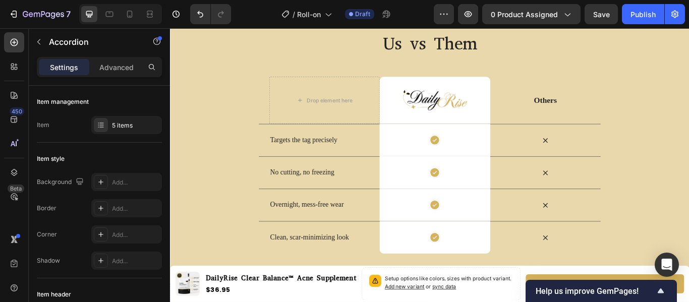
scroll to position [1202, 0]
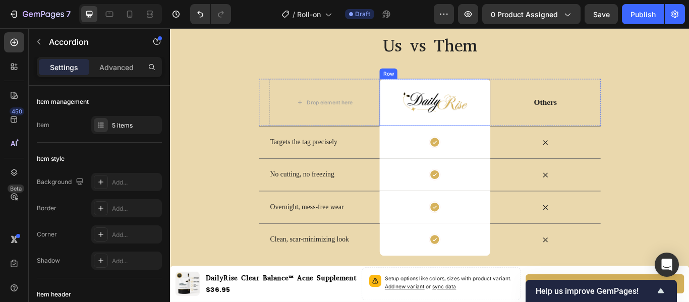
click at [498, 135] on div "Image Row" at bounding box center [478, 114] width 129 height 55
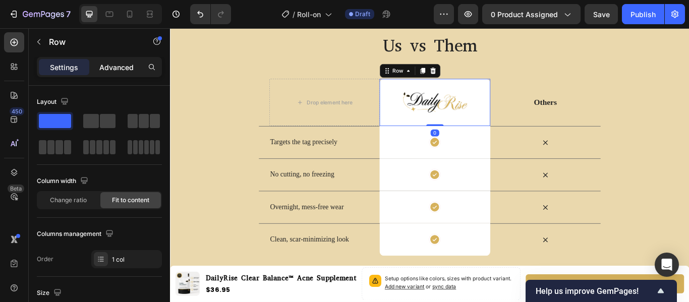
click at [114, 72] on p "Advanced" at bounding box center [116, 67] width 34 height 11
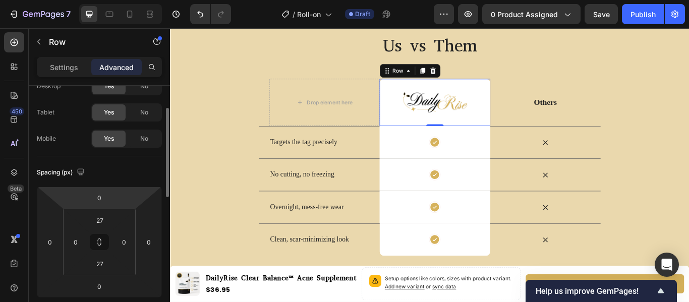
scroll to position [45, 0]
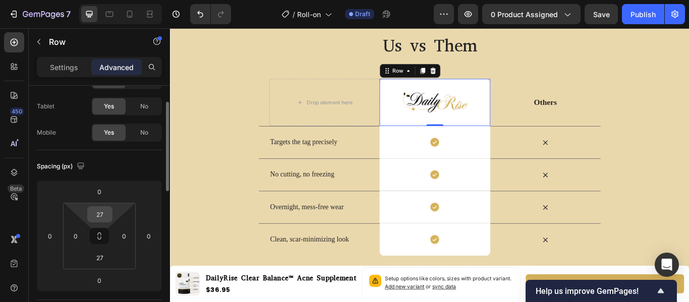
click at [104, 211] on input "27" at bounding box center [100, 214] width 20 height 15
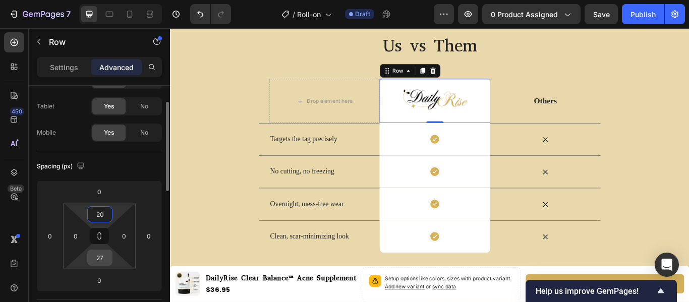
type input "20"
click at [104, 255] on input "27" at bounding box center [100, 257] width 20 height 15
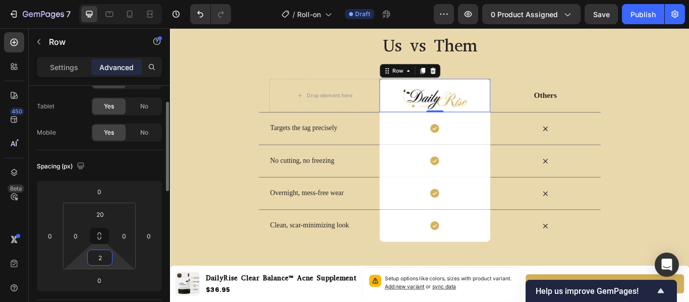
type input "20"
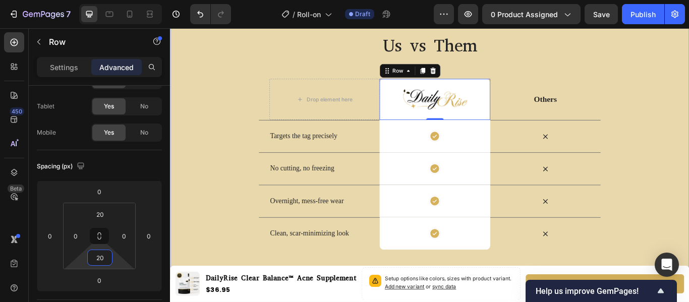
click at [253, 210] on div "Us vs Them Heading Row Drop element here Image Row 0 Others Text Block Row Targ…" at bounding box center [472, 161] width 605 height 252
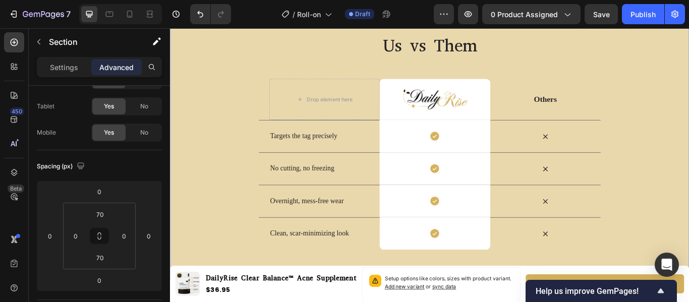
scroll to position [0, 0]
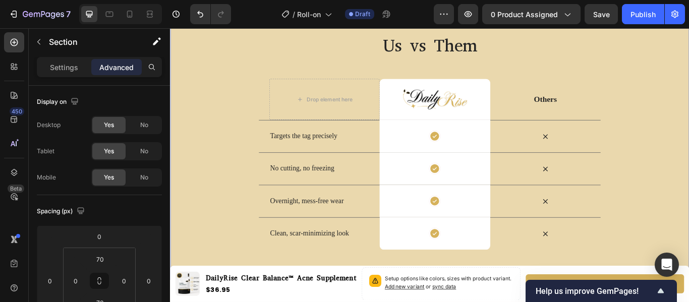
click at [688, 167] on div "Us vs Them Heading Row Drop element here Image Row Others Text Block Row Target…" at bounding box center [472, 161] width 605 height 252
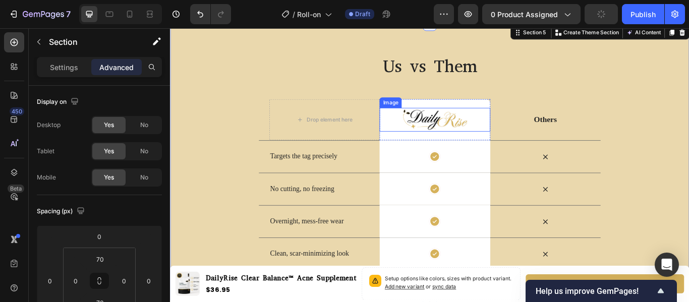
scroll to position [1172, 0]
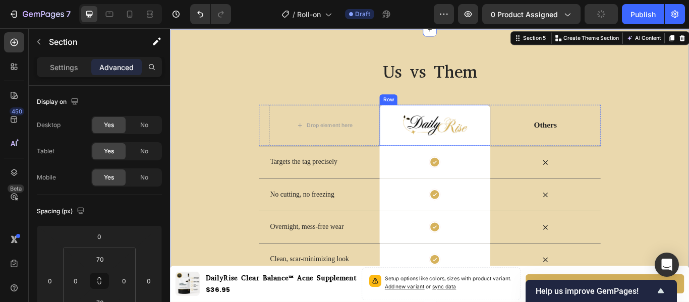
click at [521, 158] on div "Image Row" at bounding box center [478, 142] width 129 height 48
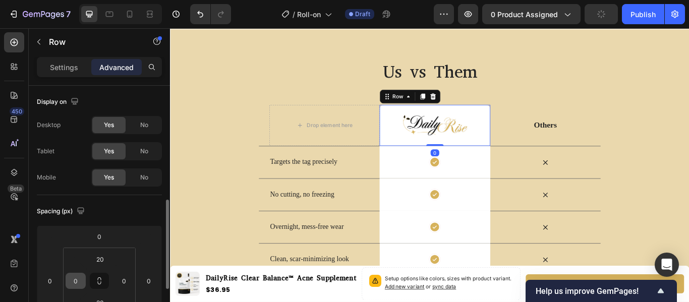
scroll to position [86, 0]
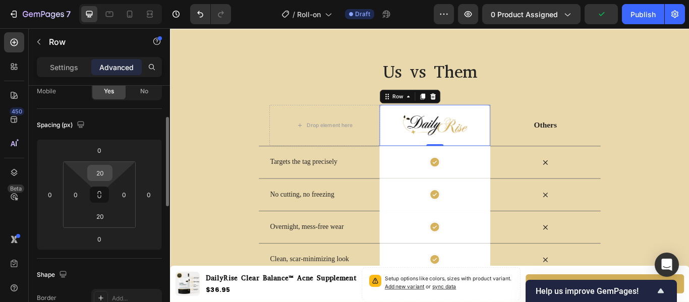
click at [104, 176] on input "20" at bounding box center [100, 172] width 20 height 15
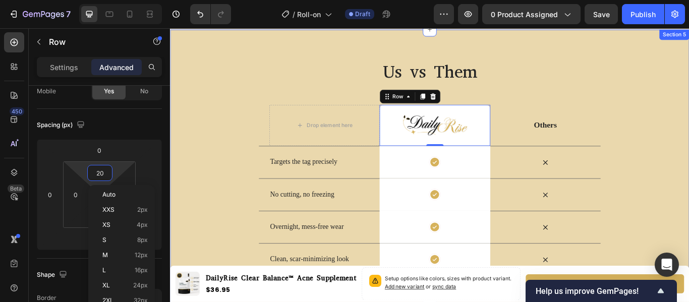
click at [238, 131] on div "Us vs Them Heading Row Drop element here Image Row 0 Others Text Block Row Targ…" at bounding box center [472, 191] width 605 height 252
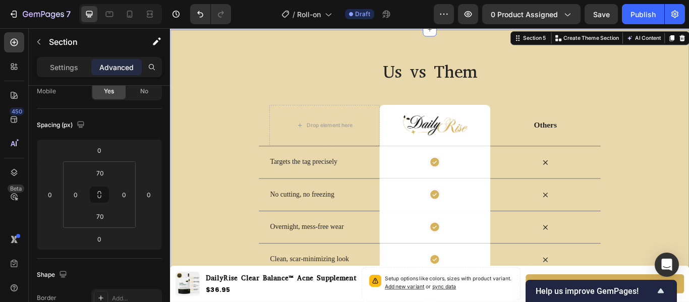
scroll to position [0, 0]
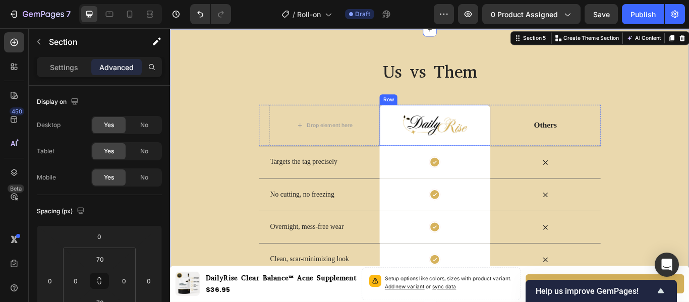
click at [449, 161] on div "Image Row" at bounding box center [478, 142] width 129 height 48
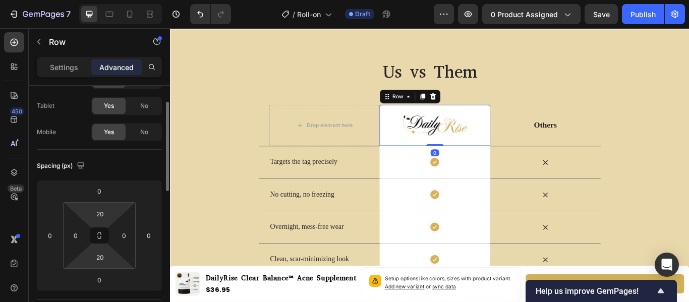
scroll to position [47, 0]
click at [105, 214] on input "20" at bounding box center [100, 212] width 20 height 15
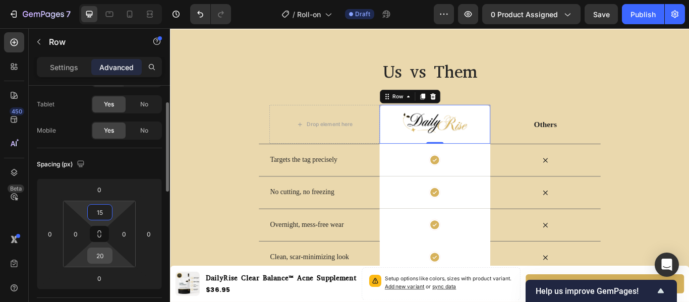
type input "15"
click at [102, 251] on input "20" at bounding box center [100, 255] width 20 height 15
type input "15"
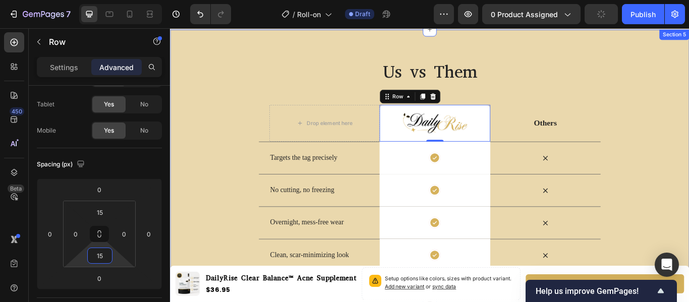
click at [257, 191] on div "Us vs Them Heading Row Drop element here Image Row 0 Others Text Block Row Targ…" at bounding box center [472, 188] width 605 height 247
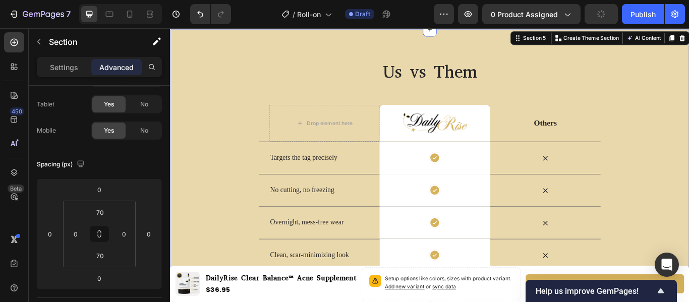
scroll to position [0, 0]
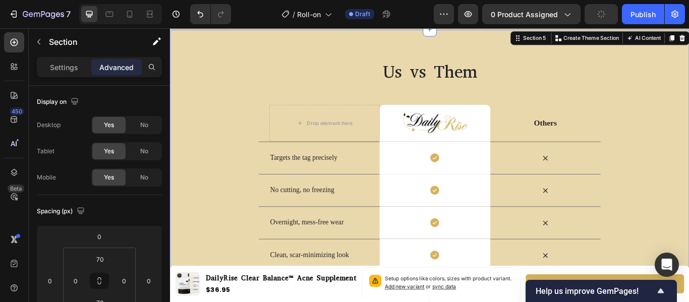
click at [688, 153] on div "Us vs Them Heading Row Drop element here Image Row Others Text Block Row Target…" at bounding box center [472, 188] width 605 height 247
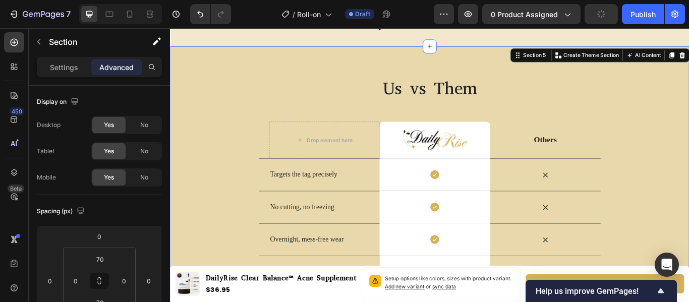
scroll to position [1141, 0]
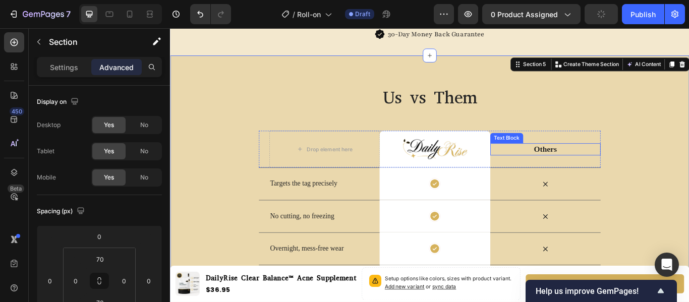
click at [587, 168] on p "Others" at bounding box center [607, 169] width 127 height 12
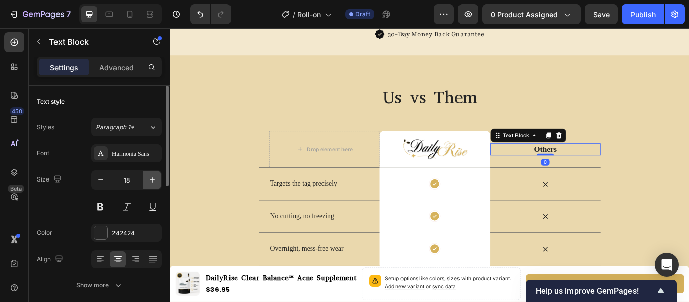
click at [150, 182] on icon "button" at bounding box center [152, 180] width 10 height 10
type input "20"
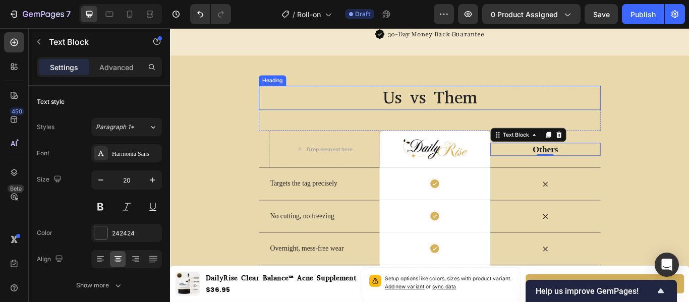
click at [427, 105] on h2 "Us vs Them" at bounding box center [472, 109] width 398 height 28
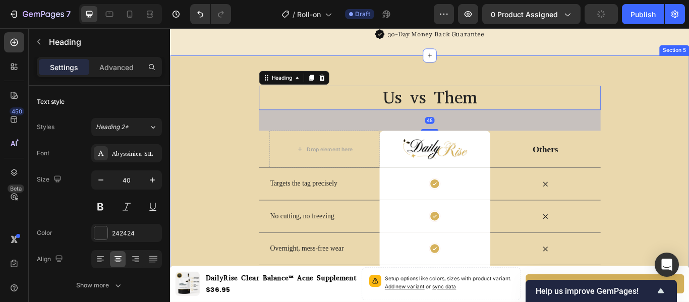
click at [192, 241] on div "Us vs Them Heading 48 Row Drop element here Image Row Others Text Block Row Tar…" at bounding box center [472, 218] width 605 height 247
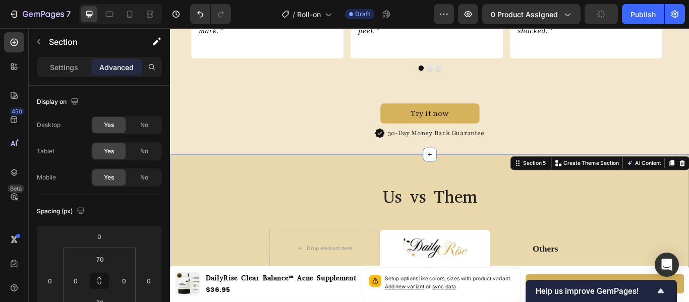
scroll to position [1033, 0]
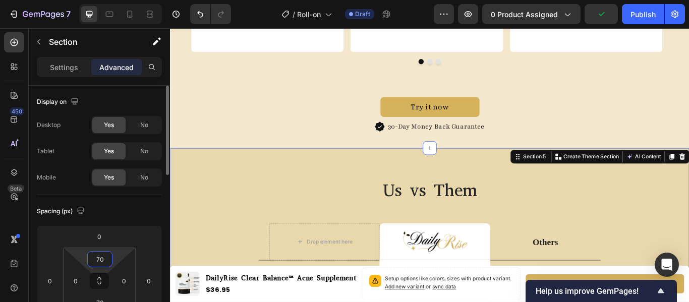
click at [98, 260] on input "70" at bounding box center [100, 259] width 20 height 15
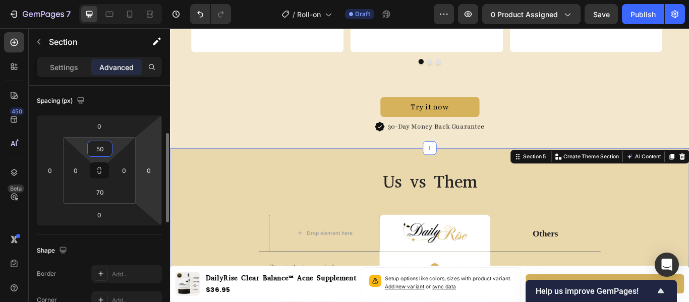
scroll to position [118, 0]
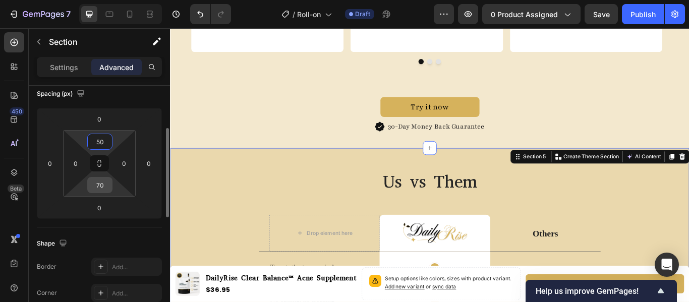
type input "50"
click at [104, 188] on input "70" at bounding box center [100, 185] width 20 height 15
click at [136, 236] on div "Shape" at bounding box center [99, 244] width 125 height 16
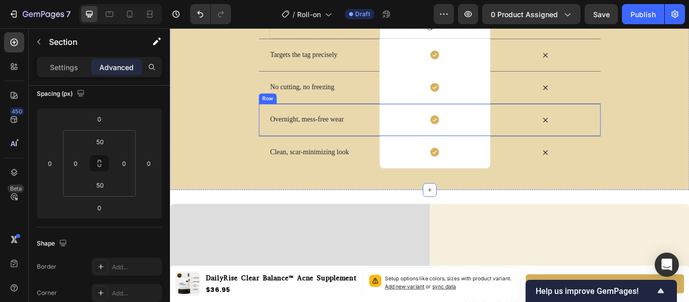
scroll to position [1279, 0]
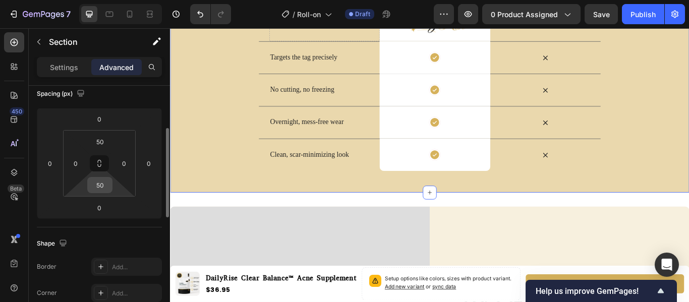
click at [97, 186] on input "50" at bounding box center [100, 185] width 20 height 15
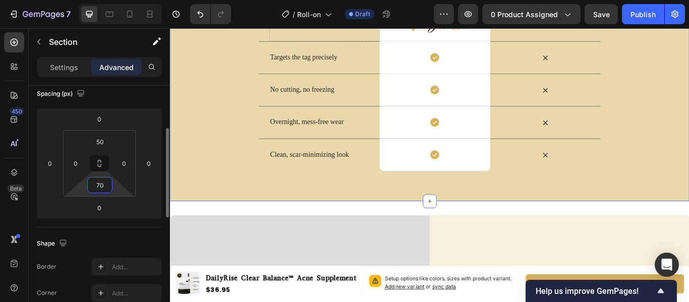
type input "70"
click at [132, 226] on div "Spacing (px) 0 0 0 0 50 0 70 0" at bounding box center [99, 153] width 125 height 150
click at [225, 203] on div "Us vs Them Heading Row Drop element here Image Row Others Text Block Row Target…" at bounding box center [472, 76] width 605 height 307
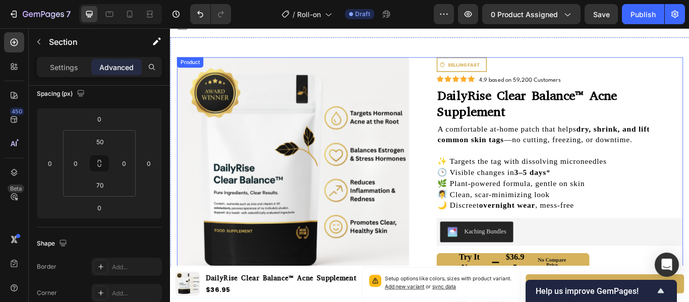
scroll to position [0, 0]
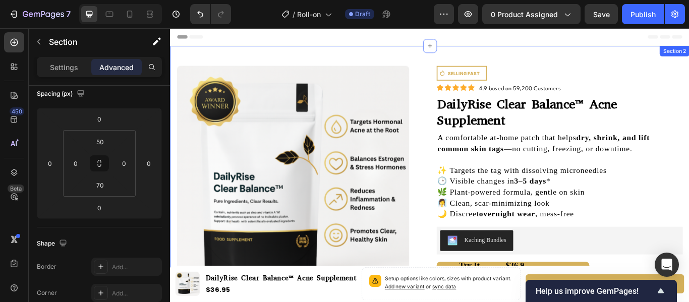
click at [420, 61] on div "Product Images Icon SELLING FAST Text Block Row Row Icon Icon Icon Icon Icon Ic…" at bounding box center [472, 272] width 605 height 447
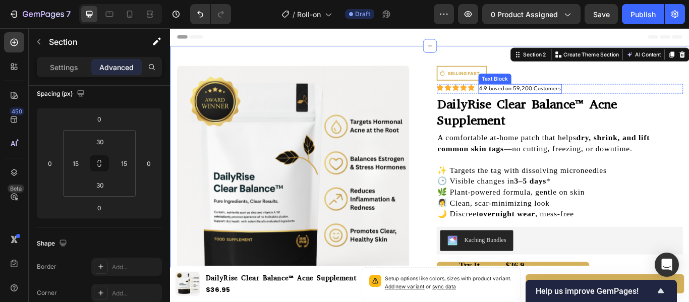
click at [568, 94] on p "4.9 based on 59,200 Customers" at bounding box center [577, 98] width 95 height 9
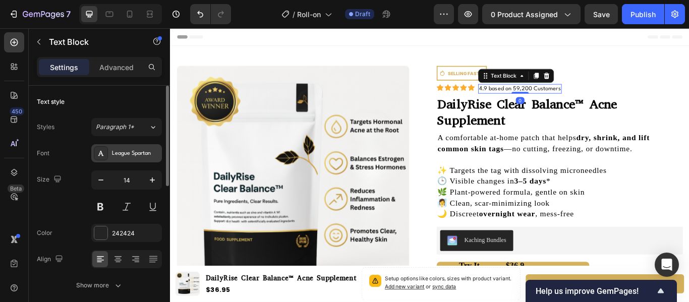
click at [130, 151] on div "League Spartan" at bounding box center [135, 153] width 47 height 9
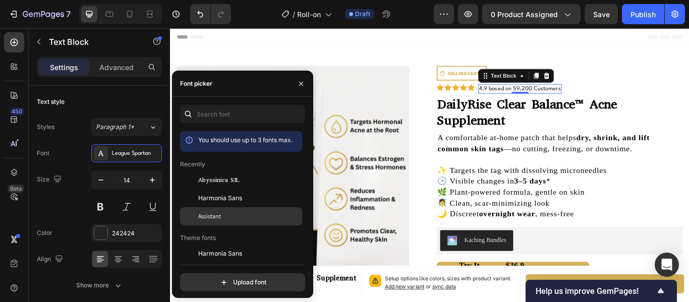
click at [242, 215] on div "Assistant" at bounding box center [249, 216] width 102 height 9
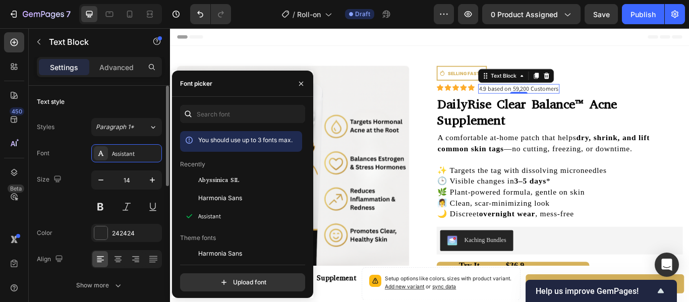
click at [146, 102] on div "Text style" at bounding box center [99, 102] width 125 height 16
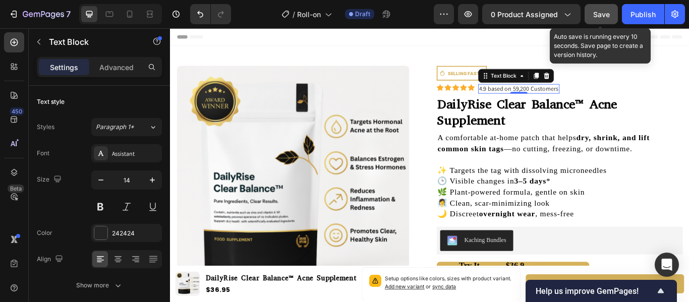
click at [596, 14] on span "Save" at bounding box center [601, 14] width 17 height 9
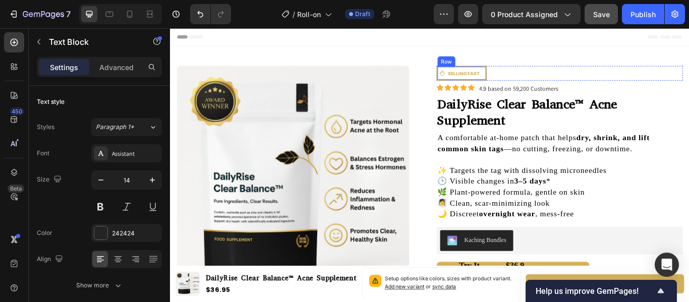
click at [535, 84] on div "Icon SELLING FAST Text Block Row" at bounding box center [510, 80] width 59 height 17
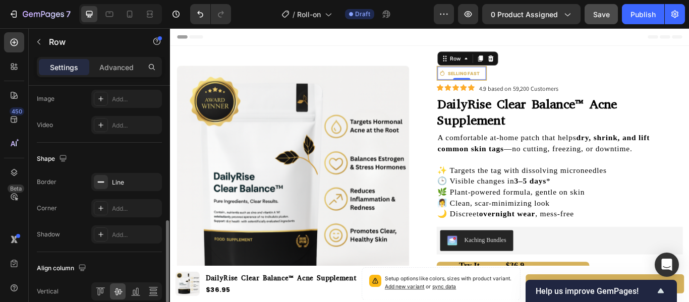
scroll to position [410, 0]
click at [126, 187] on div "Line" at bounding box center [126, 185] width 29 height 9
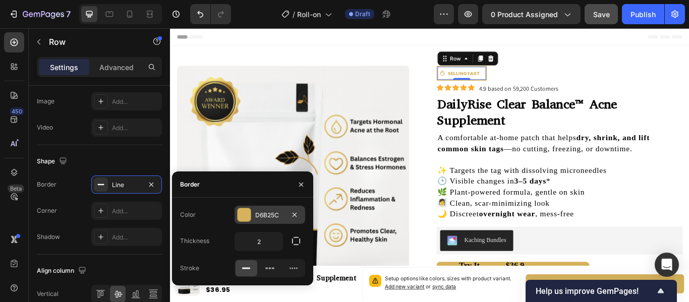
click at [249, 213] on div at bounding box center [244, 214] width 13 height 13
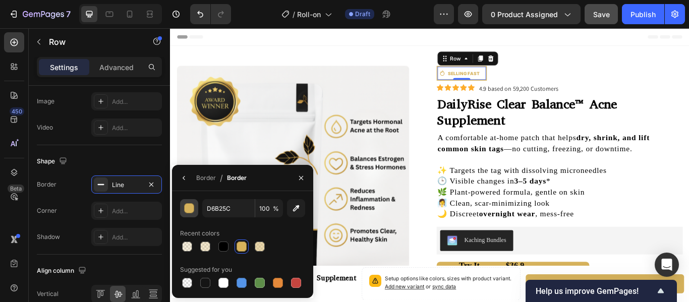
click at [193, 203] on button "button" at bounding box center [189, 208] width 18 height 18
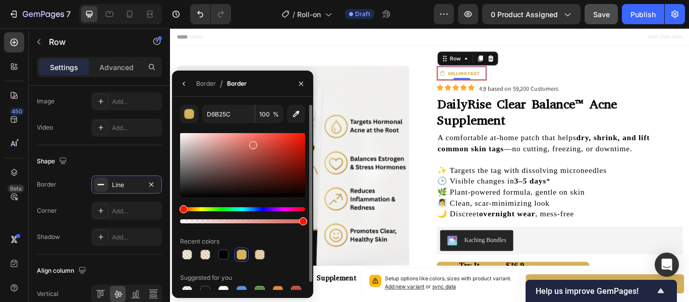
click at [182, 209] on div "Hue" at bounding box center [242, 209] width 125 height 4
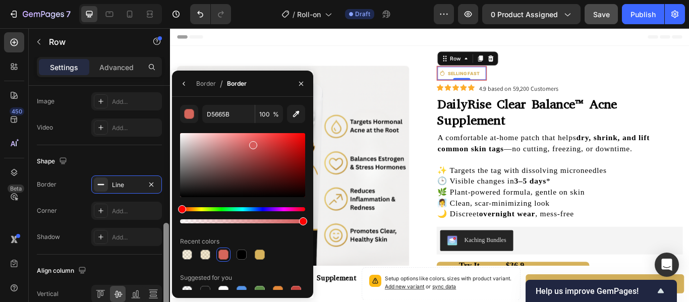
drag, startPoint x: 182, startPoint y: 209, endPoint x: 166, endPoint y: 213, distance: 16.6
click at [166, 213] on div "450 Beta Sections(18) Elements(84) Section Element Hero Section Product Detail …" at bounding box center [85, 165] width 170 height 274
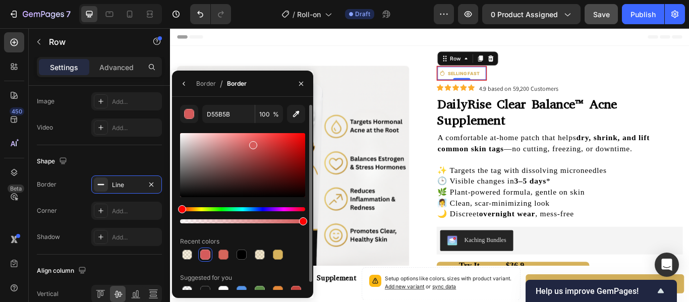
click at [290, 143] on div at bounding box center [242, 165] width 125 height 64
drag, startPoint x: 290, startPoint y: 143, endPoint x: 303, endPoint y: 137, distance: 14.7
click at [303, 137] on div at bounding box center [303, 139] width 8 height 8
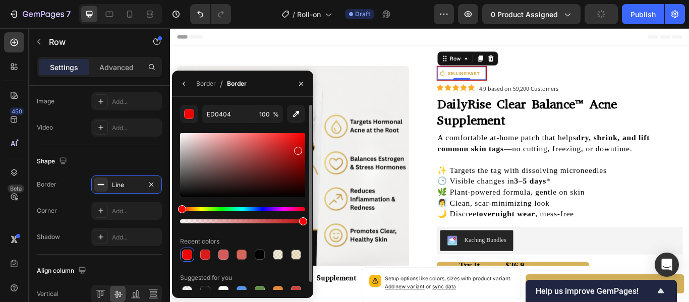
drag, startPoint x: 304, startPoint y: 138, endPoint x: 298, endPoint y: 149, distance: 12.6
click at [298, 149] on div at bounding box center [298, 151] width 8 height 8
type input "BF0D0D"
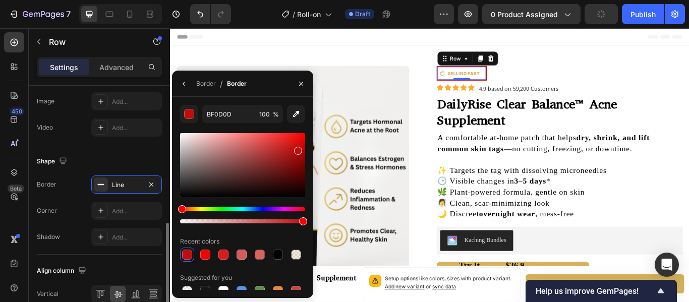
click at [144, 142] on div "Background The changes might be hidden by the video. Color Add... Image Add... …" at bounding box center [99, 90] width 125 height 109
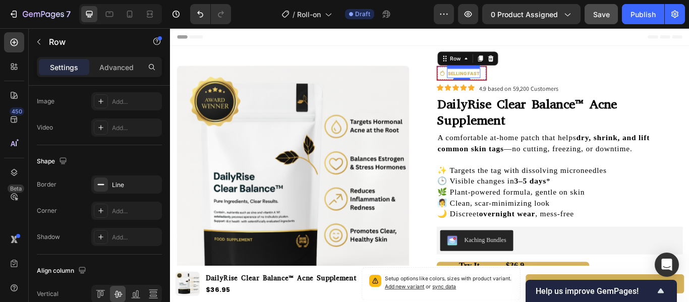
click at [511, 78] on p "SELLING FAST" at bounding box center [512, 80] width 37 height 9
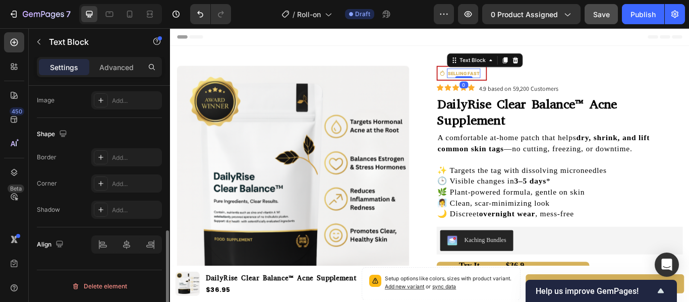
scroll to position [0, 0]
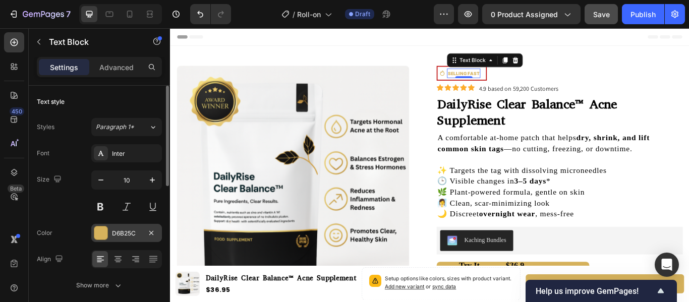
click at [101, 233] on div at bounding box center [100, 232] width 13 height 13
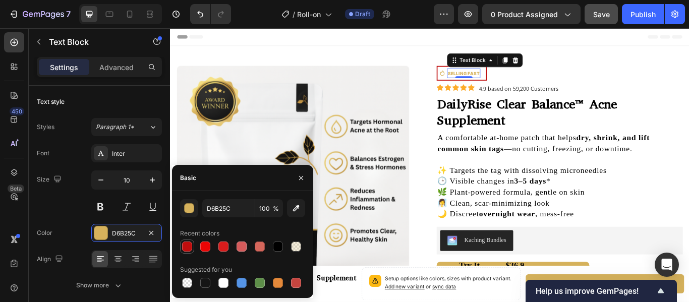
click at [189, 246] on div at bounding box center [187, 247] width 10 height 10
type input "BF0D0D"
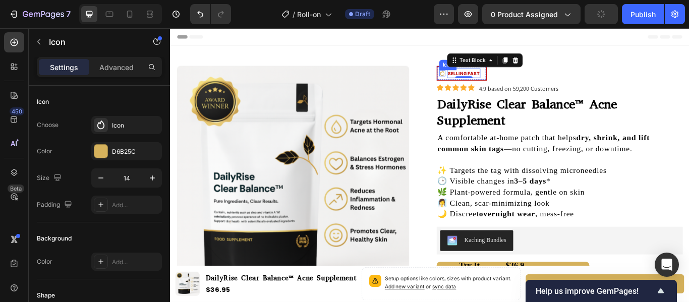
click at [485, 80] on icon at bounding box center [487, 81] width 5 height 6
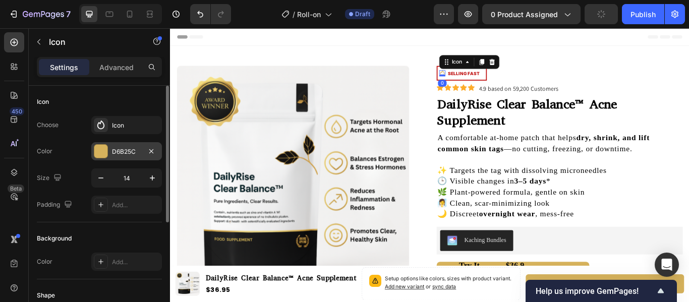
click at [98, 154] on div at bounding box center [100, 151] width 13 height 13
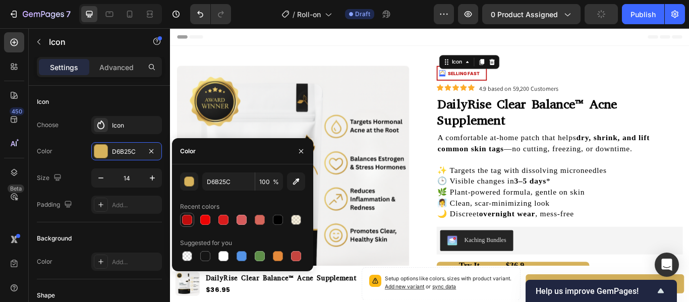
click at [187, 224] on div at bounding box center [187, 220] width 10 height 10
type input "BF0D0D"
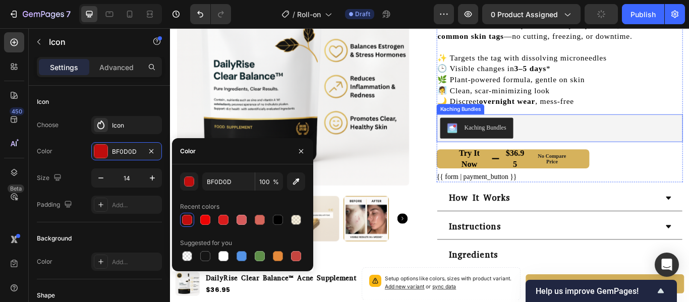
scroll to position [161, 0]
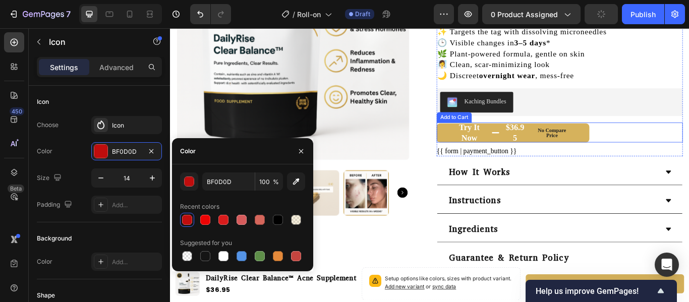
click at [487, 145] on button "Try it now $36.95 No compare price" at bounding box center [570, 150] width 178 height 22
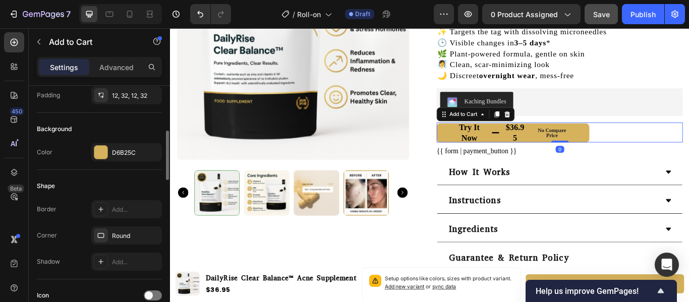
scroll to position [274, 0]
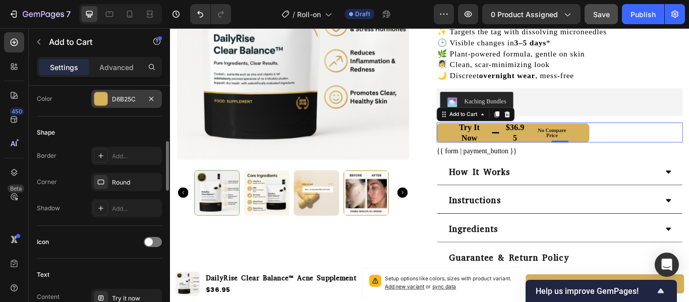
click at [97, 106] on div "D6B25C" at bounding box center [126, 99] width 71 height 18
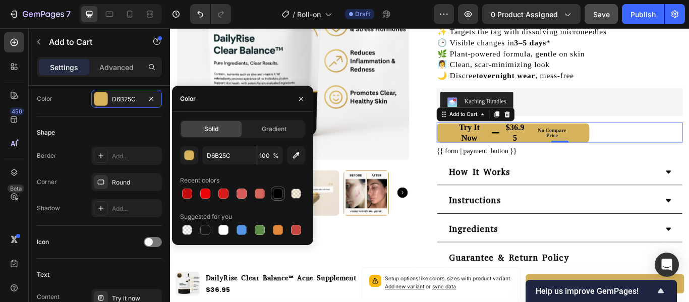
click at [282, 196] on div at bounding box center [278, 194] width 10 height 10
type input "000000"
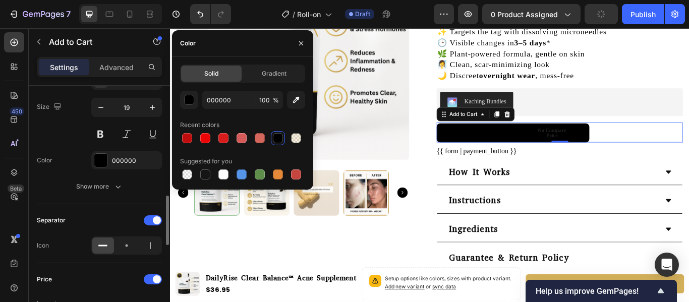
scroll to position [544, 0]
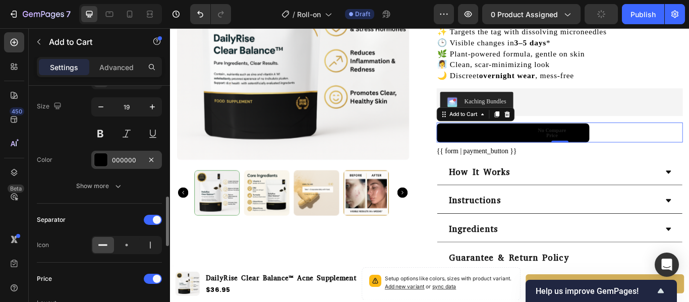
click at [107, 163] on div at bounding box center [100, 159] width 13 height 13
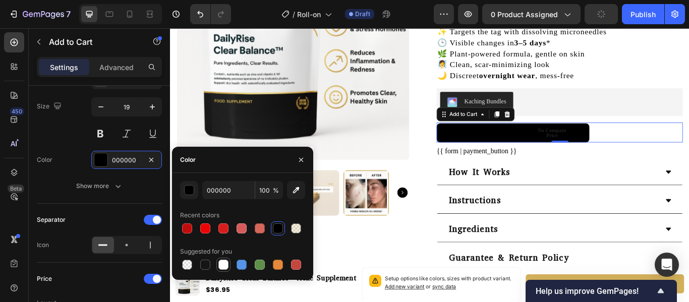
click at [226, 268] on div at bounding box center [223, 265] width 10 height 10
type input "FFFFFF"
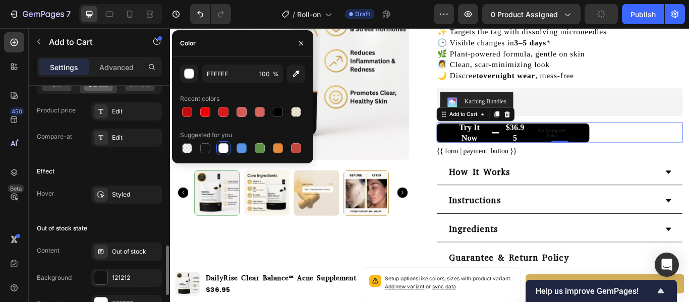
scroll to position [781, 0]
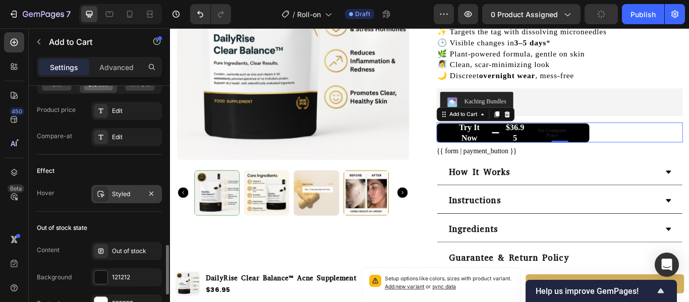
click at [117, 189] on div "Styled" at bounding box center [126, 194] width 71 height 18
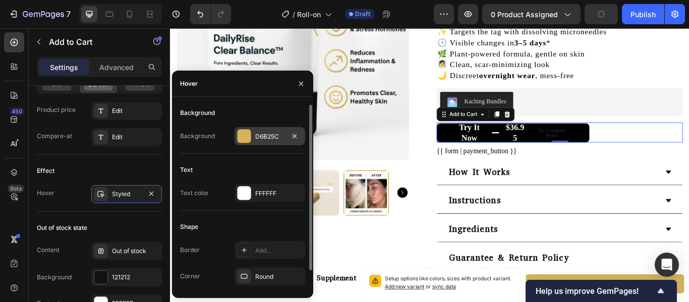
click at [260, 143] on div "D6B25C" at bounding box center [270, 136] width 71 height 18
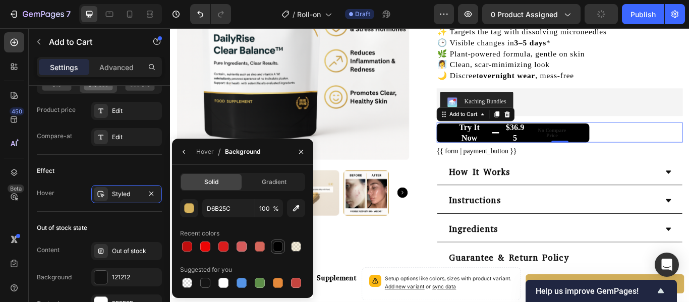
click at [283, 250] on div at bounding box center [278, 247] width 12 height 12
type input "000000"
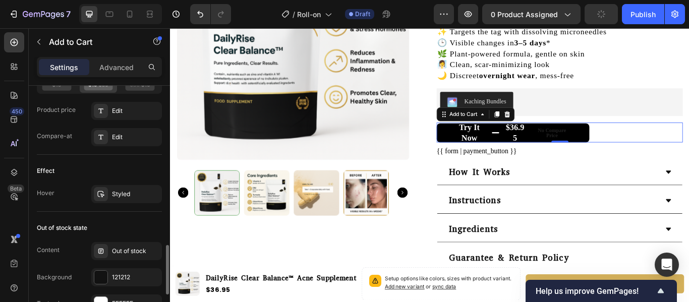
click at [149, 163] on div "Effect" at bounding box center [99, 171] width 125 height 16
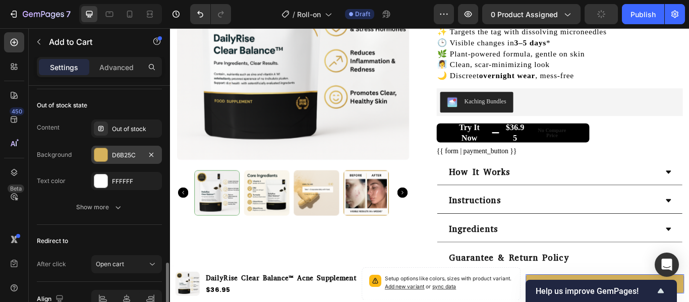
click at [101, 154] on div at bounding box center [100, 154] width 13 height 13
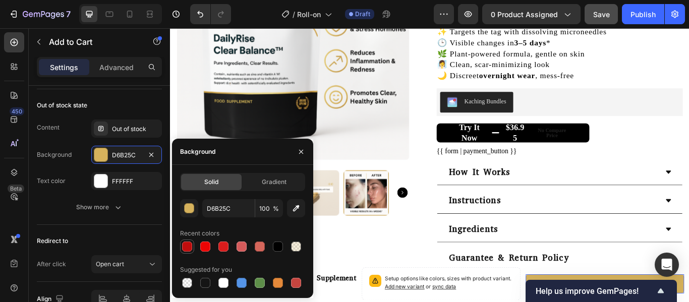
click at [185, 250] on div at bounding box center [187, 247] width 10 height 10
type input "BF0D0D"
click at [185, 250] on div at bounding box center [187, 247] width 10 height 10
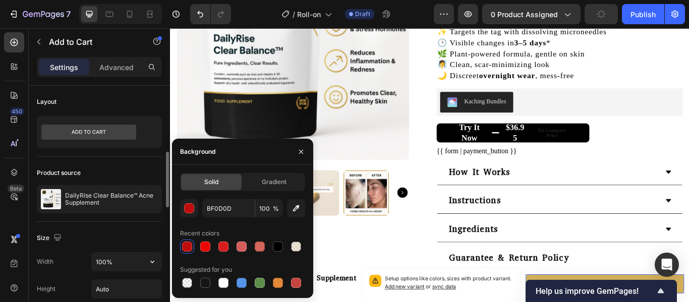
scroll to position [139, 0]
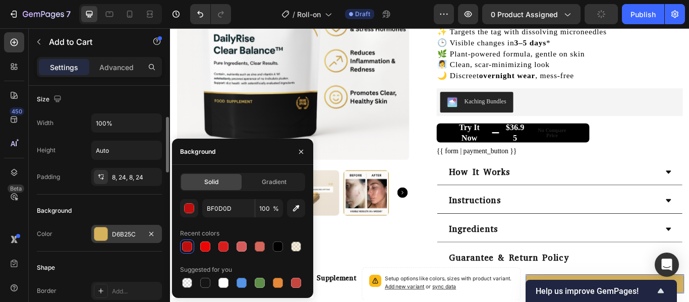
click at [100, 230] on div at bounding box center [100, 233] width 13 height 13
click at [185, 243] on div at bounding box center [187, 247] width 10 height 10
type input "BF0D0D"
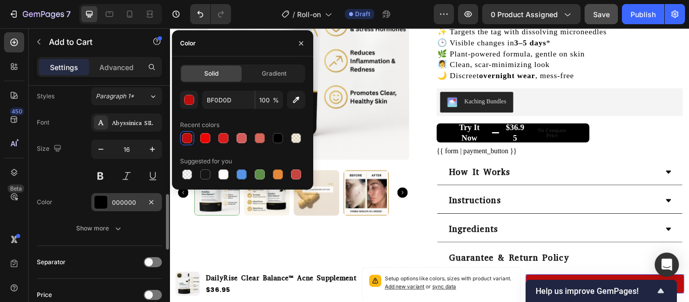
scroll to position [504, 0]
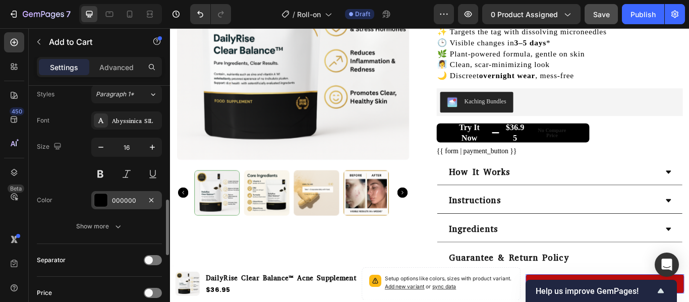
click at [101, 203] on div at bounding box center [100, 200] width 13 height 13
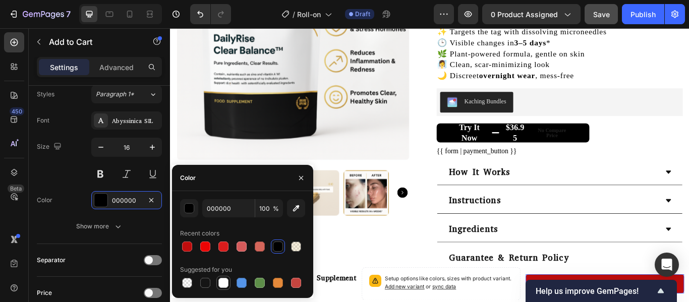
click at [224, 282] on div at bounding box center [223, 283] width 10 height 10
type input "FFFFFF"
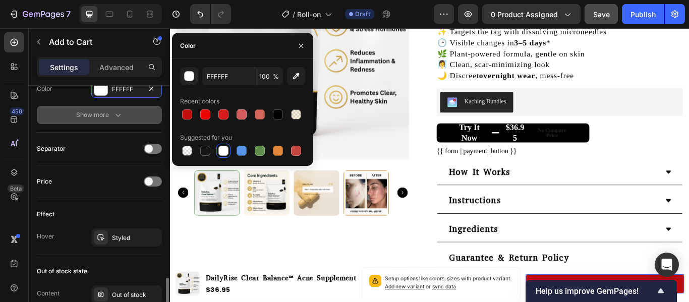
scroll to position [658, 0]
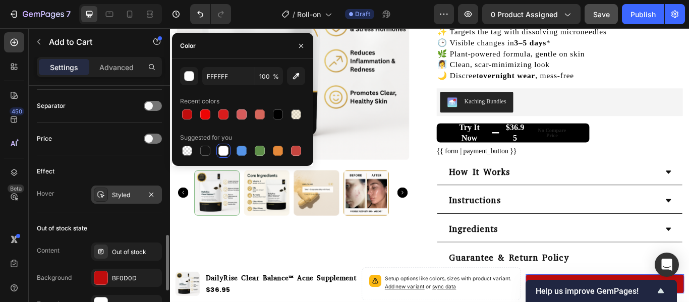
click at [125, 195] on div "Styled" at bounding box center [126, 195] width 29 height 9
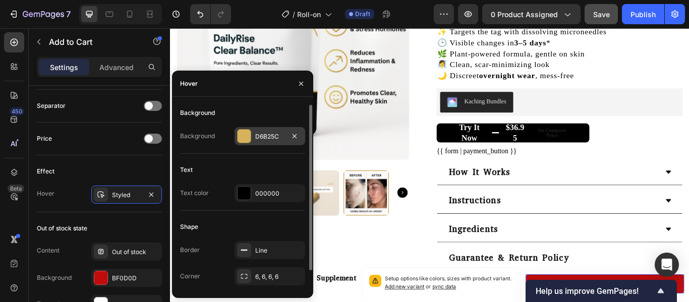
click at [247, 136] on div at bounding box center [244, 136] width 13 height 13
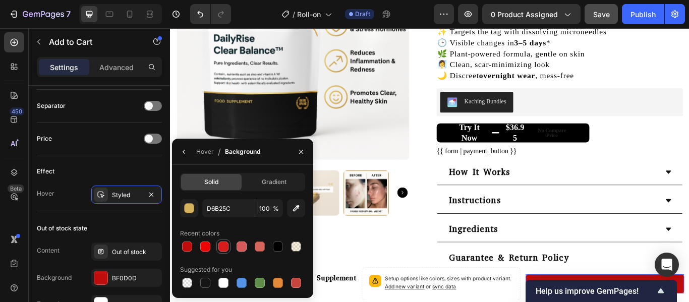
click at [222, 248] on div at bounding box center [223, 247] width 10 height 10
type input "D81C1C"
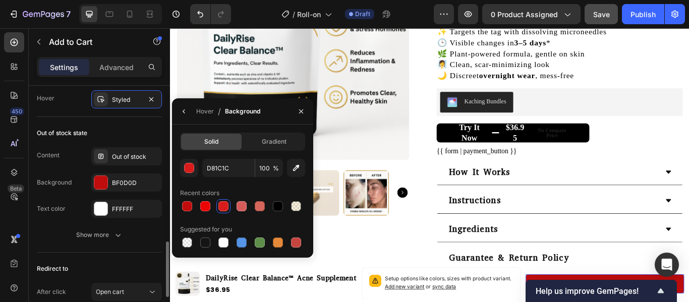
scroll to position [741, 0]
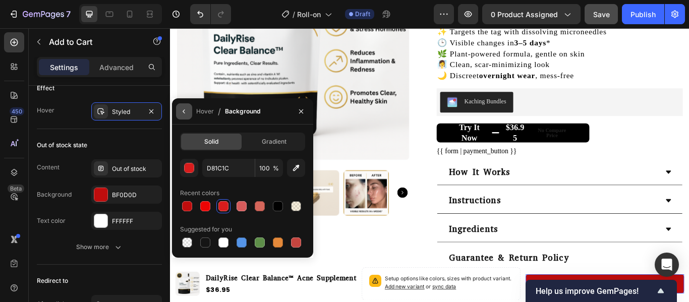
click at [188, 111] on icon "button" at bounding box center [184, 111] width 8 height 8
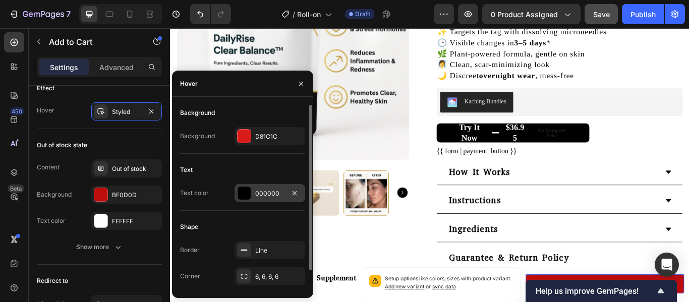
click at [241, 192] on div at bounding box center [244, 193] width 13 height 13
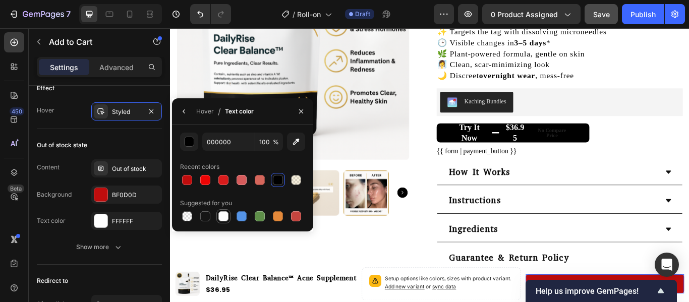
click at [219, 221] on div "000000 100 % Recent colors Suggested for you" at bounding box center [242, 178] width 141 height 107
click at [219, 221] on div at bounding box center [223, 216] width 10 height 10
type input "FFFFFF"
click at [154, 137] on div "Out of stock state" at bounding box center [99, 145] width 125 height 16
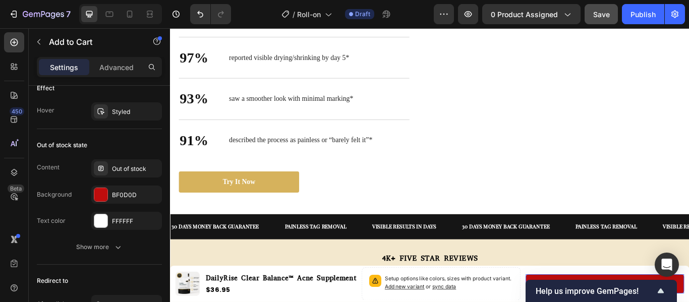
scroll to position [555, 0]
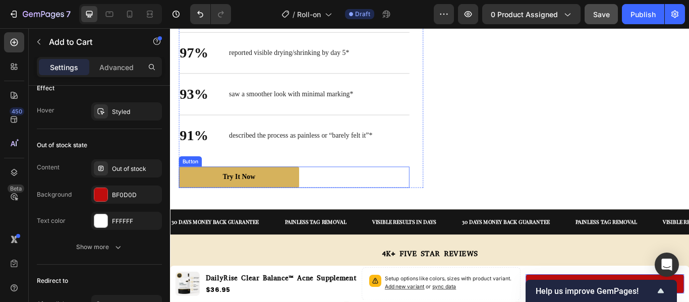
click at [308, 204] on link "Try it now" at bounding box center [250, 202] width 140 height 25
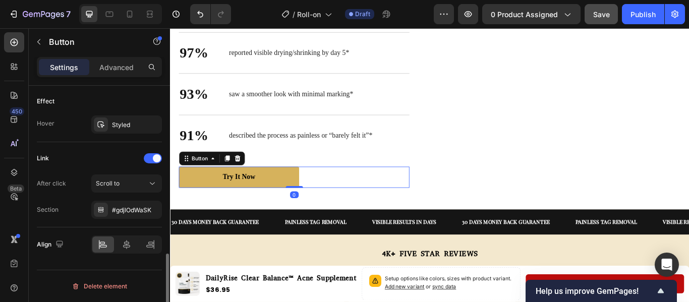
scroll to position [0, 0]
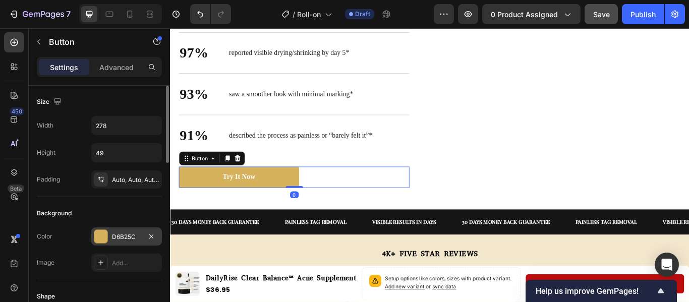
click at [100, 235] on div at bounding box center [100, 236] width 13 height 13
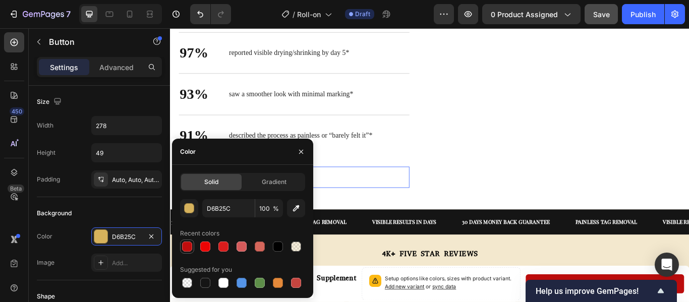
click at [184, 245] on div at bounding box center [187, 247] width 10 height 10
type input "BF0D0D"
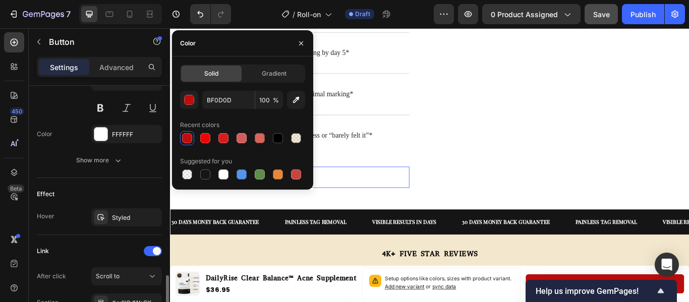
scroll to position [494, 0]
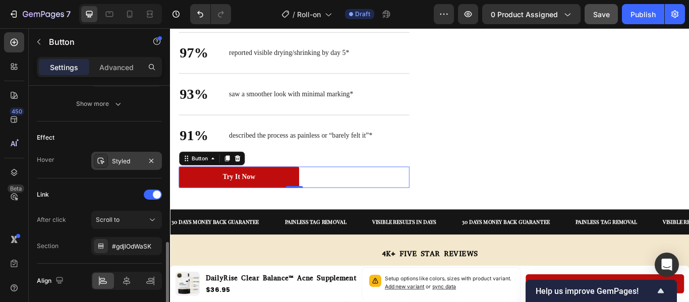
click at [106, 168] on div "Styled" at bounding box center [126, 161] width 71 height 18
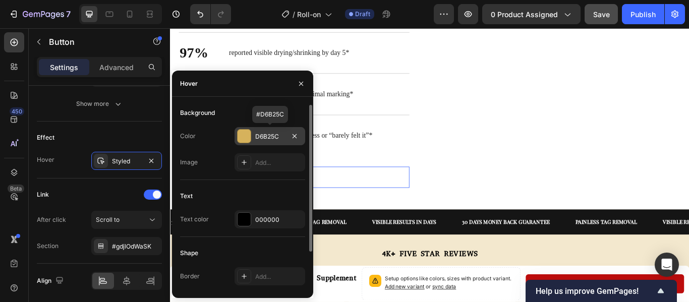
click at [237, 135] on div "D6B25C" at bounding box center [270, 136] width 71 height 18
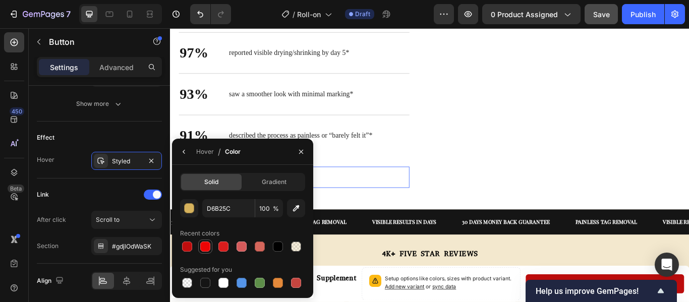
click at [203, 248] on div at bounding box center [205, 247] width 10 height 10
type input "ED0404"
click at [186, 154] on icon "button" at bounding box center [184, 152] width 8 height 8
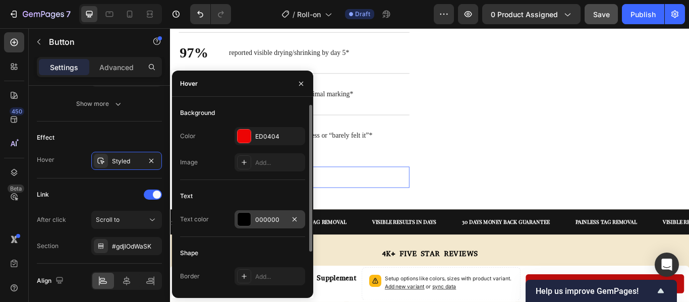
click at [246, 225] on div at bounding box center [244, 219] width 13 height 13
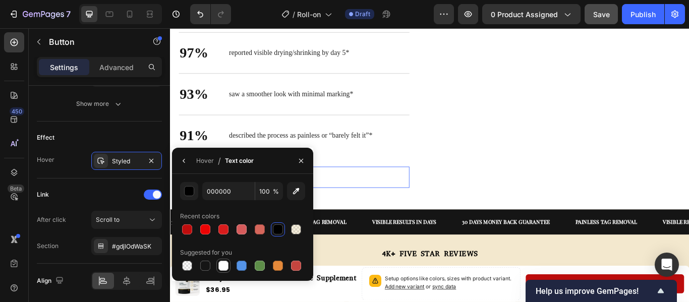
click at [227, 265] on div at bounding box center [223, 266] width 10 height 10
type input "FFFFFF"
click at [185, 164] on icon "button" at bounding box center [184, 161] width 8 height 8
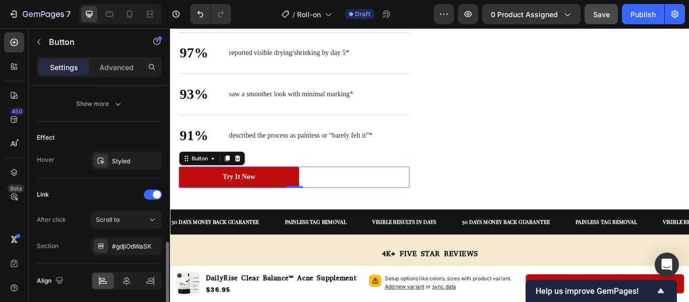
click at [65, 195] on div "Link" at bounding box center [99, 195] width 125 height 16
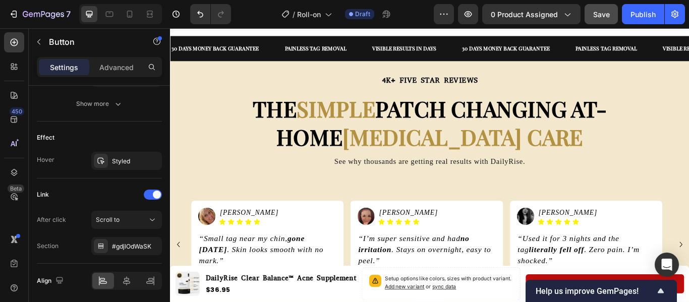
scroll to position [696, 0]
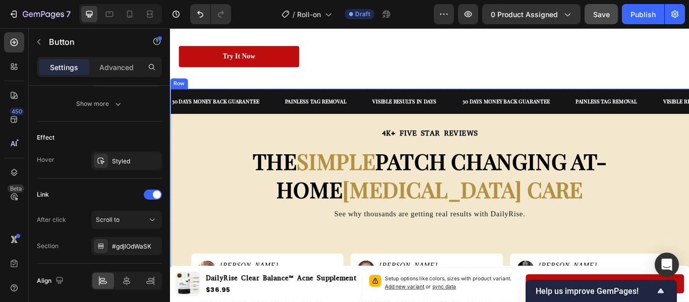
click at [390, 140] on div "30 DAYS MONEY BACK GUARANTEE Text Painless tag removal Text Visible results in …" at bounding box center [472, 121] width 605 height 44
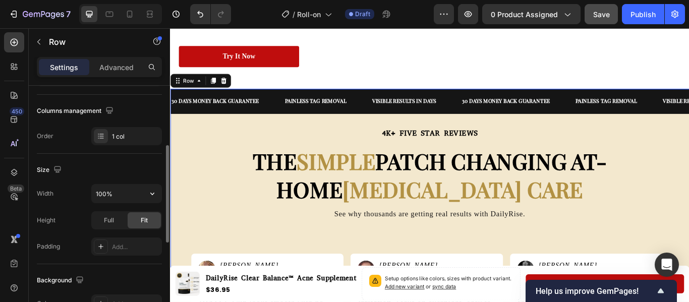
scroll to position [147, 0]
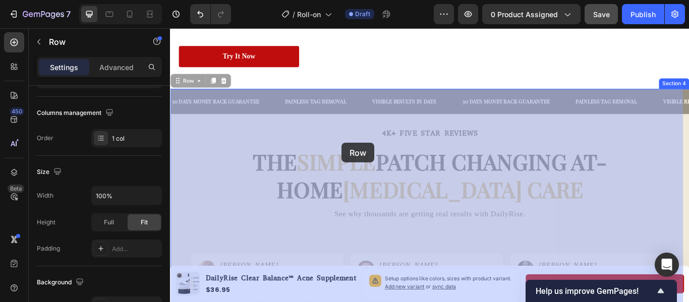
drag, startPoint x: 243, startPoint y: 130, endPoint x: 372, endPoint y: 165, distance: 134.3
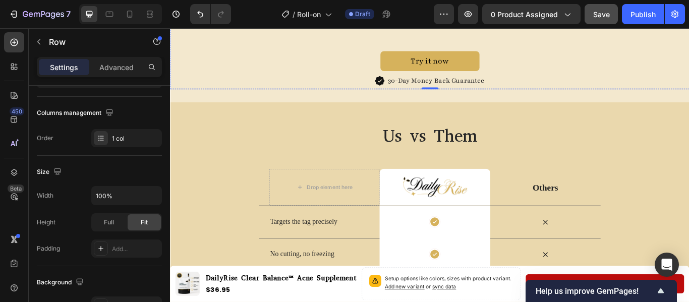
scroll to position [1097, 0]
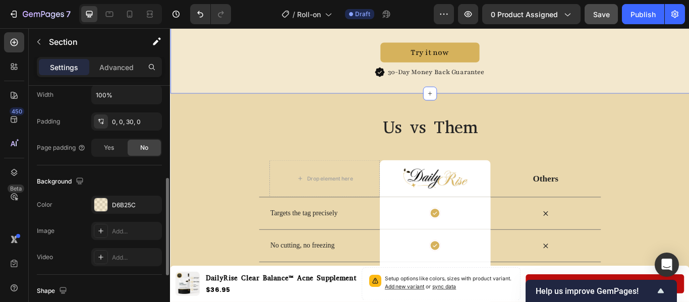
scroll to position [275, 0]
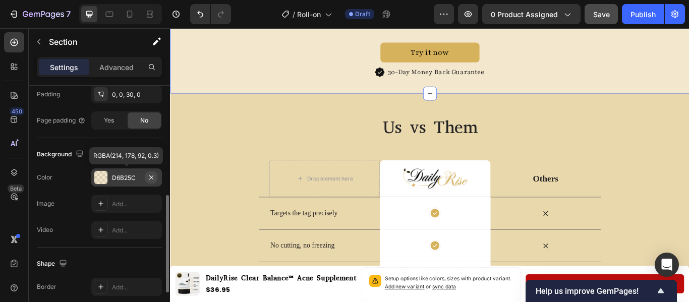
click at [150, 174] on icon "button" at bounding box center [151, 178] width 8 height 8
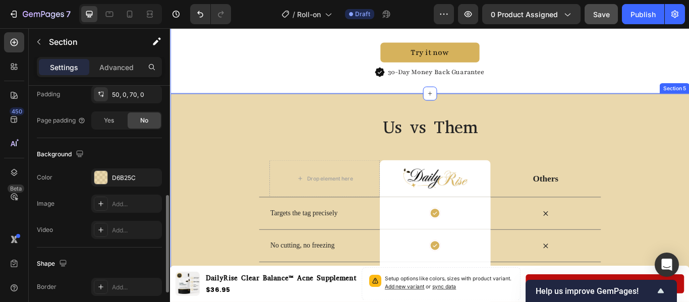
click at [279, 110] on div "Us vs Them Heading Row Drop element here Image Row Others Text Block Row Target…" at bounding box center [472, 257] width 605 height 307
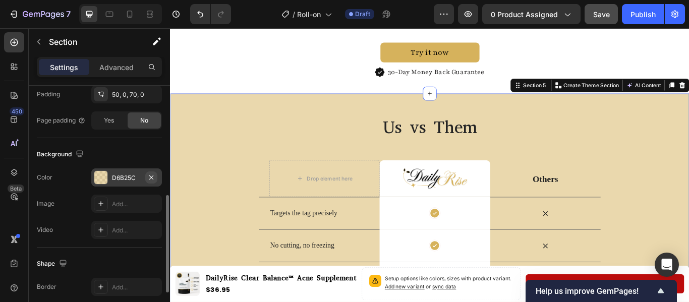
click at [149, 177] on icon "button" at bounding box center [151, 178] width 8 height 8
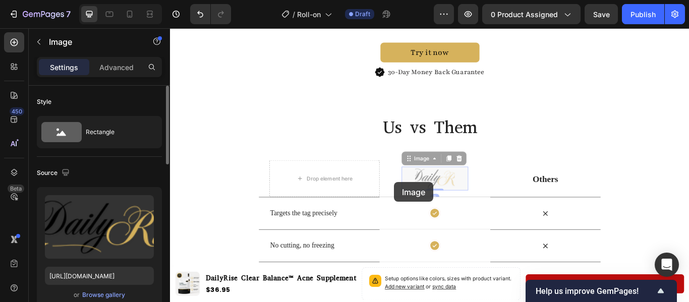
click at [431, 208] on div "Image 0 Image 0 Row" at bounding box center [478, 203] width 129 height 43
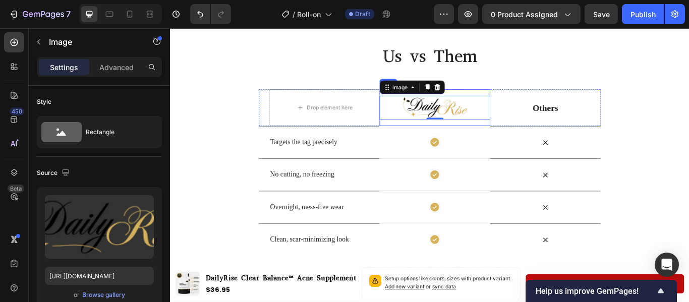
scroll to position [1180, 0]
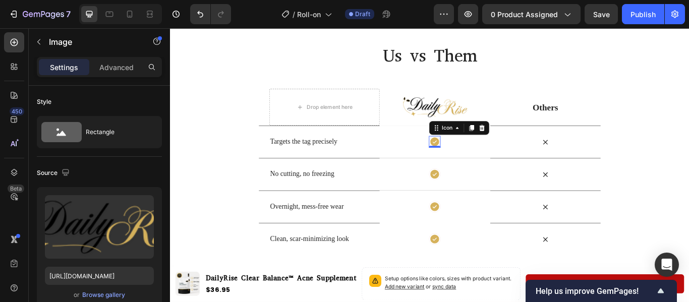
click at [476, 167] on div "Icon 0" at bounding box center [479, 161] width 14 height 14
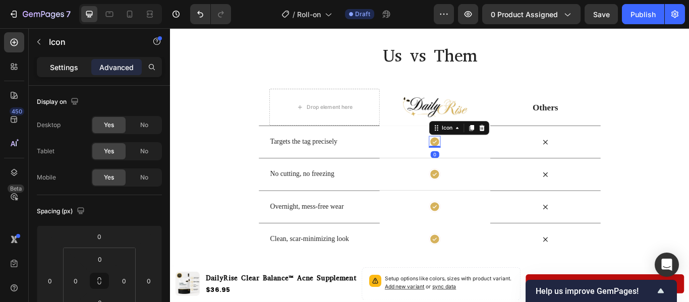
click at [56, 67] on p "Settings" at bounding box center [64, 67] width 28 height 11
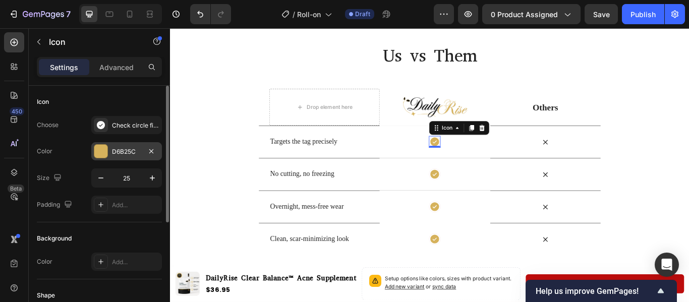
click at [126, 148] on div "D6B25C" at bounding box center [126, 151] width 29 height 9
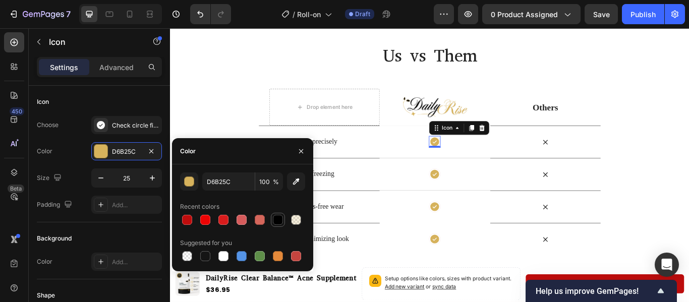
click at [278, 219] on div at bounding box center [278, 220] width 10 height 10
type input "000000"
click at [477, 201] on icon at bounding box center [479, 199] width 10 height 10
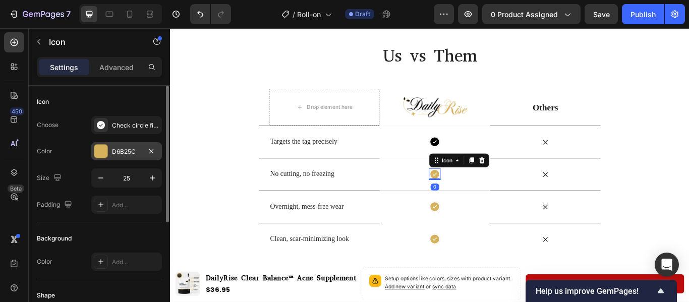
click at [106, 151] on div at bounding box center [100, 151] width 13 height 13
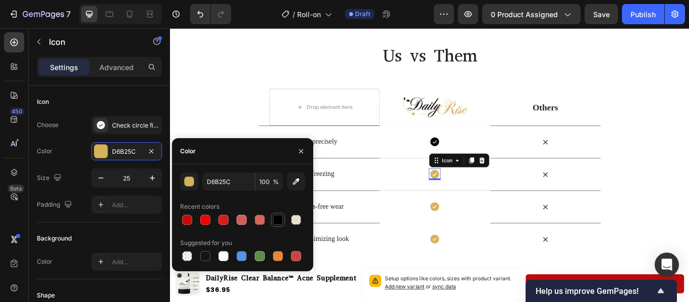
click at [279, 214] on div at bounding box center [278, 220] width 12 height 12
type input "000000"
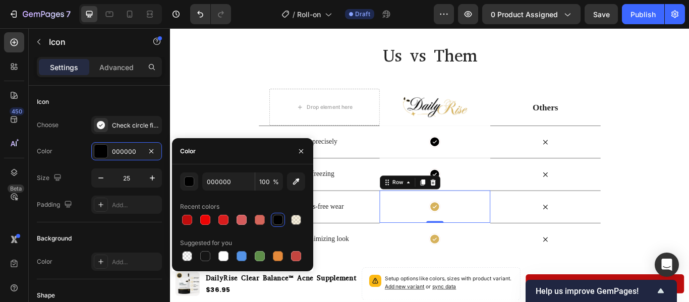
click at [475, 228] on div "Icon Row 0" at bounding box center [478, 236] width 129 height 38
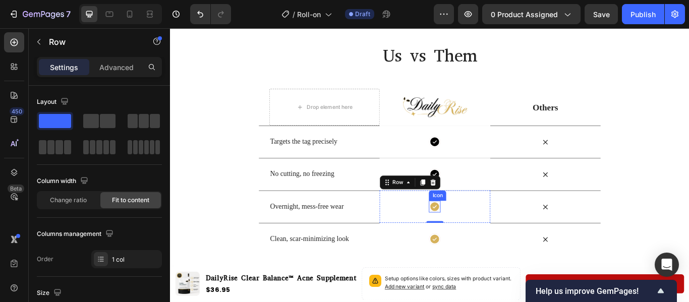
click at [477, 233] on icon at bounding box center [479, 237] width 10 height 10
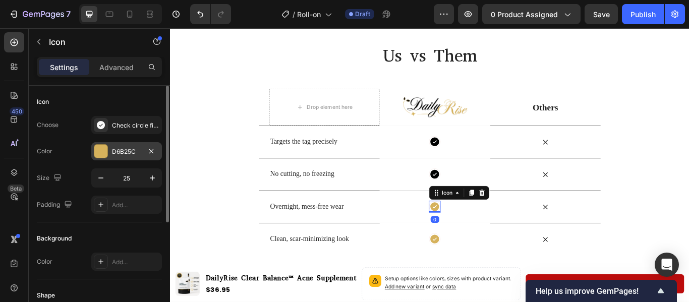
click at [102, 157] on div at bounding box center [100, 151] width 13 height 13
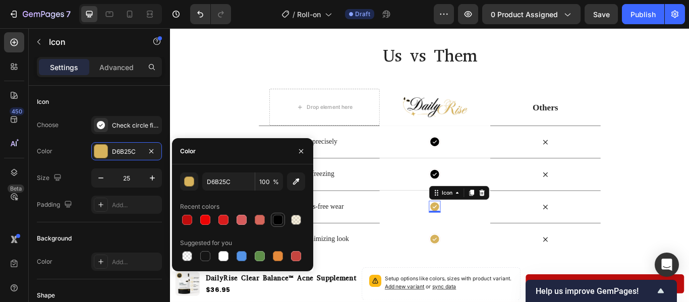
click at [273, 222] on div at bounding box center [278, 220] width 10 height 10
type input "000000"
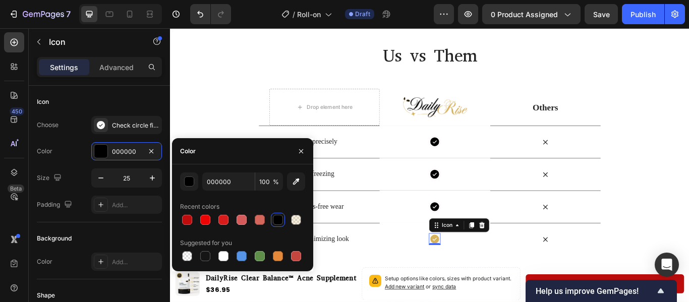
click at [474, 274] on icon at bounding box center [479, 274] width 10 height 10
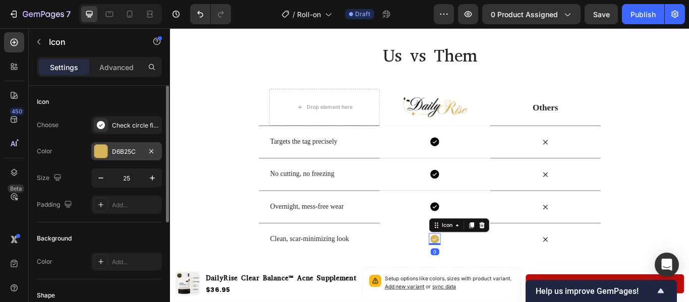
click at [110, 150] on div "D6B25C" at bounding box center [126, 151] width 71 height 18
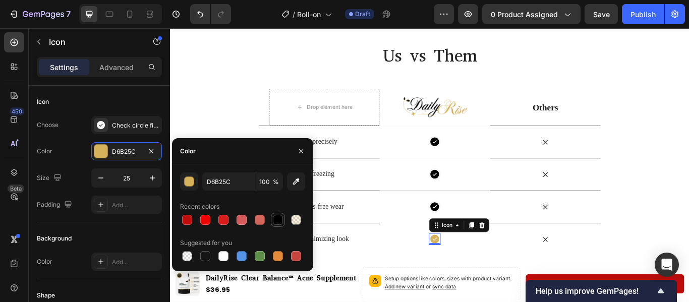
click at [280, 215] on div at bounding box center [278, 220] width 10 height 10
type input "000000"
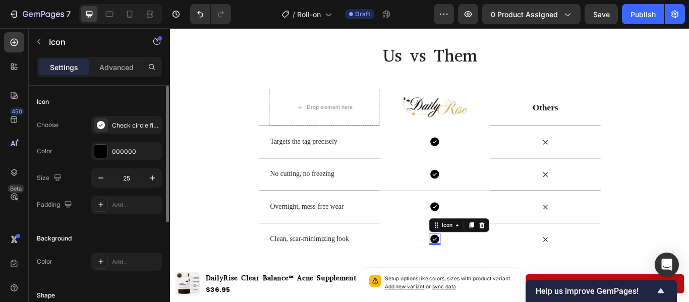
click at [146, 97] on div "Icon" at bounding box center [99, 102] width 125 height 16
click at [688, 112] on div "Us vs Them Heading Row Drop element here Image Row Others Text Block Row Target…" at bounding box center [472, 169] width 605 height 247
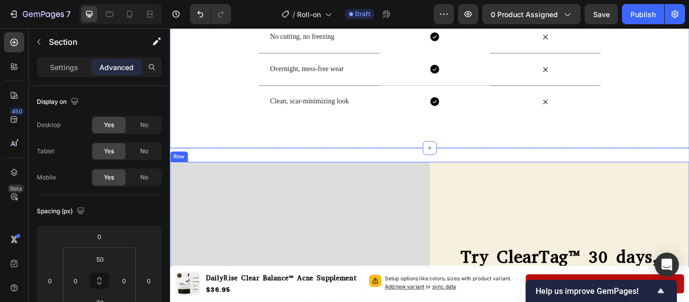
scroll to position [1341, 0]
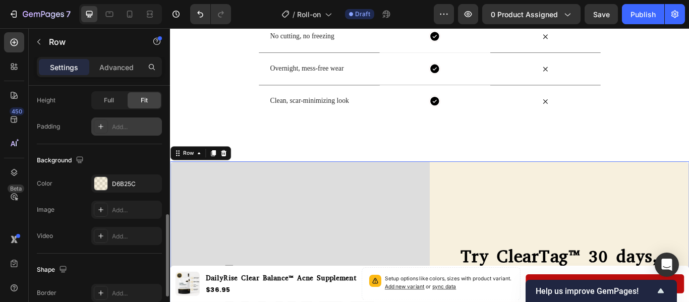
scroll to position [341, 0]
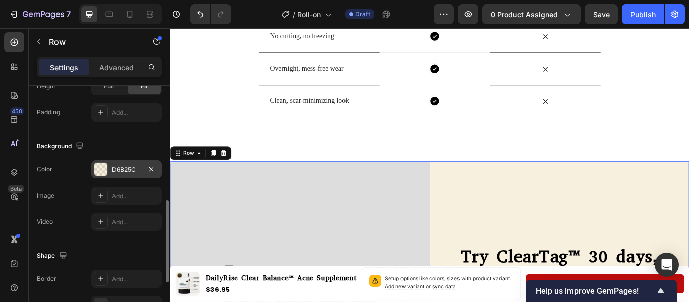
click at [110, 176] on div "D6B25C" at bounding box center [126, 169] width 71 height 18
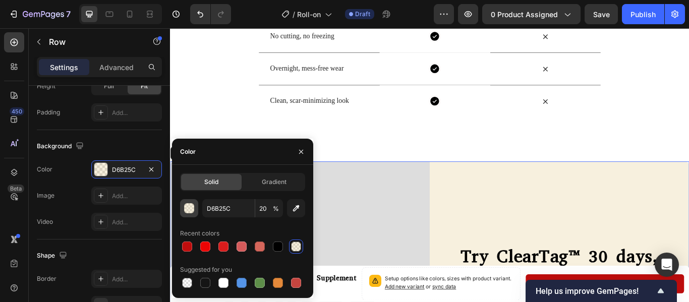
click at [188, 214] on button "button" at bounding box center [189, 208] width 18 height 18
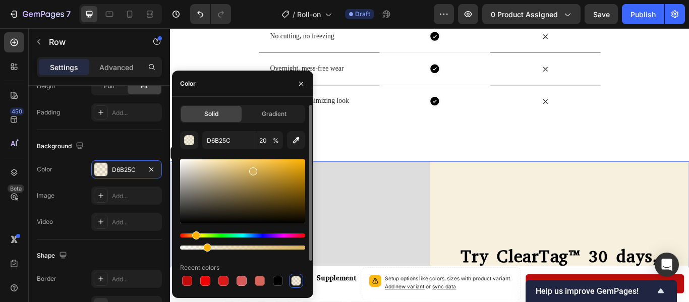
click at [181, 168] on div at bounding box center [242, 191] width 125 height 64
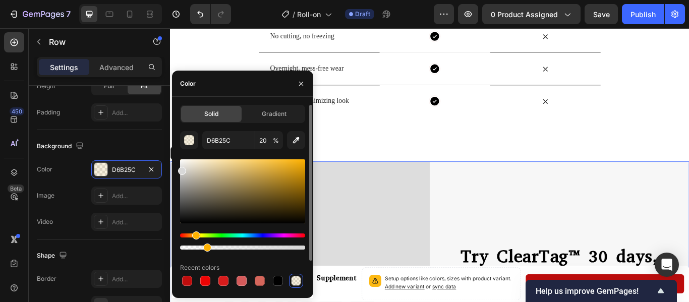
type input "D8D8D8"
click at [267, 139] on input "20" at bounding box center [269, 140] width 28 height 18
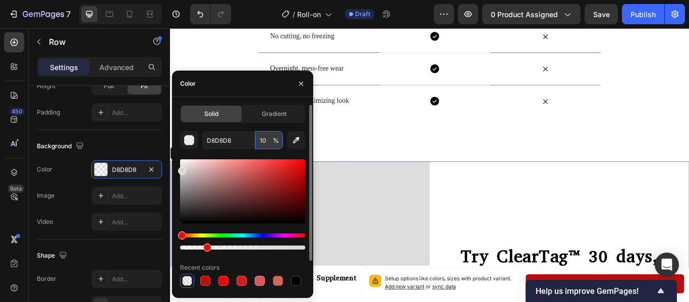
type input "100"
click at [182, 163] on div at bounding box center [242, 191] width 125 height 64
type input "EFEDED"
type input "20"
click at [188, 162] on div at bounding box center [242, 191] width 125 height 64
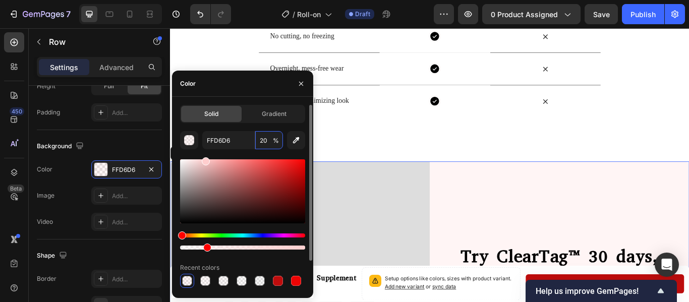
drag, startPoint x: 188, startPoint y: 162, endPoint x: 204, endPoint y: 158, distance: 16.6
click at [204, 158] on div at bounding box center [206, 161] width 8 height 8
type input "FFCECE"
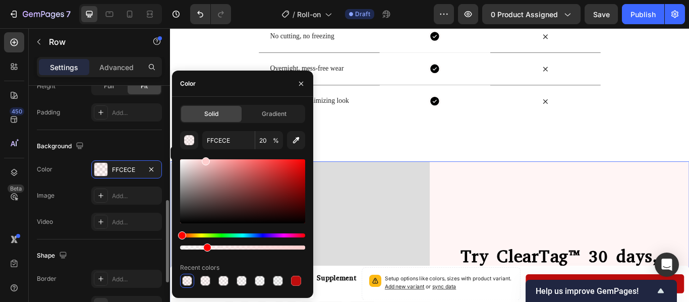
click at [131, 142] on div "Background" at bounding box center [99, 146] width 125 height 16
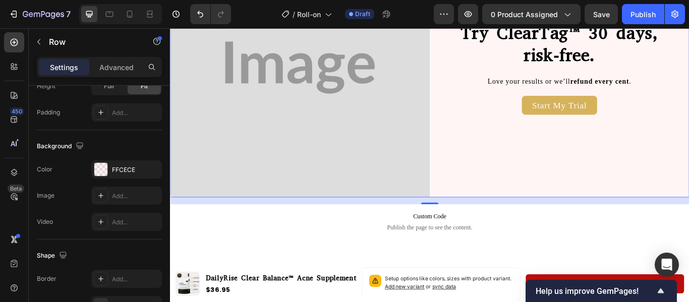
scroll to position [1602, 0]
click at [653, 113] on link "Start My Trial" at bounding box center [624, 117] width 88 height 22
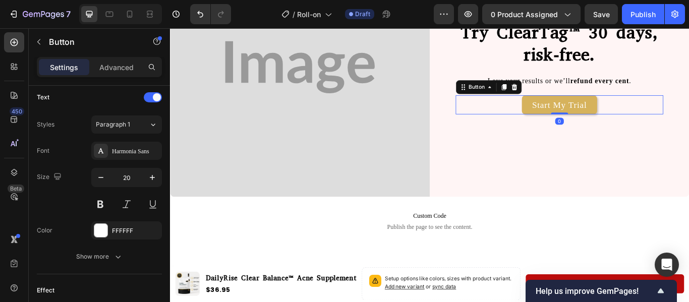
scroll to position [0, 0]
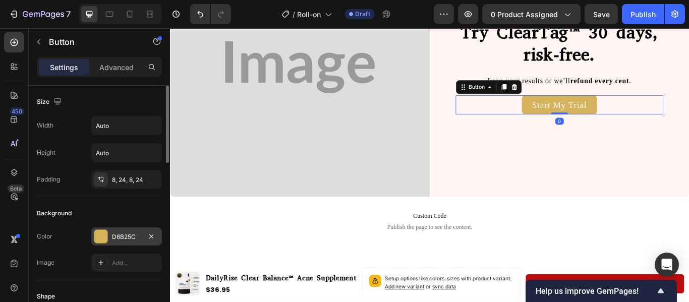
click at [101, 229] on div "D6B25C" at bounding box center [126, 236] width 71 height 18
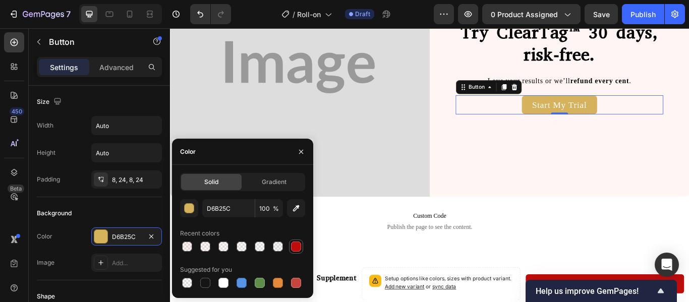
click at [298, 250] on div at bounding box center [296, 247] width 10 height 10
type input "BF0D0D"
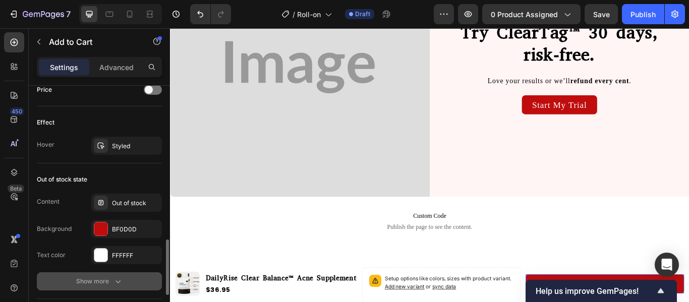
scroll to position [695, 0]
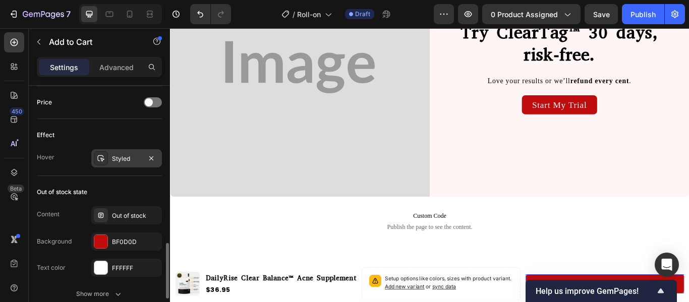
click at [134, 157] on div "Styled" at bounding box center [126, 158] width 29 height 9
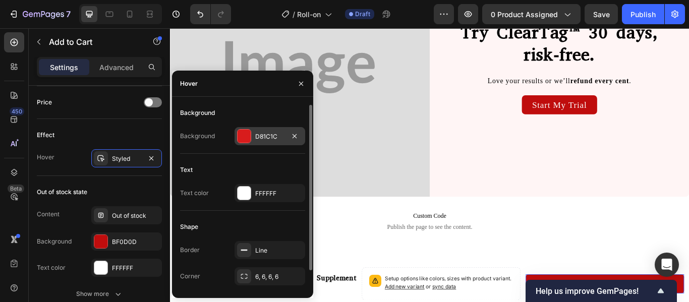
click at [273, 139] on div "D81C1C" at bounding box center [269, 136] width 29 height 9
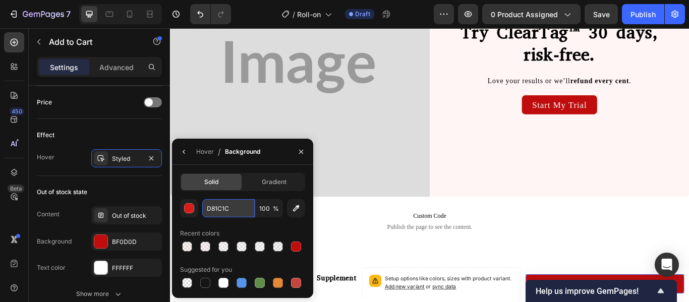
click at [217, 205] on input "D81C1C" at bounding box center [228, 208] width 52 height 18
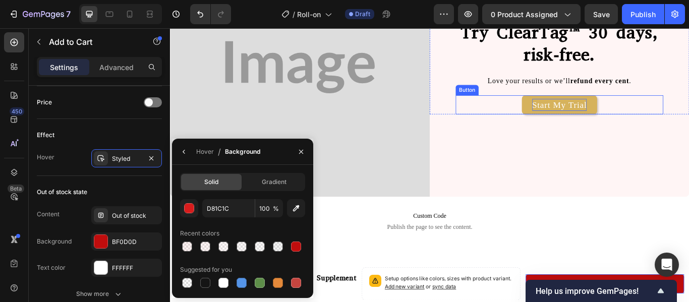
click at [644, 111] on p "Start My Trial" at bounding box center [624, 117] width 64 height 14
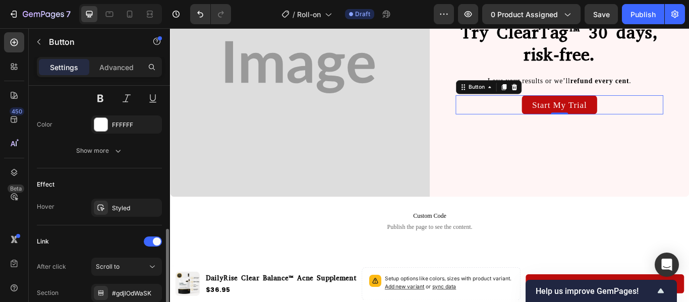
scroll to position [449, 0]
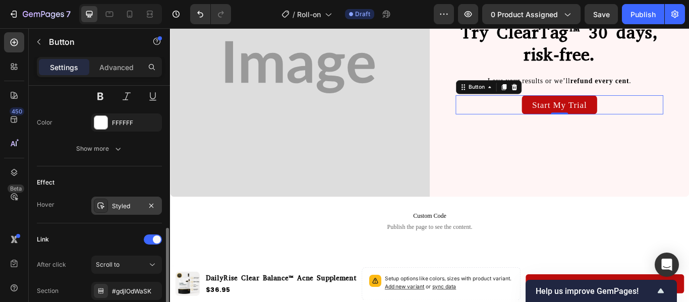
click at [132, 205] on div "Styled" at bounding box center [126, 206] width 29 height 9
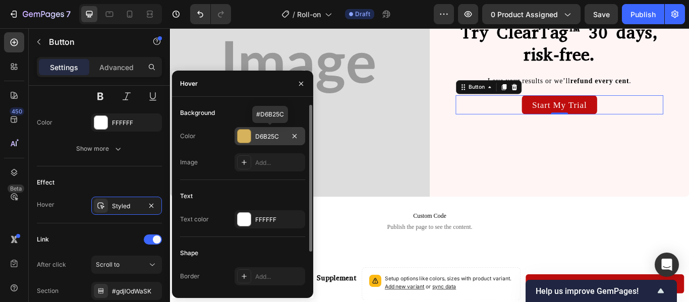
click at [265, 141] on div "D6B25C" at bounding box center [270, 136] width 71 height 18
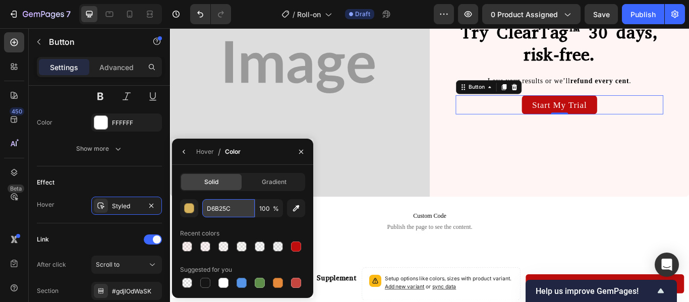
click at [236, 206] on input "D6B25C" at bounding box center [228, 208] width 52 height 18
paste input "81C1"
type input "D81C1C"
click at [178, 169] on div "Solid Gradient D81C1C 100 % Recent colors Suggested for you" at bounding box center [242, 231] width 141 height 133
click at [184, 152] on icon "button" at bounding box center [184, 152] width 2 height 4
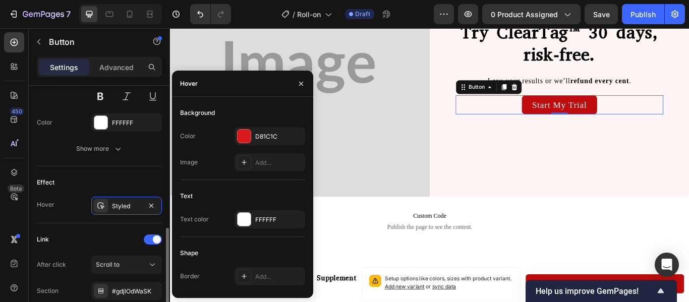
click at [142, 177] on div "Effect" at bounding box center [99, 183] width 125 height 16
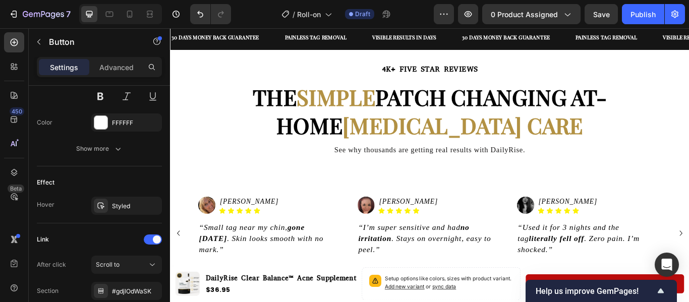
scroll to position [723, 0]
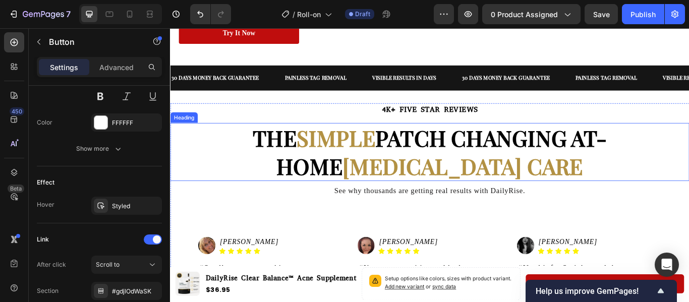
click at [415, 185] on strong "[MEDICAL_DATA] CARE" at bounding box center [511, 189] width 280 height 34
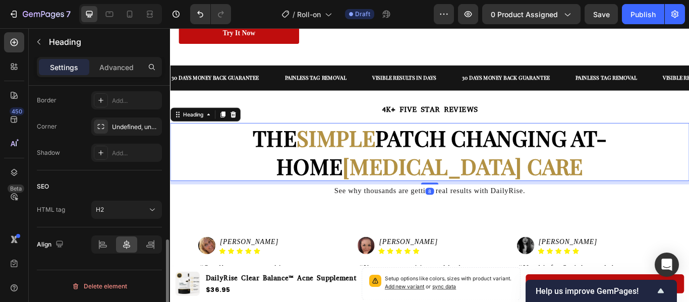
scroll to position [0, 0]
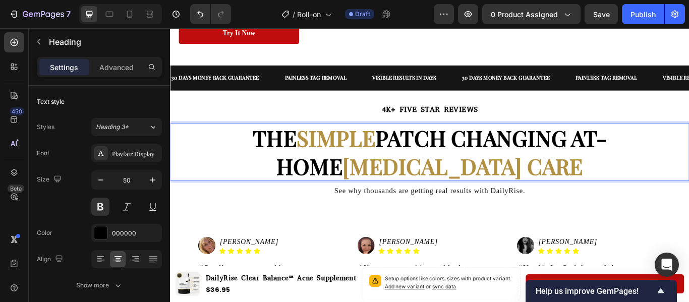
click at [412, 186] on strong "[MEDICAL_DATA] CARE" at bounding box center [511, 189] width 280 height 34
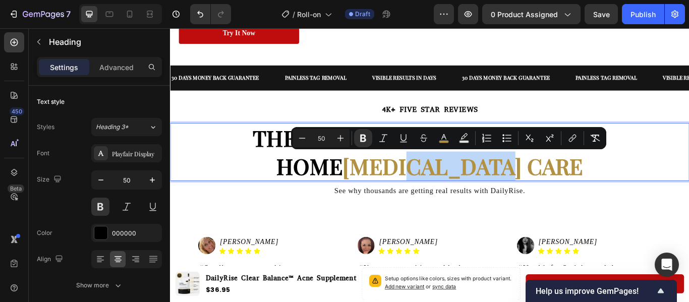
drag, startPoint x: 412, startPoint y: 186, endPoint x: 535, endPoint y: 178, distance: 123.3
click at [535, 178] on p "THE SIMPLE PATCH CHANGING AT-HOME [MEDICAL_DATA] CARE" at bounding box center [472, 173] width 603 height 66
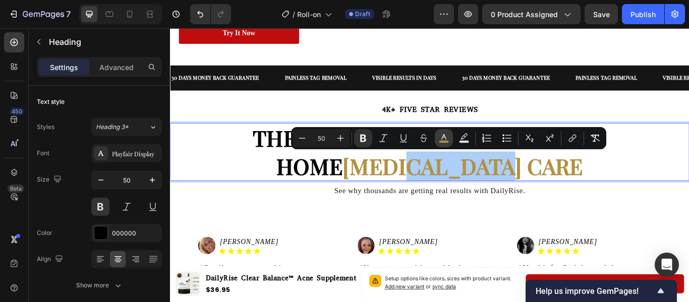
click at [442, 139] on icon "Editor contextual toolbar" at bounding box center [443, 137] width 5 height 6
type input "B29143"
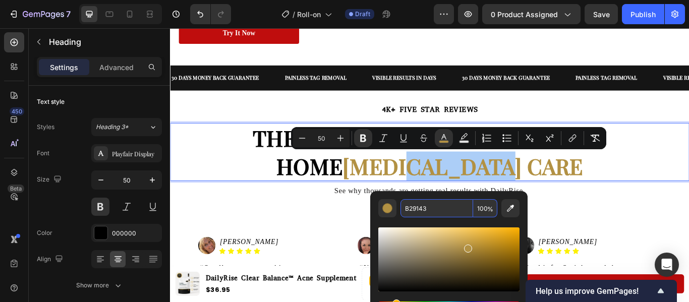
click at [422, 201] on input "B29143" at bounding box center [436, 208] width 73 height 18
paste input "D81C1C"
type input "D81C1C"
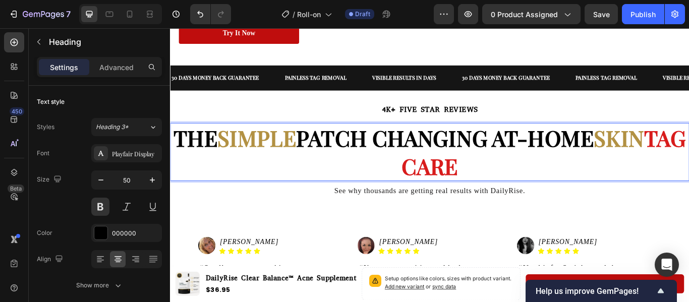
click at [255, 151] on strong "SIMPLE" at bounding box center [271, 156] width 92 height 34
click at [249, 153] on strong "SIMPLE" at bounding box center [271, 156] width 92 height 34
drag, startPoint x: 249, startPoint y: 153, endPoint x: 335, endPoint y: 149, distance: 86.3
click at [335, 149] on p "THE SIMPLE PATCH CHANGING AT-HOME [MEDICAL_DATA] CARE" at bounding box center [472, 173] width 603 height 66
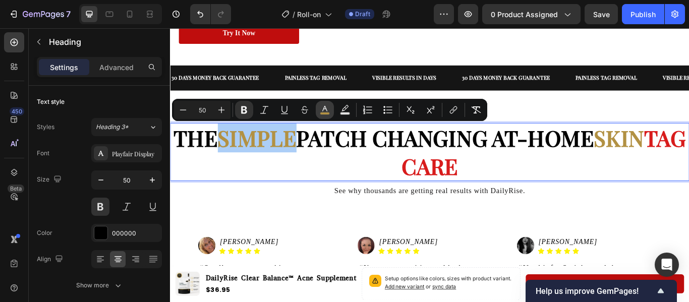
click at [324, 109] on icon "Editor contextual toolbar" at bounding box center [325, 110] width 10 height 10
type input "B29143"
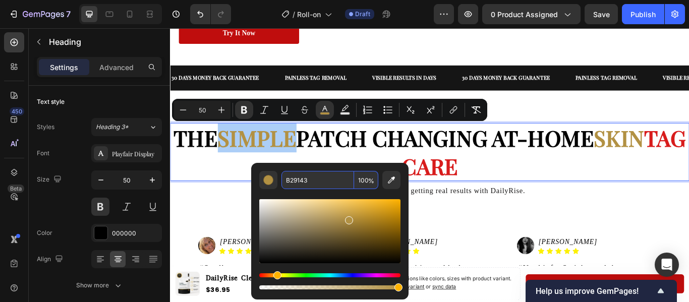
click at [318, 180] on input "B29143" at bounding box center [317, 180] width 73 height 18
paste input "D81C1C"
type input "D81C1C"
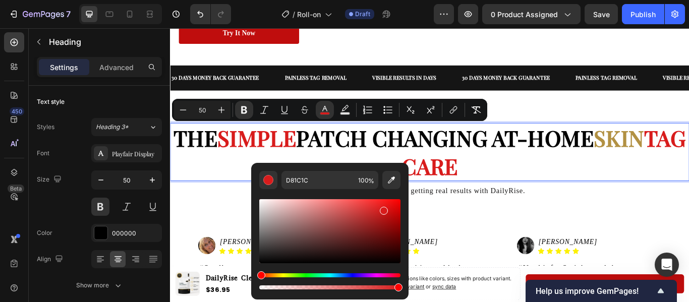
click at [688, 161] on strong "SKIN" at bounding box center [693, 156] width 59 height 34
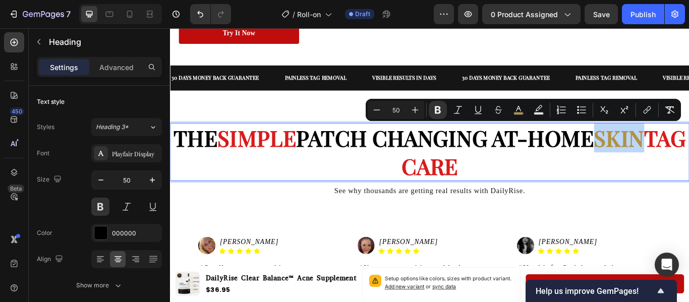
drag, startPoint x: 695, startPoint y: 161, endPoint x: 760, endPoint y: 164, distance: 64.6
click at [688, 164] on p "THE SIMPLE PATCH CHANGING AT-HOME [MEDICAL_DATA] CARE" at bounding box center [472, 173] width 603 height 66
click at [517, 114] on rect "Editor contextual toolbar" at bounding box center [519, 113] width 10 height 3
type input "B29143"
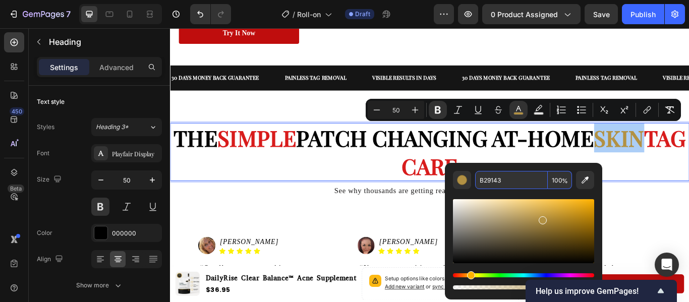
click at [505, 181] on input "B29143" at bounding box center [511, 180] width 73 height 18
paste input "D81C1C"
type input "D81C1C"
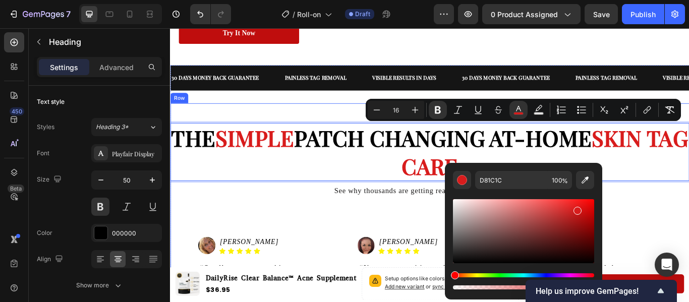
click at [272, 232] on div "4K+ FIVE STAR REVIEWS Text Block THE SIMPLE PATCH CHANGING AT-HOME [MEDICAL_DAT…" at bounding box center [472, 263] width 605 height 295
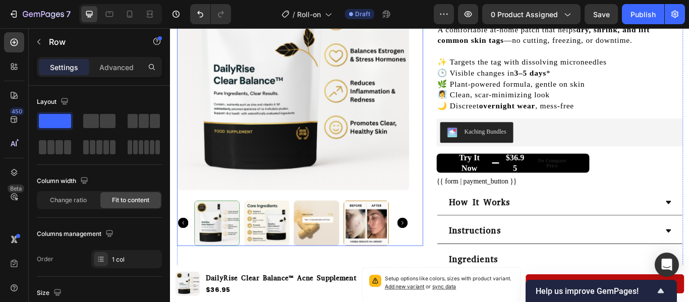
scroll to position [121, 0]
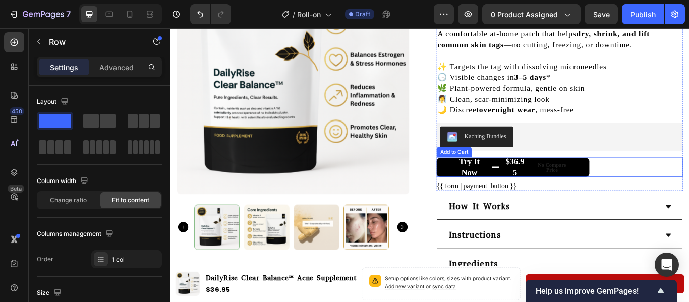
click at [486, 195] on button "Try it now $36.95 No compare price" at bounding box center [570, 191] width 178 height 22
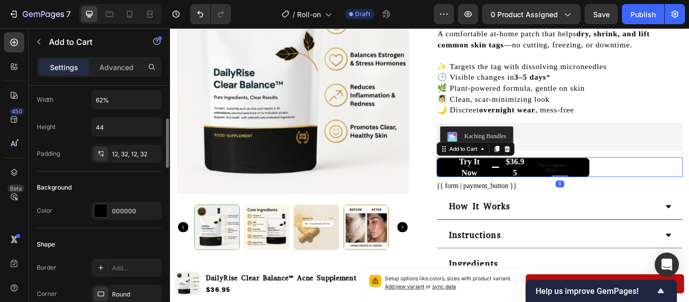
scroll to position [167, 0]
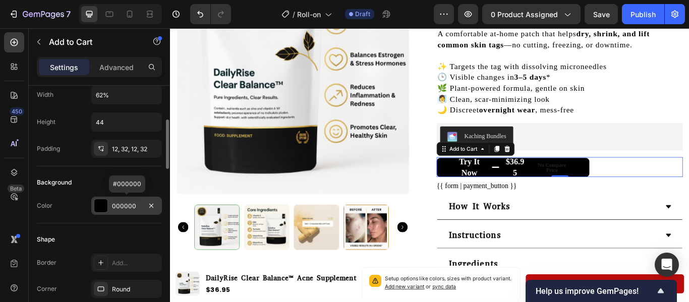
click at [103, 208] on div at bounding box center [100, 205] width 13 height 13
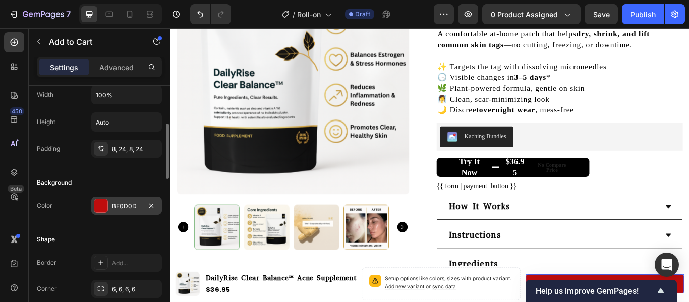
click at [96, 204] on div at bounding box center [100, 205] width 13 height 13
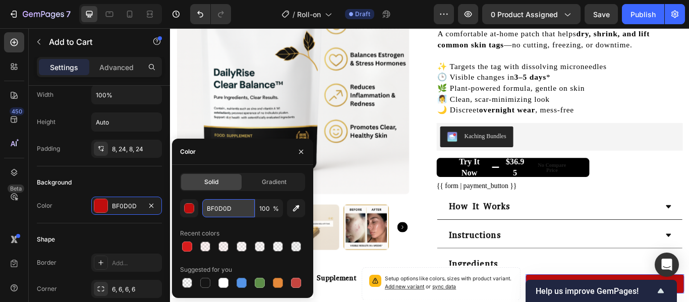
click at [234, 207] on input "BF0D0D" at bounding box center [228, 208] width 52 height 18
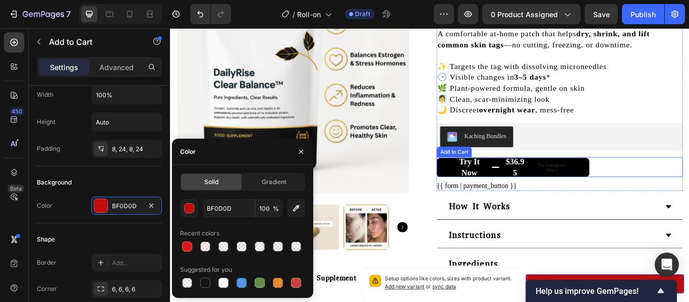
click at [614, 186] on p "No compare price" at bounding box center [615, 191] width 46 height 12
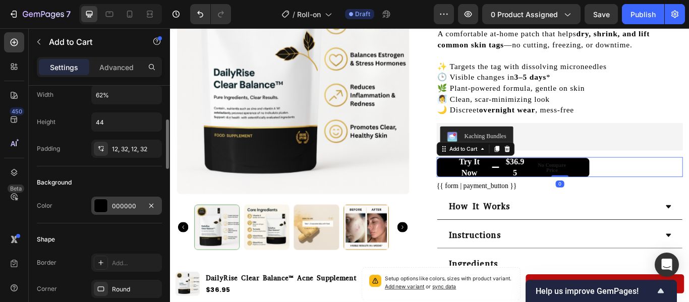
click at [100, 206] on div at bounding box center [100, 205] width 13 height 13
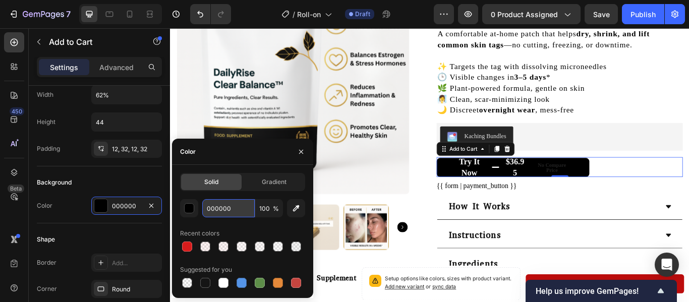
click at [251, 212] on input "000000" at bounding box center [228, 208] width 52 height 18
paste input "BF0D0D"
type input "BF0D0D"
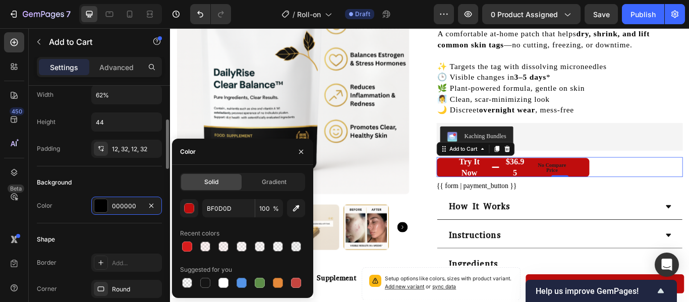
click at [139, 238] on div "Shape" at bounding box center [99, 240] width 125 height 16
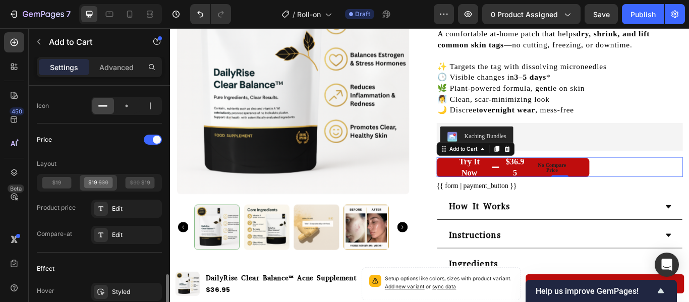
scroll to position [745, 0]
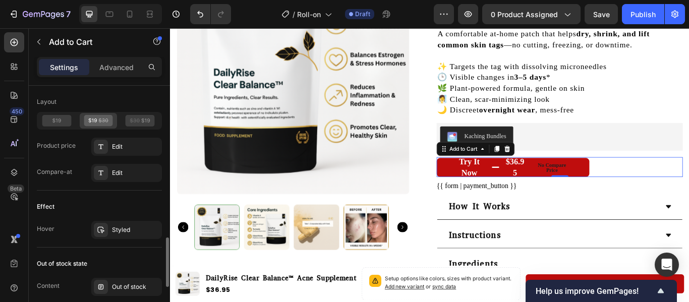
click at [140, 235] on div "Styled" at bounding box center [126, 230] width 71 height 18
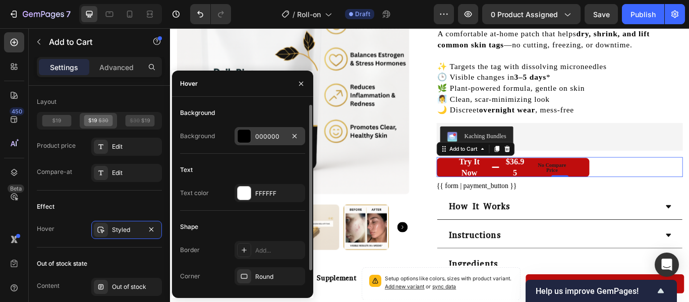
click at [249, 141] on div at bounding box center [244, 136] width 13 height 13
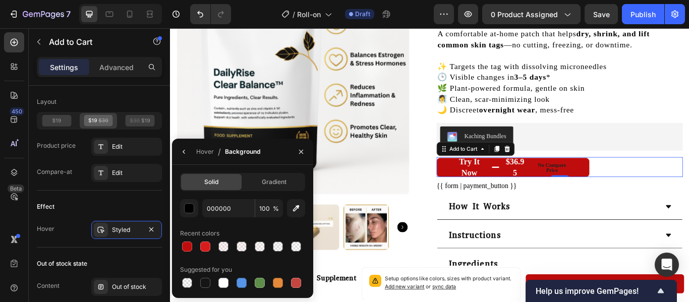
click at [203, 239] on div "Recent colors" at bounding box center [242, 233] width 125 height 16
click at [203, 240] on div at bounding box center [205, 247] width 14 height 14
type input "D81C1C"
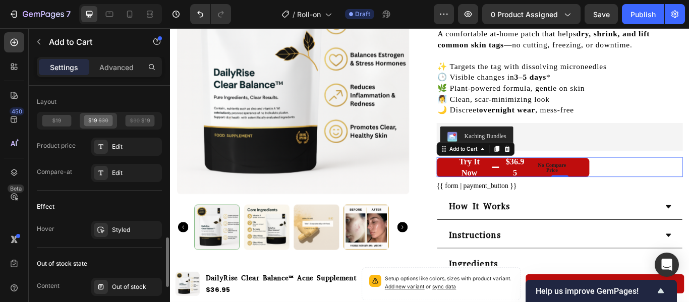
click at [138, 206] on div "Effect" at bounding box center [99, 207] width 125 height 16
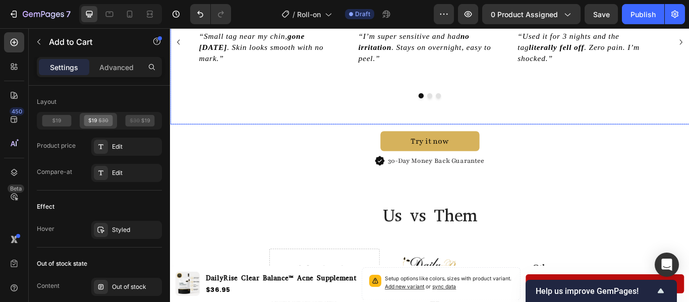
scroll to position [982, 0]
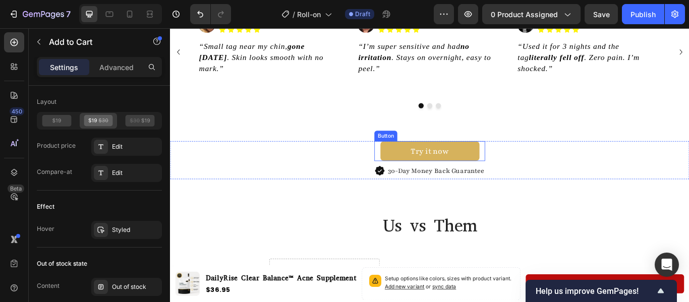
click at [512, 170] on link "Try it now" at bounding box center [472, 171] width 115 height 23
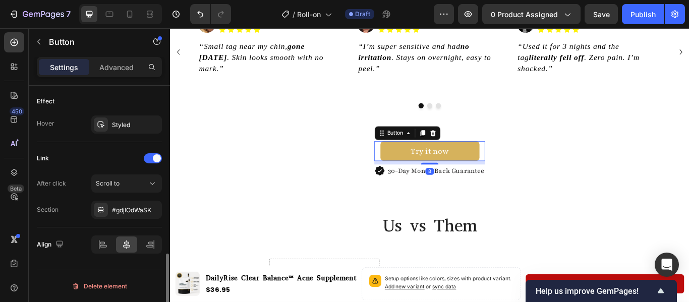
scroll to position [0, 0]
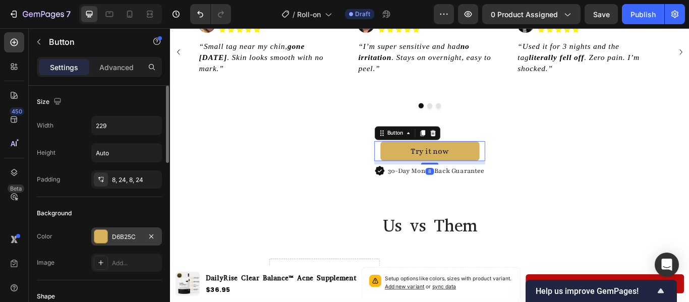
click at [95, 240] on div at bounding box center [100, 236] width 13 height 13
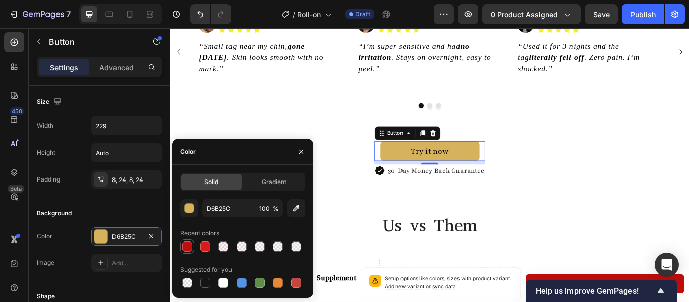
click at [190, 249] on div at bounding box center [187, 247] width 10 height 10
type input "BF0D0D"
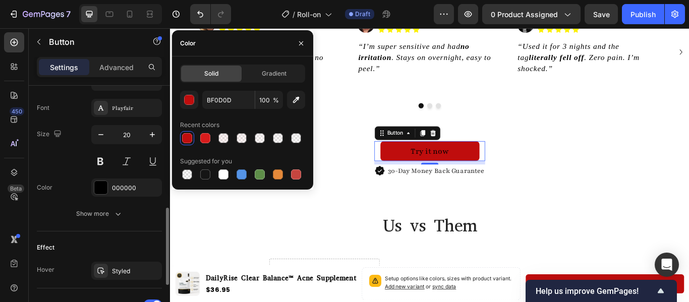
scroll to position [385, 0]
click at [105, 191] on div at bounding box center [100, 187] width 13 height 13
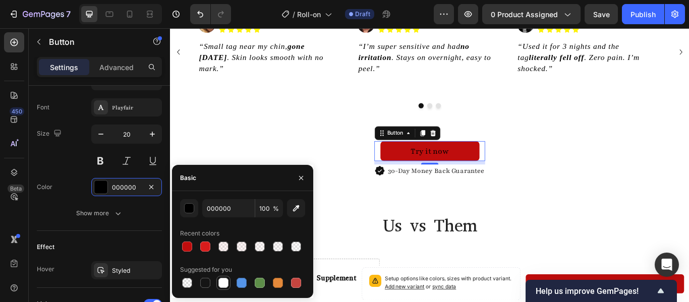
click at [221, 277] on div at bounding box center [223, 283] width 12 height 12
type input "FFFFFF"
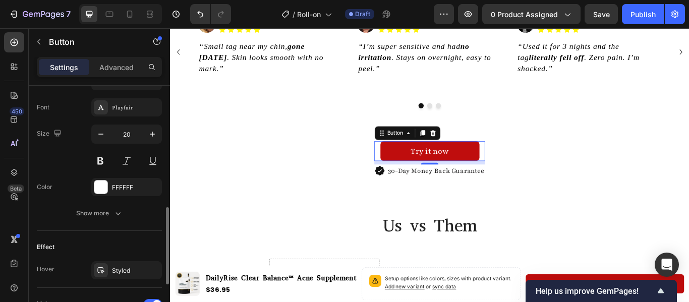
click at [143, 249] on div "Effect" at bounding box center [99, 247] width 125 height 16
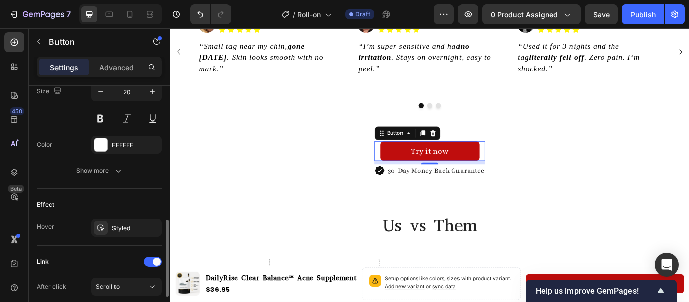
scroll to position [428, 0]
click at [115, 231] on div "Styled" at bounding box center [126, 227] width 29 height 9
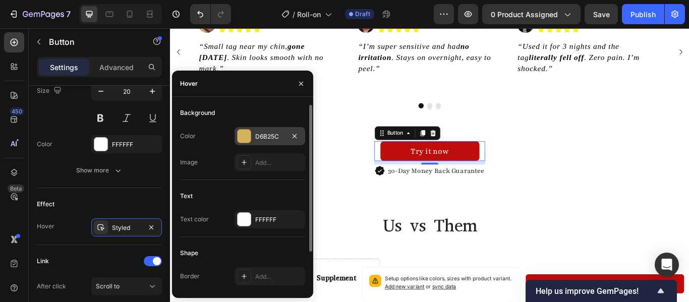
click at [249, 137] on div at bounding box center [244, 136] width 13 height 13
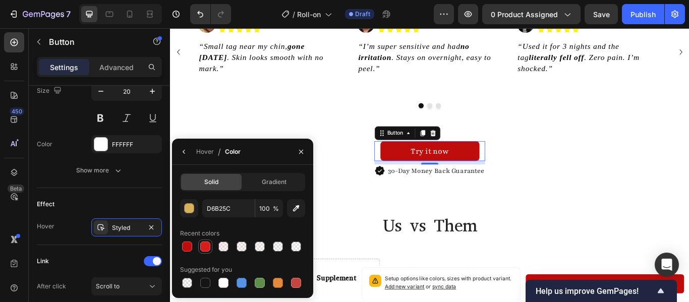
click at [204, 248] on div at bounding box center [205, 247] width 10 height 10
type input "D81C1C"
click at [150, 192] on div "Effect Hover Styled" at bounding box center [99, 216] width 125 height 57
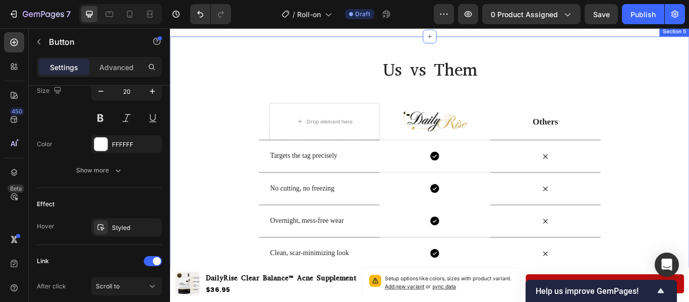
scroll to position [1196, 0]
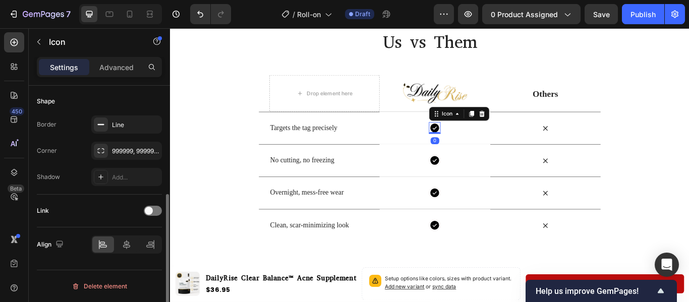
click at [475, 142] on icon at bounding box center [479, 145] width 10 height 10
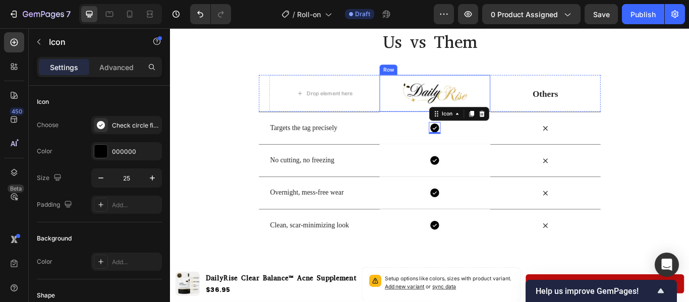
click at [422, 123] on div "Image Row" at bounding box center [478, 104] width 129 height 43
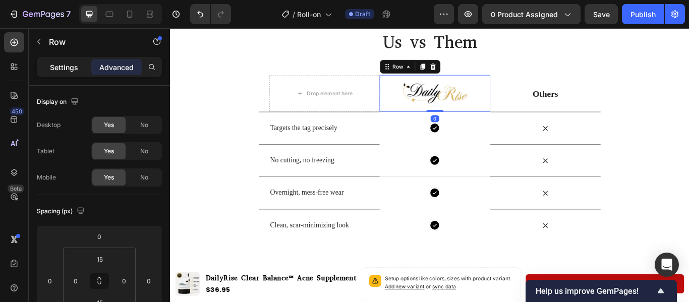
click at [69, 66] on p "Settings" at bounding box center [64, 67] width 28 height 11
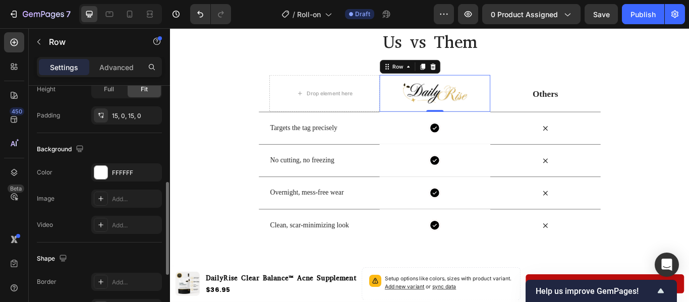
scroll to position [255, 0]
click at [102, 167] on div at bounding box center [100, 171] width 13 height 13
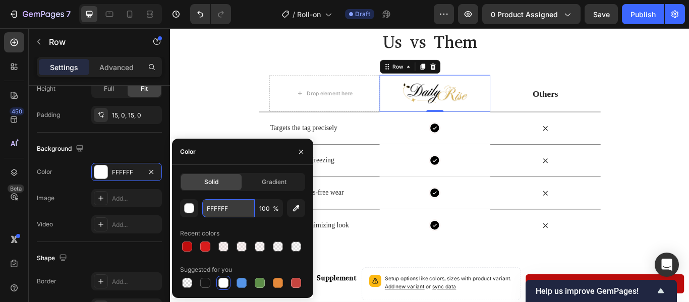
click at [239, 209] on input "FFFFFF" at bounding box center [228, 208] width 52 height 18
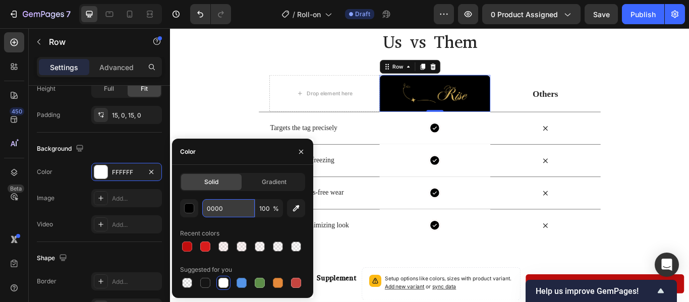
type input "00000"
click at [438, 137] on div "Icon Row" at bounding box center [478, 145] width 129 height 38
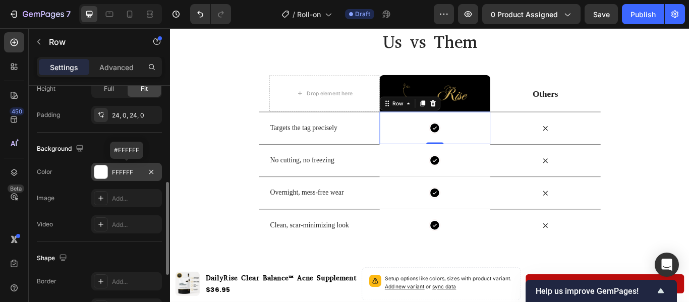
click at [105, 173] on div at bounding box center [100, 171] width 13 height 13
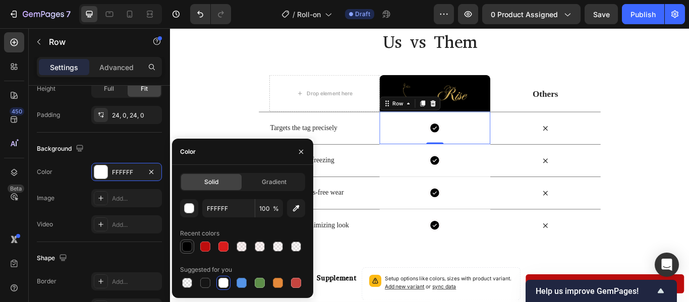
click at [189, 253] on div at bounding box center [187, 247] width 14 height 14
type input "000000"
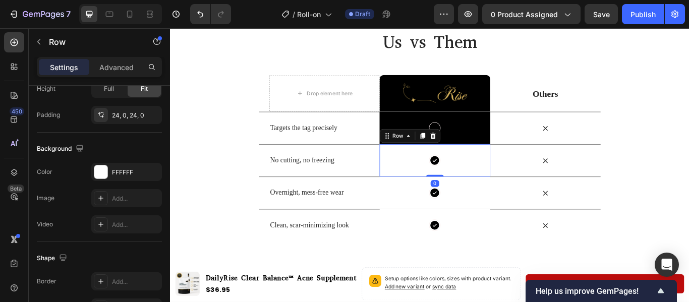
click at [433, 179] on div "Icon Row 0" at bounding box center [478, 182] width 129 height 38
click at [103, 171] on div at bounding box center [100, 171] width 13 height 13
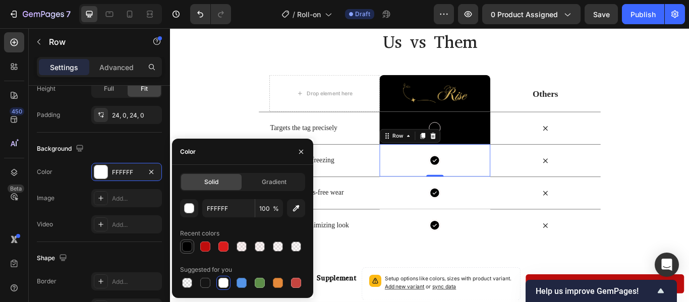
click at [192, 248] on div at bounding box center [187, 247] width 10 height 10
type input "000000"
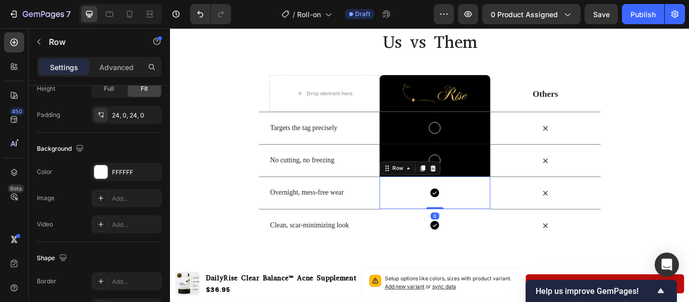
click at [441, 208] on div "Icon Row 0" at bounding box center [478, 220] width 129 height 38
click at [103, 178] on div at bounding box center [100, 171] width 13 height 13
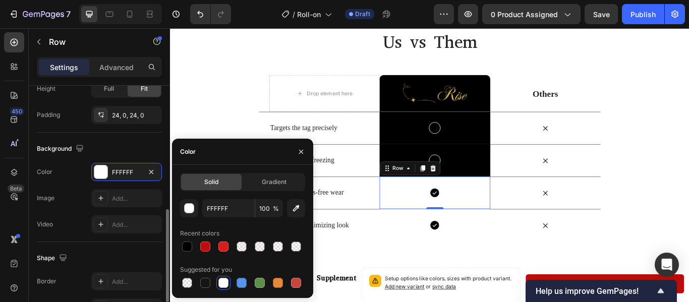
scroll to position [282, 0]
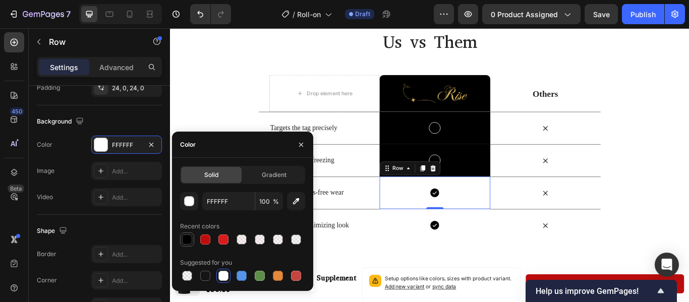
click at [183, 238] on div at bounding box center [187, 240] width 10 height 10
type input "000000"
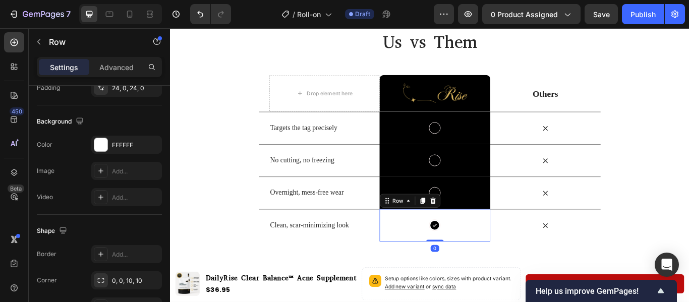
click at [462, 249] on div "Icon Row 0" at bounding box center [478, 258] width 129 height 38
click at [110, 150] on div "FFFFFF" at bounding box center [126, 145] width 71 height 18
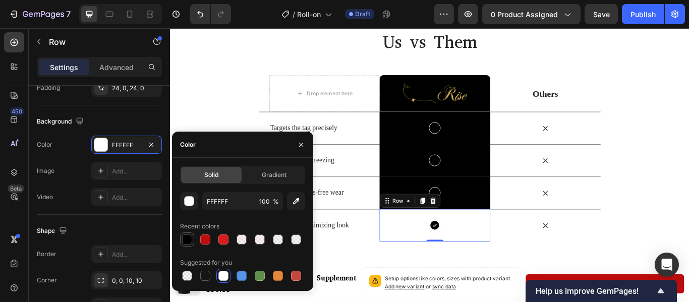
click at [192, 239] on div at bounding box center [187, 240] width 10 height 10
type input "000000"
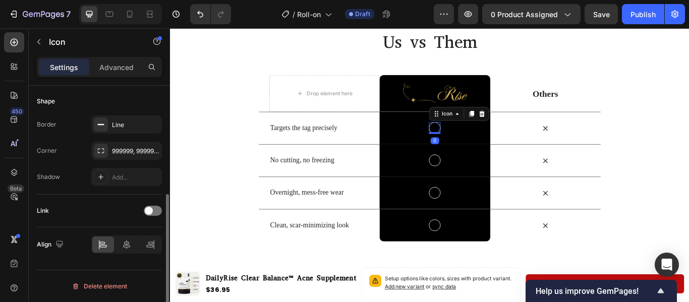
scroll to position [0, 0]
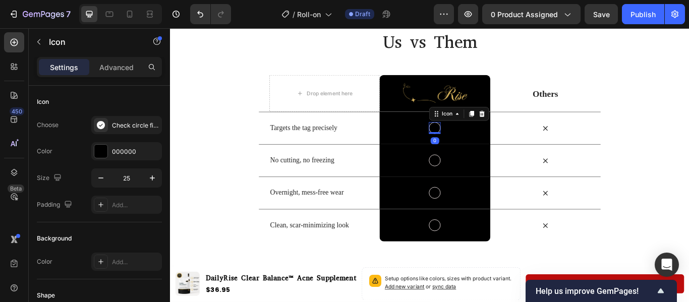
click at [474, 143] on icon at bounding box center [479, 145] width 10 height 10
click at [103, 146] on div at bounding box center [100, 151] width 13 height 13
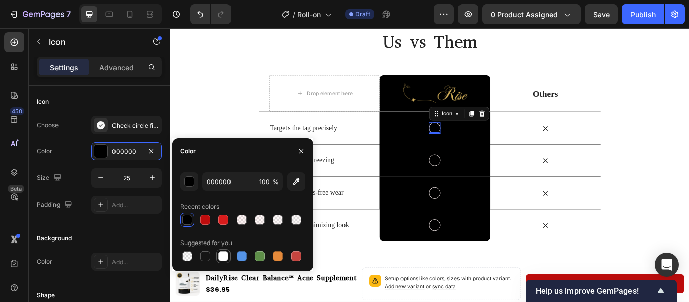
click at [225, 258] on div at bounding box center [223, 256] width 10 height 10
type input "FFFFFF"
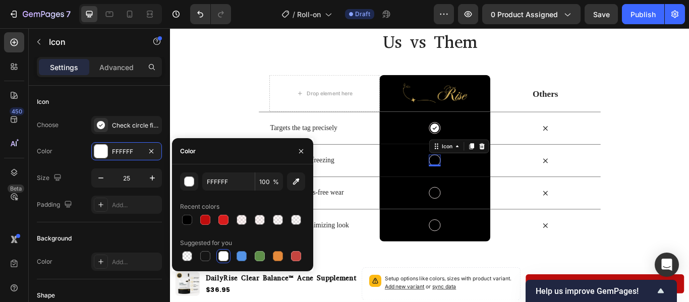
click at [478, 185] on icon at bounding box center [479, 183] width 10 height 10
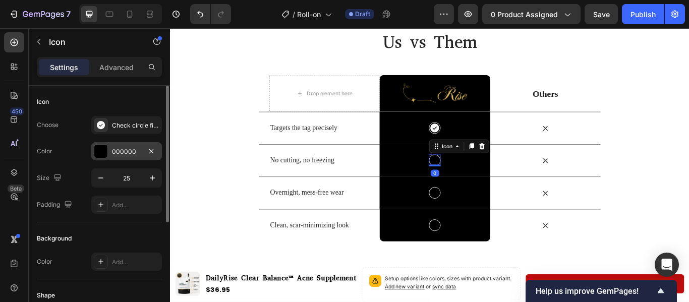
click at [105, 152] on div at bounding box center [100, 151] width 13 height 13
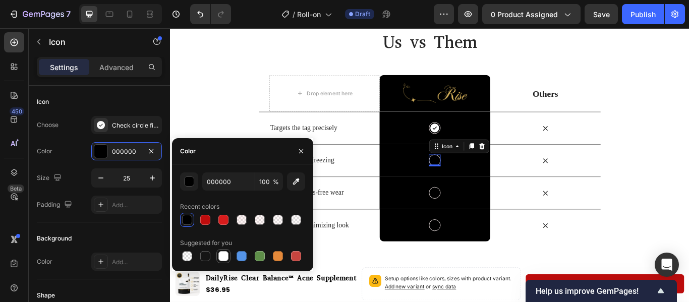
click at [225, 254] on div at bounding box center [223, 256] width 10 height 10
type input "FFFFFF"
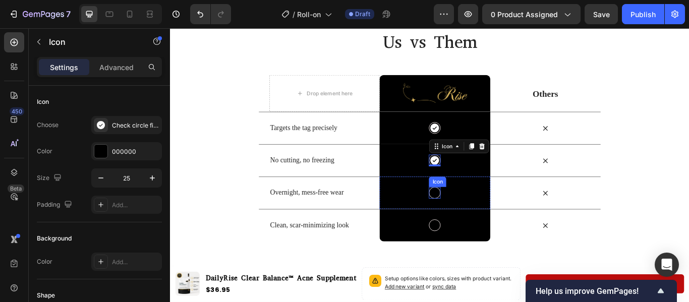
click at [477, 220] on icon at bounding box center [479, 220] width 10 height 10
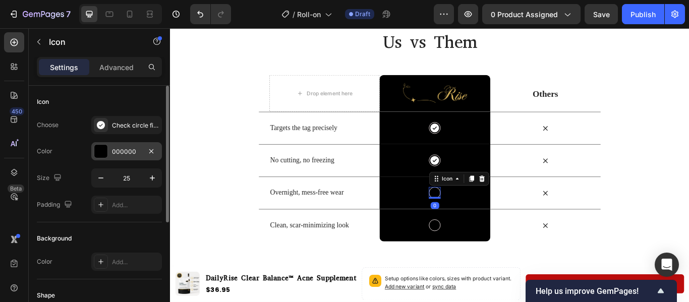
click at [101, 149] on div at bounding box center [100, 151] width 13 height 13
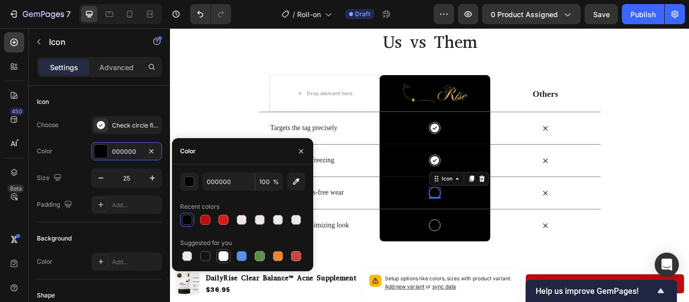
click at [224, 252] on div at bounding box center [223, 256] width 10 height 10
type input "FFFFFF"
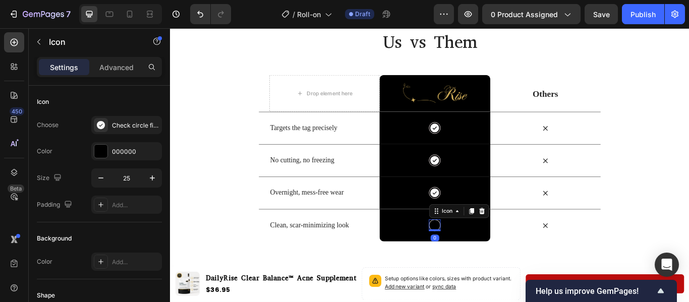
click at [479, 259] on icon at bounding box center [479, 258] width 10 height 10
click at [103, 156] on div at bounding box center [100, 151] width 13 height 13
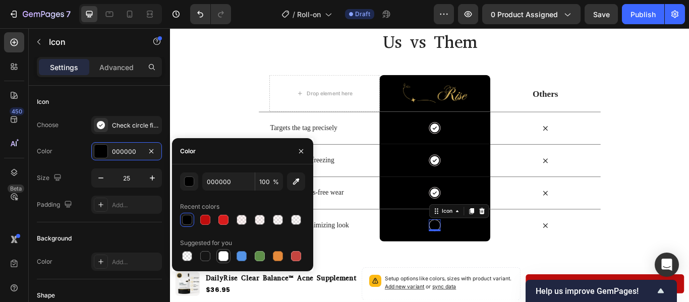
click at [229, 257] on div at bounding box center [223, 256] width 14 height 14
type input "FFFFFF"
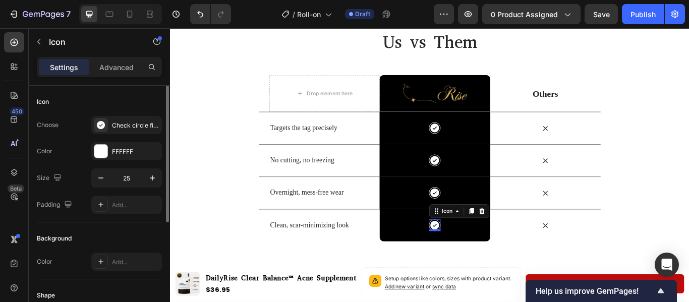
click at [127, 225] on div "Background Color Add..." at bounding box center [99, 250] width 125 height 57
click at [677, 189] on div "Us vs Them Heading Row Drop element here Image Row Others Text Block Row Target…" at bounding box center [472, 153] width 605 height 247
